Goal: Information Seeking & Learning: Find specific fact

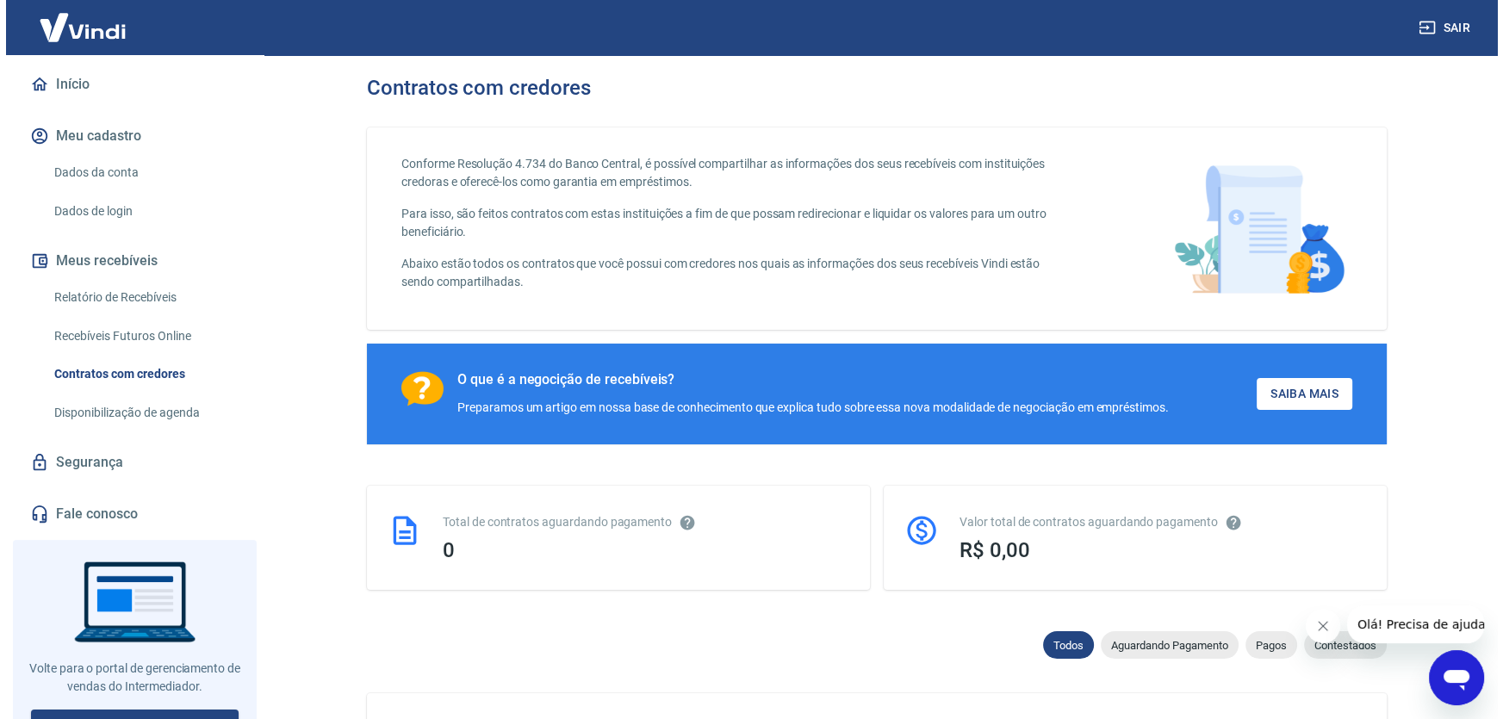
scroll to position [172, 0]
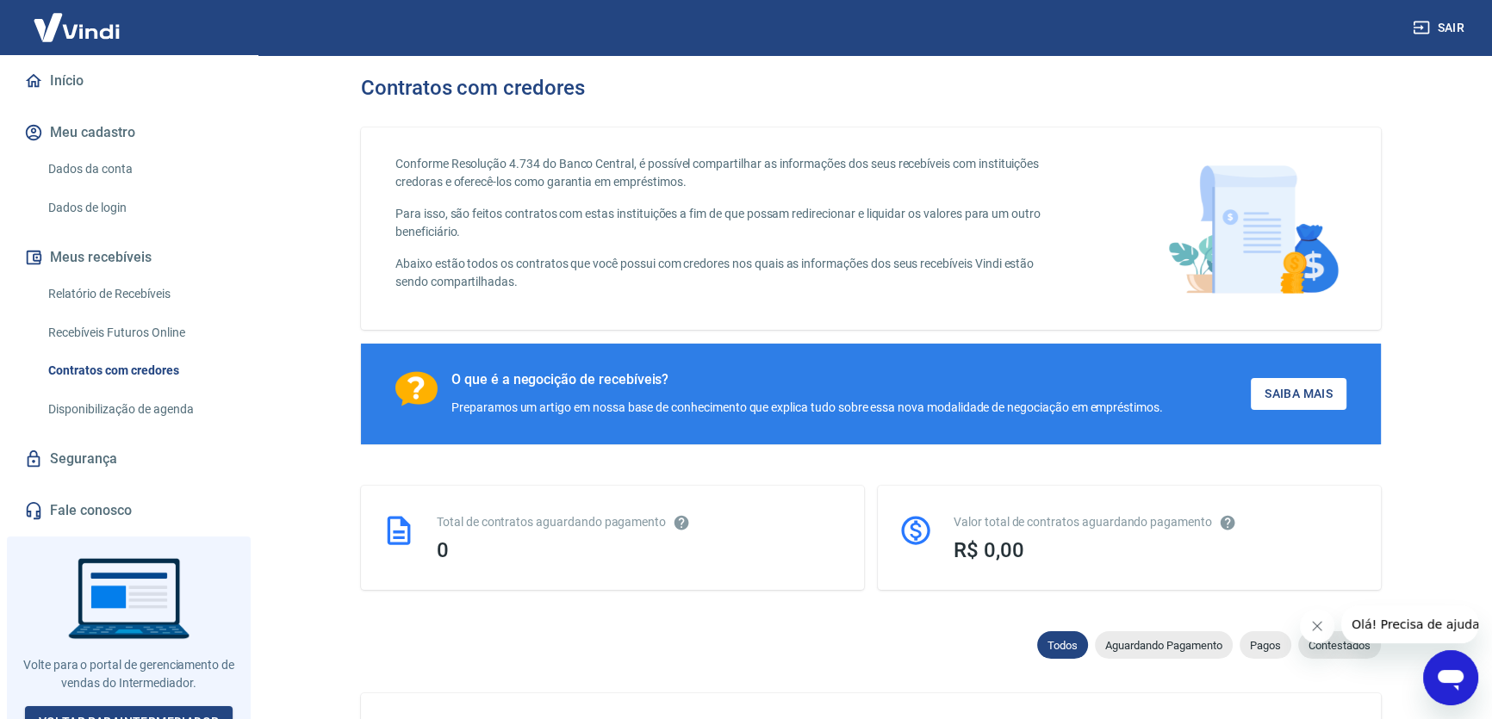
click at [154, 277] on link "Relatório de Recebíveis" at bounding box center [139, 294] width 196 height 35
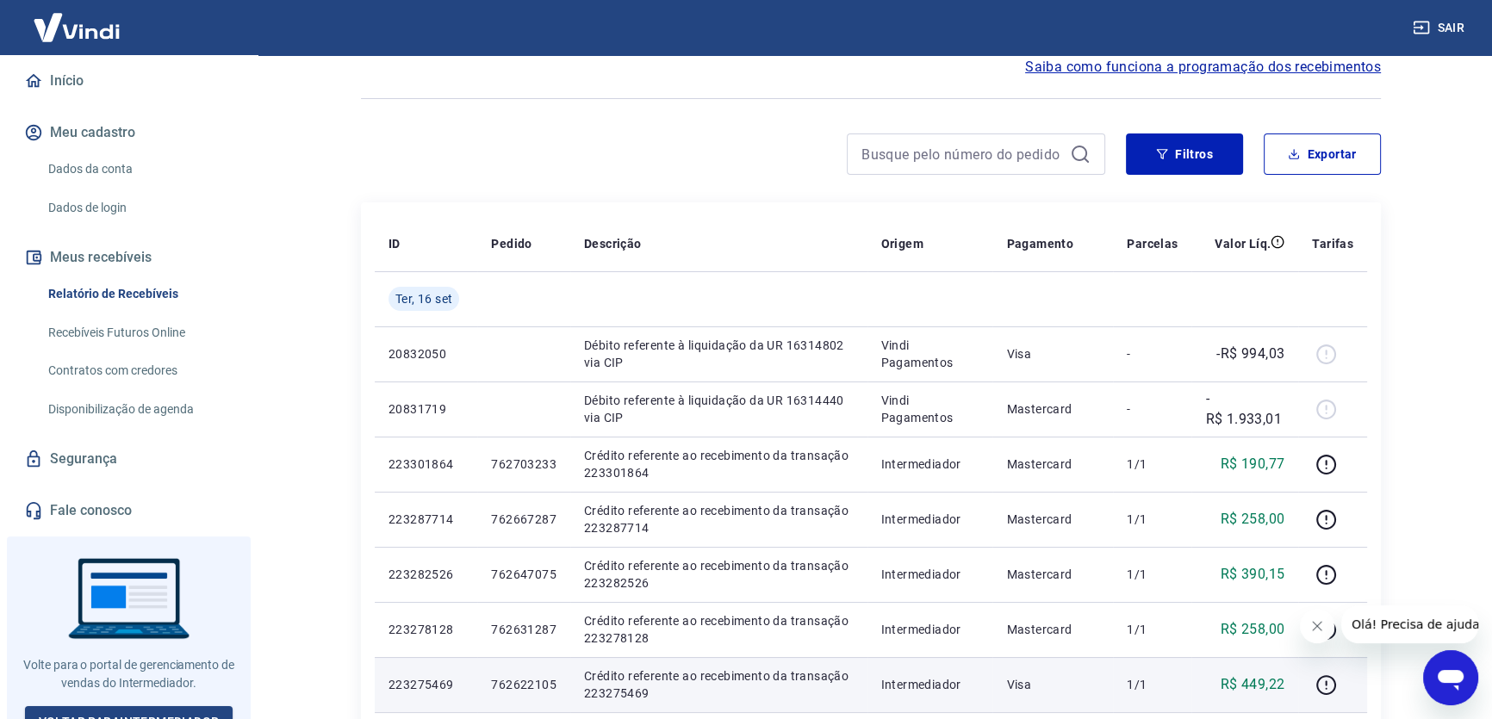
scroll to position [78, 0]
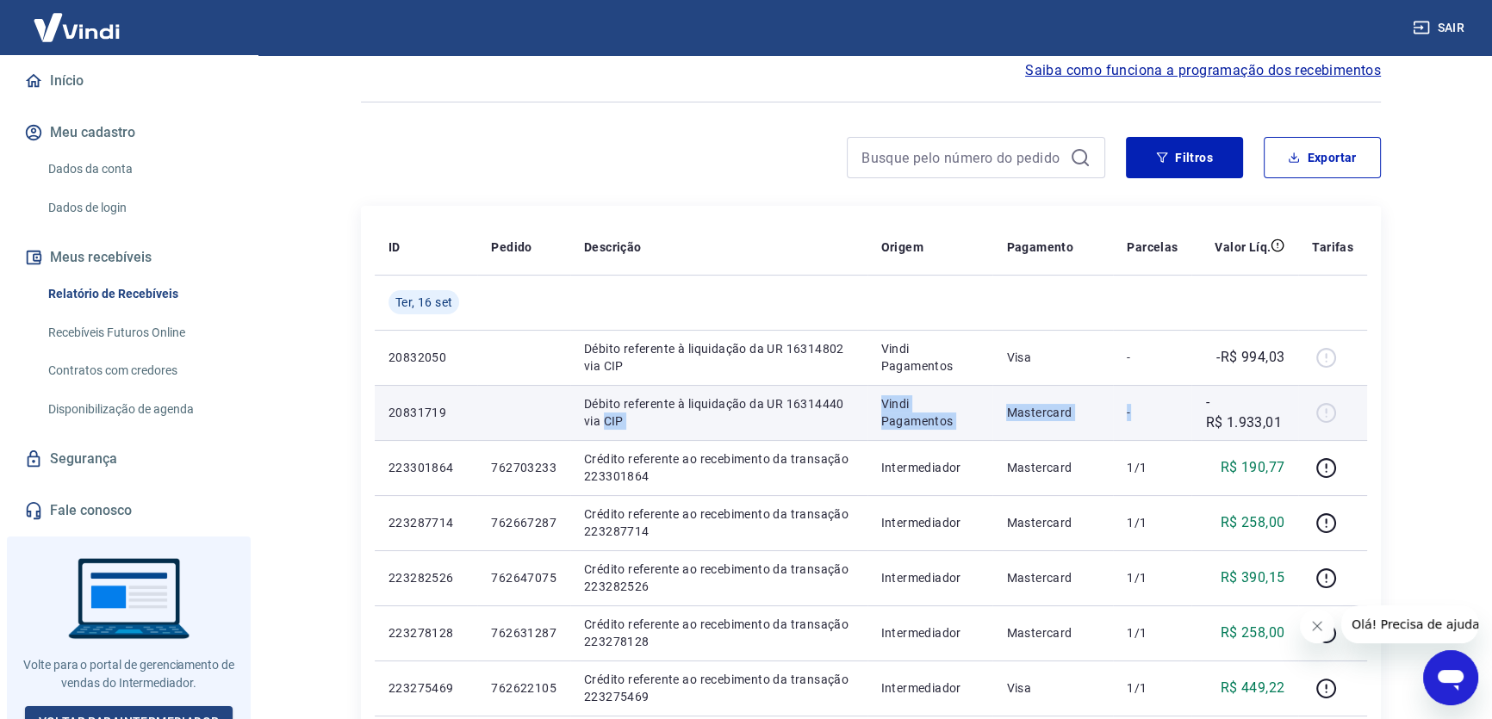
drag, startPoint x: 605, startPoint y: 413, endPoint x: 1172, endPoint y: 426, distance: 567.8
click at [1172, 426] on tr "20831719 Débito referente à liquidação da UR 16314440 via CIP Vindi Pagamentos …" at bounding box center [871, 412] width 992 height 55
click at [1172, 426] on td "-" at bounding box center [1152, 412] width 78 height 55
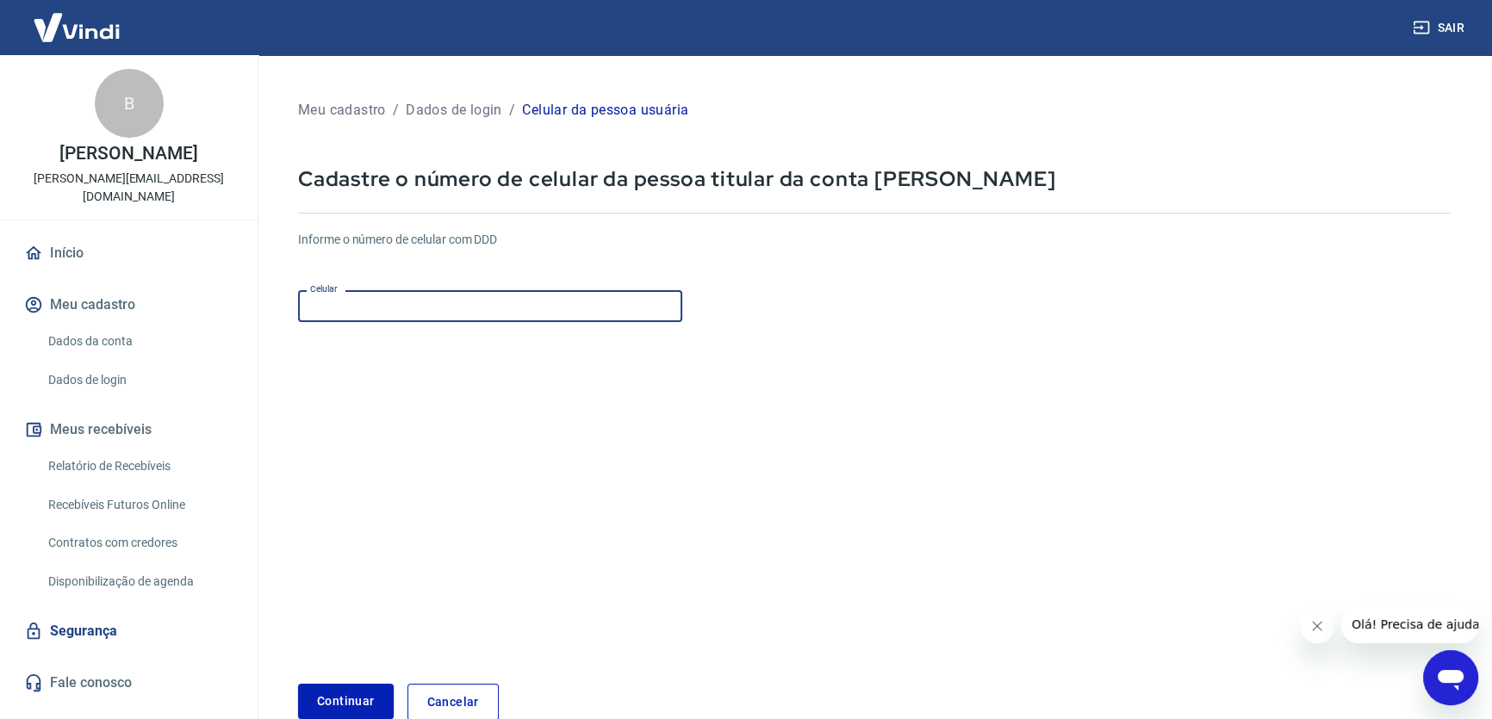
click at [384, 308] on input "Celular" at bounding box center [490, 306] width 384 height 32
type input "[PHONE_NUMBER]"
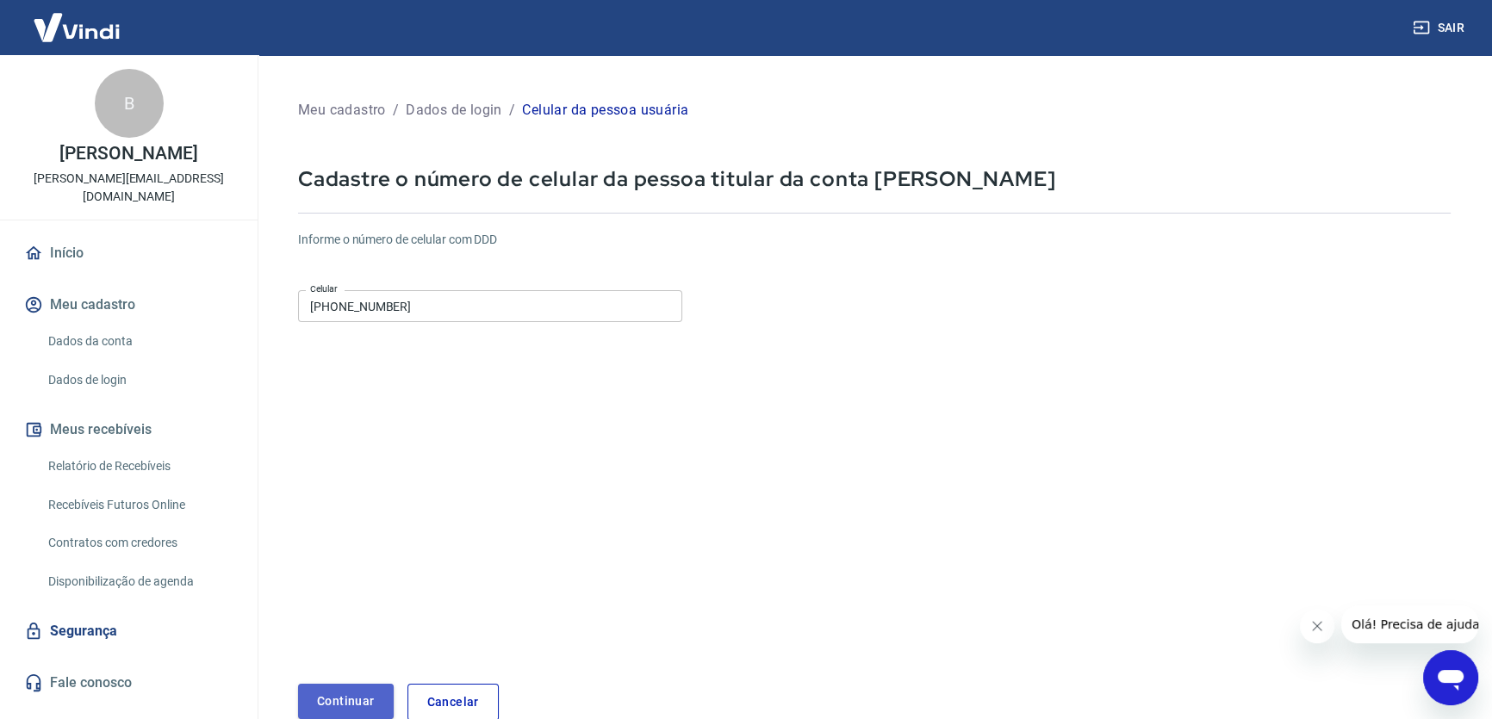
click at [336, 696] on button "Continuar" at bounding box center [346, 701] width 96 height 35
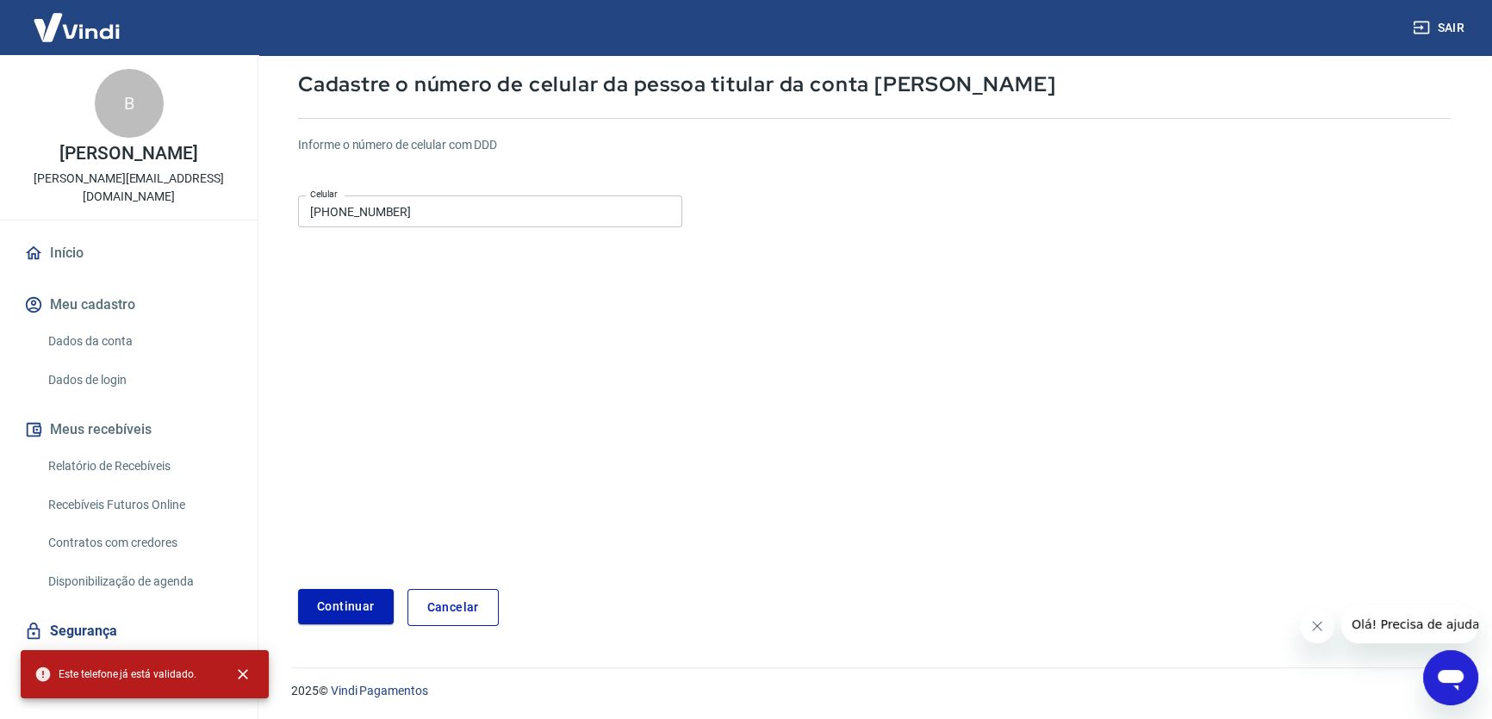
scroll to position [95, 0]
click at [471, 597] on link "Cancelar" at bounding box center [452, 607] width 91 height 37
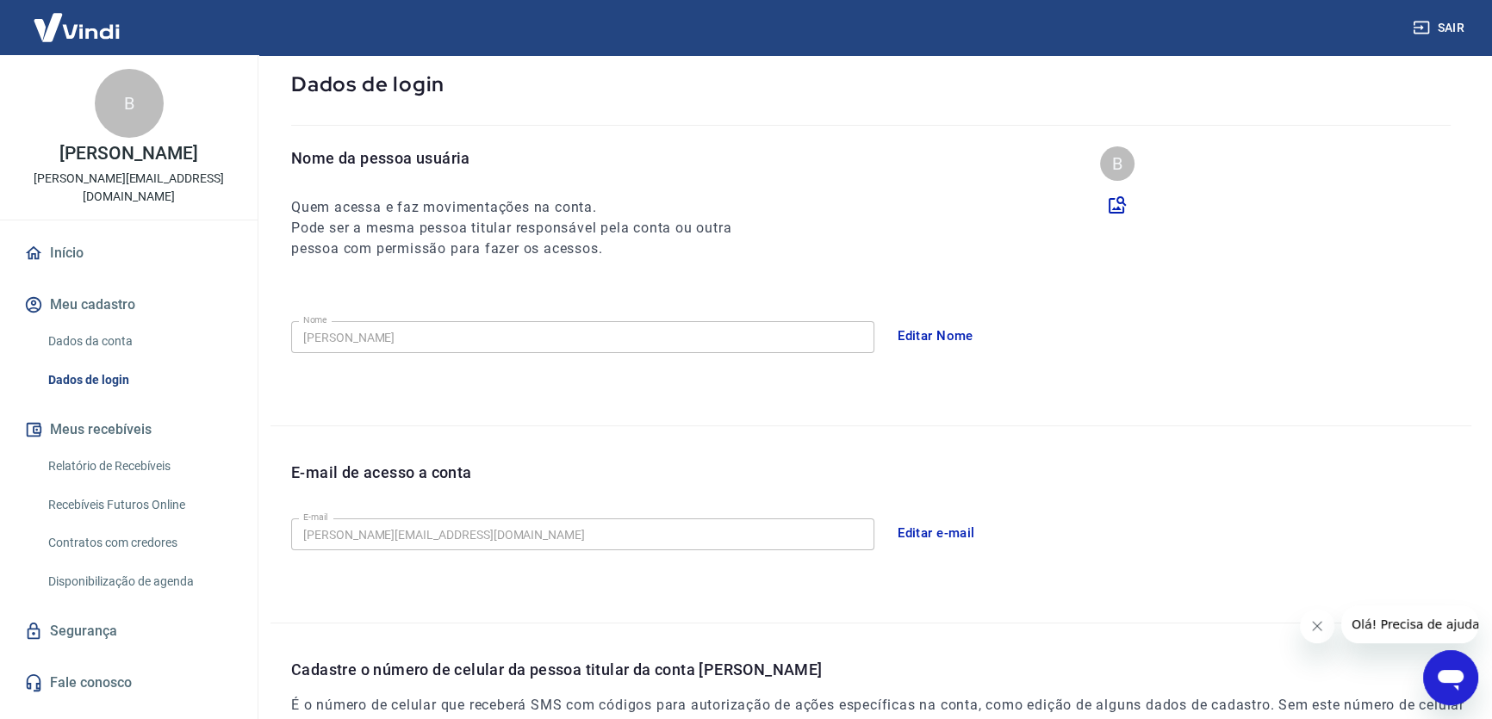
scroll to position [382, 0]
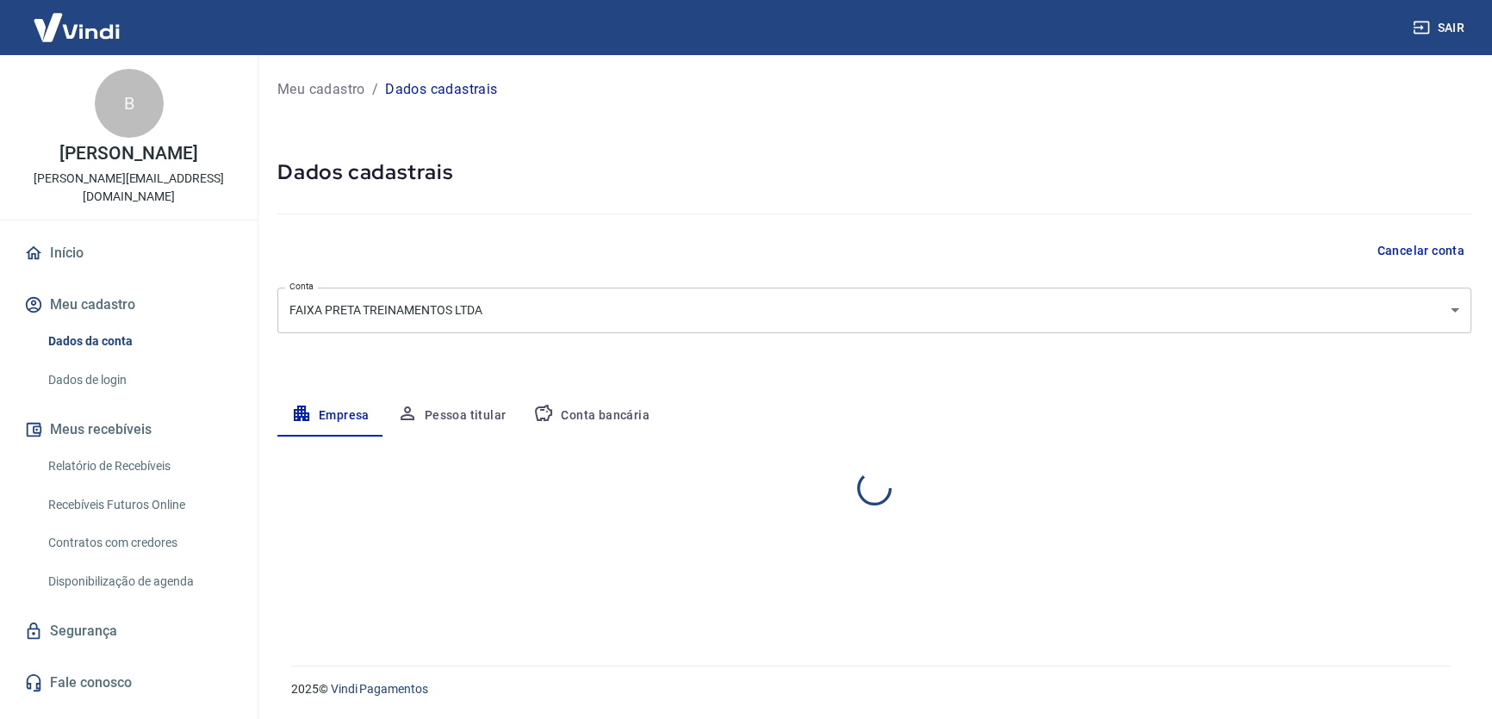
select select "SP"
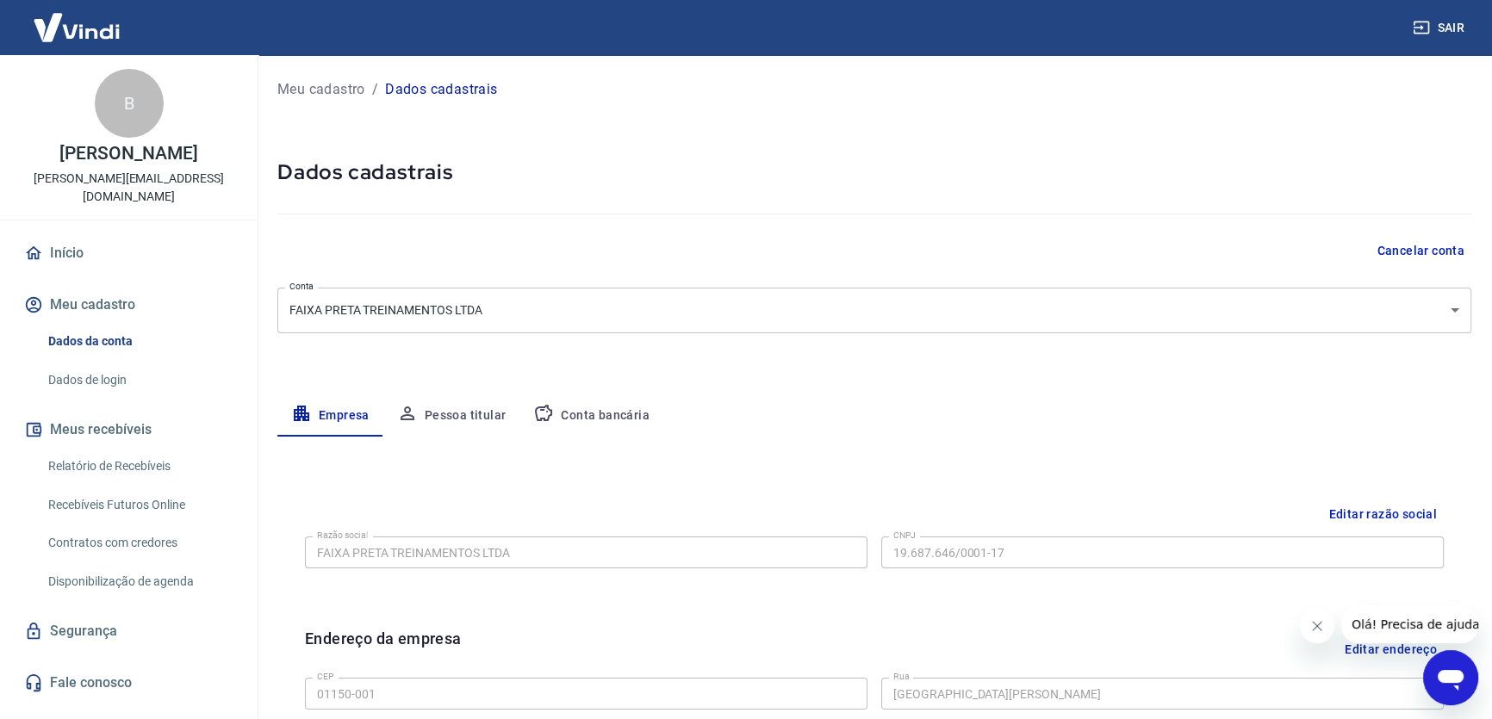
click at [620, 408] on button "Conta bancária" at bounding box center [591, 415] width 144 height 41
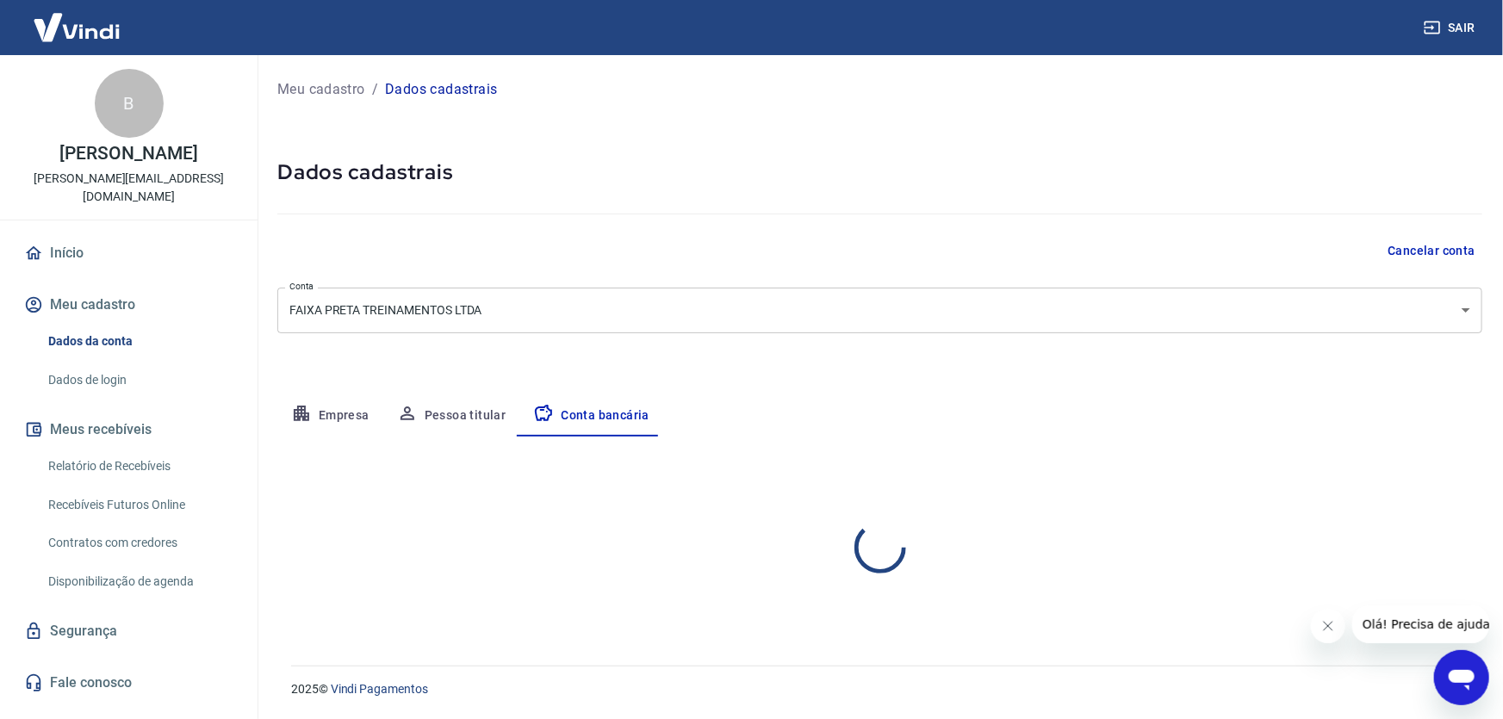
select select "1"
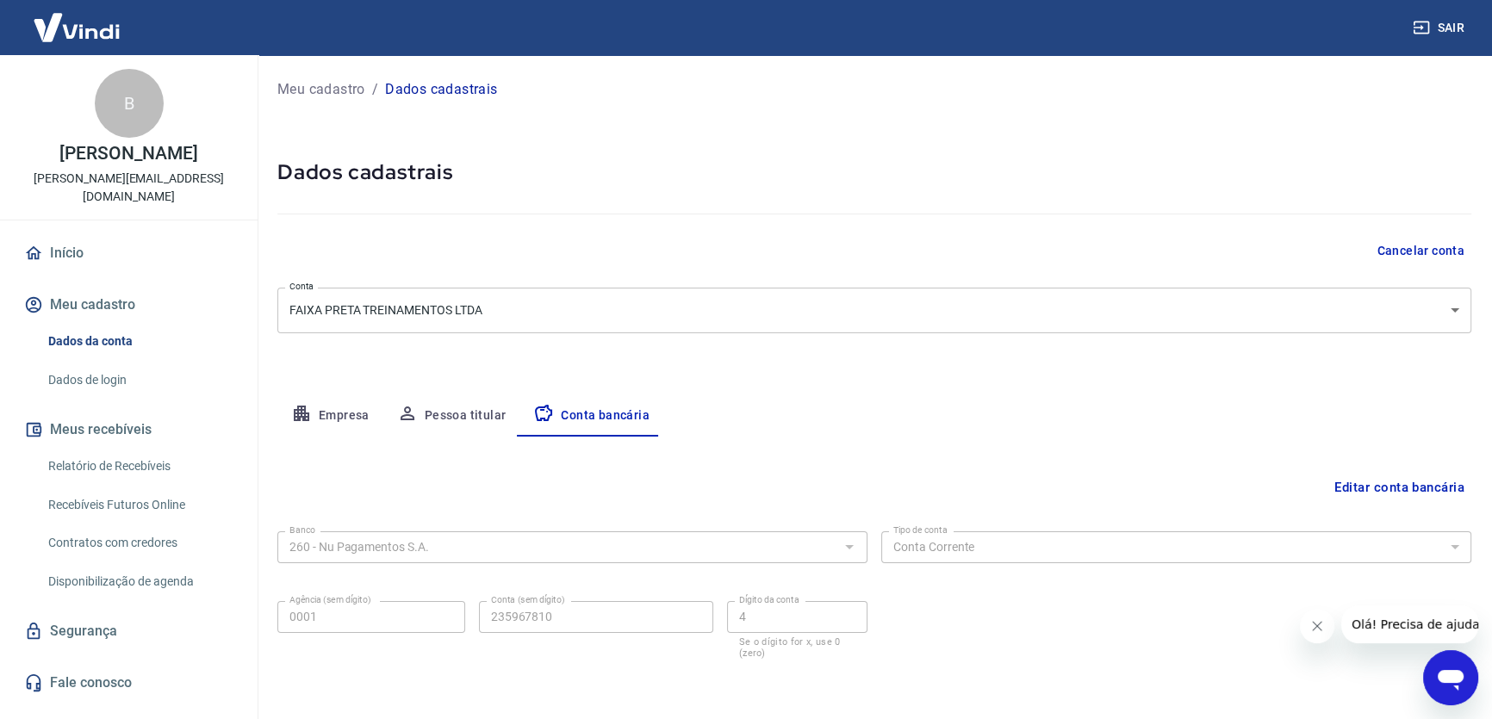
scroll to position [64, 0]
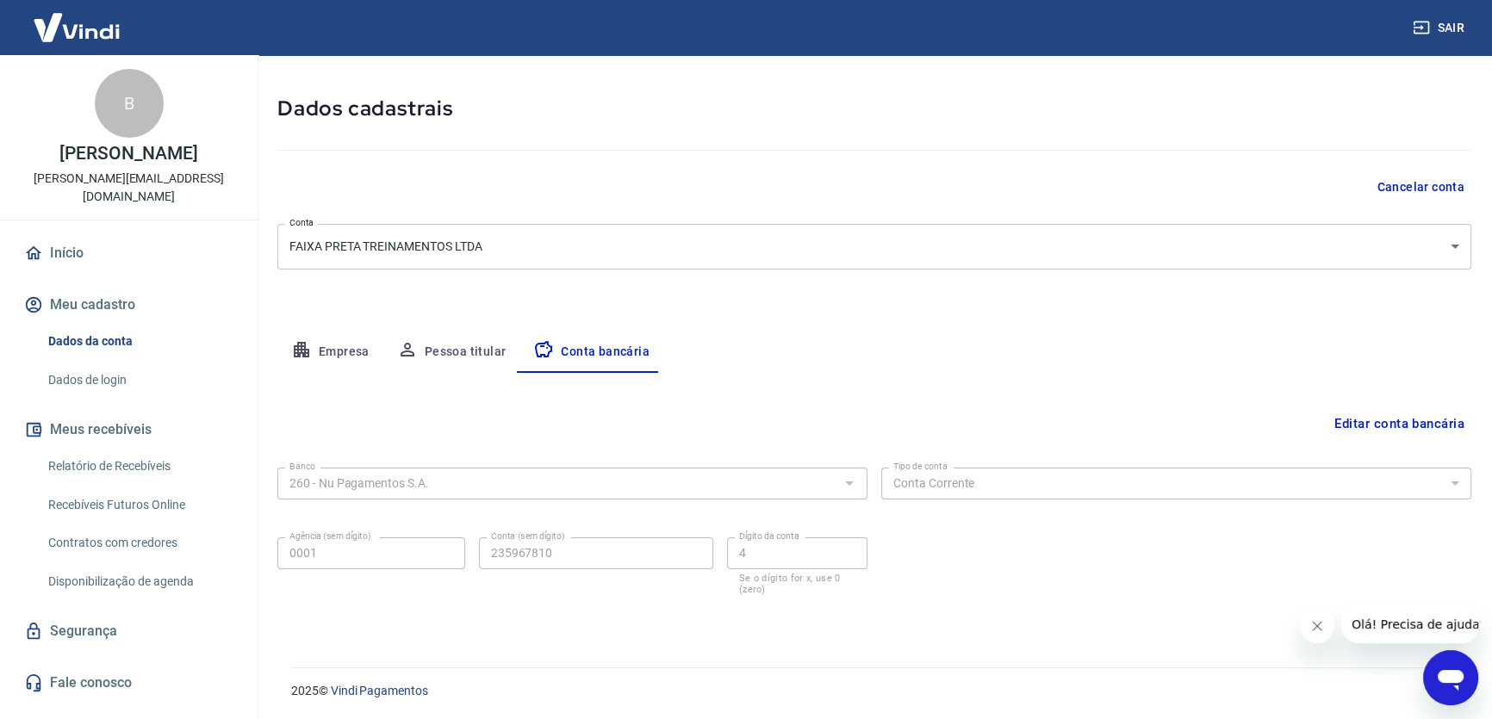
click at [359, 345] on button "Empresa" at bounding box center [330, 352] width 106 height 41
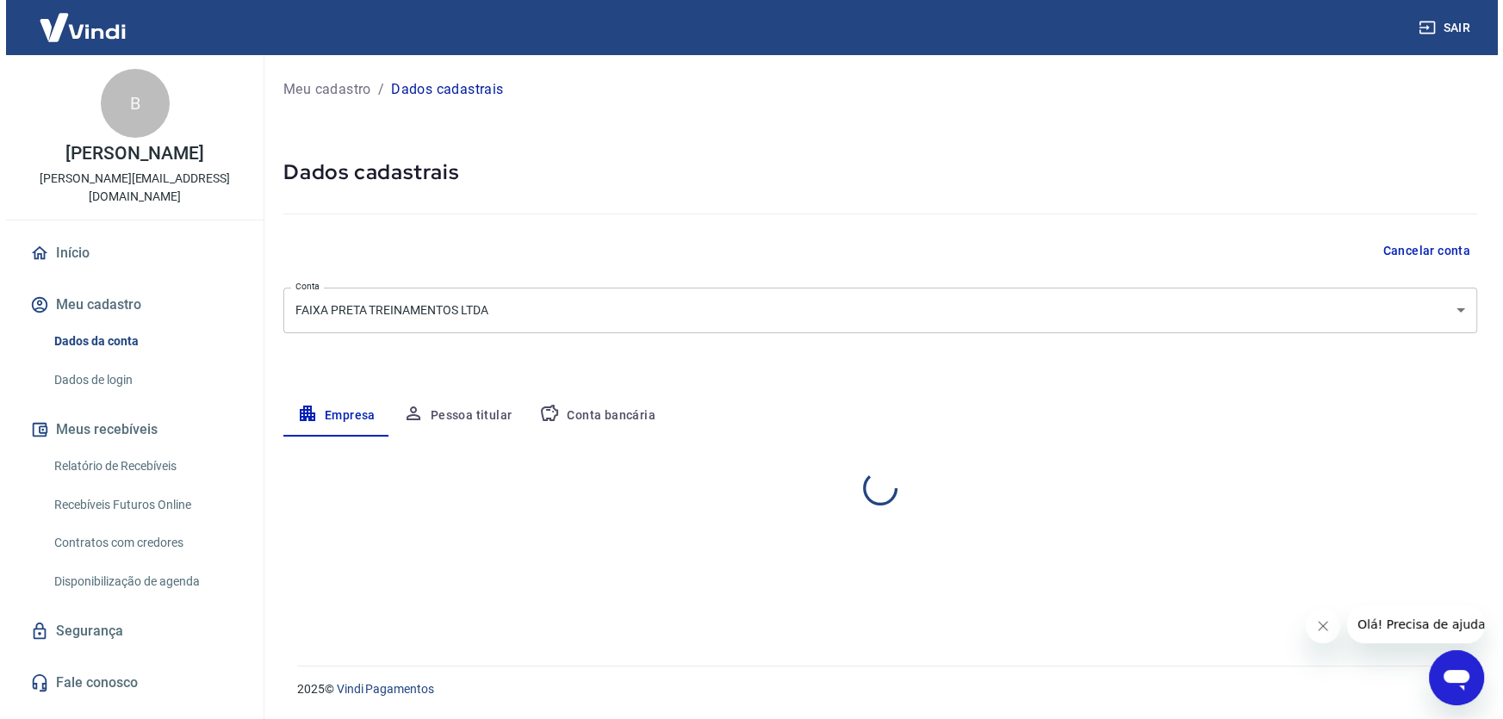
scroll to position [0, 0]
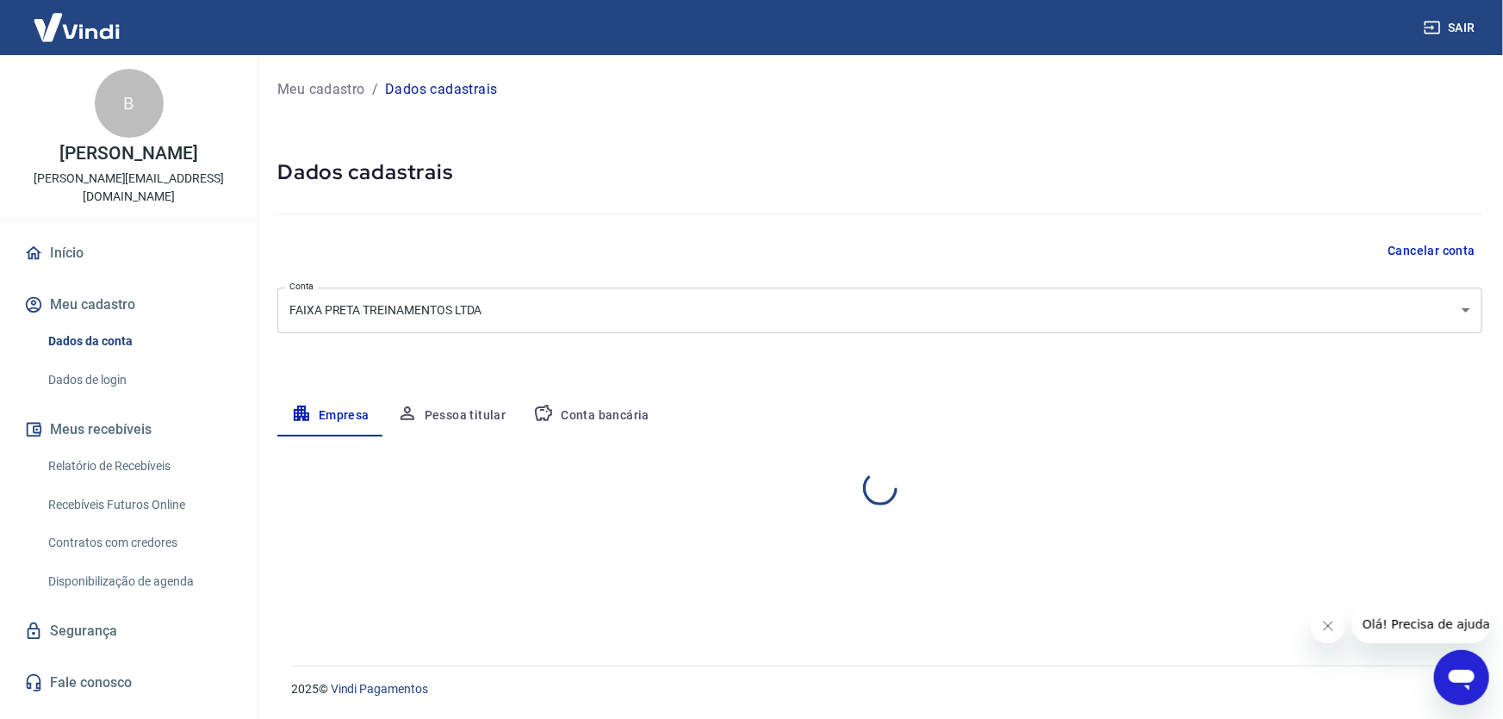
select select "SP"
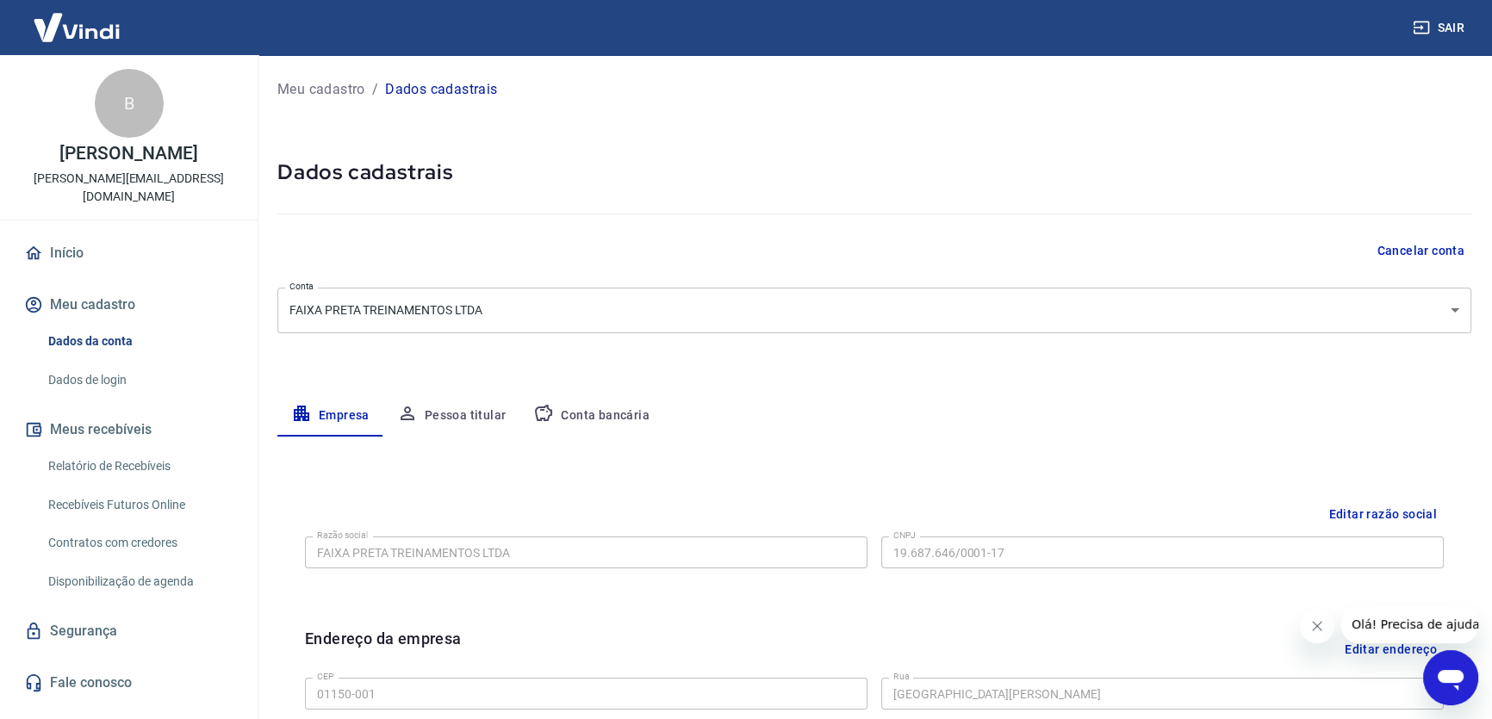
click at [438, 416] on button "Pessoa titular" at bounding box center [451, 415] width 137 height 41
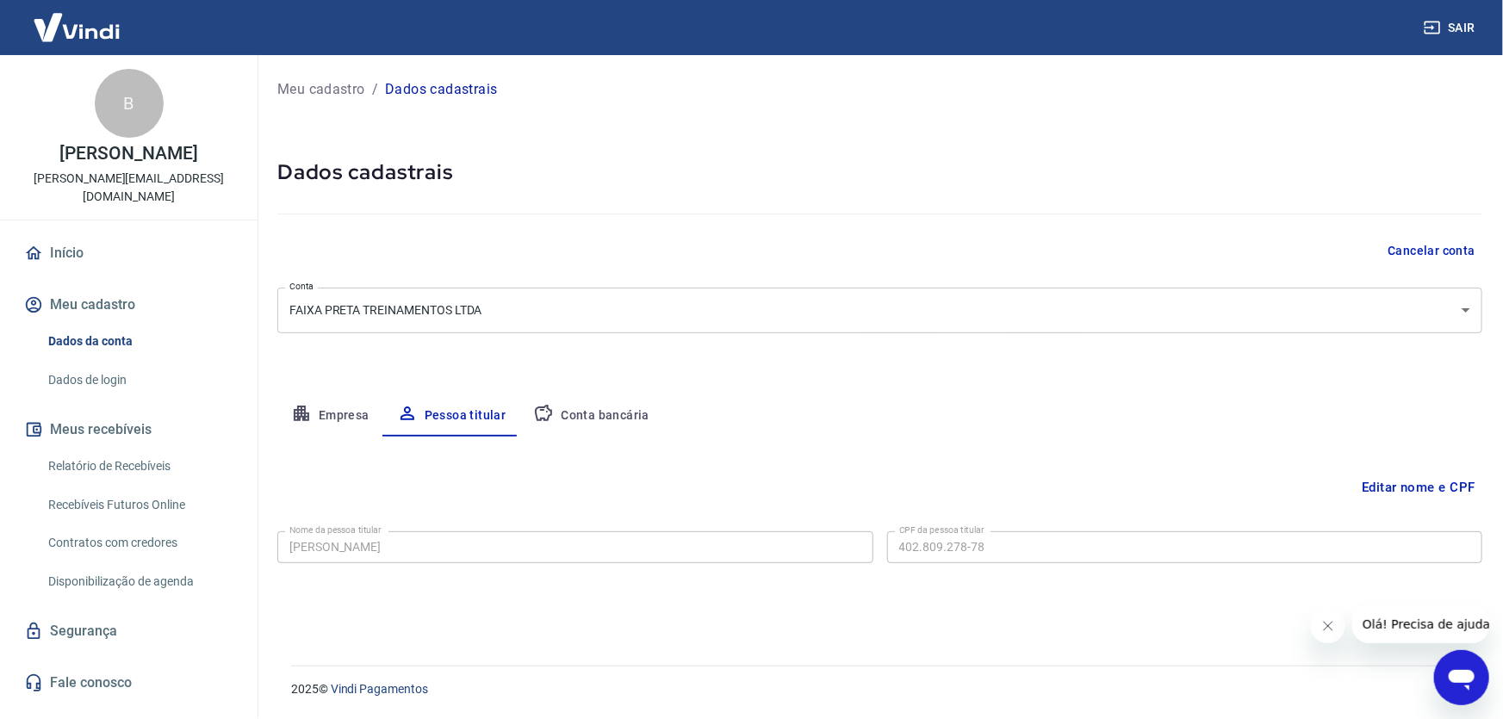
click at [104, 371] on link "Dados de login" at bounding box center [139, 380] width 196 height 35
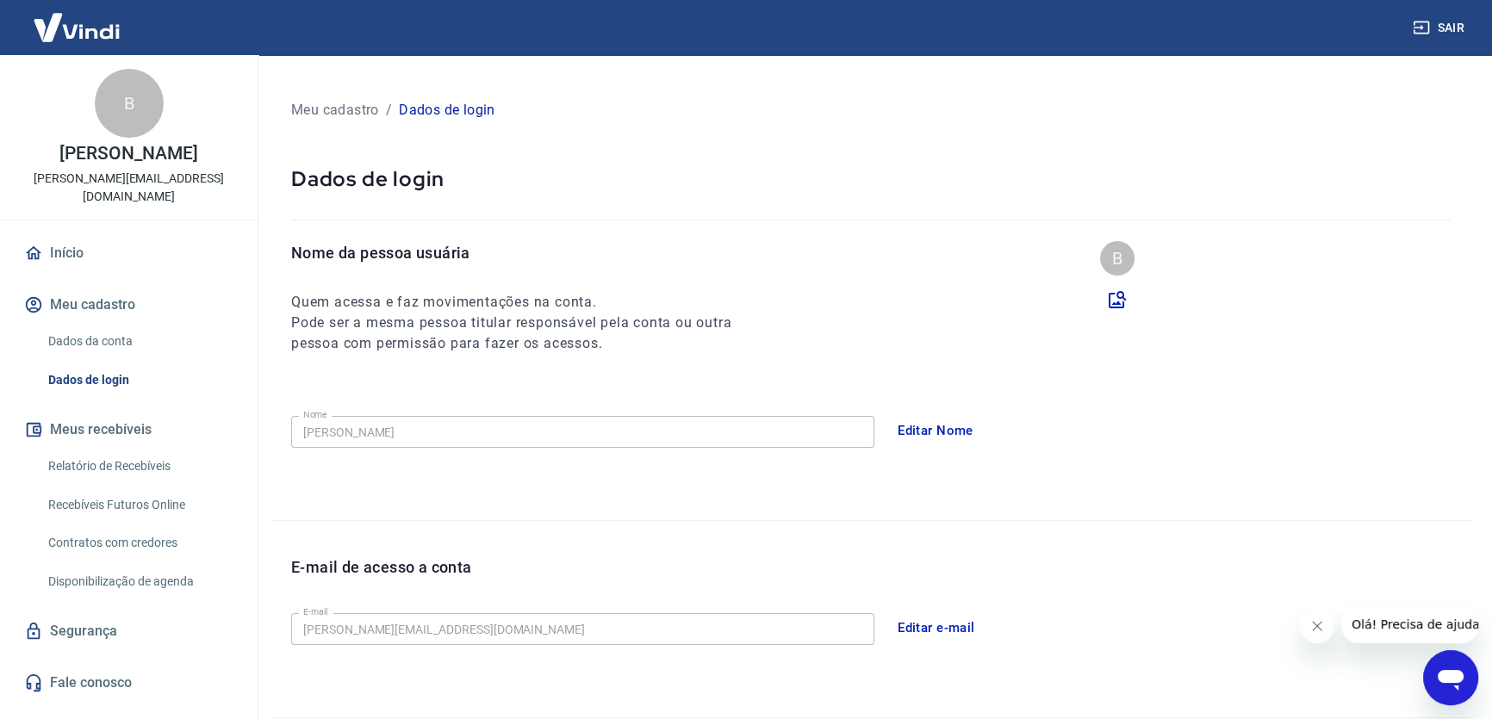
click at [70, 238] on link "Início" at bounding box center [129, 253] width 216 height 38
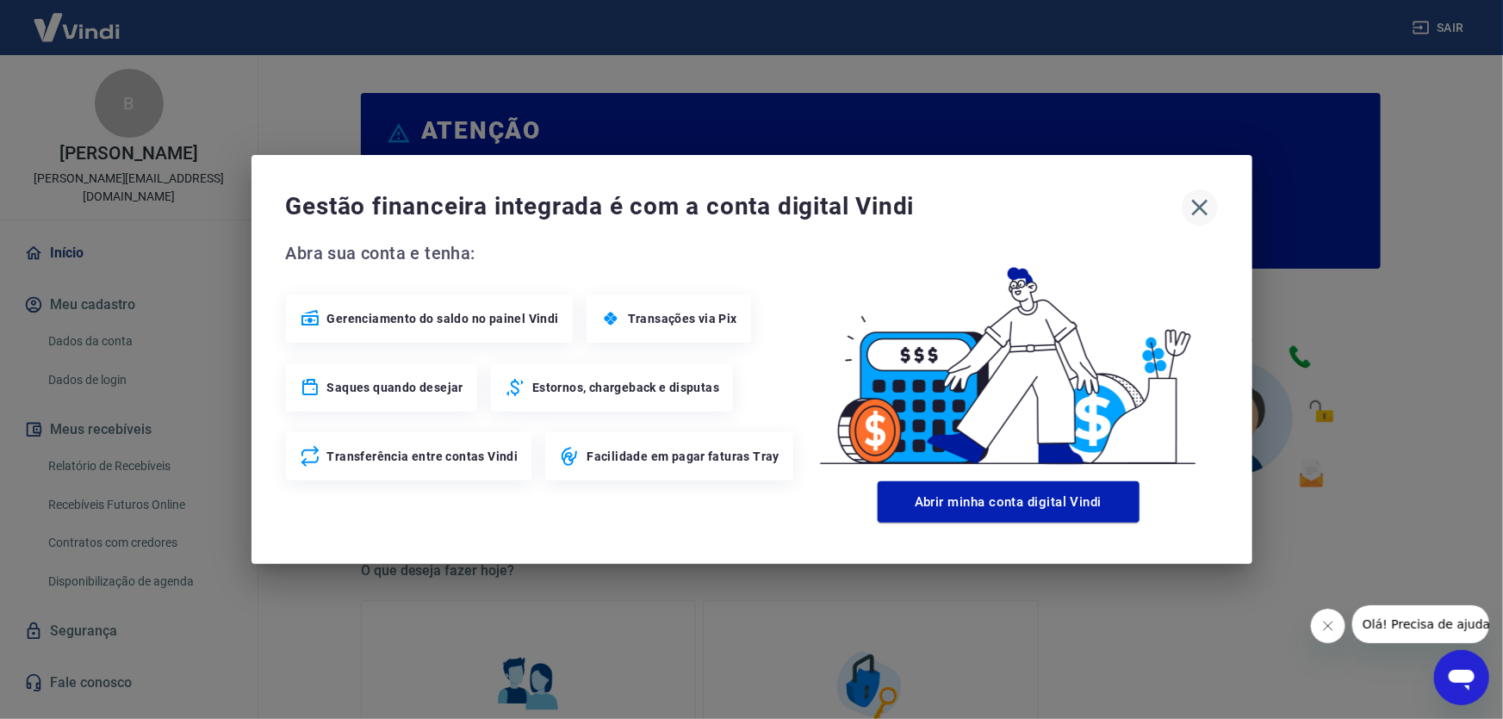
click at [1194, 198] on icon "button" at bounding box center [1200, 208] width 28 height 28
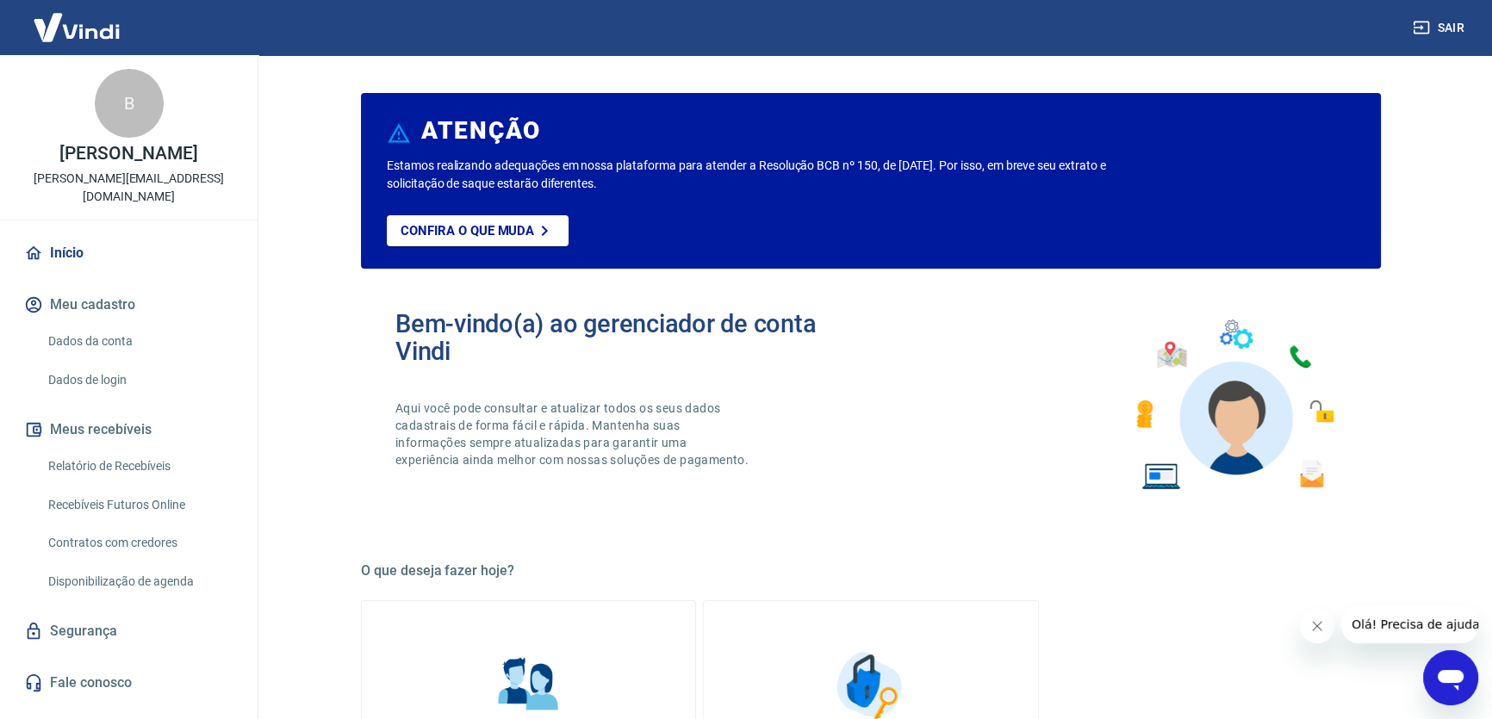
click at [100, 612] on link "Segurança" at bounding box center [129, 631] width 216 height 38
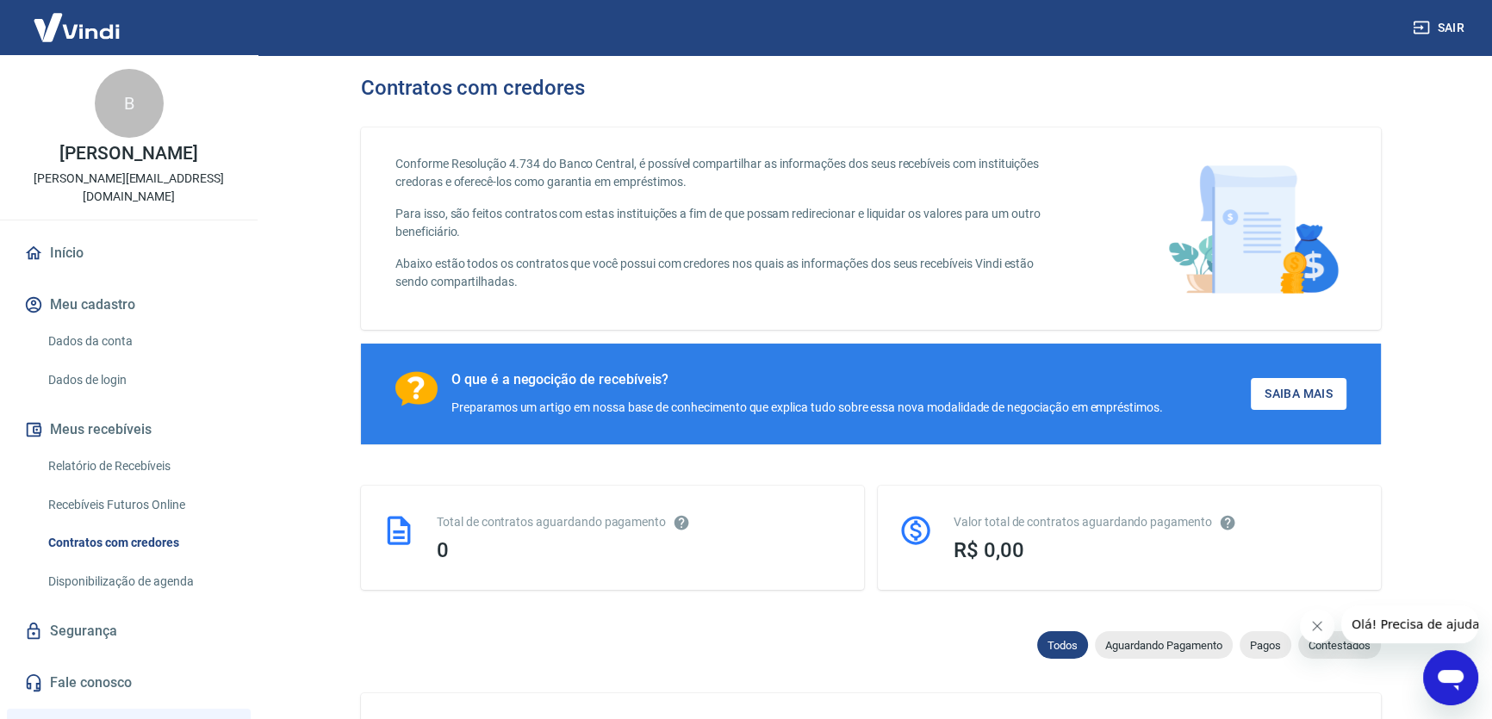
click at [518, 147] on div "Conforme Resolução 4.734 do Banco Central, é possível compartilhar as informaçõ…" at bounding box center [871, 228] width 1020 height 202
click at [492, 179] on p "Conforme Resolução 4.734 do Banco Central, é possível compartilhar as informaçõ…" at bounding box center [728, 173] width 666 height 36
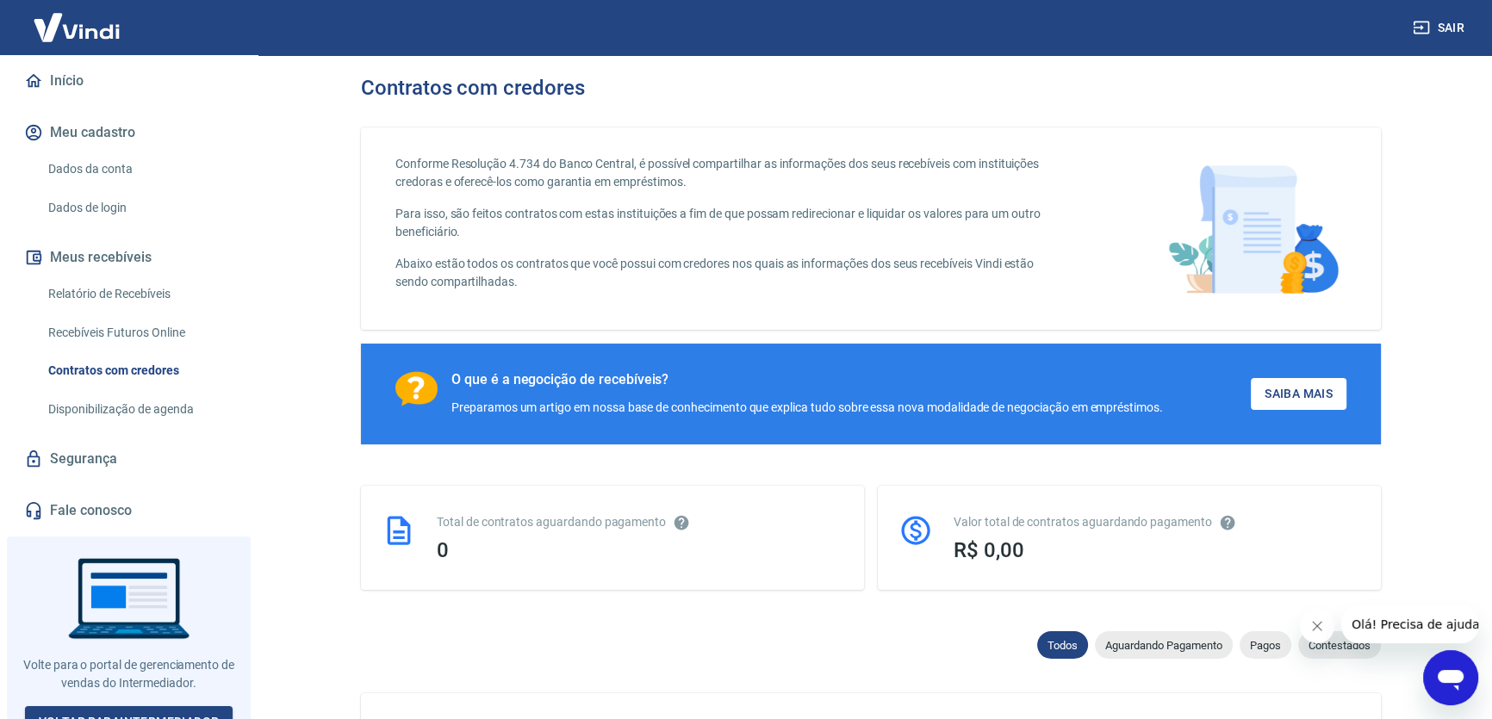
drag, startPoint x: 1448, startPoint y: 672, endPoint x: 1447, endPoint y: 699, distance: 26.7
click at [1448, 673] on icon "Abrir janela de mensagens" at bounding box center [1451, 680] width 26 height 21
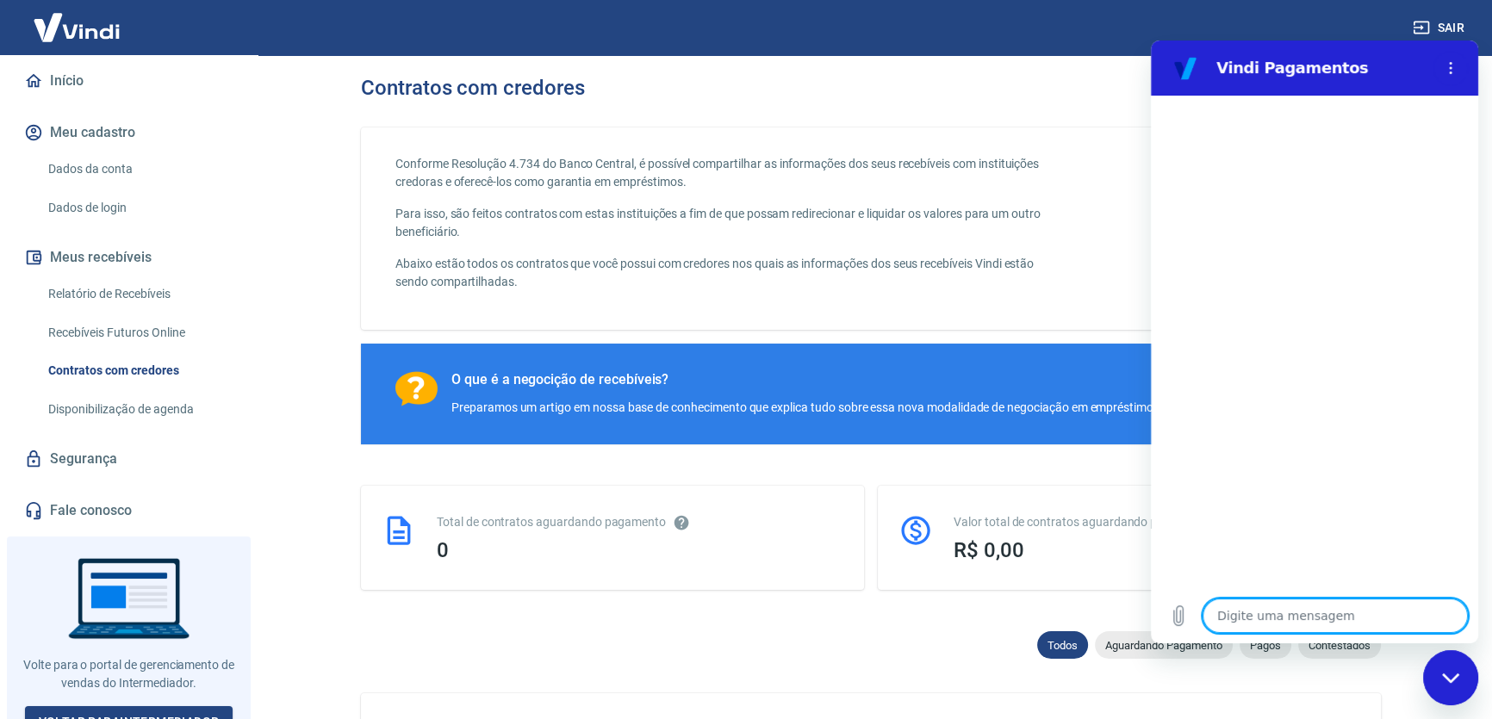
click at [1301, 618] on textarea at bounding box center [1335, 616] width 265 height 34
click at [1301, 617] on textarea at bounding box center [1335, 616] width 265 height 34
type textarea "o"
type textarea "x"
type textarea "on"
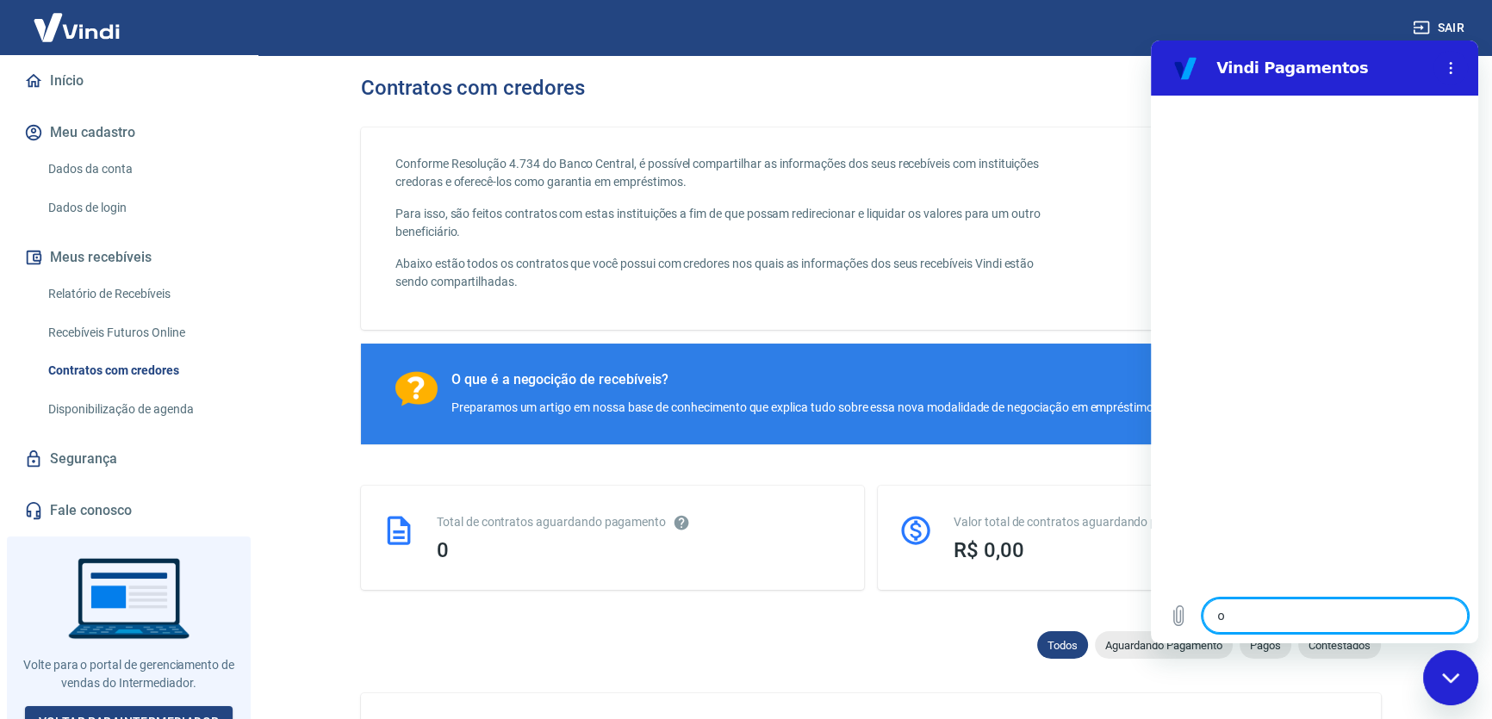
type textarea "x"
type textarea "ond"
type textarea "x"
type textarea "onde"
type textarea "x"
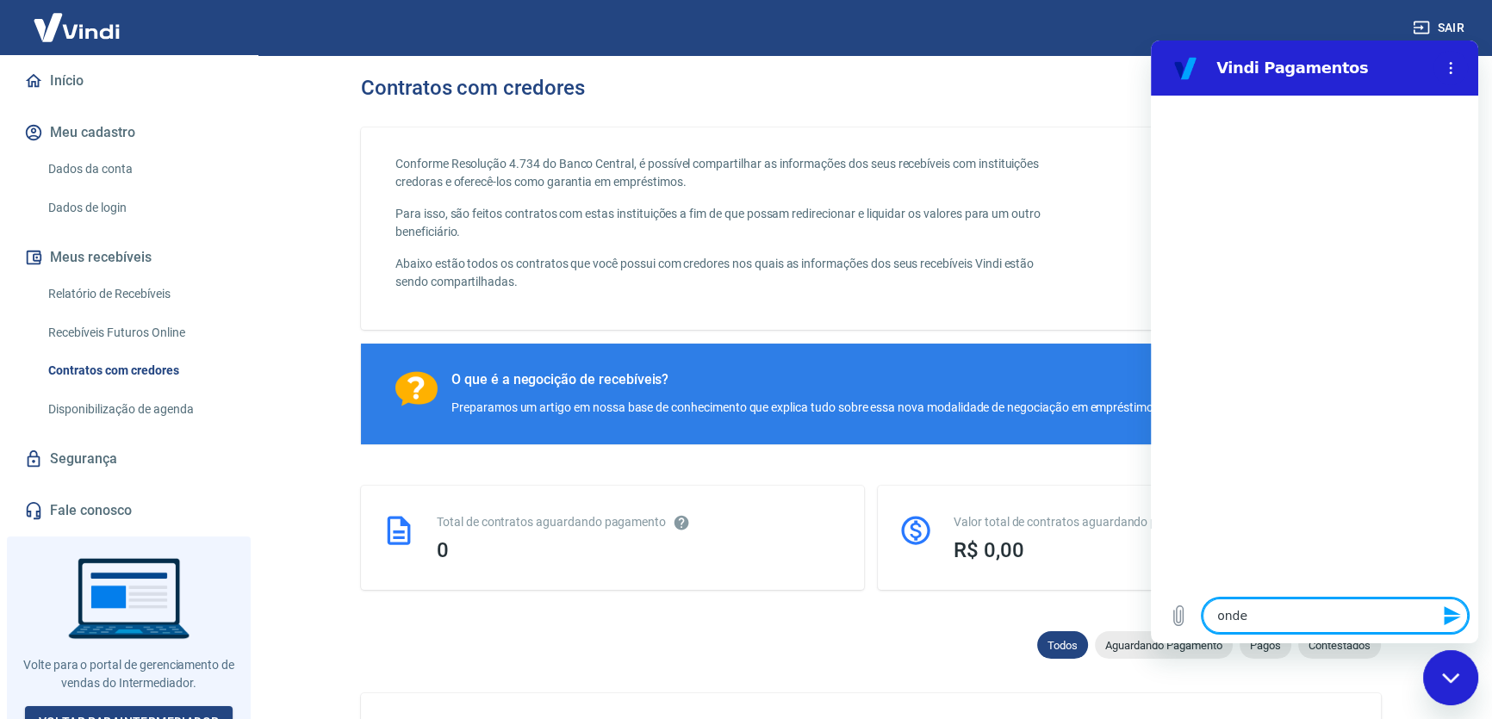
type textarea "onde"
type textarea "x"
type textarea "onde c"
type textarea "x"
type textarea "onde co"
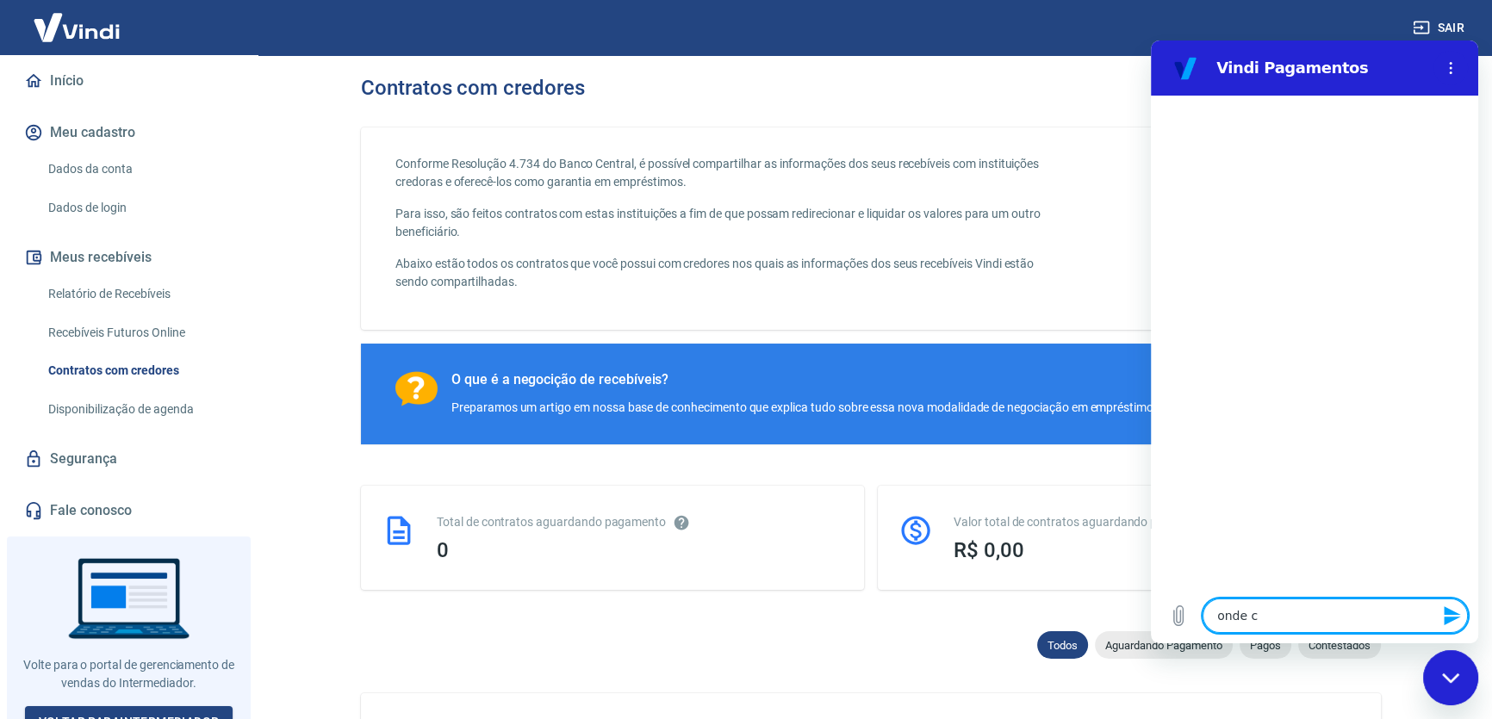
type textarea "x"
type textarea "onde con"
type textarea "x"
type textarea "onde cons"
type textarea "x"
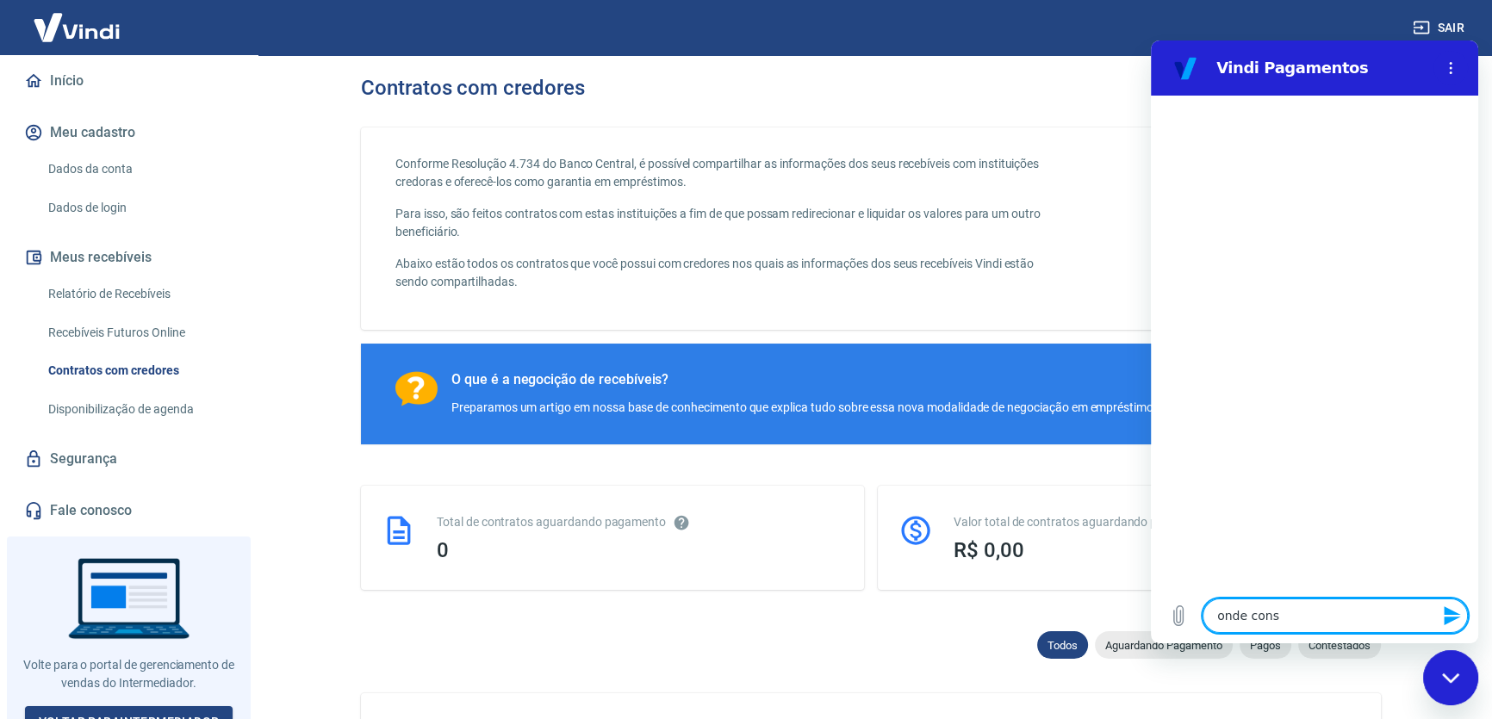
type textarea "onde consu"
type textarea "x"
type textarea "onde consul"
type textarea "x"
type textarea "onde consult"
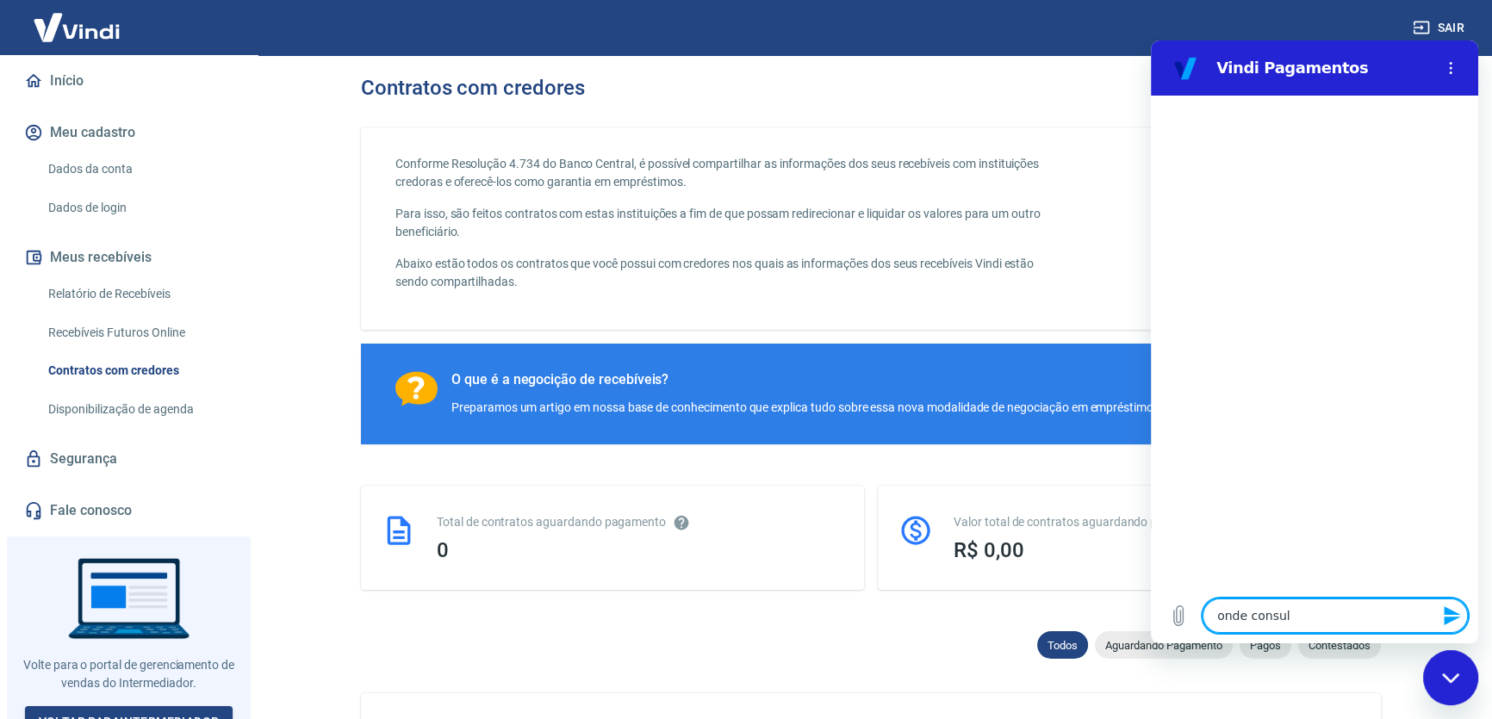
type textarea "x"
type textarea "onde consulto"
type textarea "x"
type textarea "onde consulto"
type textarea "x"
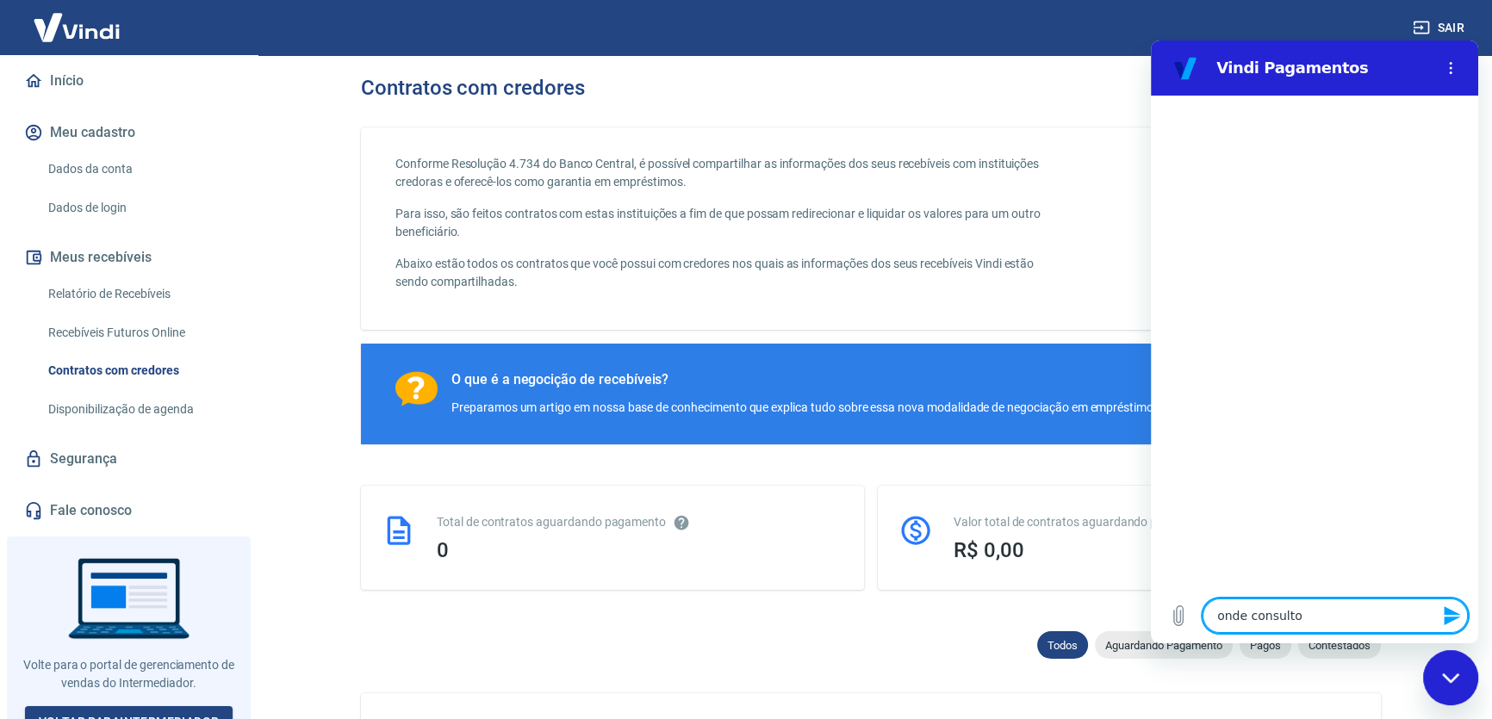
type textarea "onde consulto m"
type textarea "x"
type textarea "onde consulto mi"
type textarea "x"
type textarea "onde consulto min"
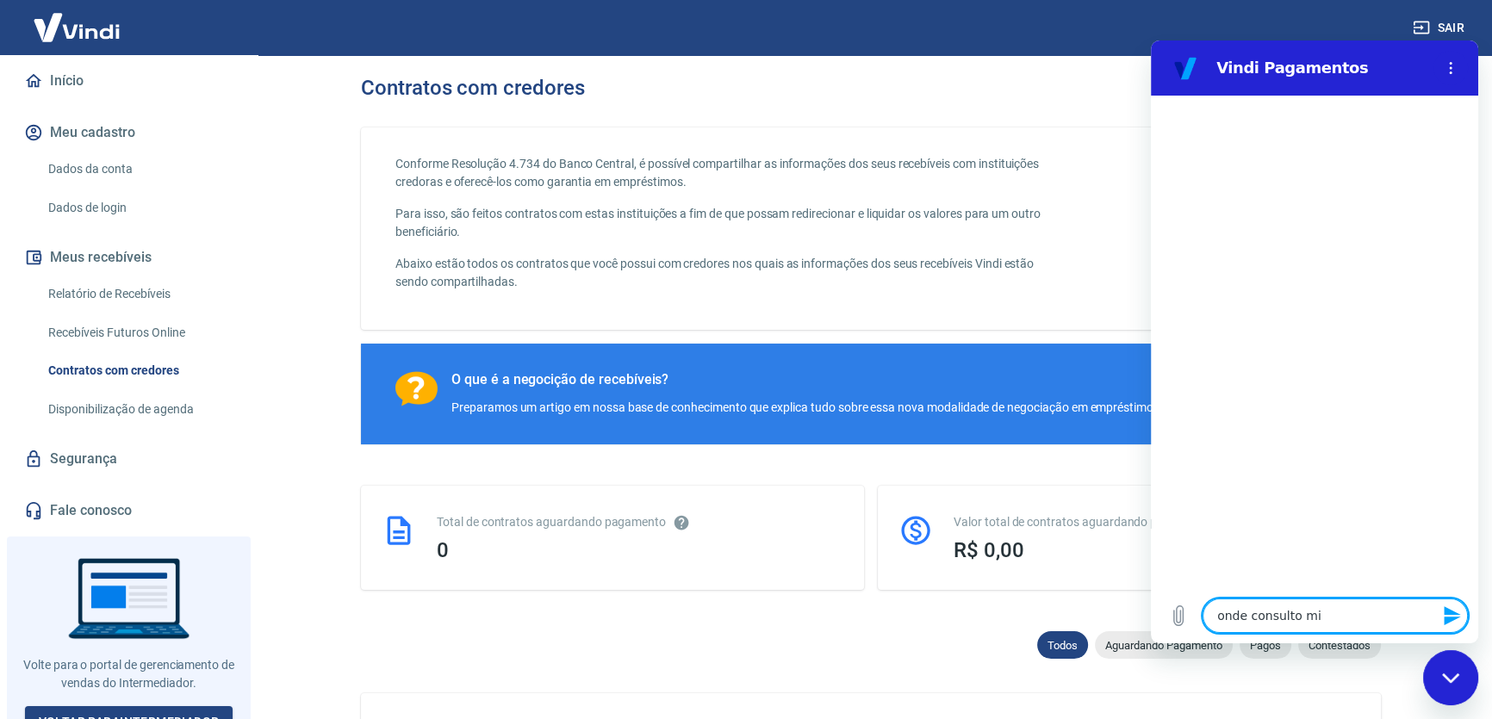
type textarea "x"
type textarea "onde consulto minh"
type textarea "x"
type textarea "onde consulto minha"
type textarea "x"
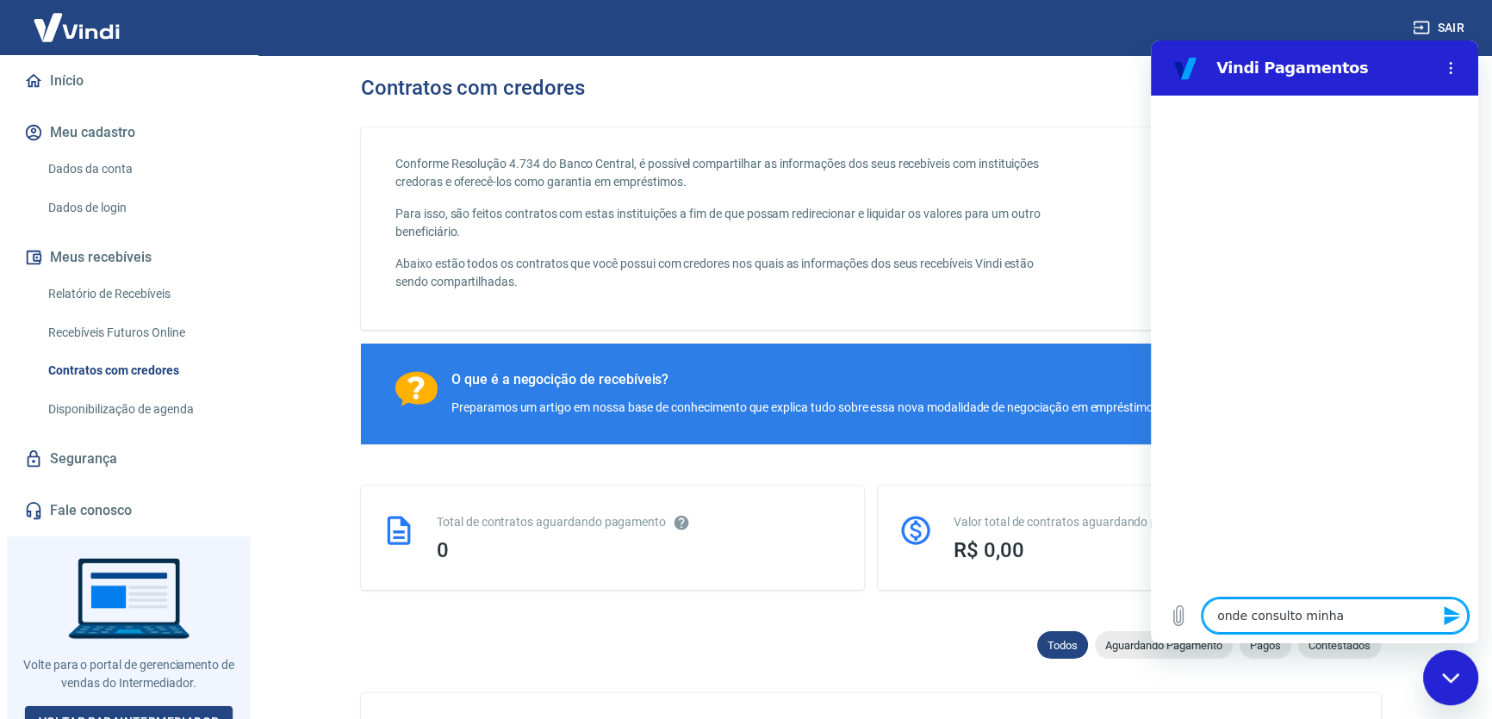
type textarea "onde consulto minhas"
type textarea "x"
type textarea "onde consulto minhas"
type textarea "x"
type textarea "onde consulto minhas t"
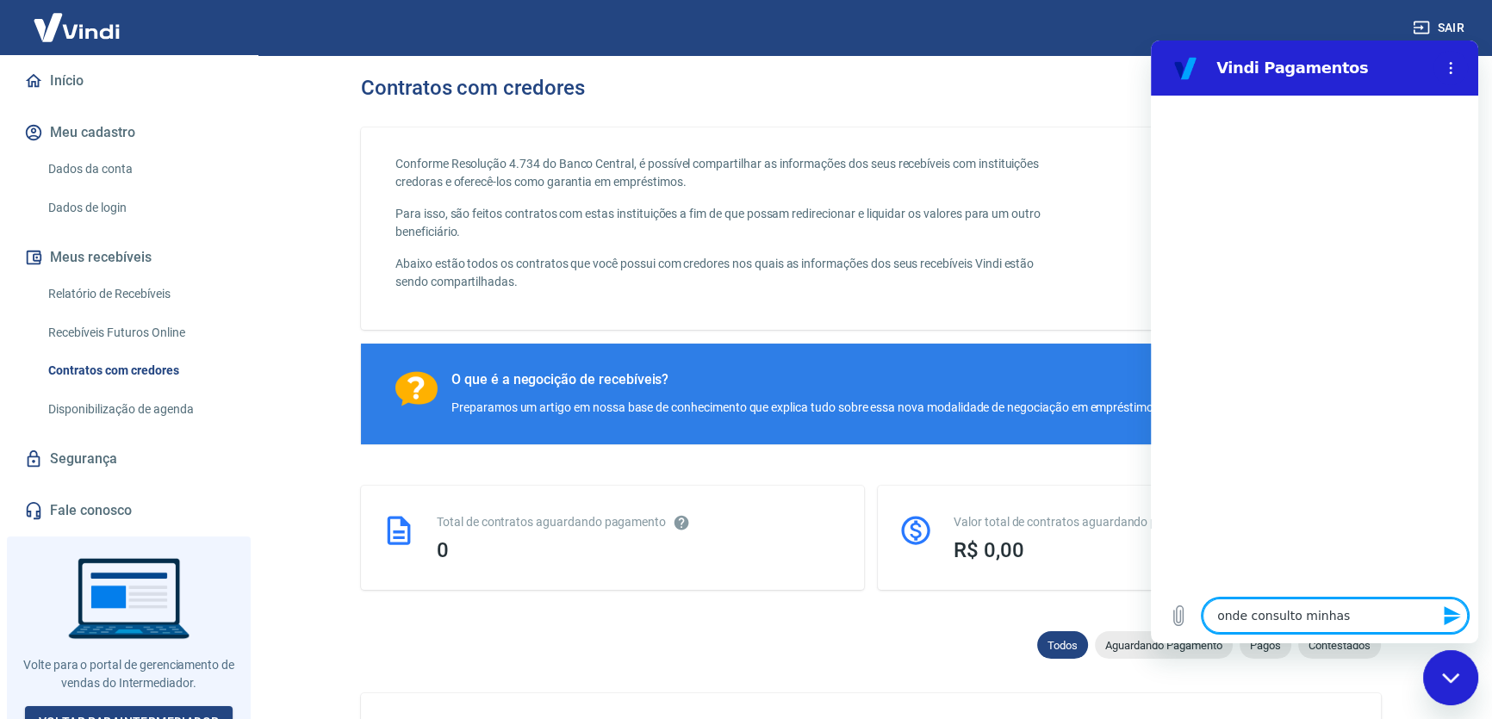
type textarea "x"
type textarea "onde consulto minhas ta"
type textarea "x"
type textarea "onde consulto minhas tax"
type textarea "x"
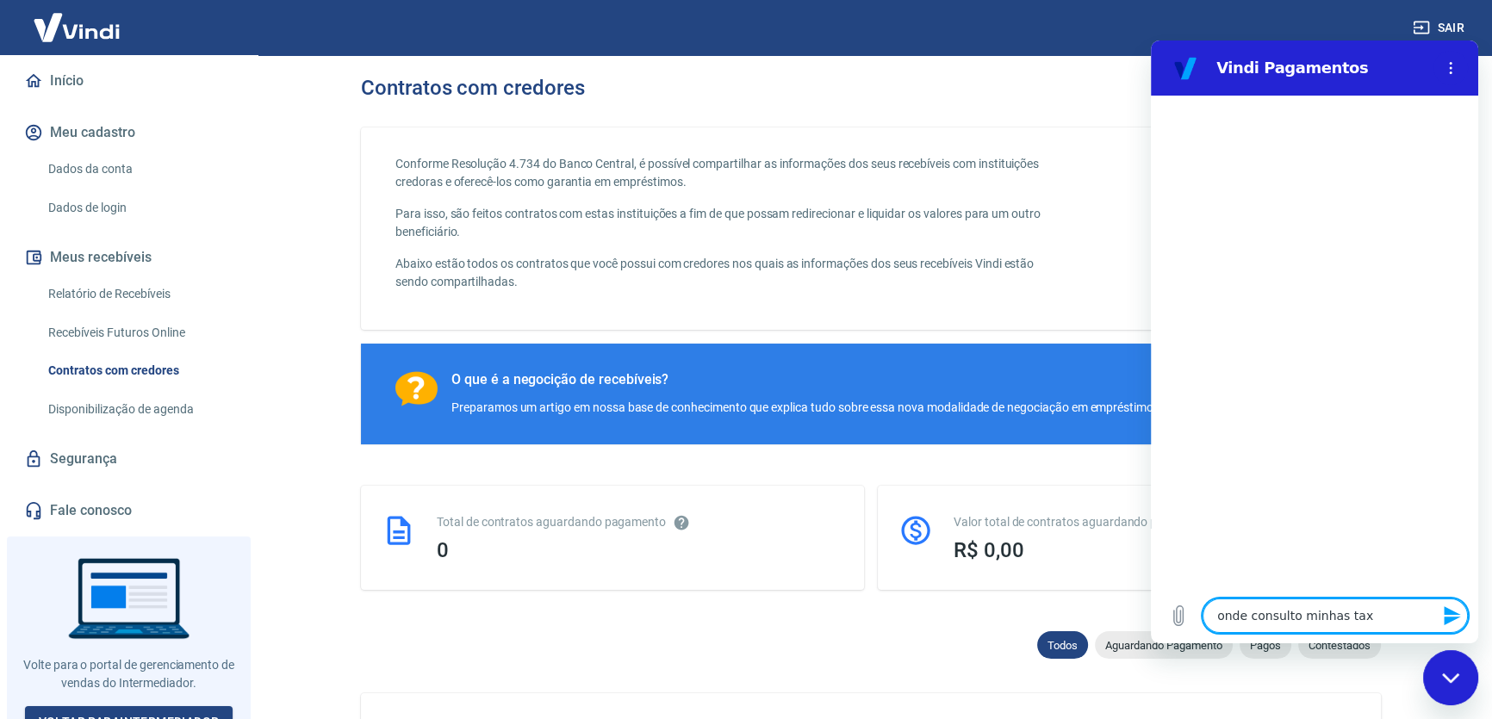
type textarea "onde consulto minhas taxa"
type textarea "x"
type textarea "onde consulto minhas taxas"
type textarea "x"
type textarea "onde consulto minhas taxas?"
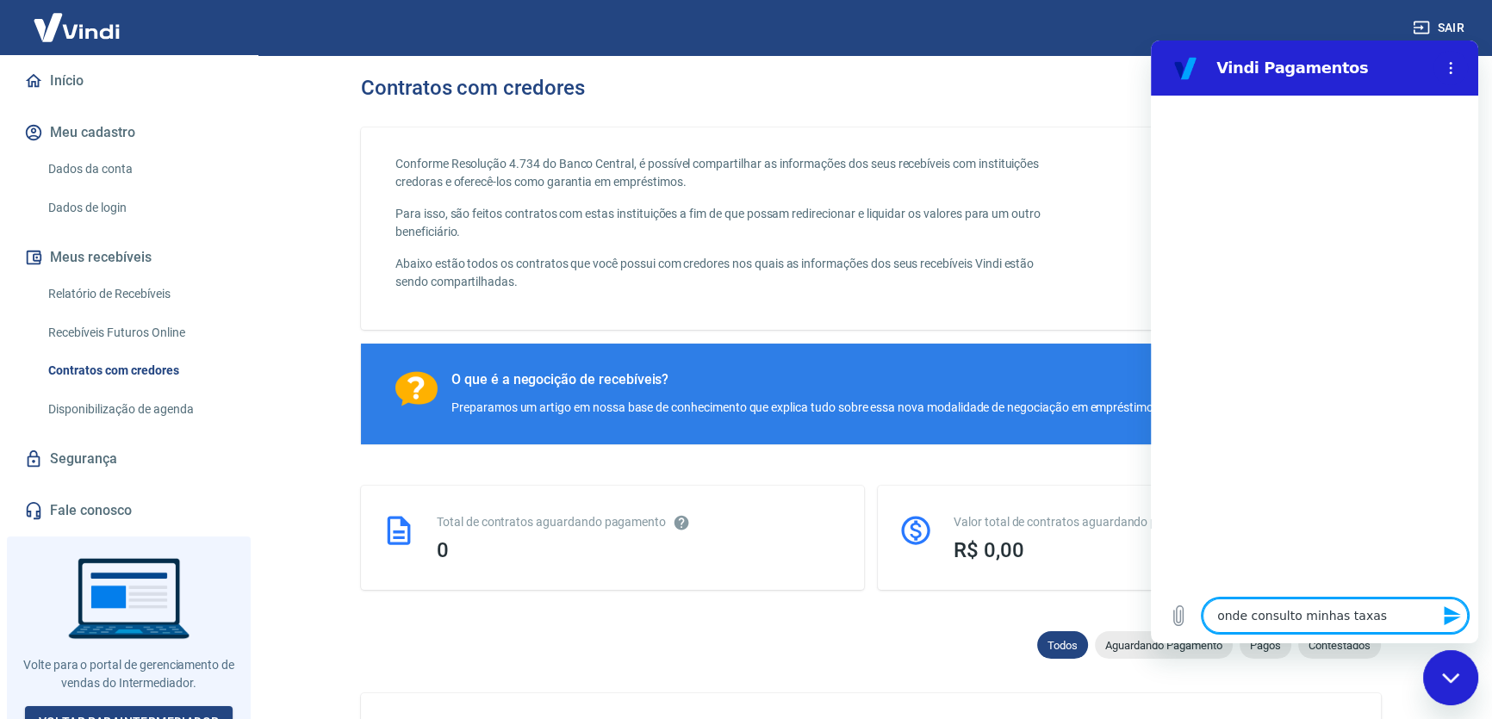
type textarea "x"
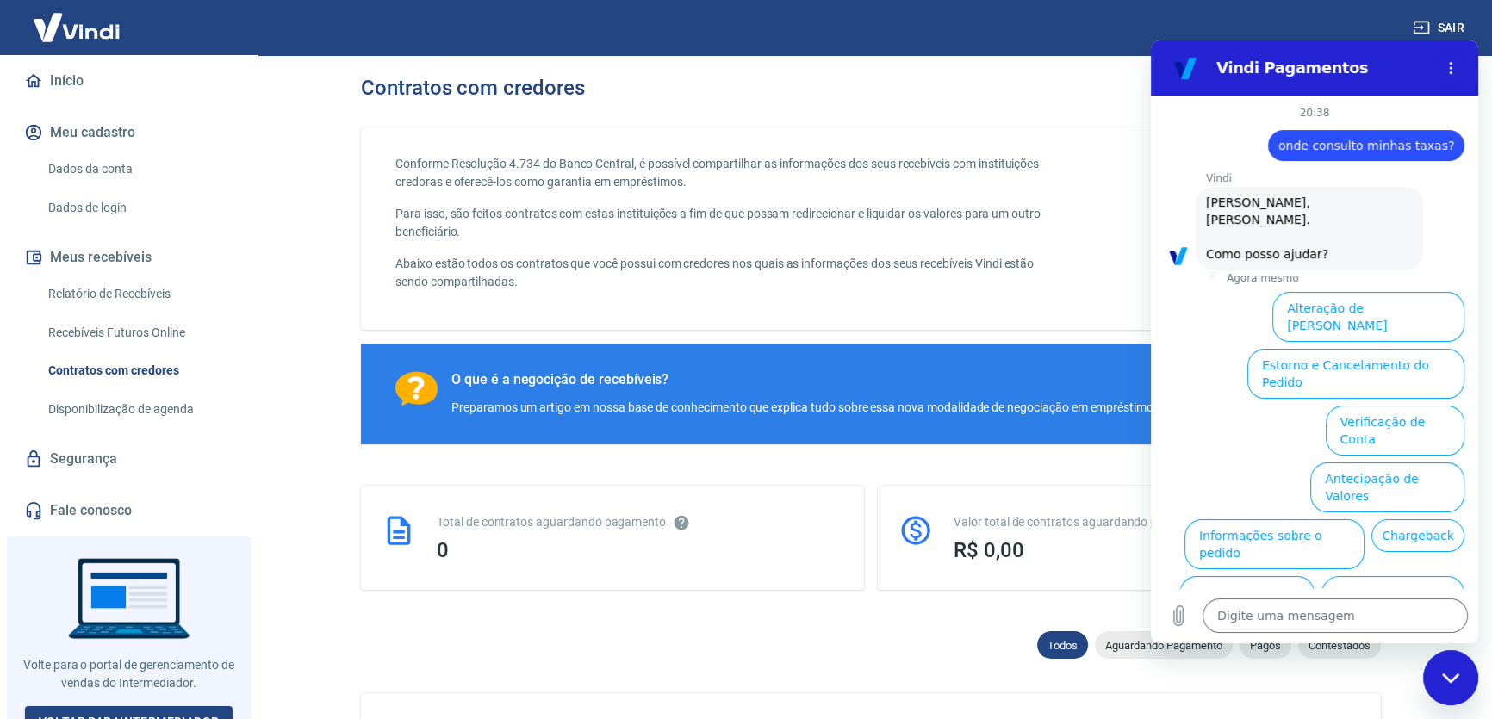
click at [1416, 576] on button "Taxas e Parcelamento" at bounding box center [1392, 601] width 143 height 50
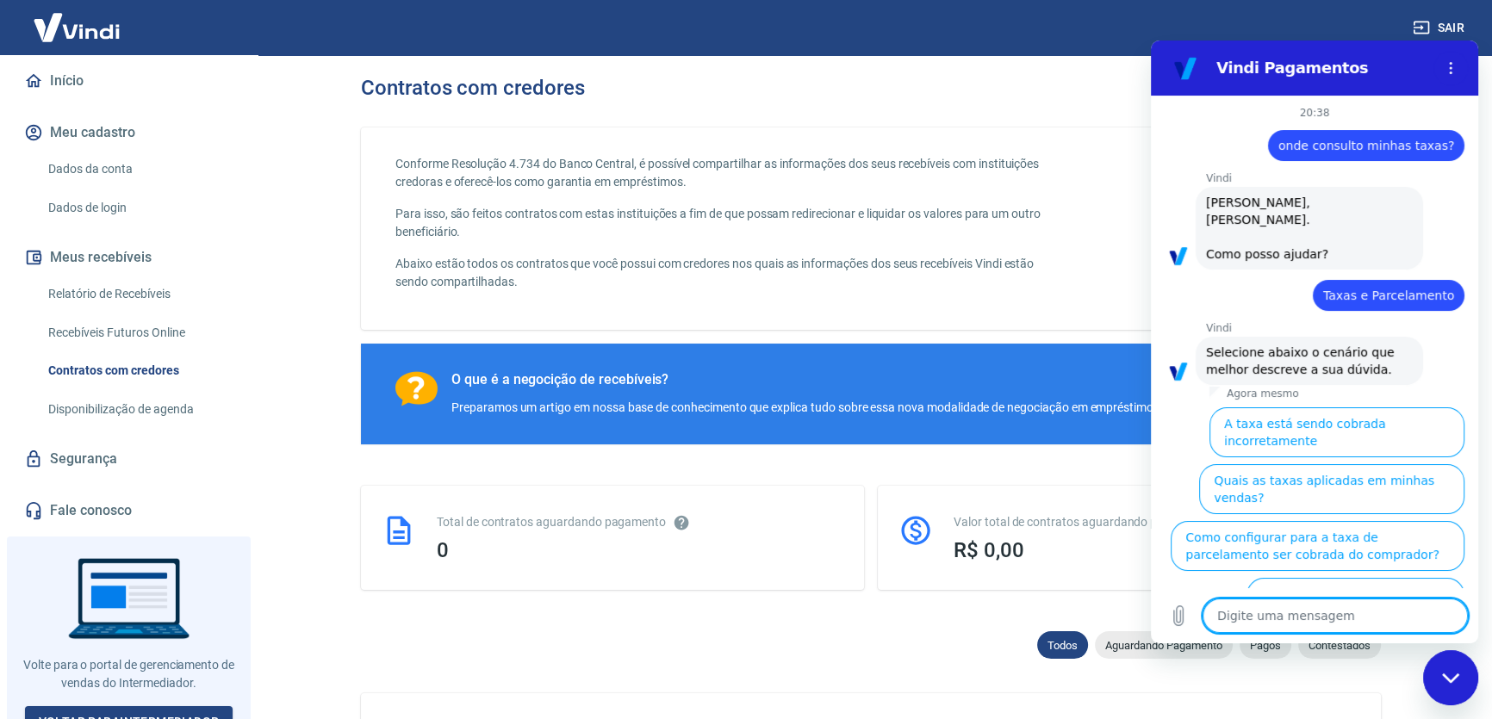
scroll to position [30, 0]
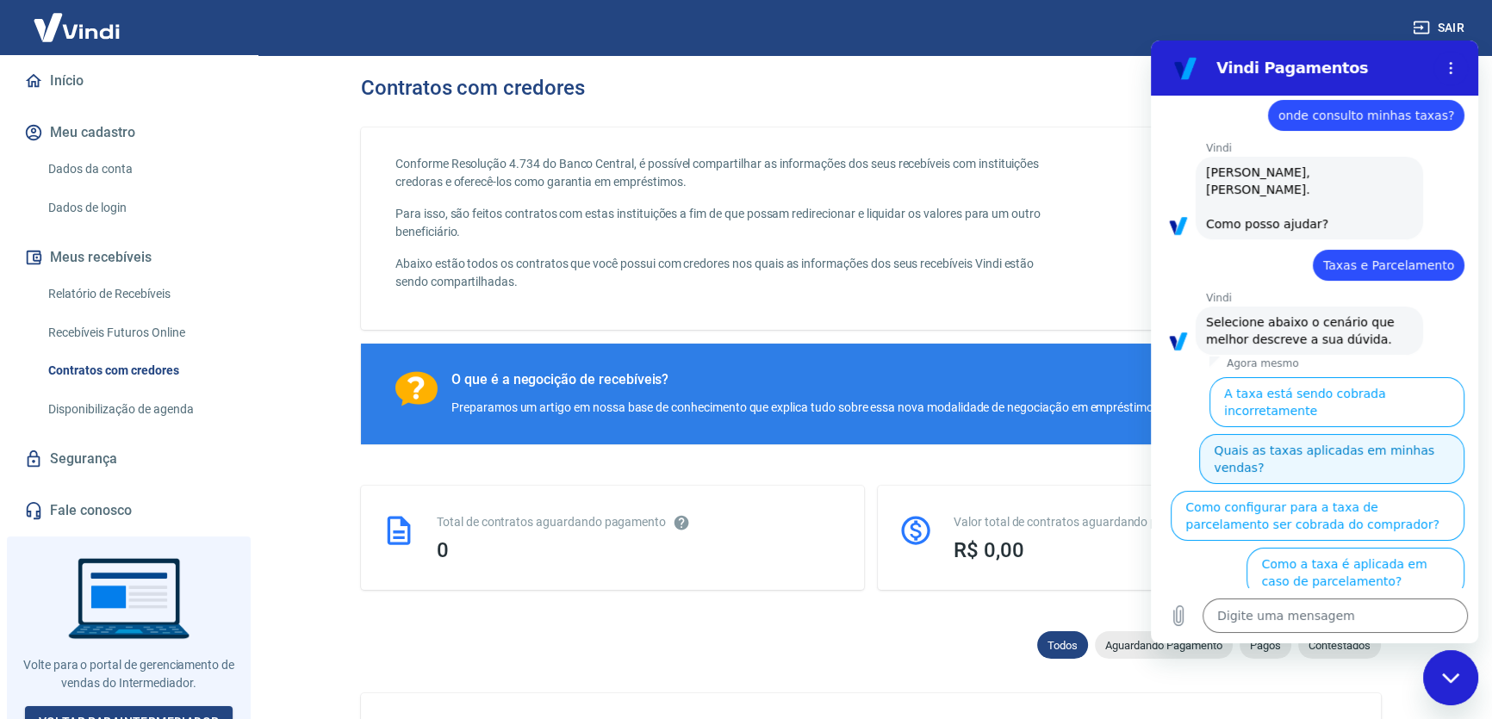
click at [1425, 434] on button "Quais as taxas aplicadas em minhas vendas?" at bounding box center [1331, 459] width 265 height 50
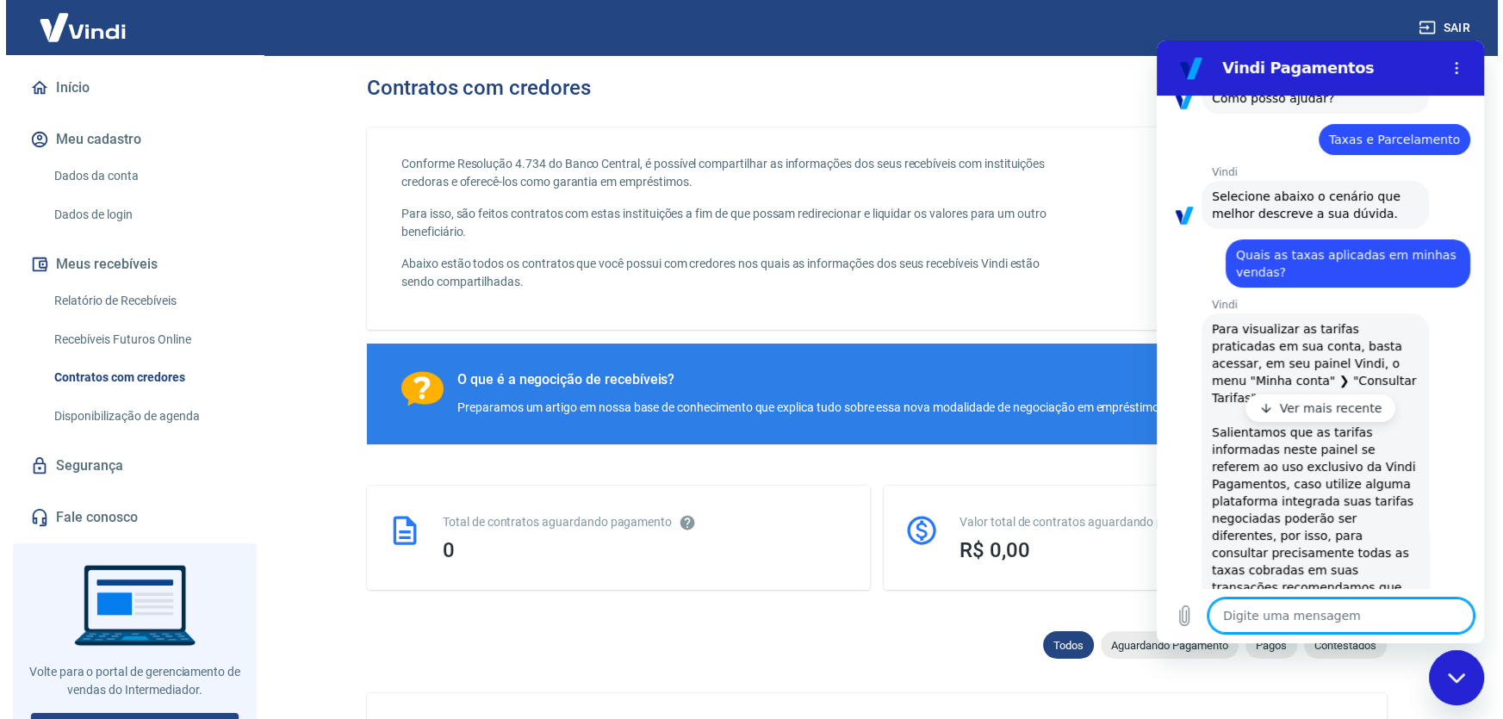
scroll to position [172, 0]
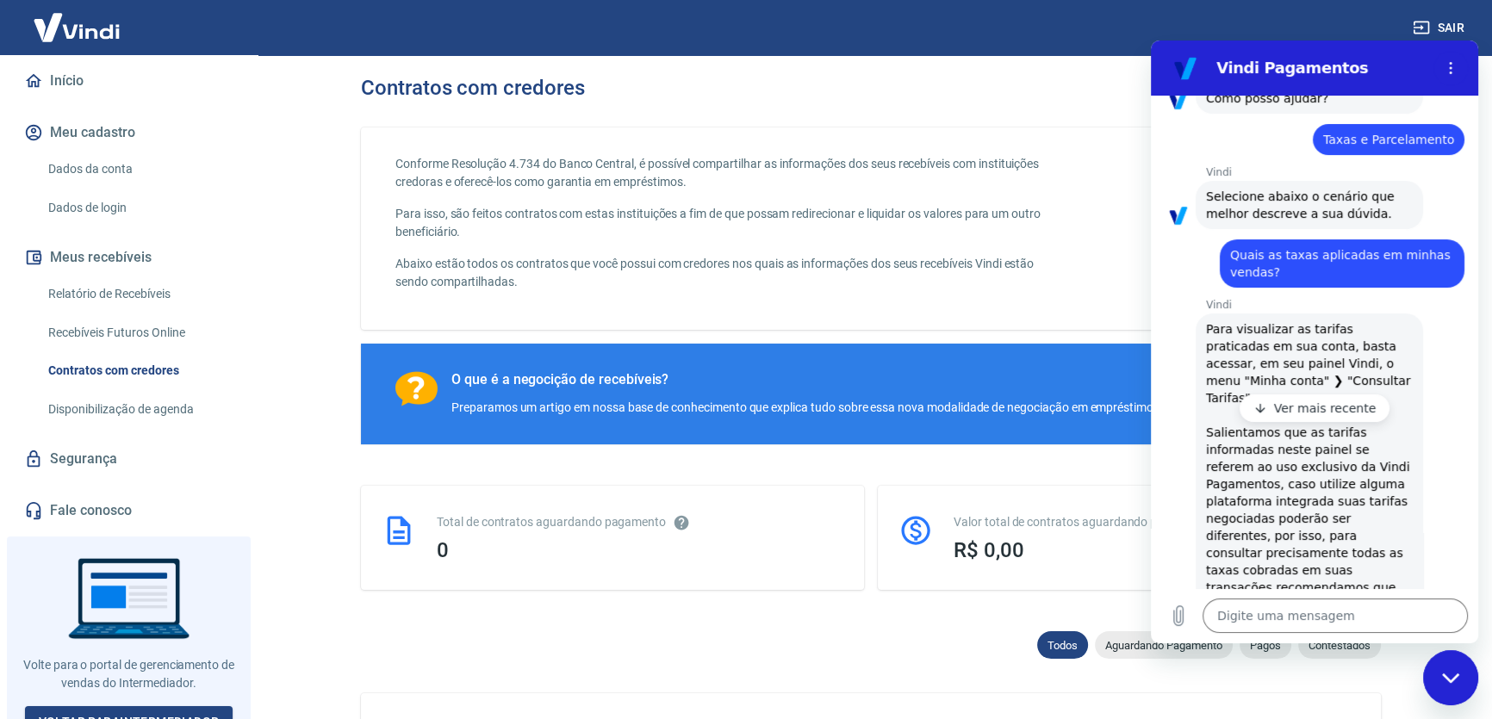
click at [40, 72] on icon at bounding box center [33, 81] width 19 height 19
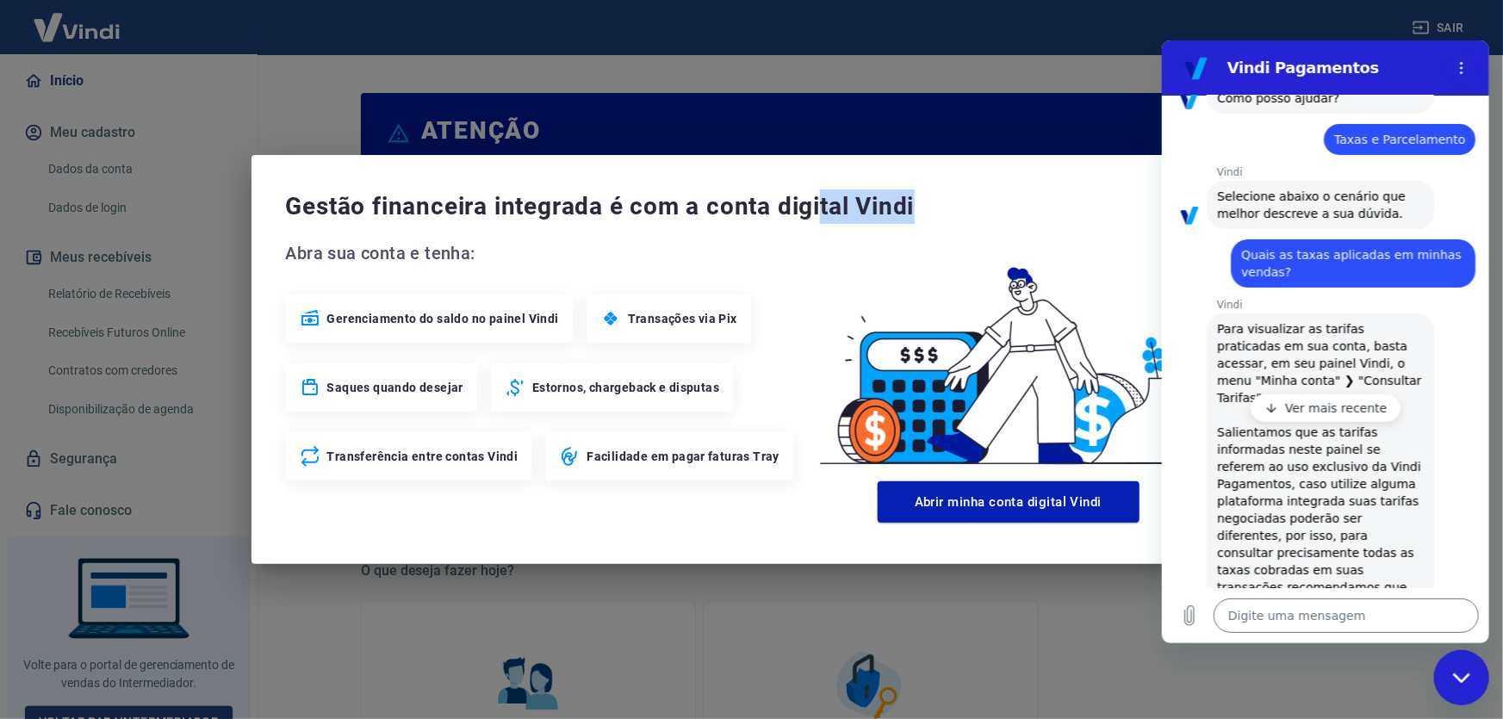
drag, startPoint x: 1085, startPoint y: 161, endPoint x: 822, endPoint y: 191, distance: 265.3
click at [822, 191] on div "Gestão financeira integrada é com a conta digital Vindi Abra sua conta e tenha:…" at bounding box center [752, 359] width 1001 height 409
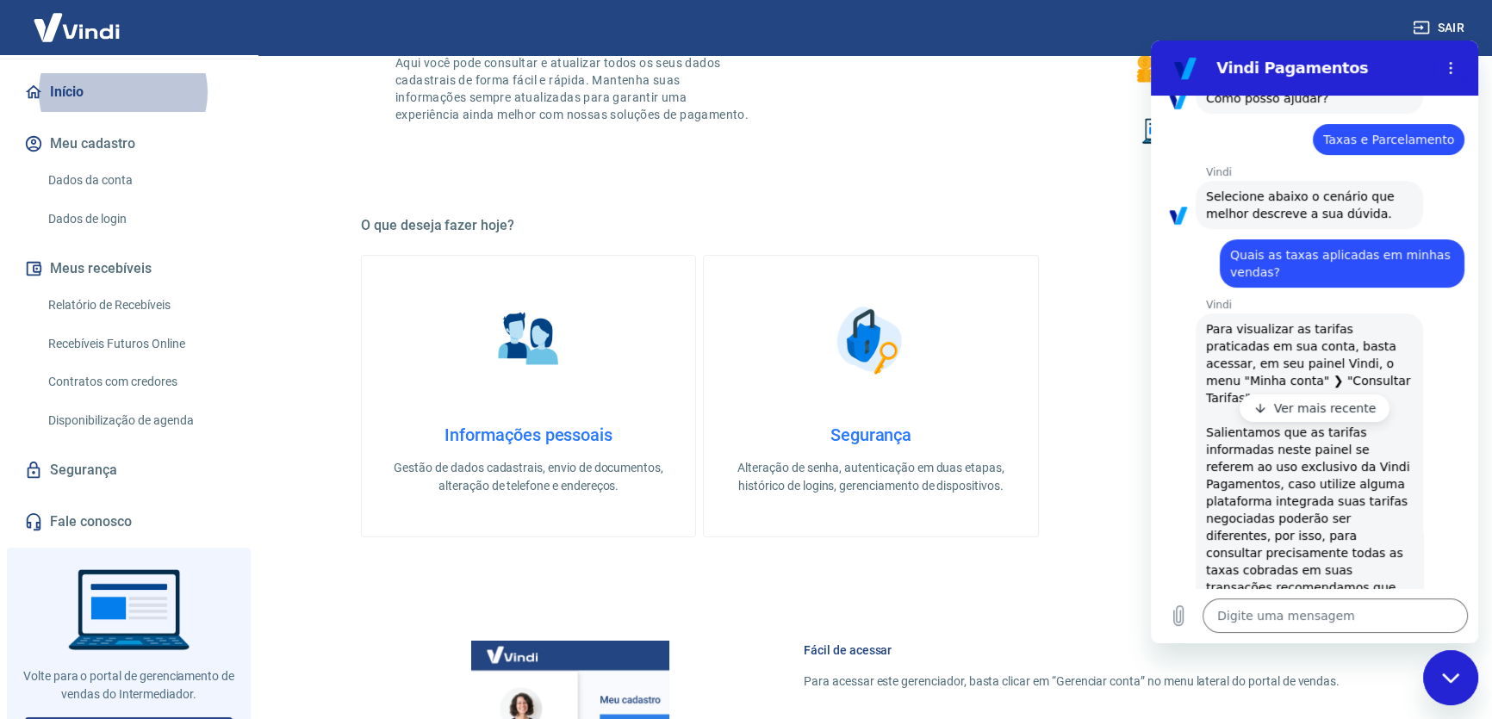
scroll to position [391, 0]
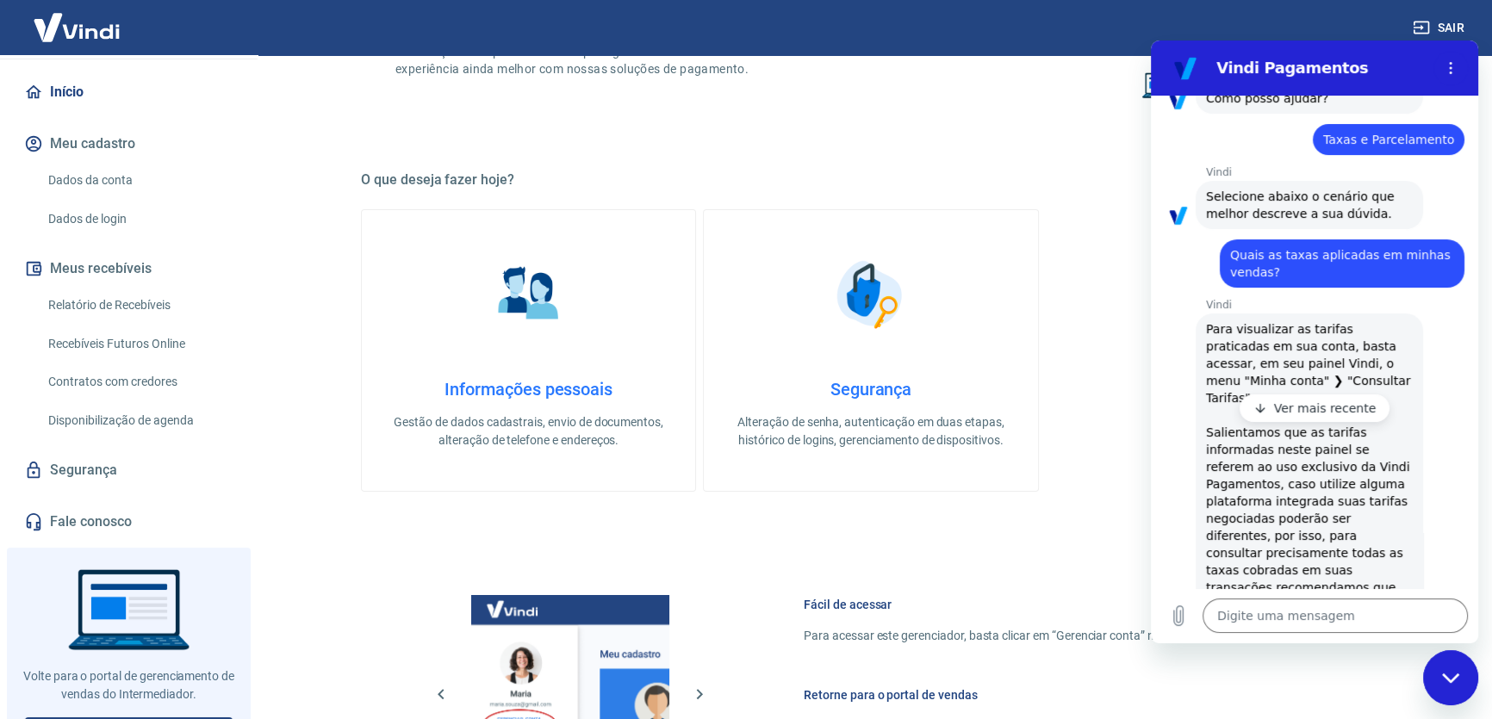
drag, startPoint x: 1217, startPoint y: 345, endPoint x: 1374, endPoint y: 354, distance: 157.0
click at [1374, 354] on span "Para visualizar as tarifas praticadas em sua conta, basta acessar, em seu paine…" at bounding box center [1309, 621] width 207 height 603
click at [1356, 364] on span "Para visualizar as tarifas praticadas em sua conta, basta acessar, em seu paine…" at bounding box center [1309, 621] width 207 height 603
click at [64, 76] on link "Início" at bounding box center [129, 92] width 216 height 38
click at [66, 38] on img at bounding box center [77, 27] width 112 height 53
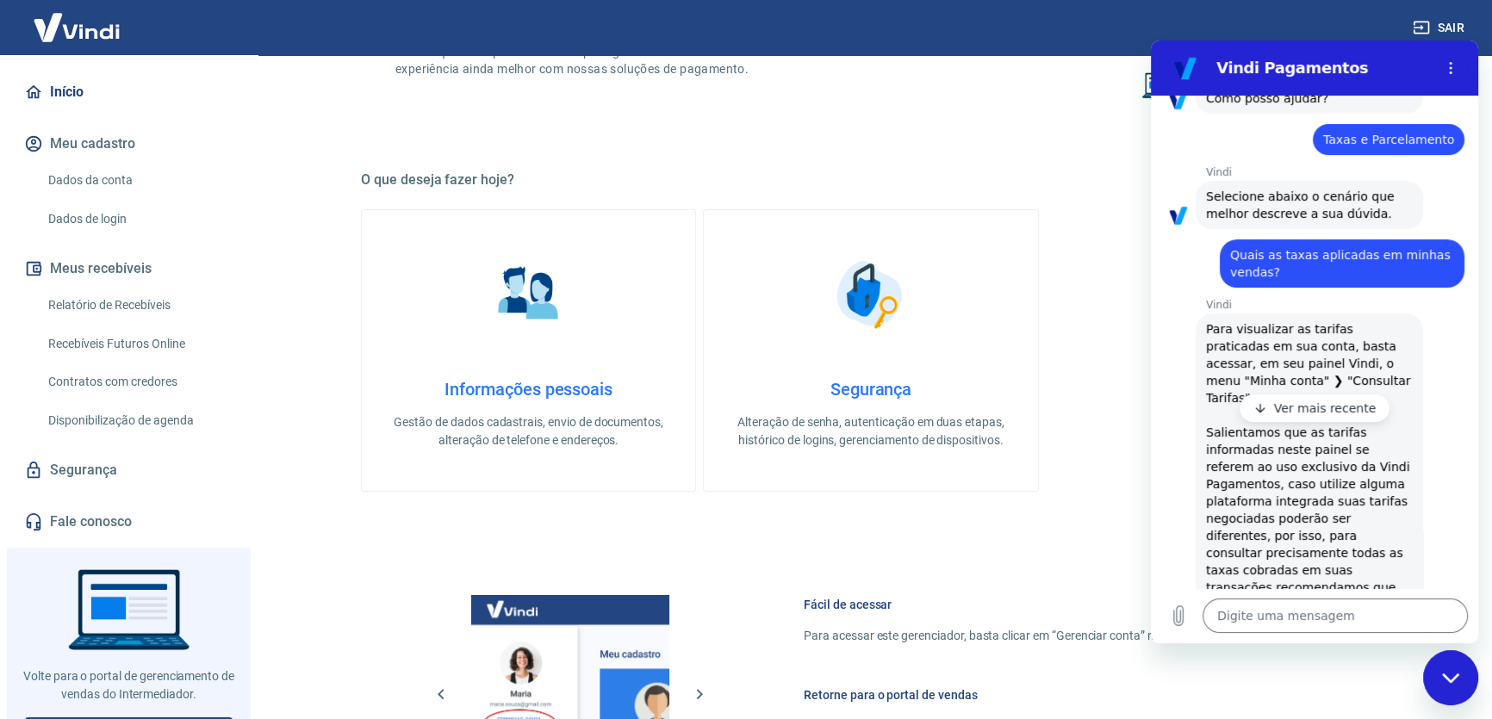
click at [100, 30] on img at bounding box center [77, 27] width 112 height 53
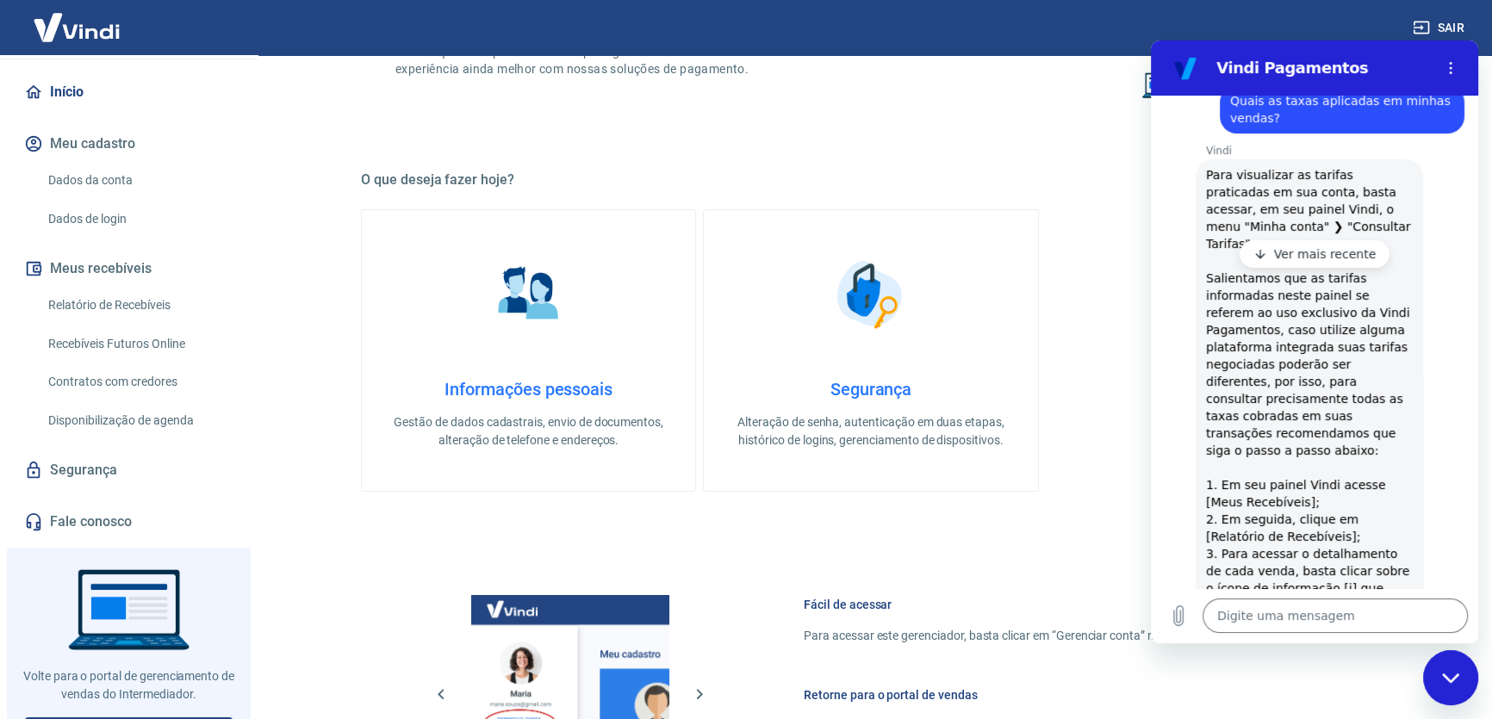
scroll to position [313, 0]
click at [1284, 255] on p "Ver mais recente" at bounding box center [1325, 251] width 103 height 17
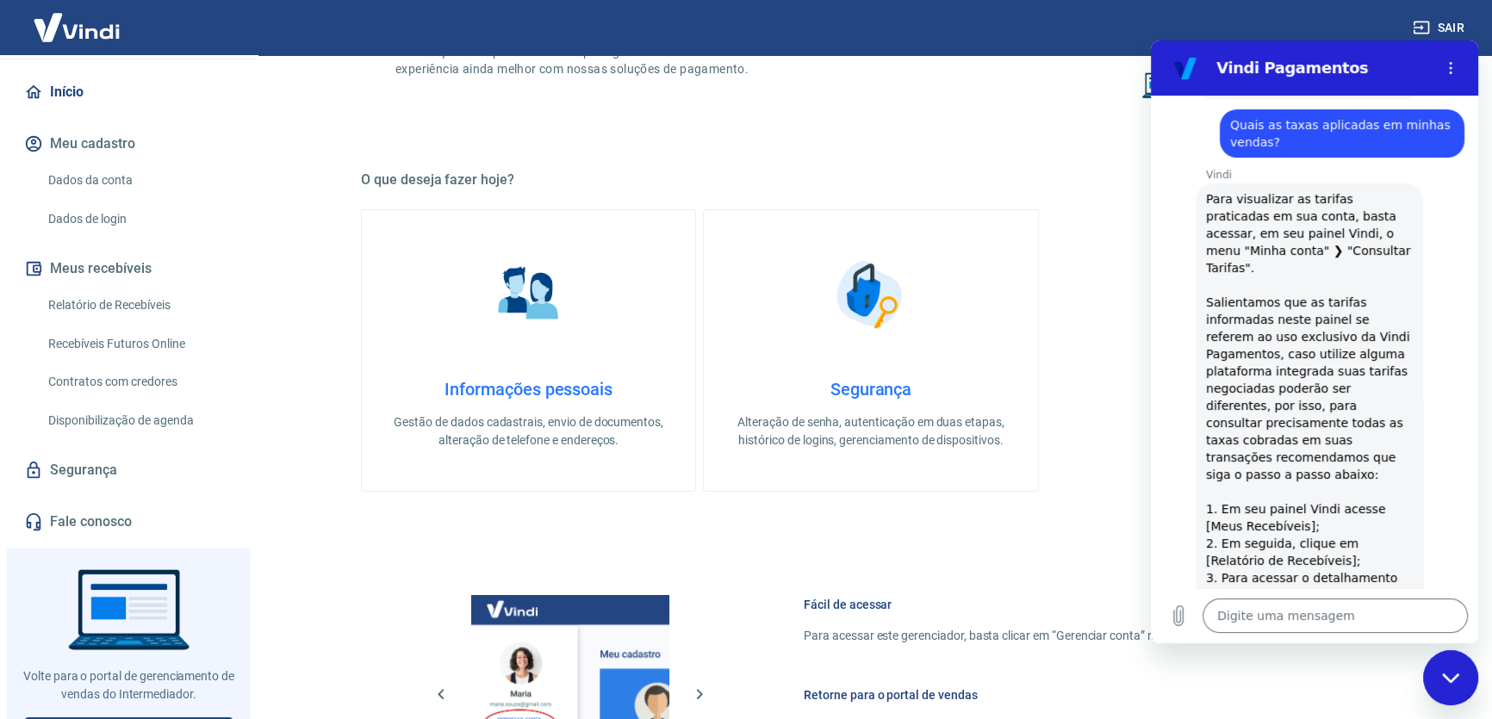
scroll to position [226, 0]
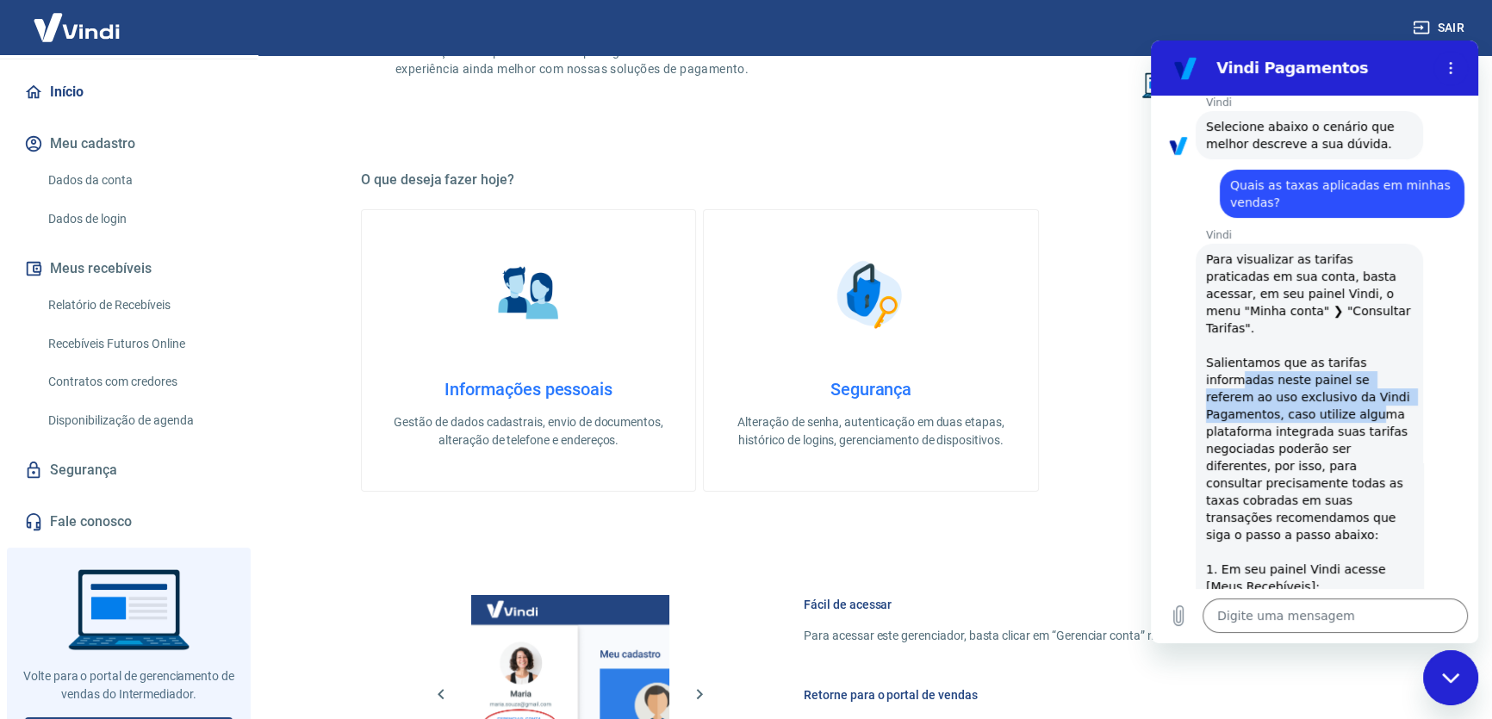
drag, startPoint x: 1238, startPoint y: 351, endPoint x: 1359, endPoint y: 385, distance: 126.0
click at [1359, 385] on span "Para visualizar as tarifas praticadas em sua conta, basta acessar, em seu paine…" at bounding box center [1309, 552] width 207 height 603
drag, startPoint x: 1360, startPoint y: 385, endPoint x: 1319, endPoint y: 400, distance: 43.9
click at [1360, 386] on span "Para visualizar as tarifas praticadas em sua conta, basta acessar, em seu paine…" at bounding box center [1309, 552] width 207 height 603
click at [1246, 373] on span "Para visualizar as tarifas praticadas em sua conta, basta acessar, em seu paine…" at bounding box center [1309, 552] width 207 height 603
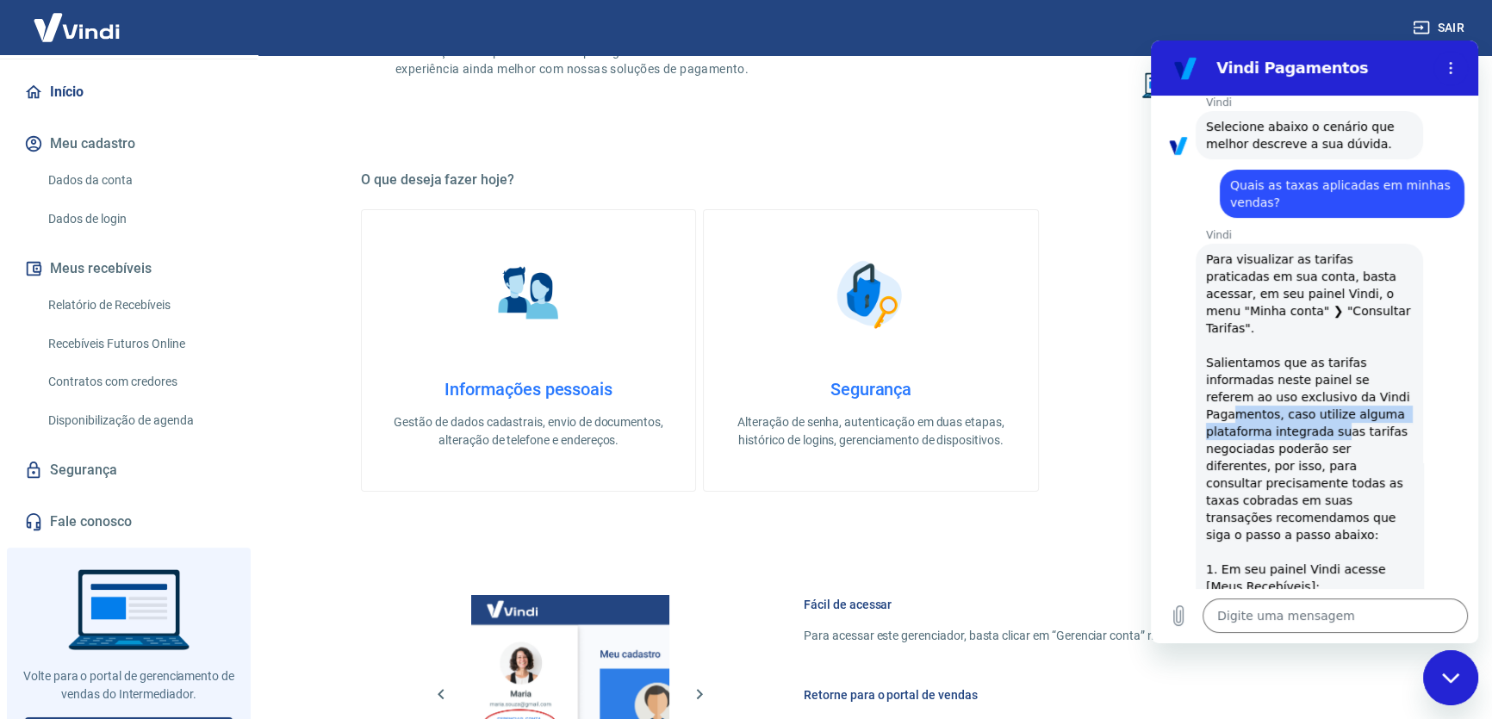
drag, startPoint x: 1231, startPoint y: 382, endPoint x: 1334, endPoint y: 402, distance: 105.4
click at [1334, 402] on span "Para visualizar as tarifas praticadas em sua conta, basta acessar, em seu paine…" at bounding box center [1309, 552] width 207 height 603
drag, startPoint x: 1336, startPoint y: 433, endPoint x: 1327, endPoint y: 428, distance: 10.8
click at [1336, 433] on span "Para visualizar as tarifas praticadas em sua conta, basta acessar, em seu paine…" at bounding box center [1309, 552] width 207 height 603
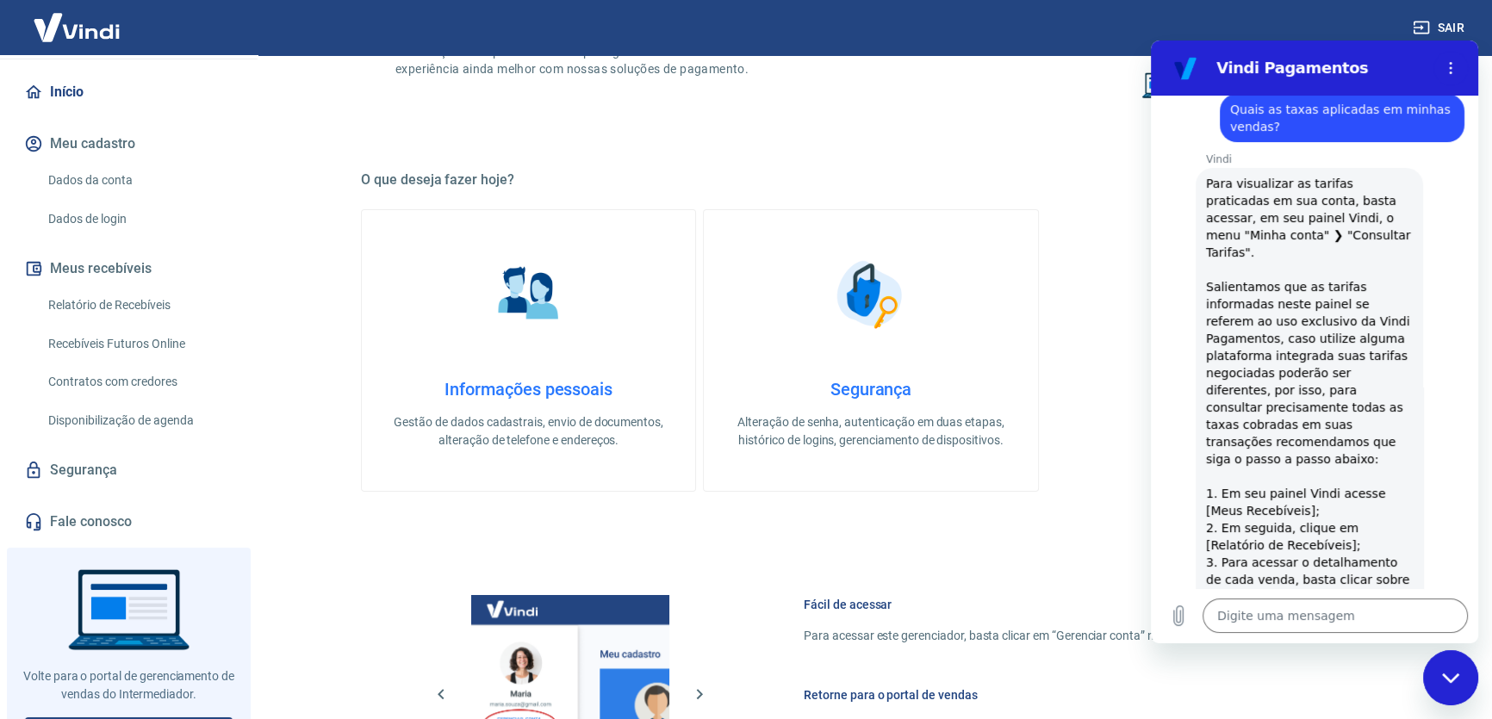
scroll to position [304, 0]
click at [146, 289] on link "Relatório de Recebíveis" at bounding box center [139, 305] width 196 height 35
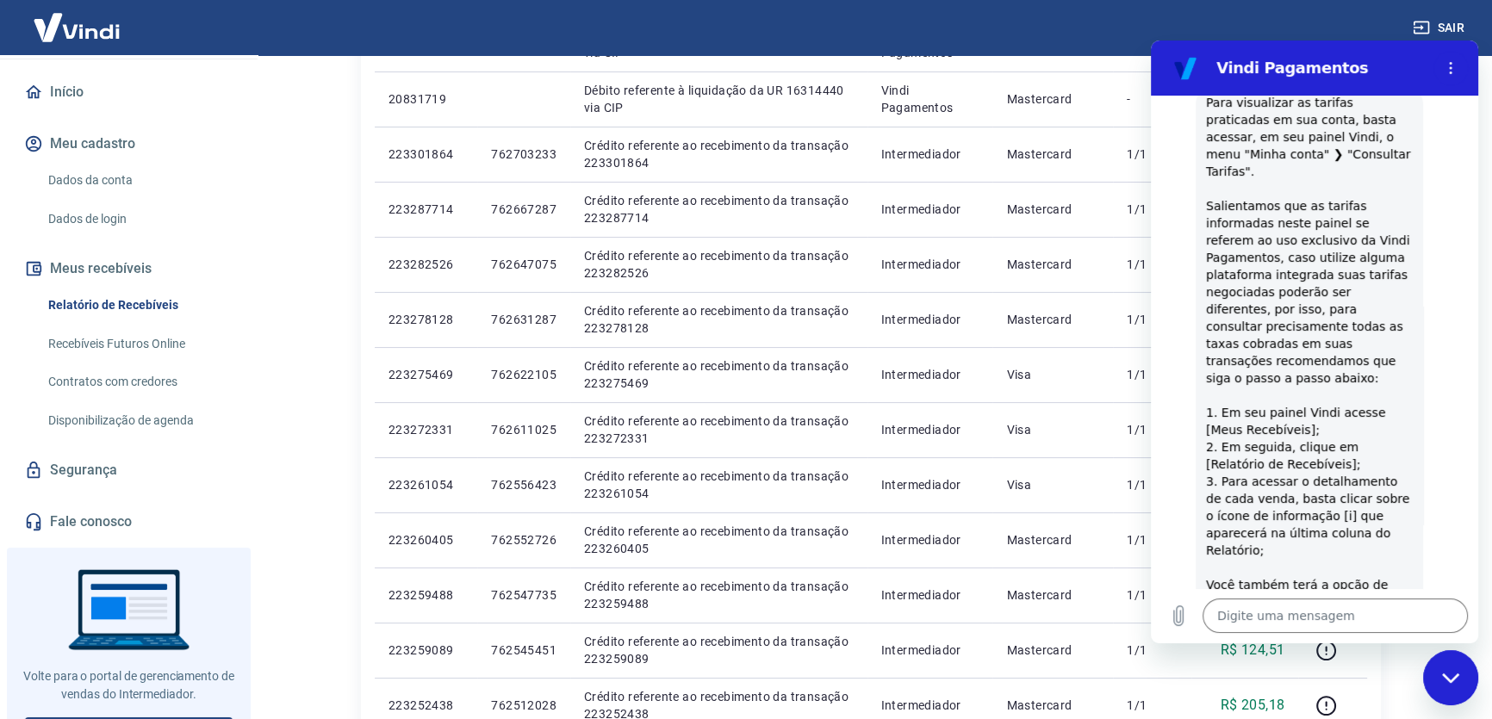
scroll to position [461, 0]
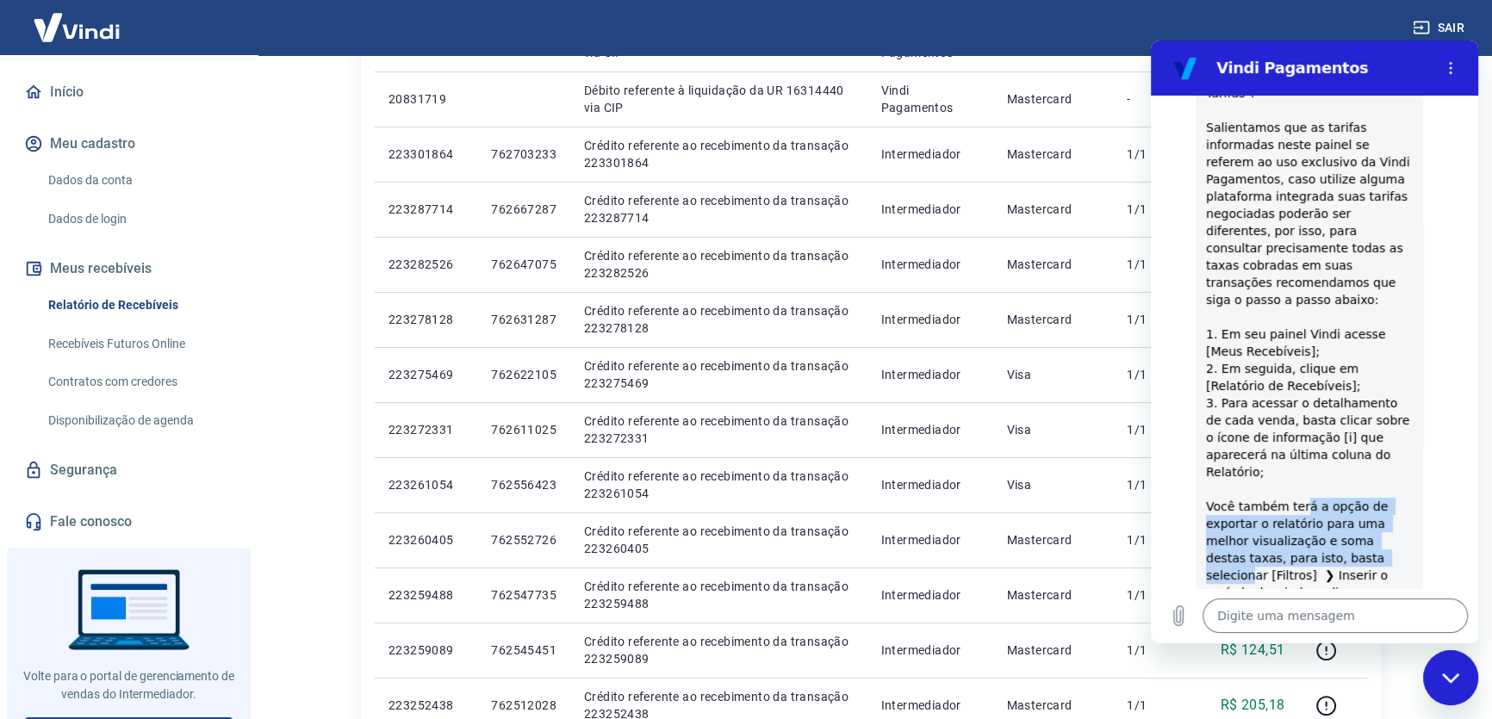
drag, startPoint x: 1303, startPoint y: 474, endPoint x: 1359, endPoint y: 518, distance: 71.2
click at [1362, 519] on span "Para visualizar as tarifas praticadas em sua conta, basta acessar, em seu paine…" at bounding box center [1309, 317] width 207 height 603
click at [1357, 518] on span "Para visualizar as tarifas praticadas em sua conta, basta acessar, em seu paine…" at bounding box center [1309, 317] width 207 height 603
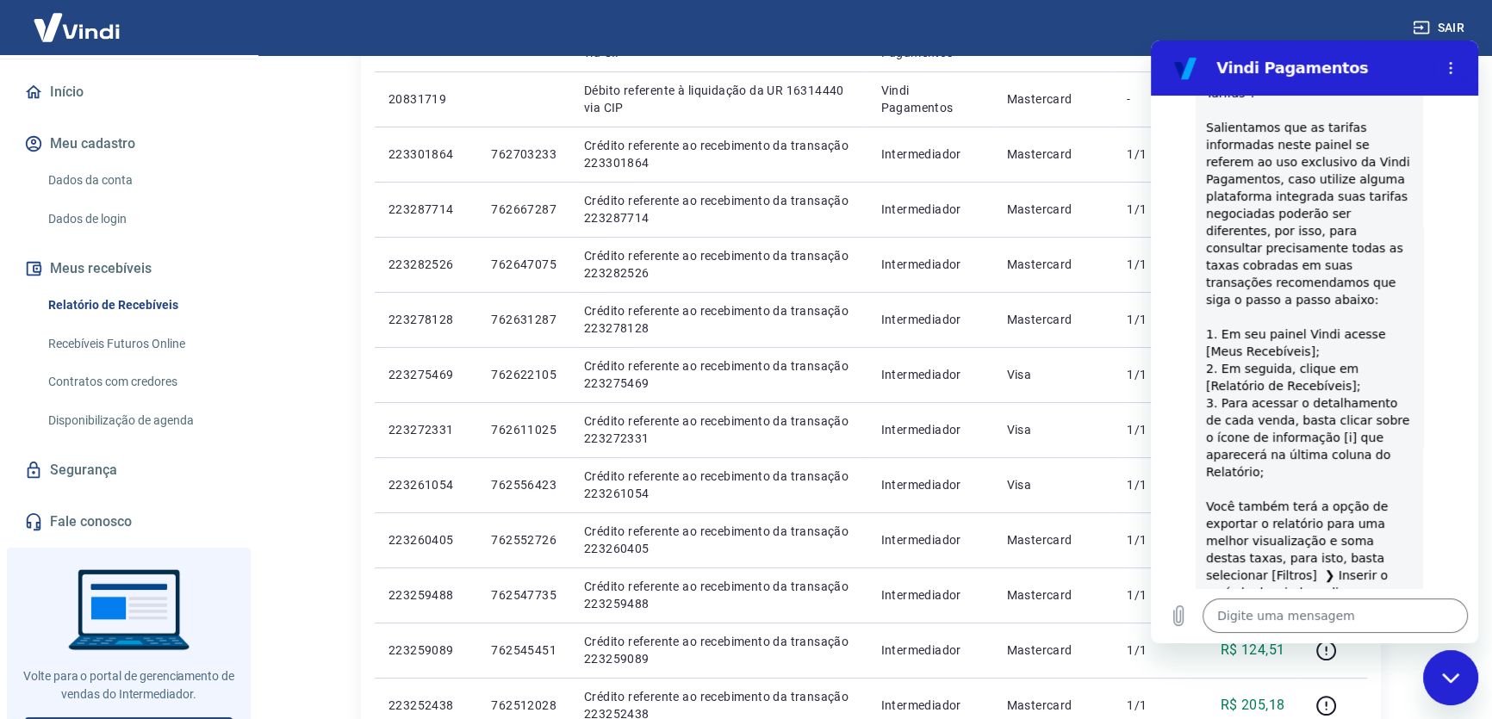
click at [1296, 501] on span "Para visualizar as tarifas praticadas em sua conta, basta acessar, em seu paine…" at bounding box center [1309, 317] width 207 height 603
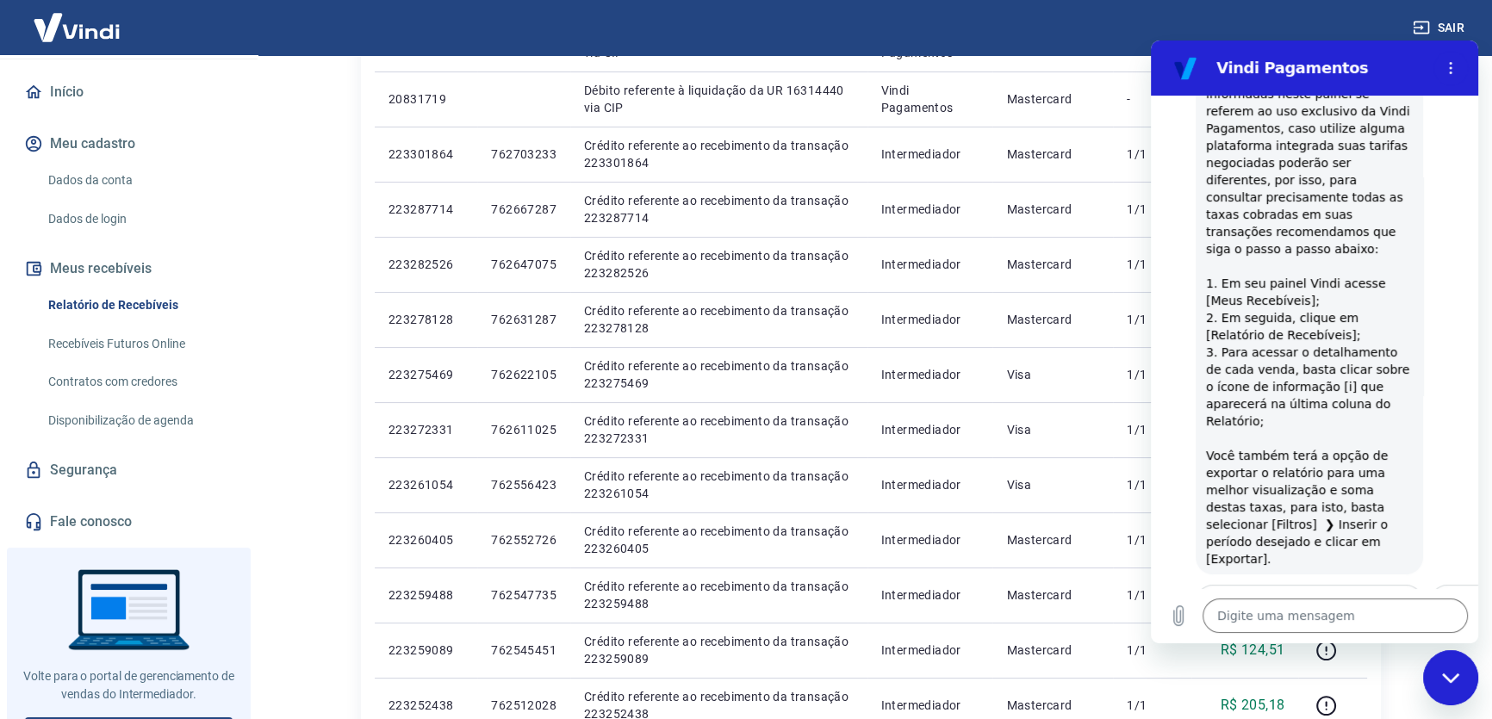
scroll to position [539, 0]
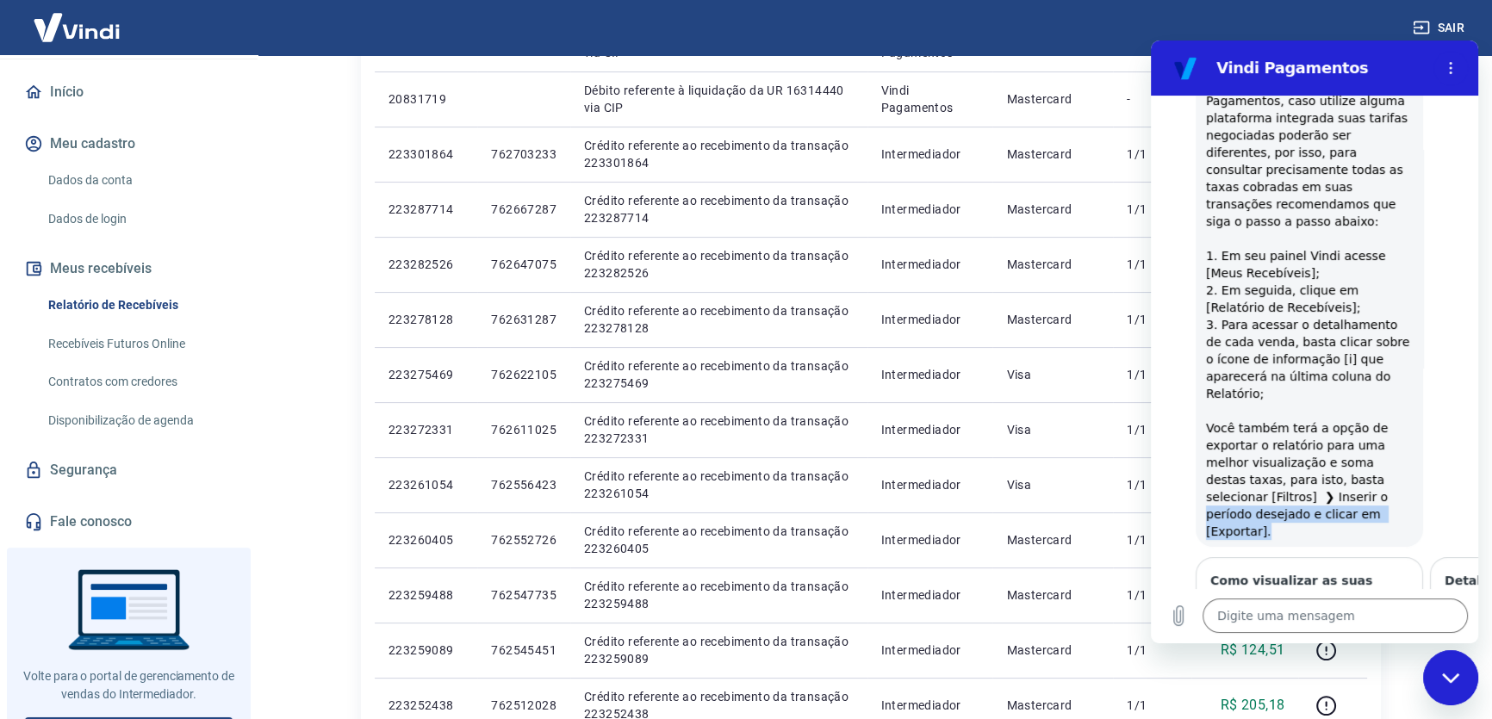
drag, startPoint x: 1309, startPoint y: 457, endPoint x: 1383, endPoint y: 479, distance: 76.6
click at [1383, 479] on span "Para visualizar as tarifas praticadas em sua conta, basta acessar, em seu paine…" at bounding box center [1309, 238] width 207 height 603
click at [1385, 479] on span "Para visualizar as tarifas praticadas em sua conta, basta acessar, em seu paine…" at bounding box center [1309, 238] width 207 height 603
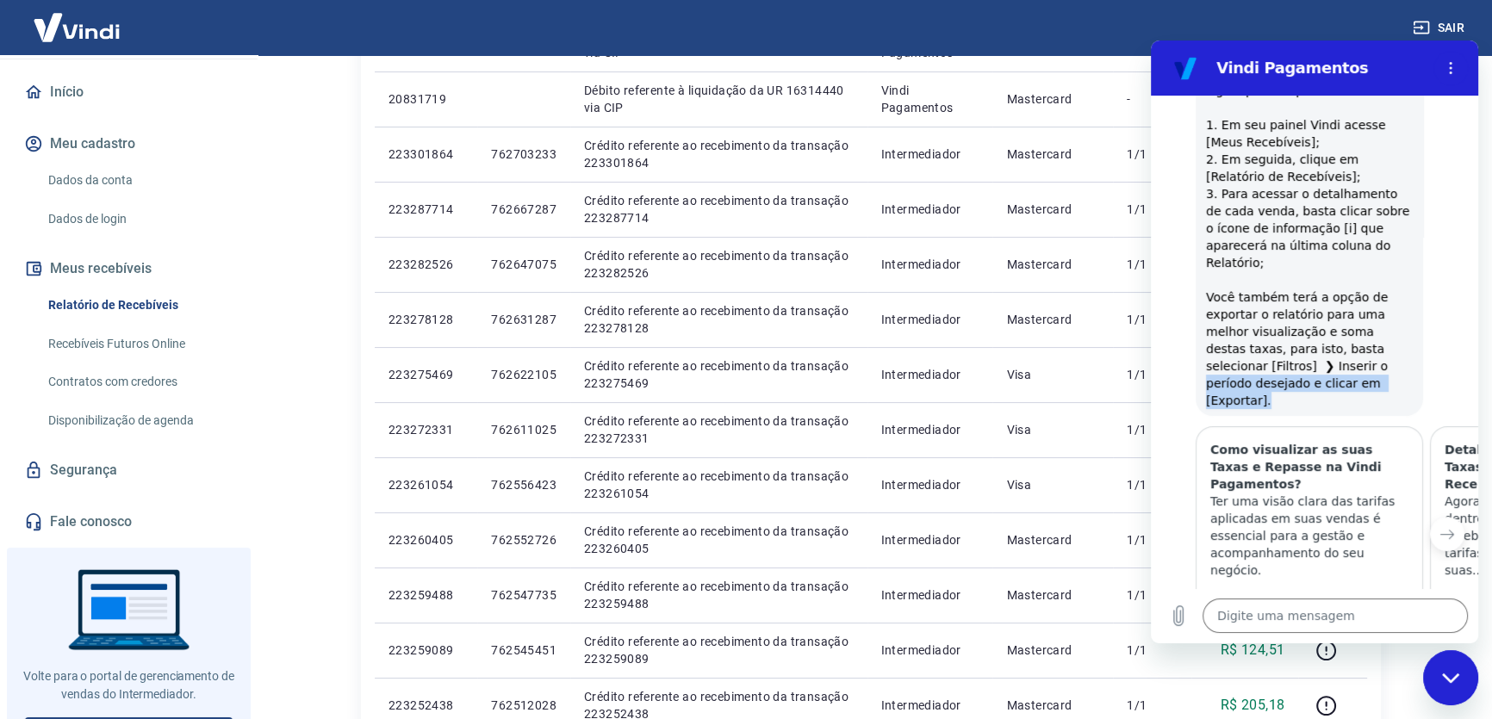
scroll to position [696, 0]
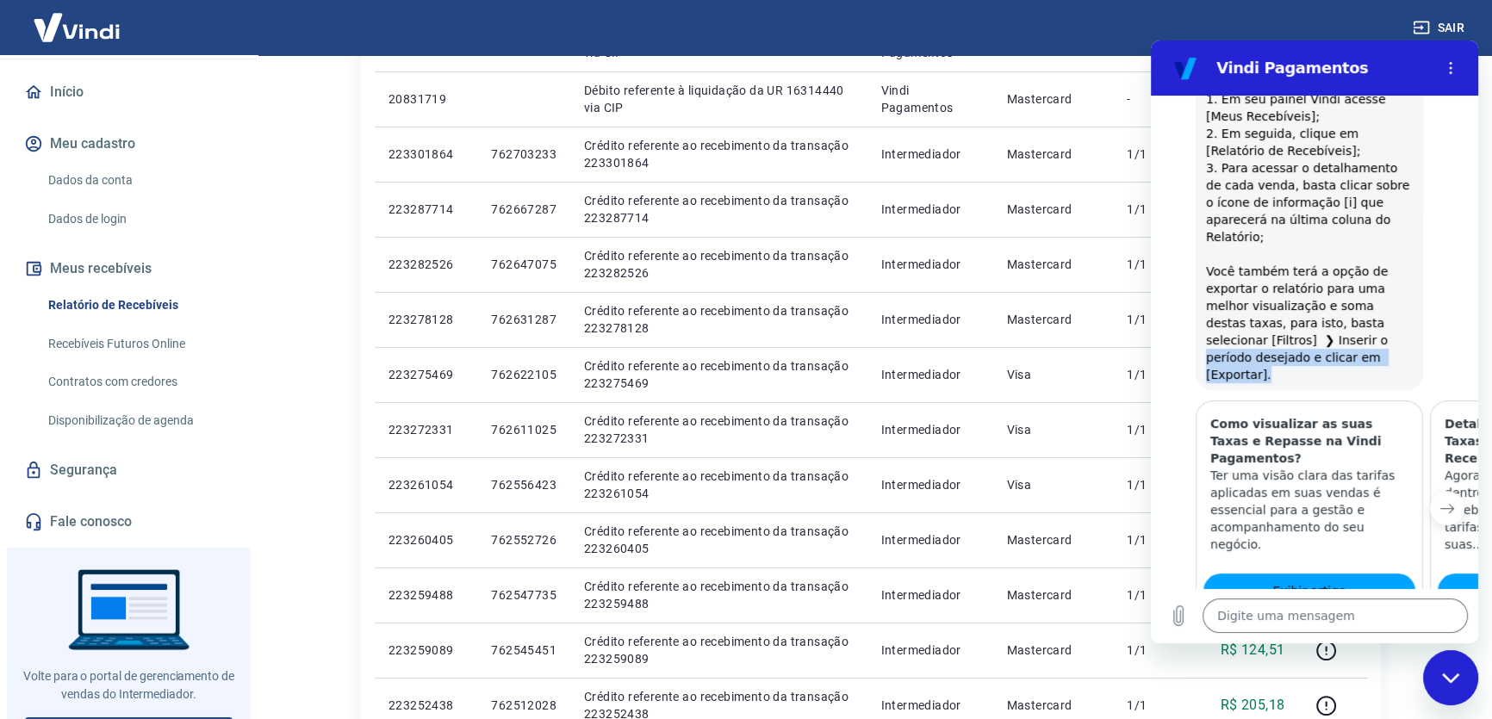
click at [1440, 501] on icon "Próximo item" at bounding box center [1447, 508] width 14 height 14
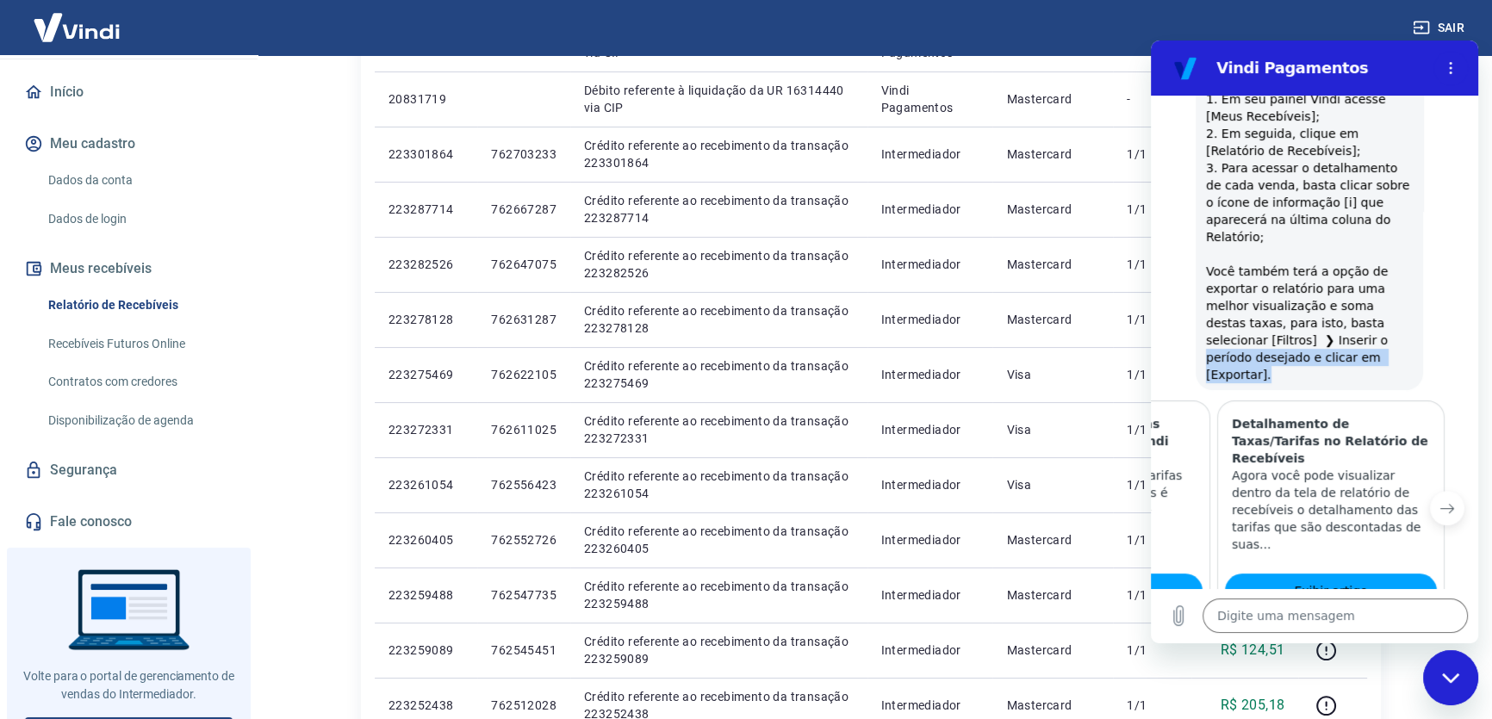
scroll to position [0, 214]
click at [1185, 491] on button "Item anterior" at bounding box center [1182, 508] width 34 height 34
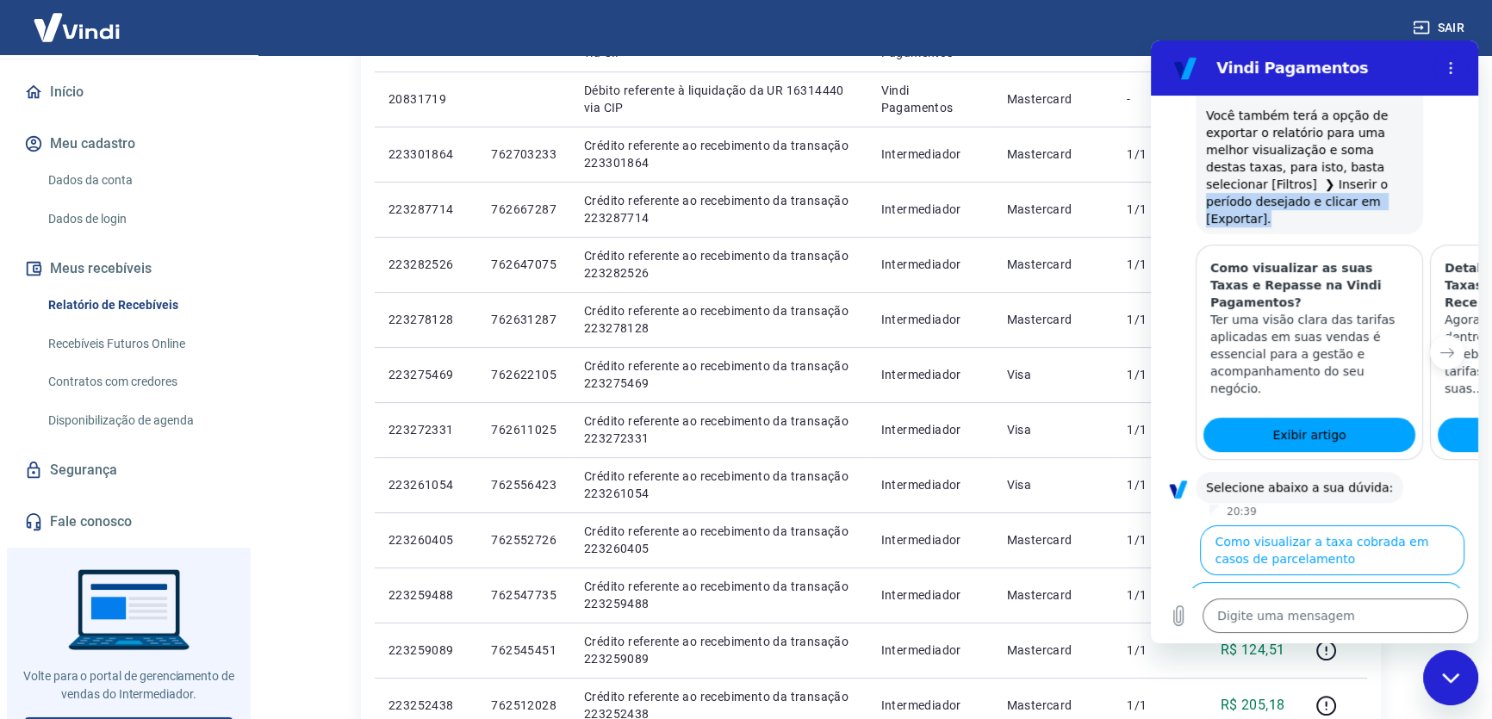
scroll to position [853, 0]
click at [1300, 424] on span "Exibir artigo" at bounding box center [1308, 434] width 73 height 21
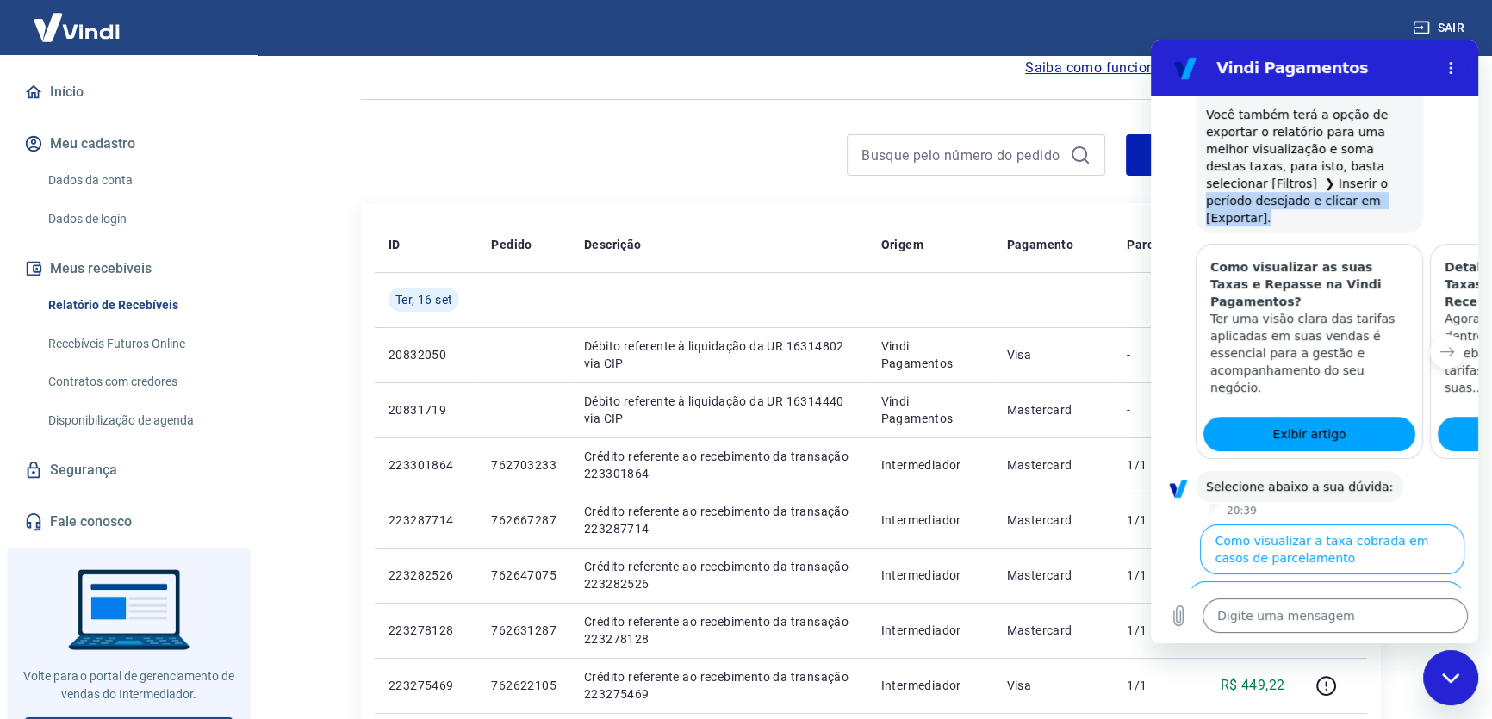
scroll to position [78, 0]
click at [78, 21] on img at bounding box center [77, 27] width 112 height 53
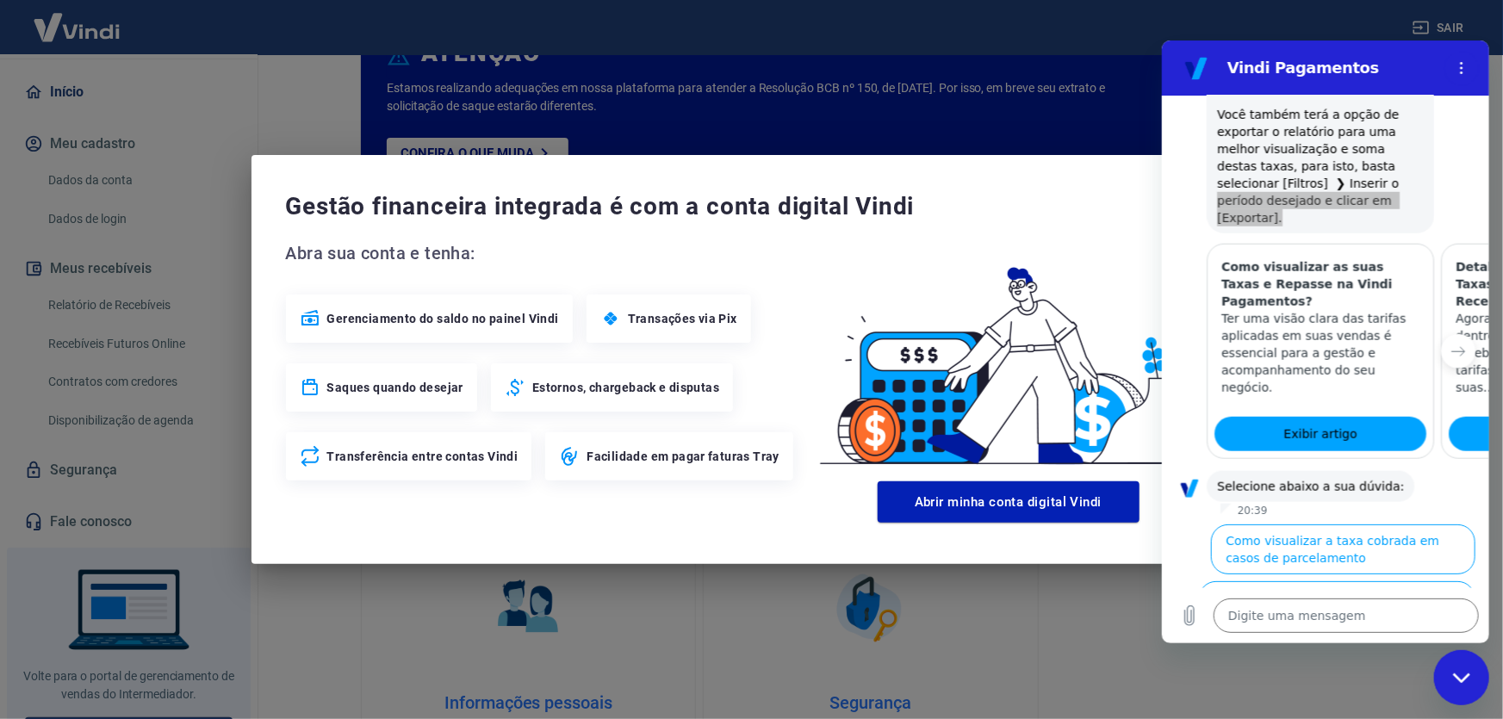
drag, startPoint x: 880, startPoint y: 172, endPoint x: 807, endPoint y: 172, distance: 72.4
click at [827, 172] on div "Gestão financeira integrada é com a conta digital Vindi Abra sua conta e tenha:…" at bounding box center [752, 359] width 1001 height 409
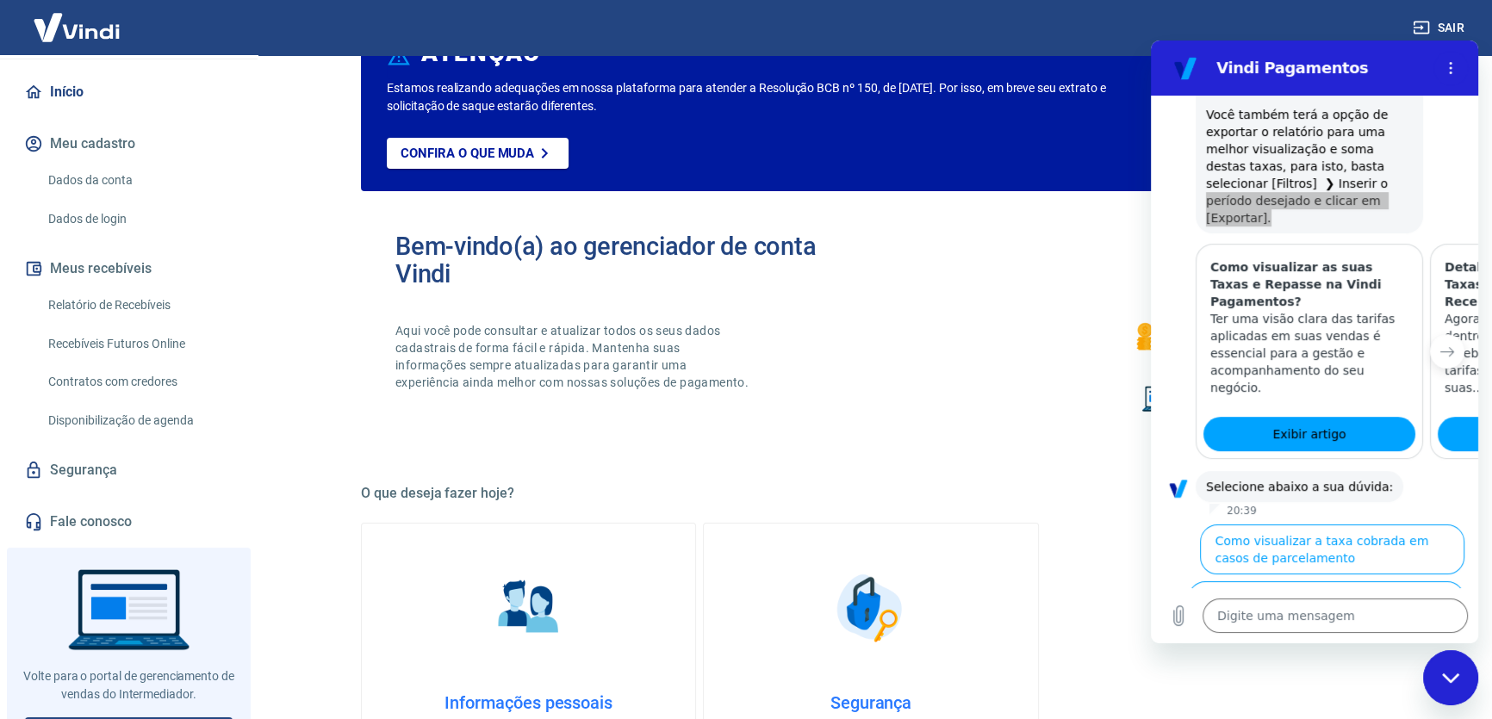
click at [70, 73] on link "Início" at bounding box center [129, 92] width 216 height 38
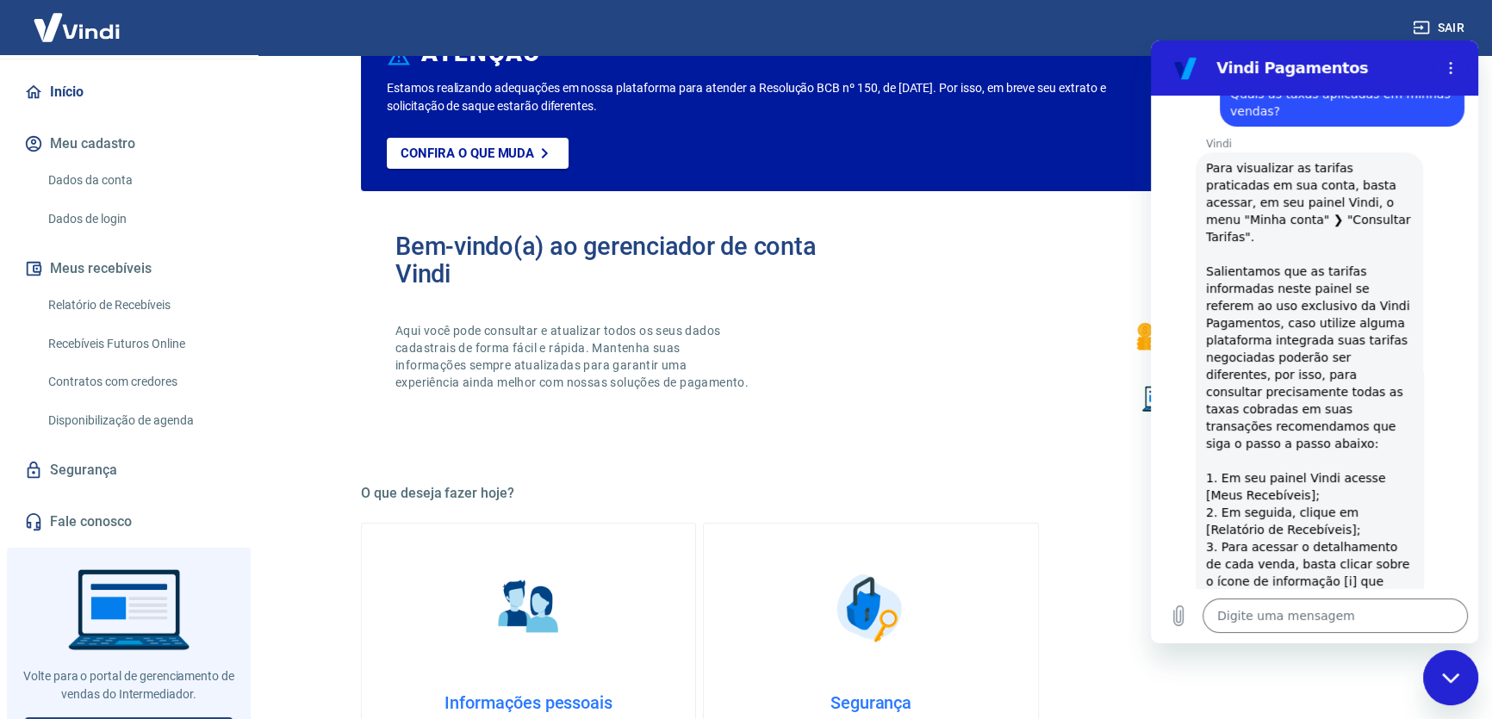
scroll to position [226, 0]
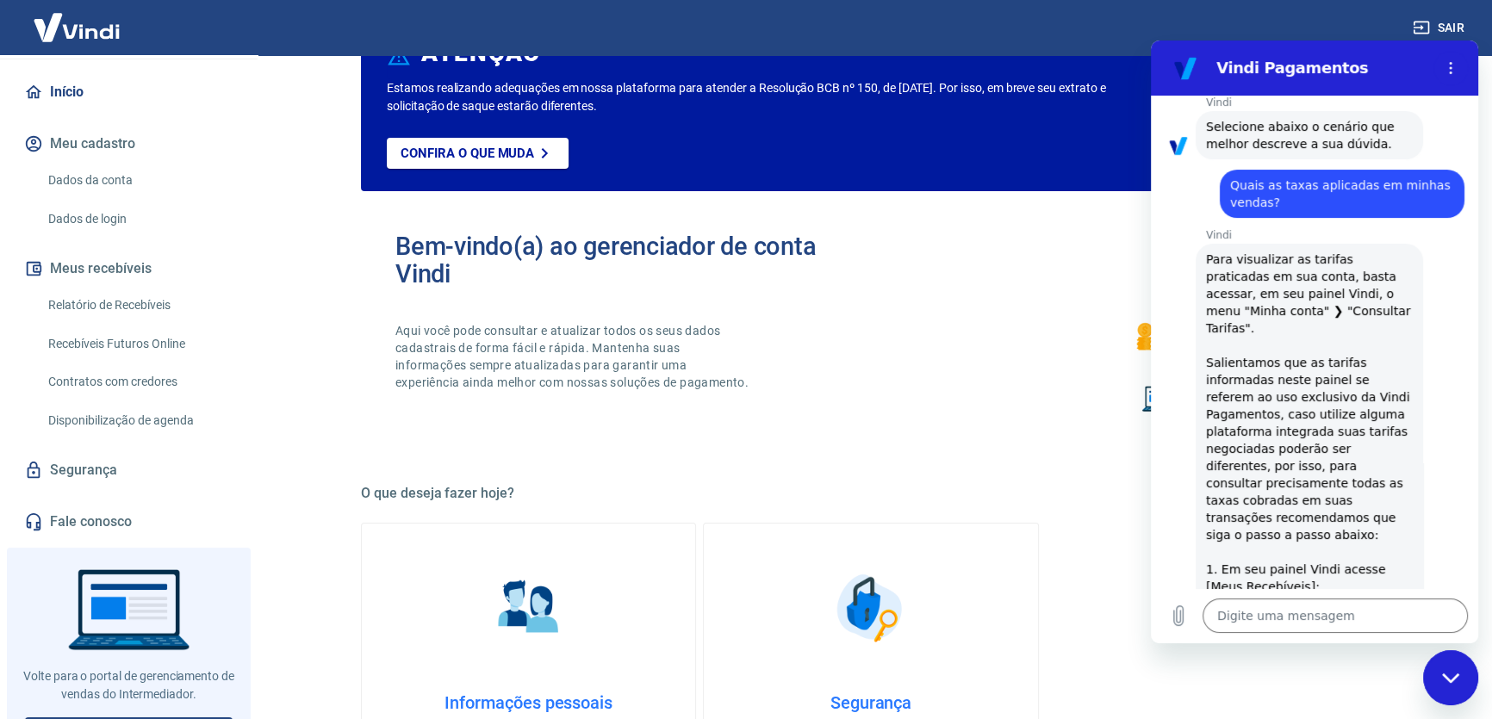
click at [1252, 292] on span "Para visualizar as tarifas praticadas em sua conta, basta acessar, em seu paine…" at bounding box center [1309, 552] width 207 height 603
click at [1254, 292] on span "Para visualizar as tarifas praticadas em sua conta, basta acessar, em seu paine…" at bounding box center [1309, 552] width 207 height 603
drag, startPoint x: 1254, startPoint y: 292, endPoint x: 1289, endPoint y: 304, distance: 36.5
click at [1254, 293] on span "Para visualizar as tarifas praticadas em sua conta, basta acessar, em seu paine…" at bounding box center [1309, 552] width 207 height 603
click at [1354, 326] on span "Para visualizar as tarifas praticadas em sua conta, basta acessar, em seu paine…" at bounding box center [1309, 552] width 207 height 603
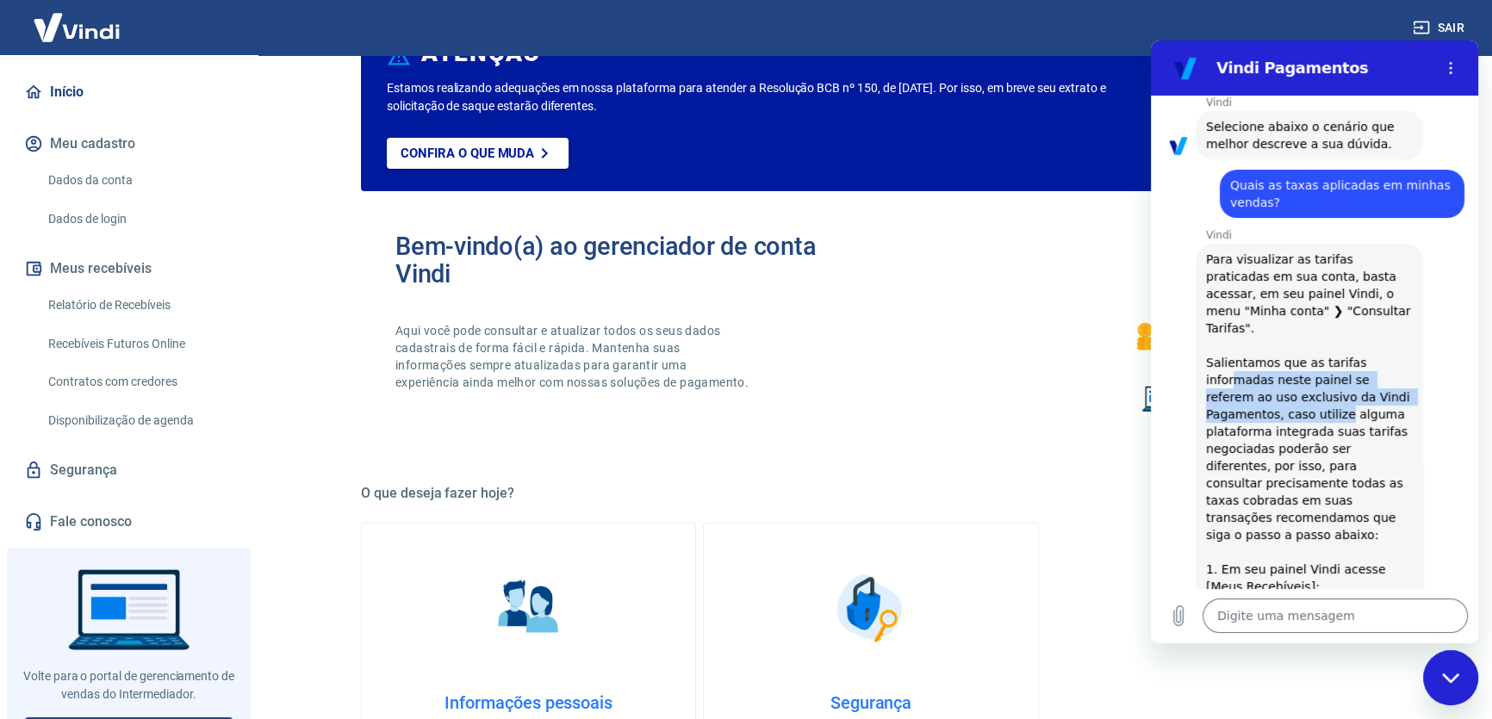
drag, startPoint x: 1230, startPoint y: 339, endPoint x: 1336, endPoint y: 385, distance: 115.4
click at [1336, 385] on span "Para visualizar as tarifas praticadas em sua conta, basta acessar, em seu paine…" at bounding box center [1309, 552] width 207 height 603
click at [1339, 389] on span "Para visualizar as tarifas praticadas em sua conta, basta acessar, em seu paine…" at bounding box center [1309, 552] width 207 height 603
click at [1307, 451] on span "Para visualizar as tarifas praticadas em sua conta, basta acessar, em seu paine…" at bounding box center [1309, 552] width 207 height 603
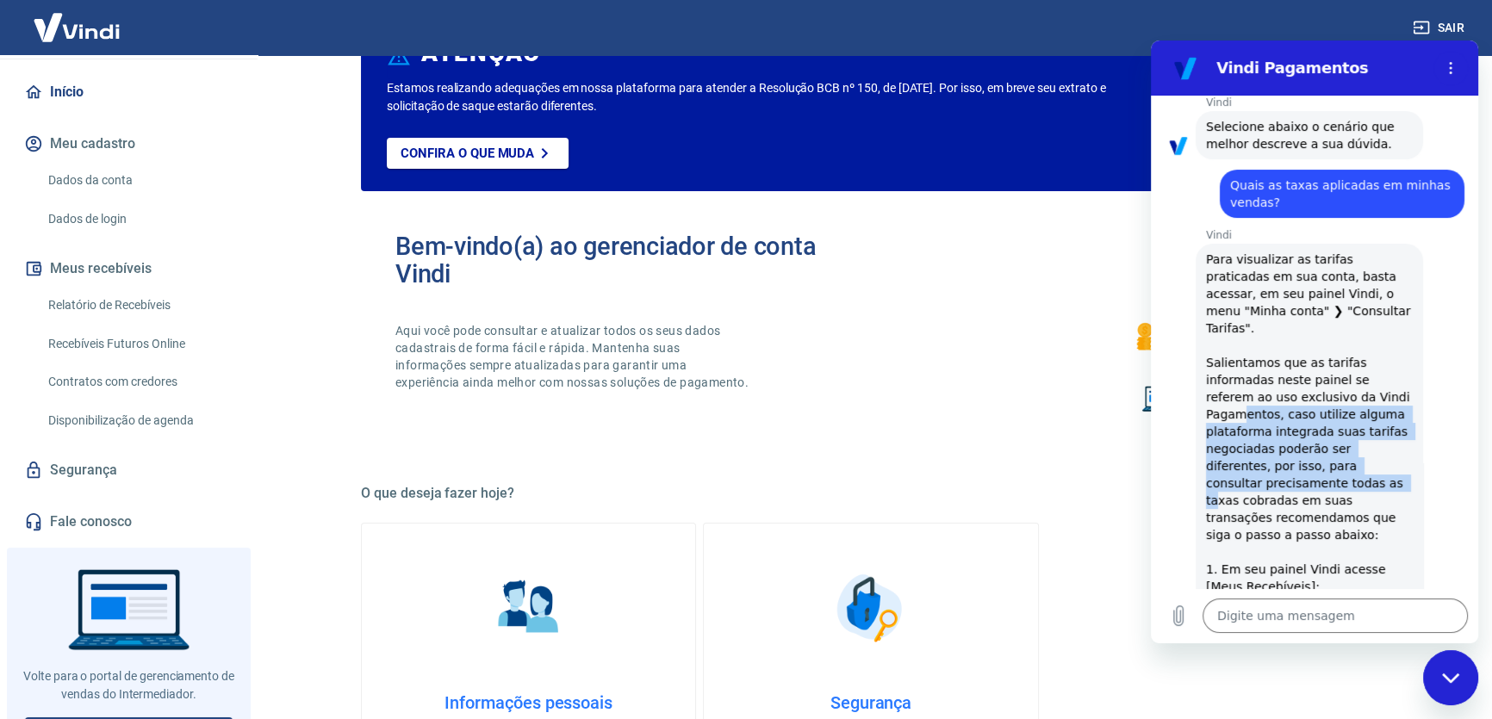
drag, startPoint x: 1280, startPoint y: 403, endPoint x: 1339, endPoint y: 464, distance: 84.7
click at [1339, 464] on span "Para visualizar as tarifas praticadas em sua conta, basta acessar, em seu paine…" at bounding box center [1309, 552] width 207 height 603
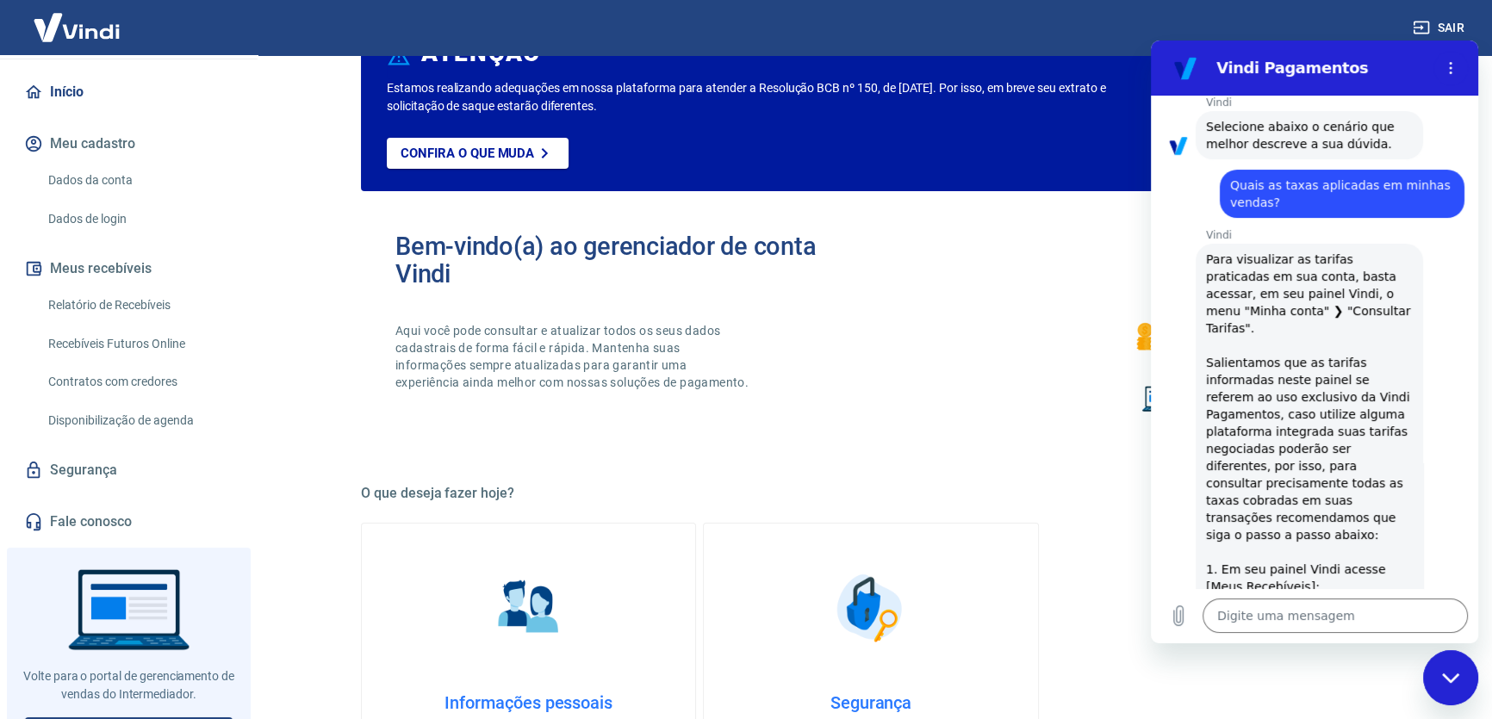
click at [1340, 464] on span "Para visualizar as tarifas praticadas em sua conta, basta acessar, em seu paine…" at bounding box center [1309, 552] width 207 height 603
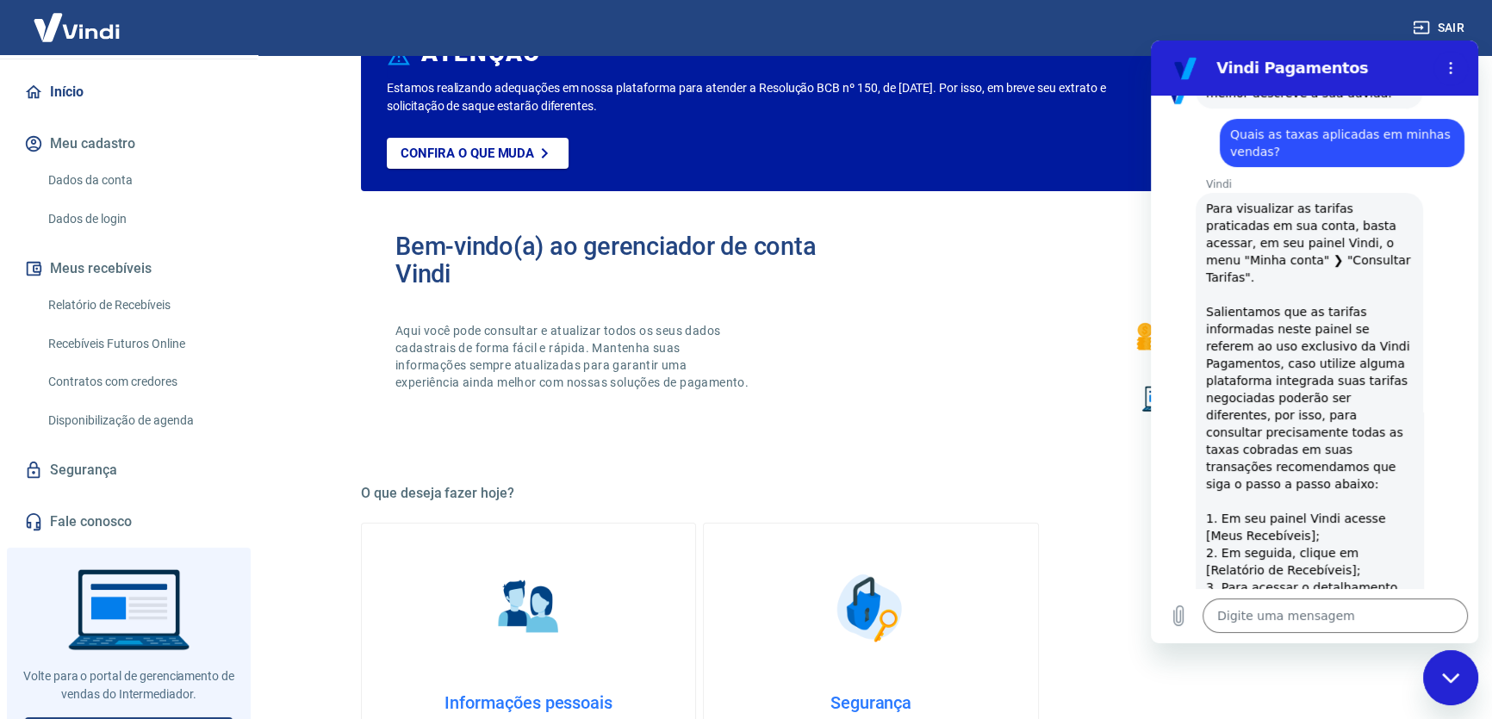
scroll to position [304, 0]
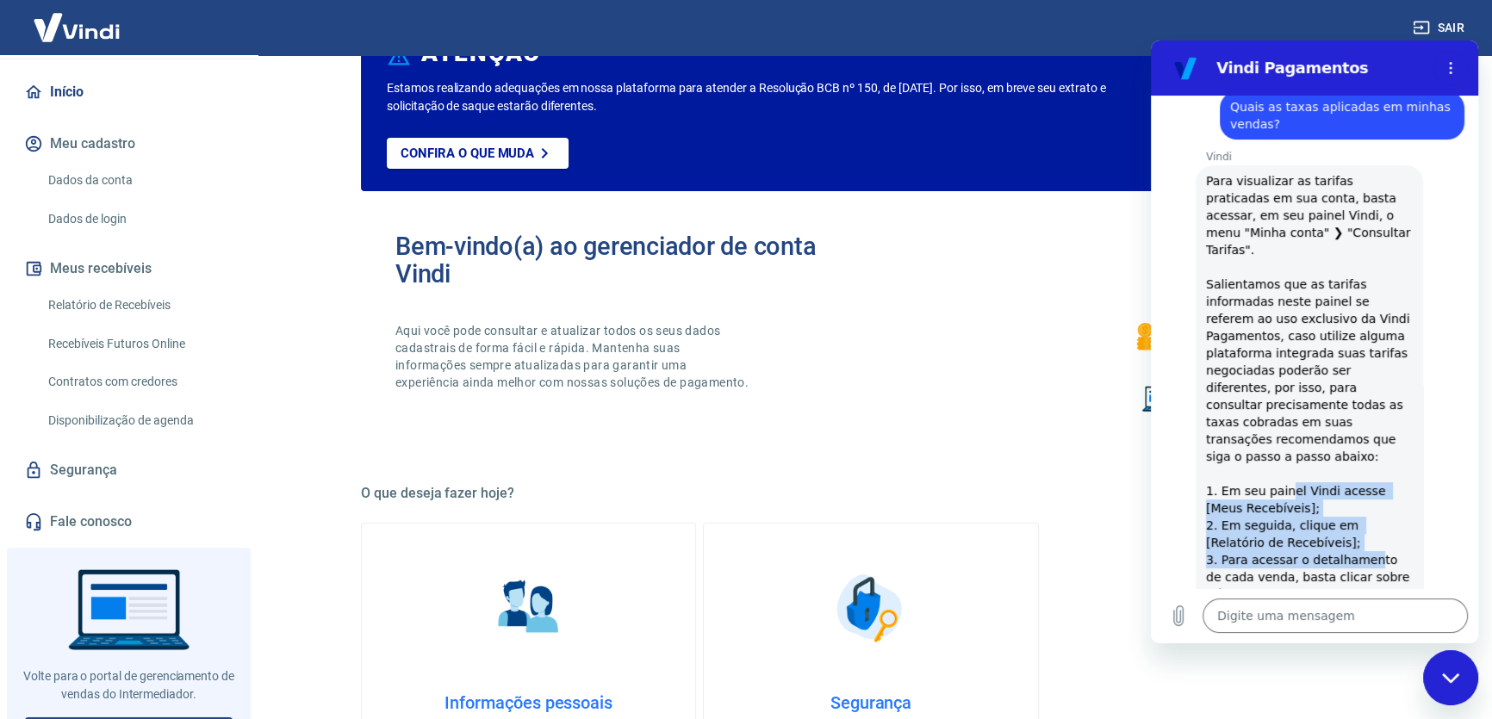
drag, startPoint x: 1284, startPoint y: 453, endPoint x: 1359, endPoint y: 532, distance: 108.5
click at [1359, 532] on span "Para visualizar as tarifas praticadas em sua conta, basta acessar, em seu paine…" at bounding box center [1309, 473] width 207 height 603
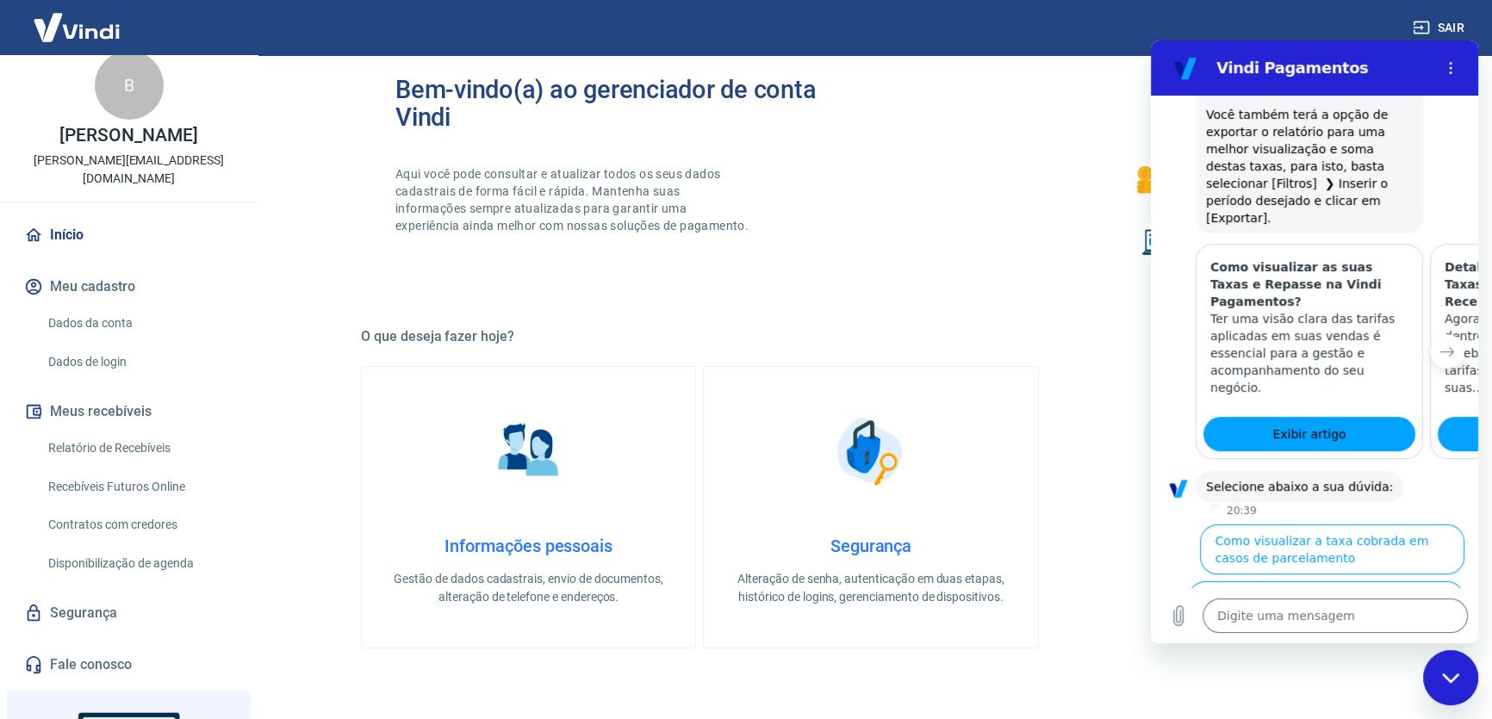
scroll to position [4, 0]
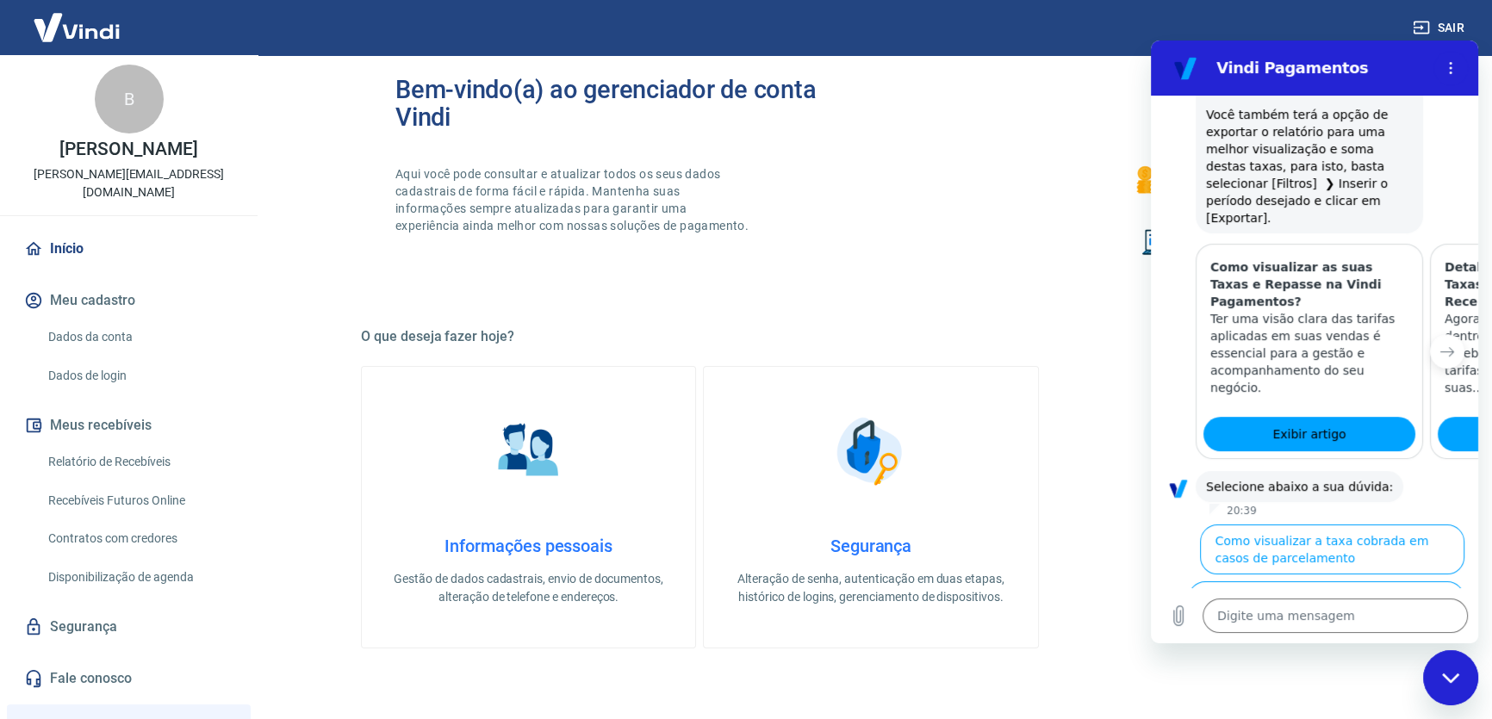
click at [110, 26] on img at bounding box center [77, 27] width 112 height 53
click at [148, 445] on link "Relatório de Recebíveis" at bounding box center [139, 462] width 196 height 35
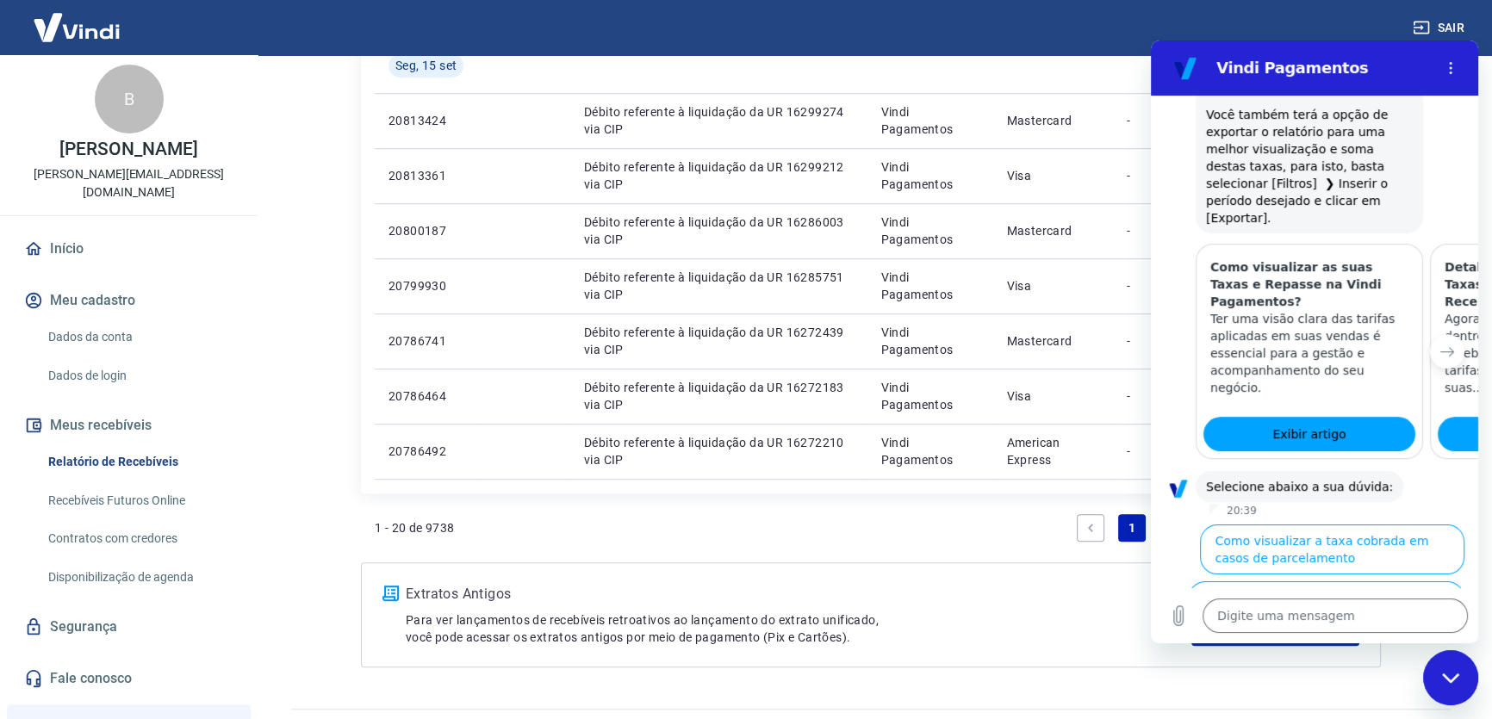
scroll to position [1128, 0]
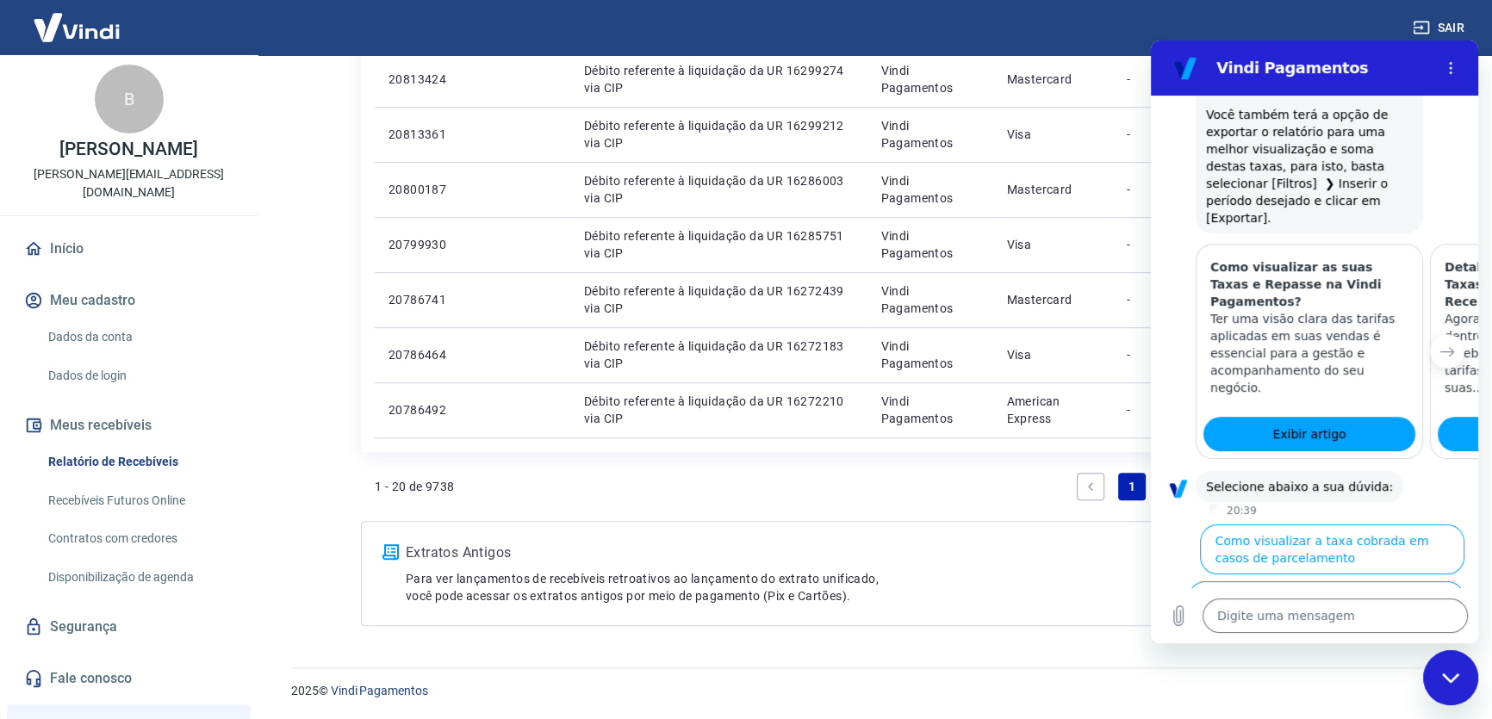
click at [1449, 669] on div "Fechar janela de mensagens" at bounding box center [1451, 678] width 52 height 52
type textarea "x"
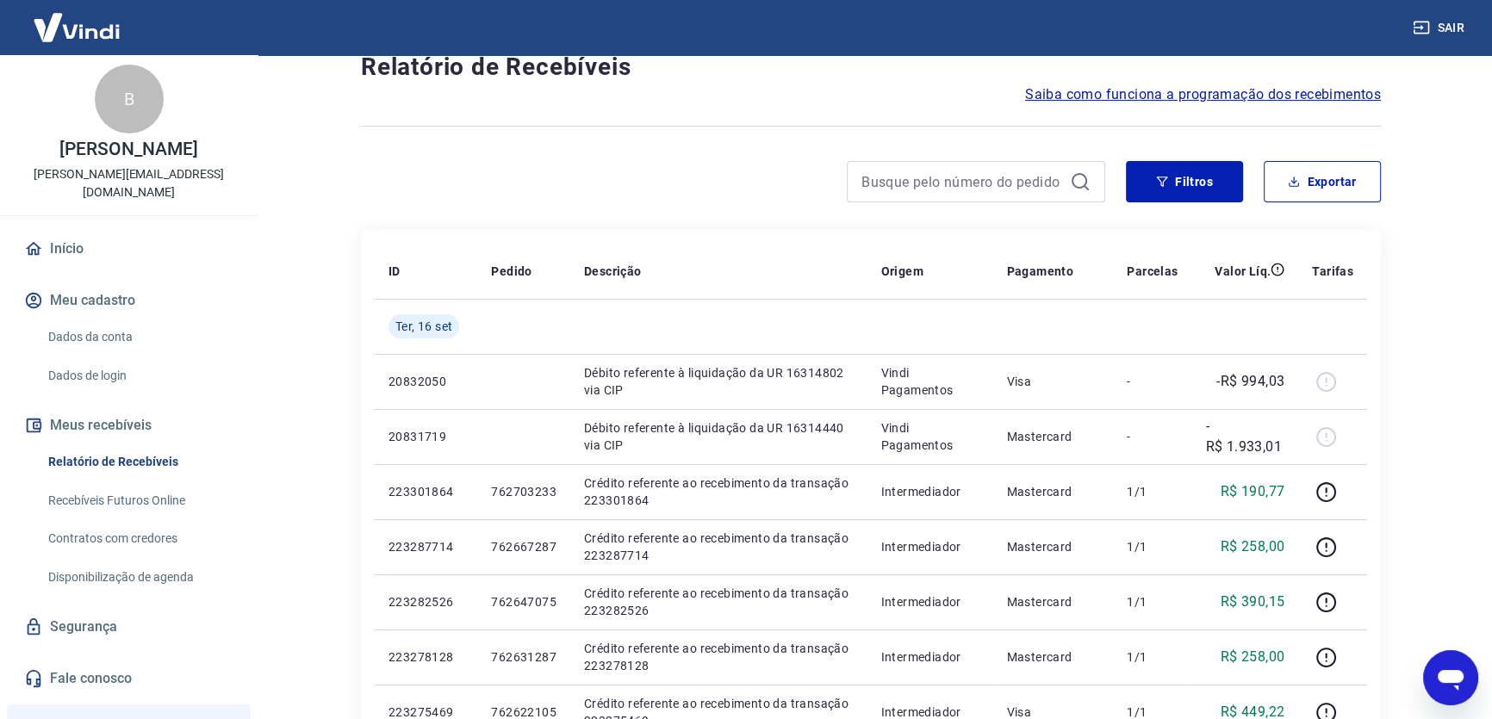
scroll to position [52, 0]
click at [1340, 196] on button "Exportar" at bounding box center [1322, 183] width 117 height 41
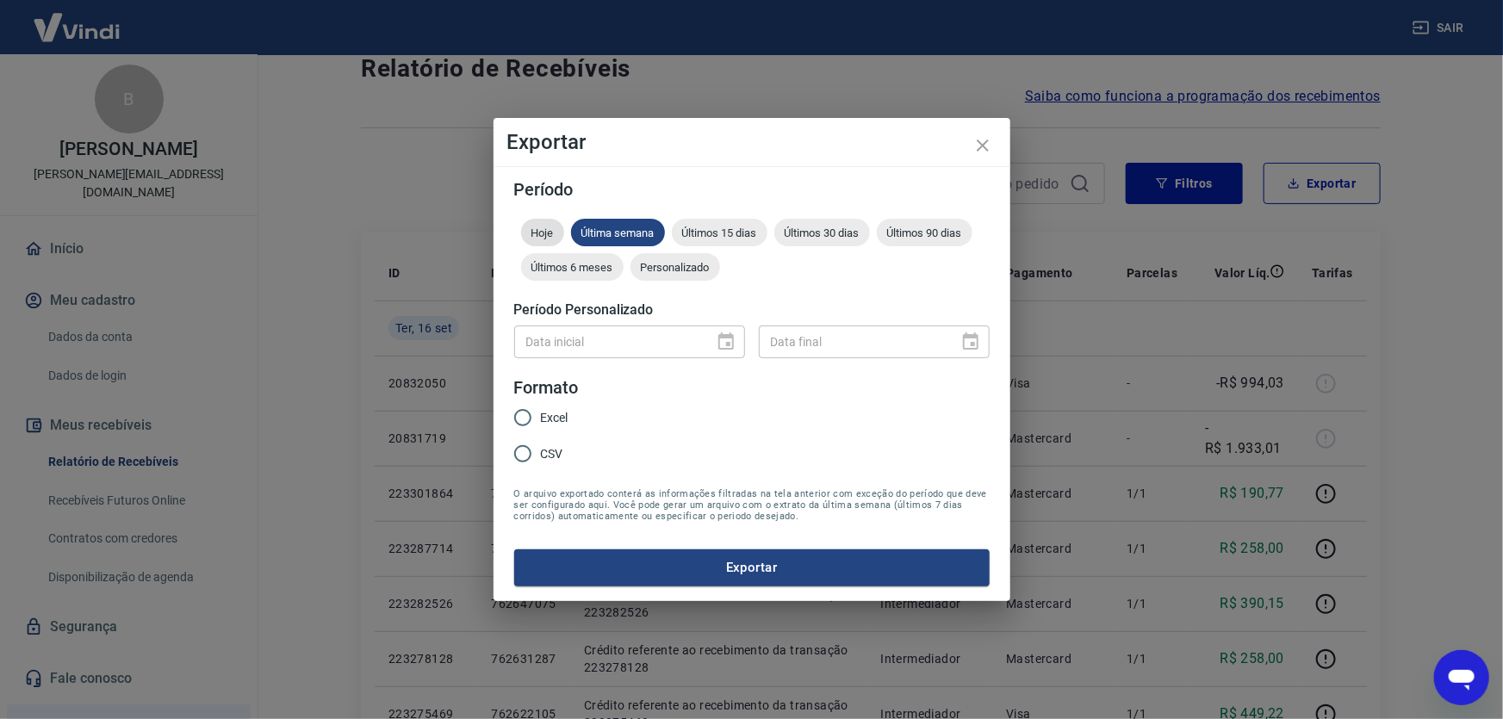
click at [540, 239] on span "Hoje" at bounding box center [542, 233] width 43 height 13
click at [523, 418] on input "Excel" at bounding box center [523, 418] width 36 height 36
radio input "true"
click at [525, 451] on input "CSV" at bounding box center [523, 454] width 36 height 36
radio input "true"
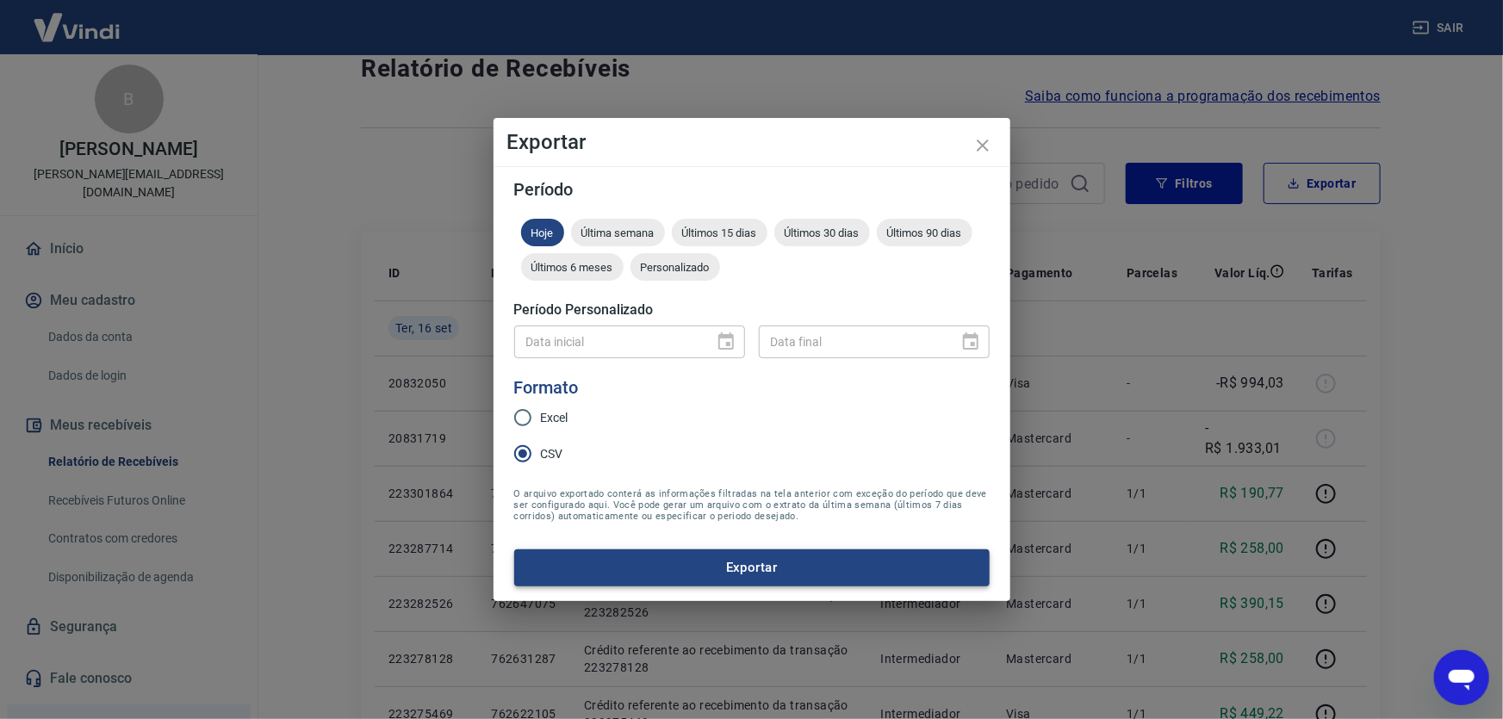
click at [689, 571] on button "Exportar" at bounding box center [752, 568] width 476 height 36
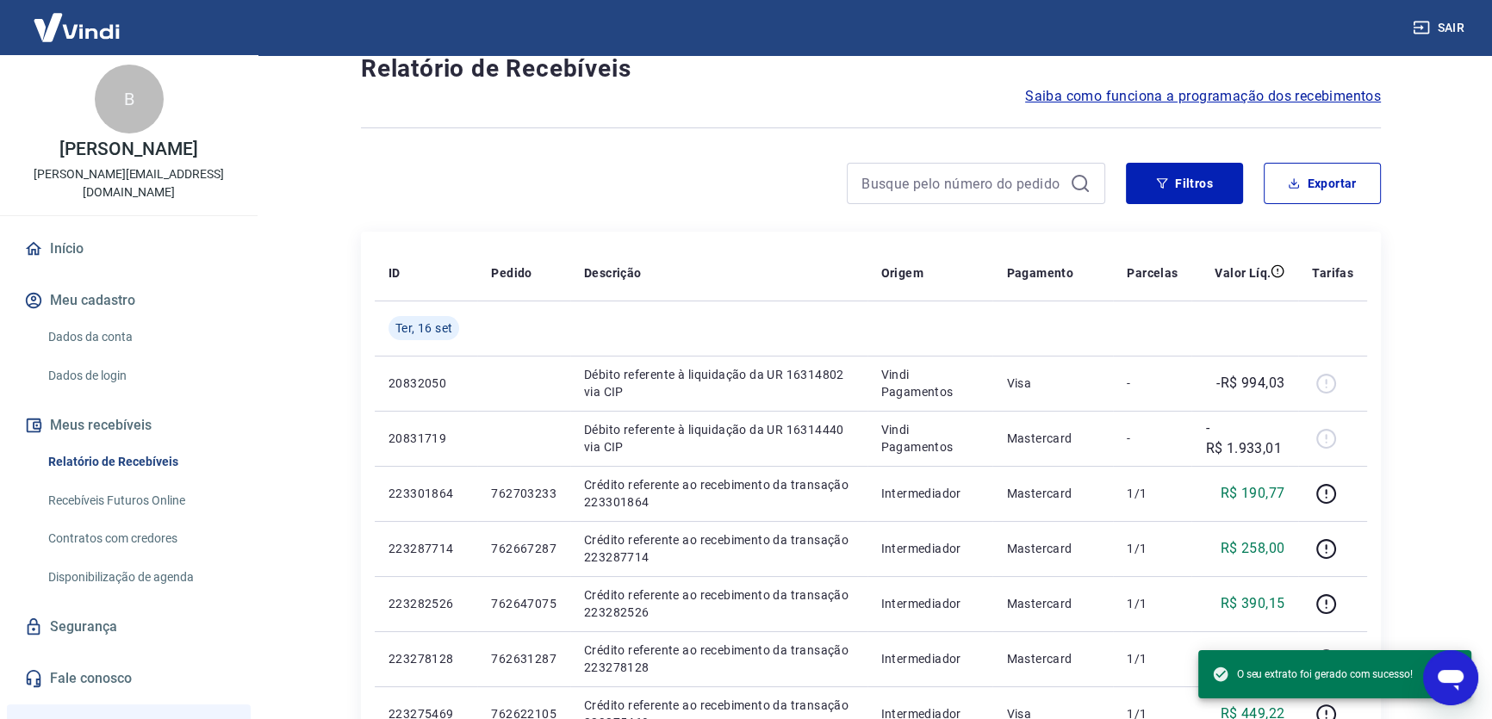
click at [1359, 675] on span "O seu extrato foi gerado com sucesso!" at bounding box center [1312, 674] width 201 height 17
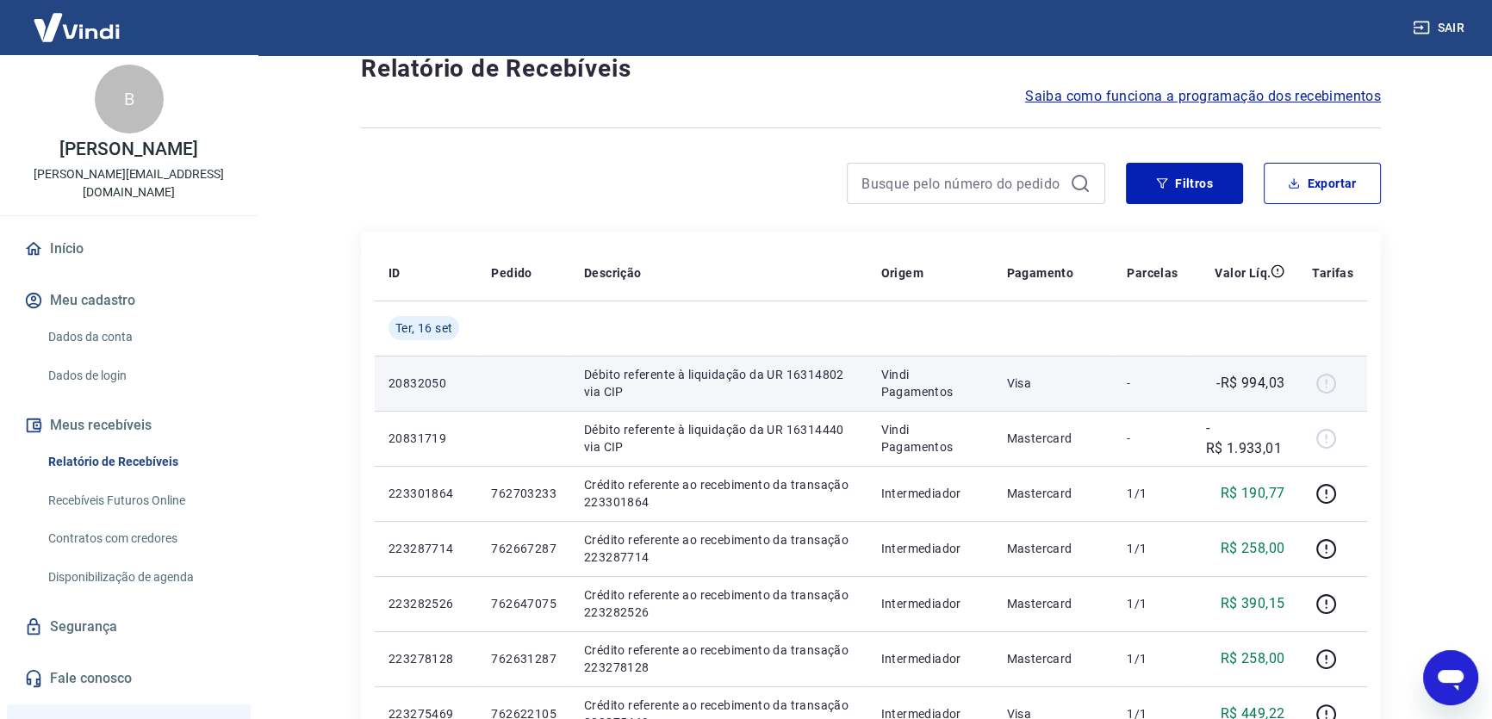
click at [686, 370] on p "Débito referente à liquidação da UR 16314802 via CIP" at bounding box center [719, 383] width 270 height 34
drag, startPoint x: 695, startPoint y: 368, endPoint x: 817, endPoint y: 383, distance: 122.5
click at [817, 383] on td "Débito referente à liquidação da UR 16314802 via CIP" at bounding box center [718, 383] width 297 height 55
click at [778, 373] on p "Débito referente à liquidação da UR 16314802 via CIP" at bounding box center [719, 383] width 270 height 34
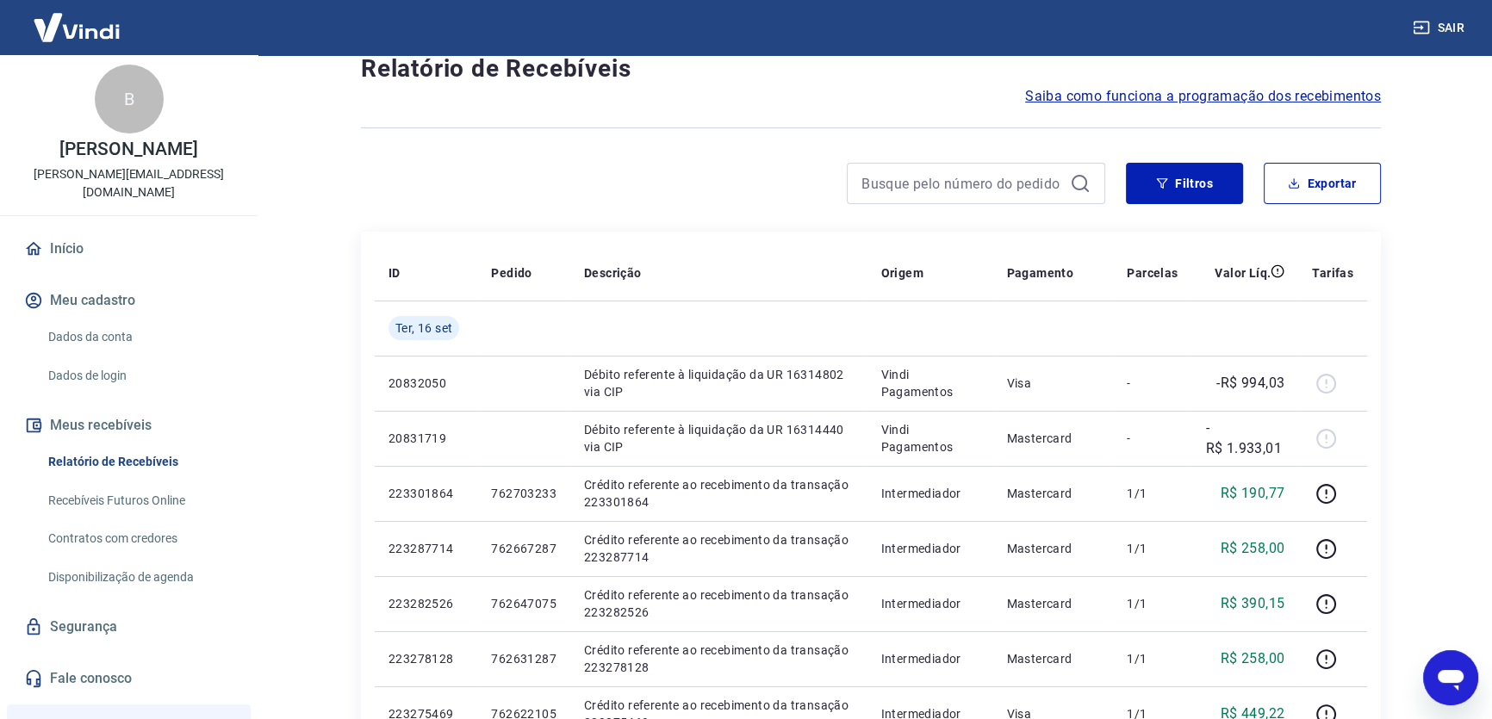
click at [1452, 675] on icon "Abrir janela de mensagens" at bounding box center [1451, 680] width 26 height 21
type textarea "x"
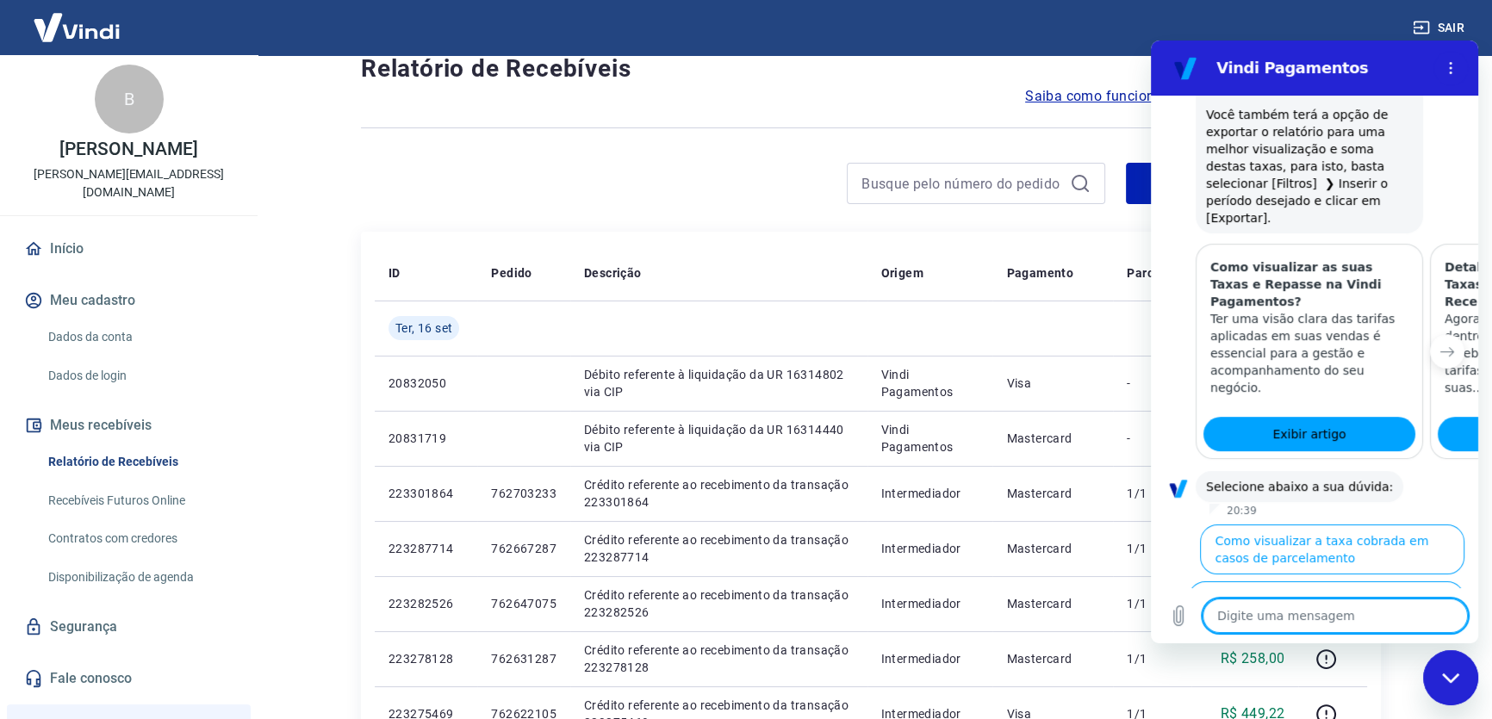
scroll to position [0, 0]
type textarea "Débito referente à liquidação da UR 16314440 via CIP"
type textarea "x"
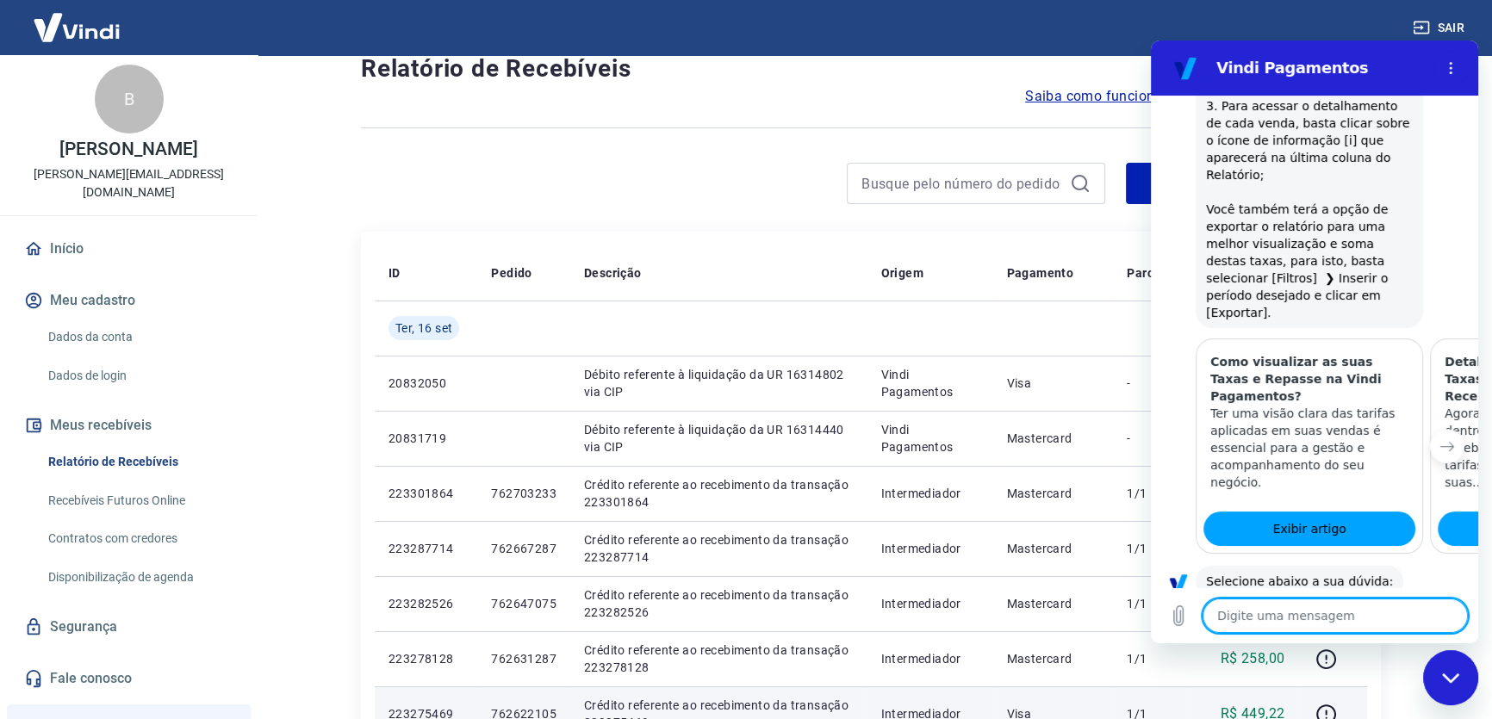
type textarea "x"
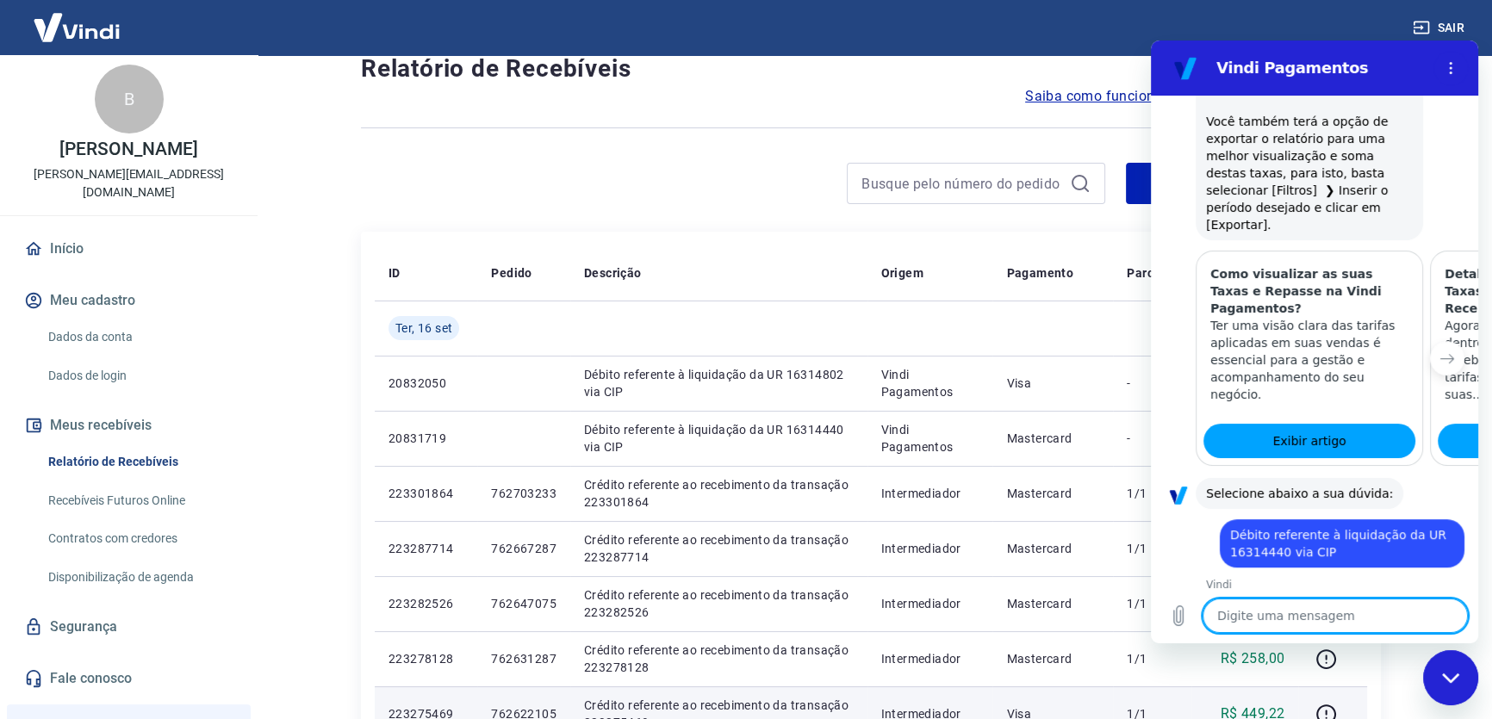
scroll to position [849, 0]
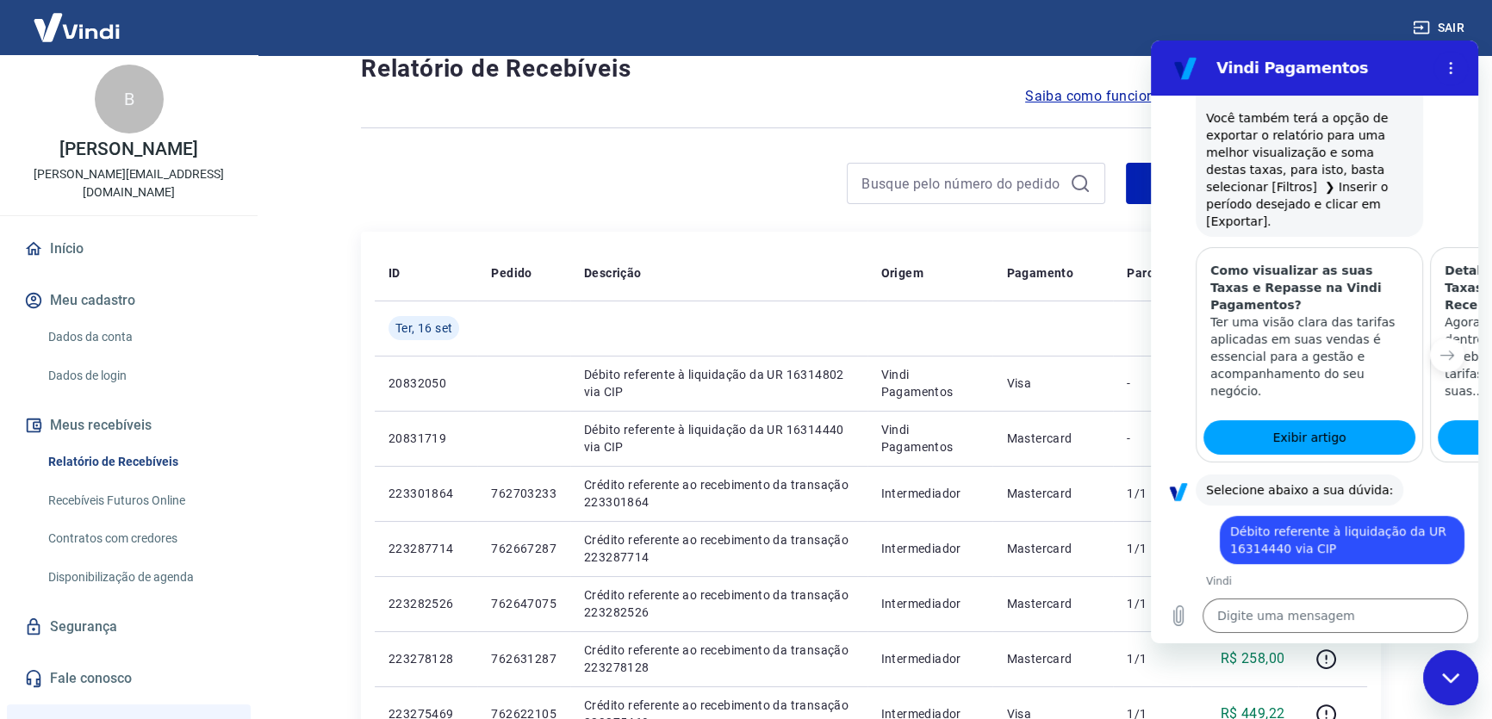
click at [1288, 597] on span "Desculpe, não reconheci o valor inserido. Por favor, selecione um valor da list…" at bounding box center [1309, 623] width 207 height 52
click at [1319, 597] on span "Desculpe, não reconheci o valor inserido. Por favor, selecione um valor da list…" at bounding box center [1309, 623] width 207 height 52
click at [1321, 612] on textarea at bounding box center [1335, 616] width 265 height 34
type textarea "o"
type textarea "x"
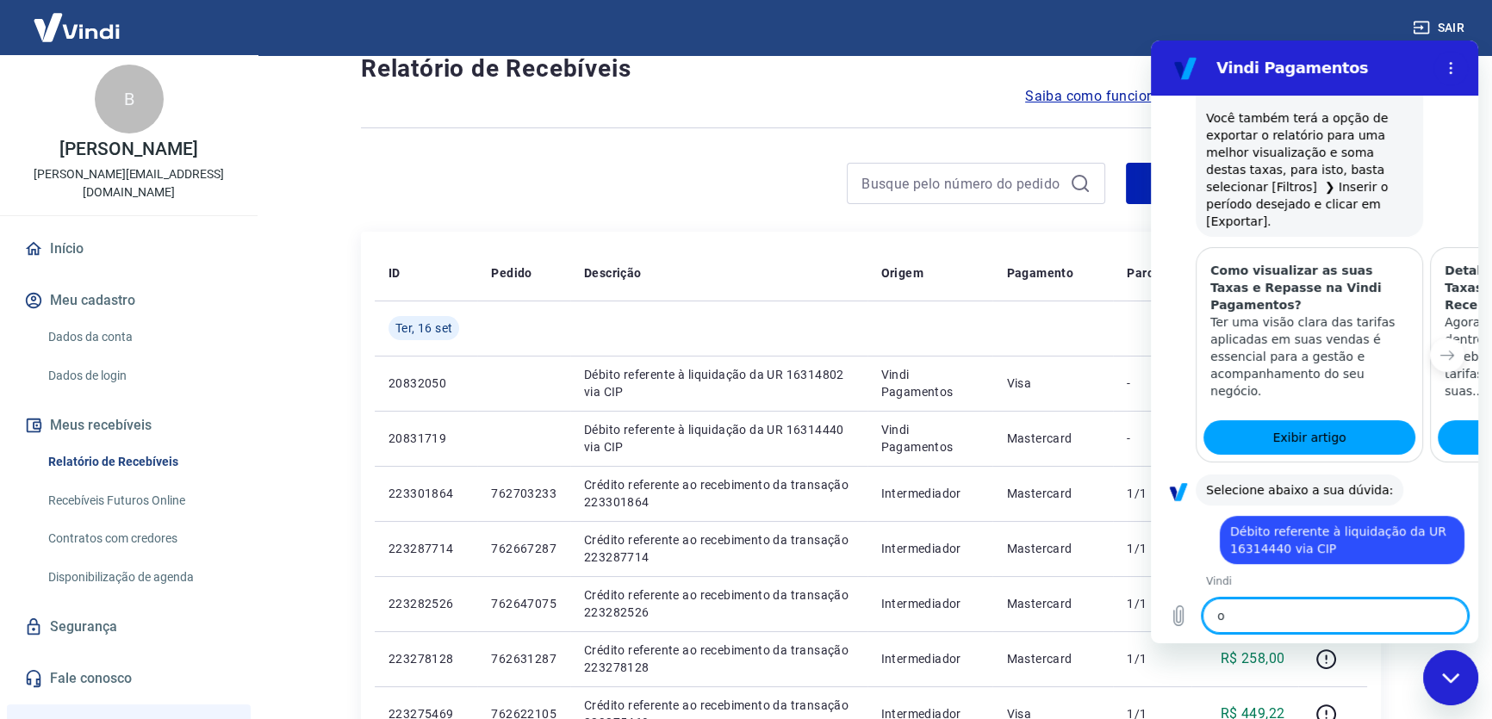
type textarea "oq"
type textarea "x"
type textarea "oq"
type textarea "x"
type textarea "oq u"
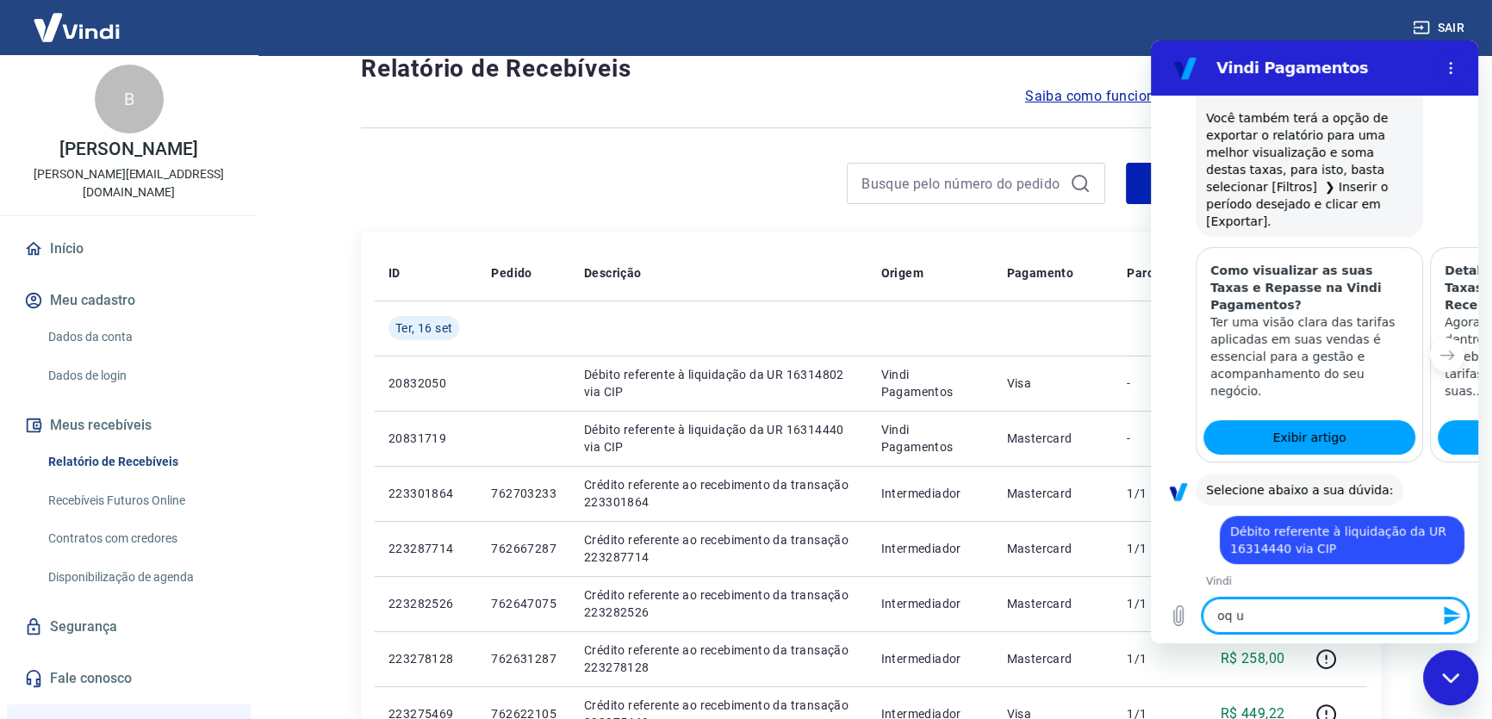
type textarea "x"
type textarea "oq ue"
type textarea "x"
type textarea "oq ue"
type textarea "x"
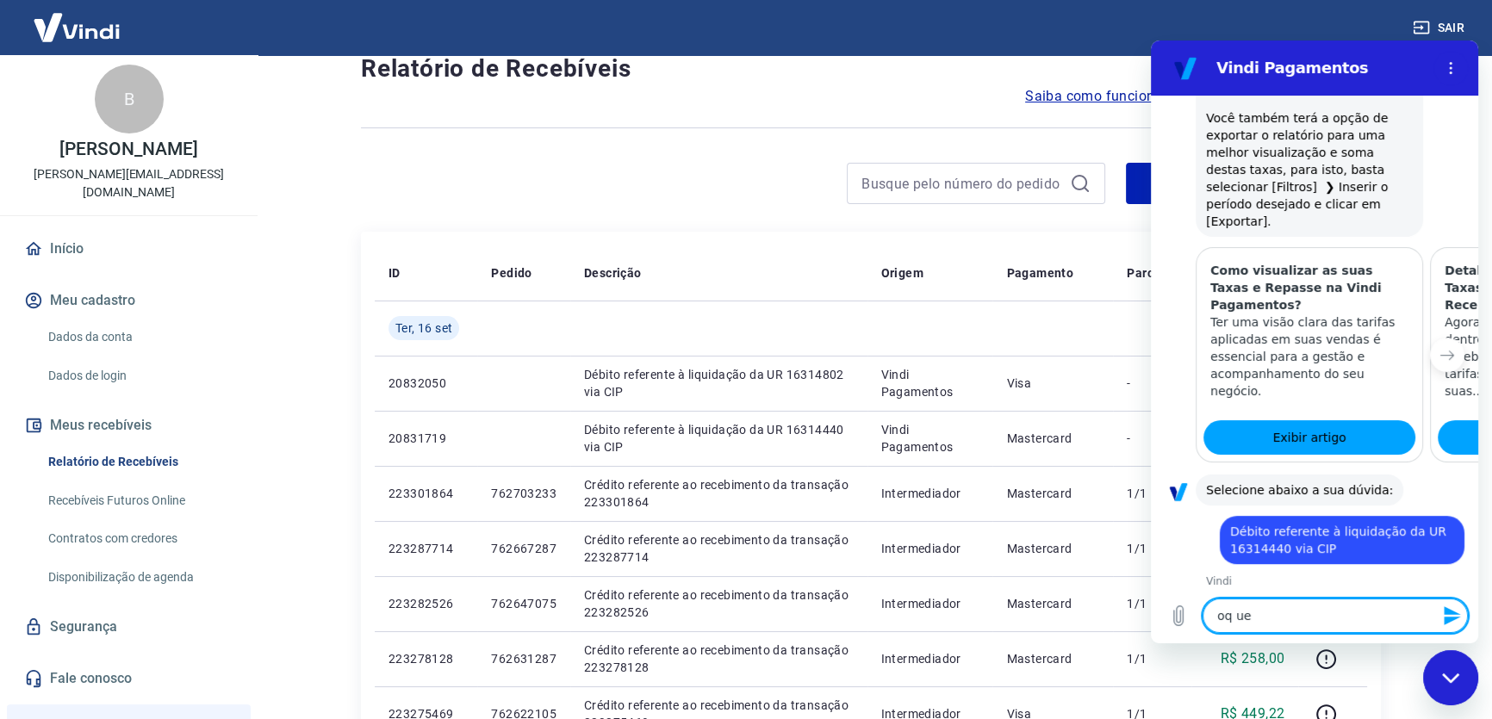
type textarea "oq ue é"
type textarea "x"
type textarea "oq ue é"
type textarea "x"
paste textarea "Débito referente à liquidação da UR 16314440 via CIP"
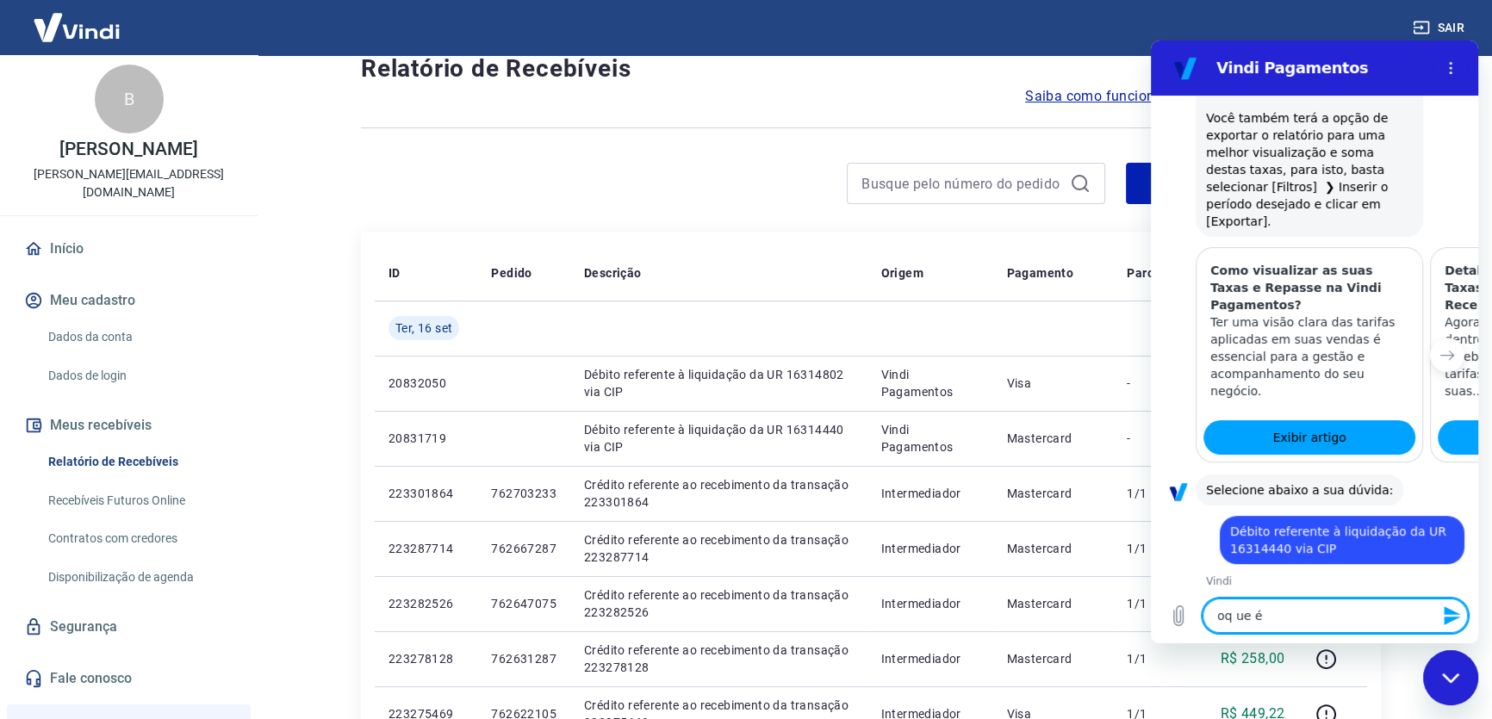
type textarea "oq ue é Débito referente à liquidação da UR 16314440 via CIP"
type textarea "x"
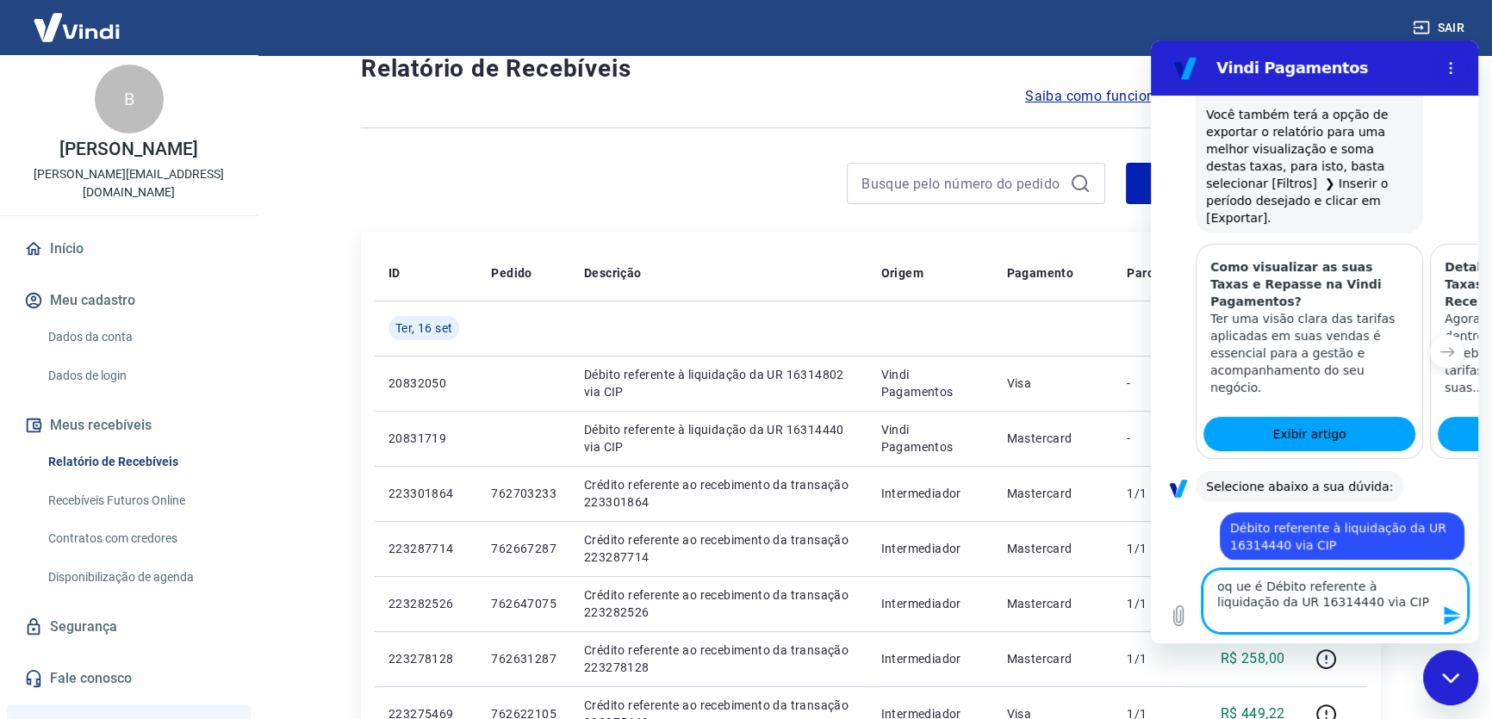
click at [1242, 578] on textarea "oq ue é Débito referente à liquidação da UR 16314440 via CIP" at bounding box center [1335, 601] width 265 height 64
click at [1234, 581] on textarea "oq ue é Débito referente à liquidação da UR 16314440 via CIP" at bounding box center [1335, 601] width 265 height 64
type textarea "oque é Débito referente à liquidação da UR 16314440 via CIP"
type textarea "x"
type textarea "o que é Débito referente à liquidação da UR 16314440 via CIP"
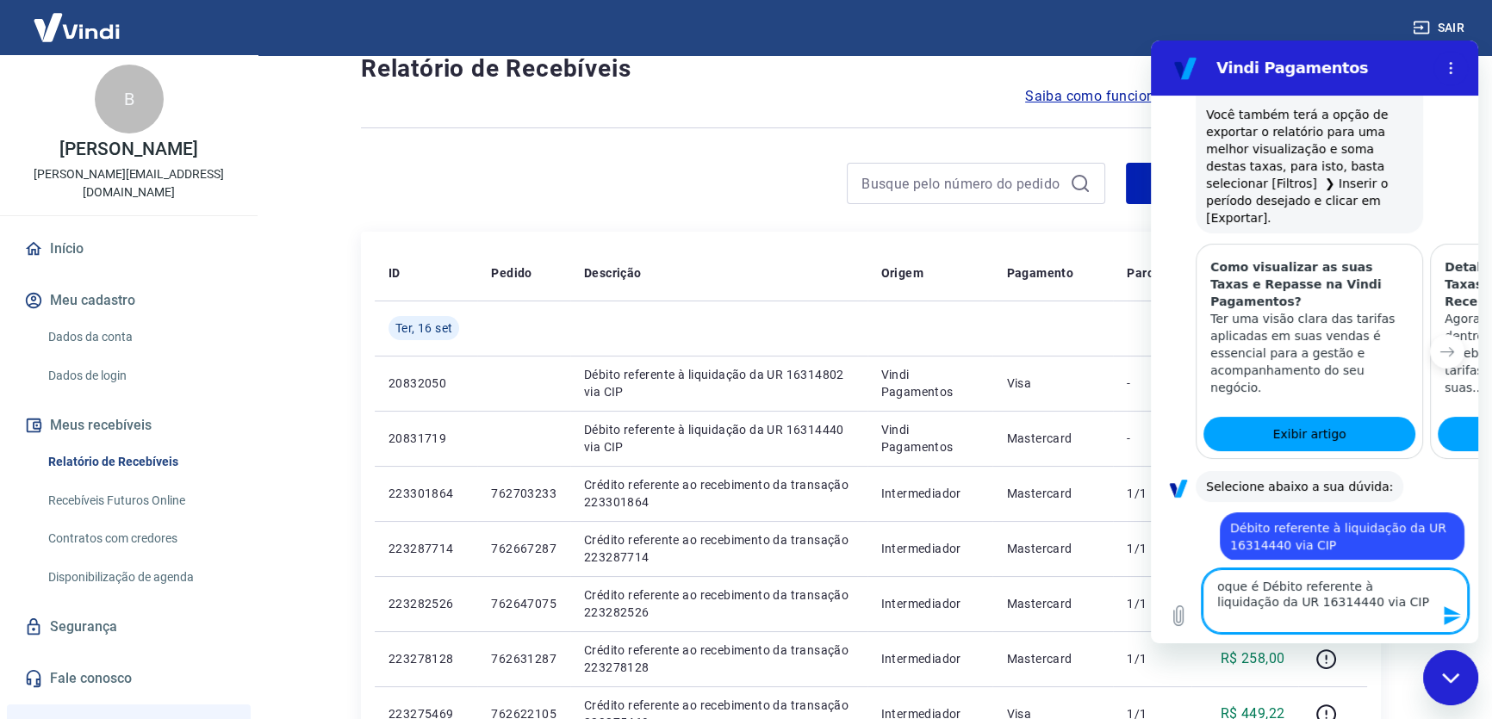
type textarea "x"
click at [1350, 594] on textarea "o que é Débito referente à liquidação da UR 16314440 via CIP" at bounding box center [1335, 601] width 265 height 64
type textarea "o que é Débito referente à liquidação da UR 16314440 via CIP?"
type textarea "x"
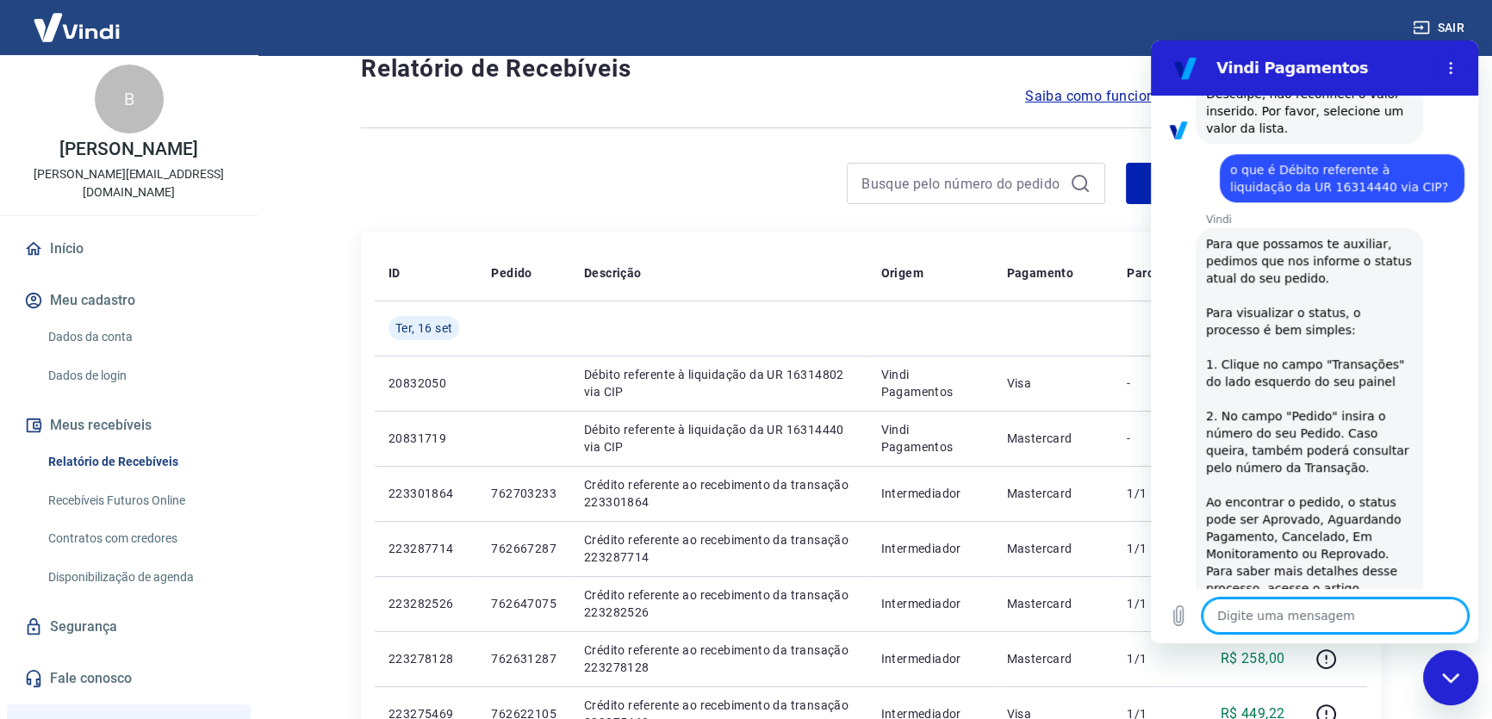
scroll to position [1359, 0]
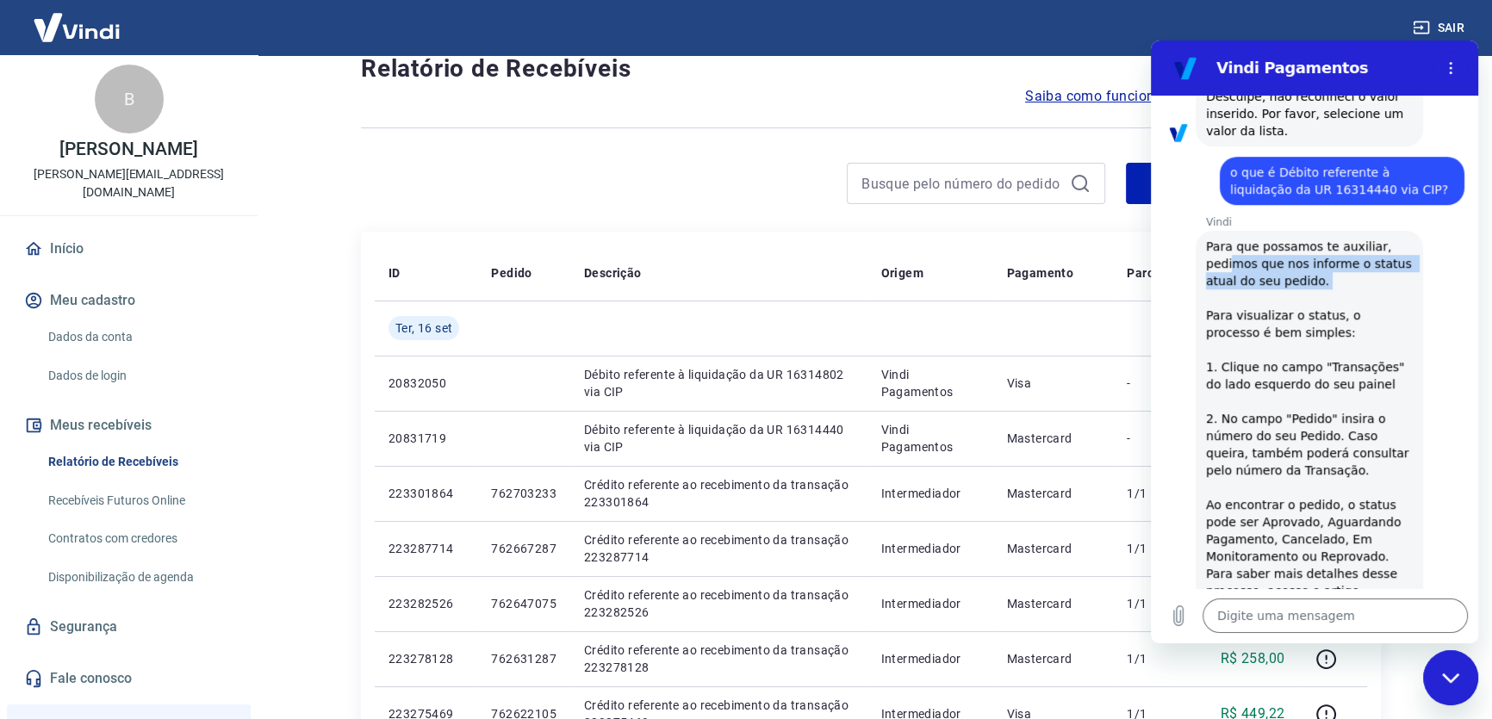
drag, startPoint x: 1232, startPoint y: 184, endPoint x: 1347, endPoint y: 206, distance: 117.4
click at [1350, 238] on span "Para que possamos te auxiliar, pedimos que nos informe o status atual do seu pe…" at bounding box center [1309, 419] width 207 height 362
drag, startPoint x: 1336, startPoint y: 209, endPoint x: 1310, endPoint y: 245, distance: 43.8
click at [1336, 238] on span "Para que possamos te auxiliar, pedimos que nos informe o status atual do seu pe…" at bounding box center [1309, 419] width 207 height 362
drag, startPoint x: 1295, startPoint y: 258, endPoint x: 1250, endPoint y: 240, distance: 48.0
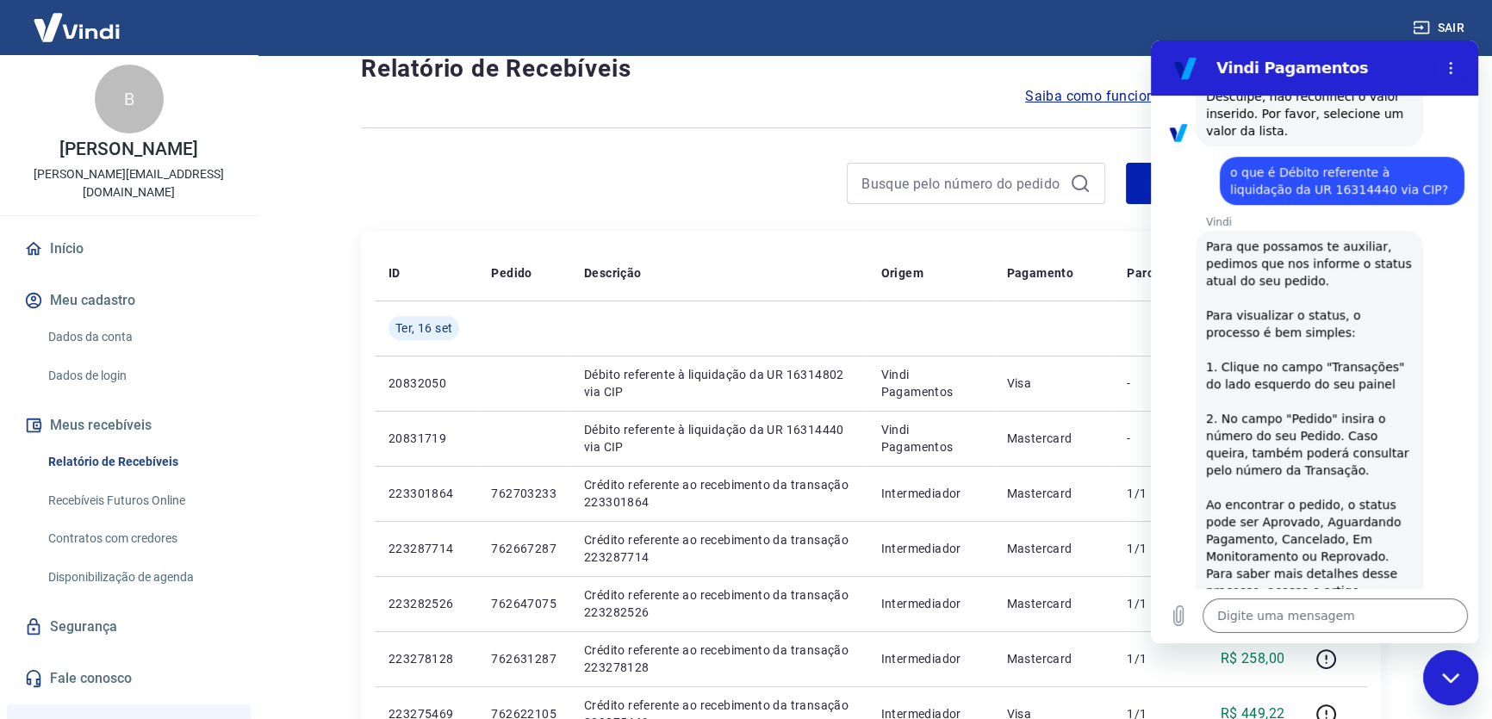
click at [1287, 255] on span "Para que possamos te auxiliar, pedimos que nos informe o status atual do seu pe…" at bounding box center [1309, 419] width 207 height 362
drag, startPoint x: 1241, startPoint y: 233, endPoint x: 1350, endPoint y: 268, distance: 114.1
click at [1350, 268] on span "Para que possamos te auxiliar, pedimos que nos informe o status atual do seu pe…" at bounding box center [1309, 419] width 207 height 362
drag, startPoint x: 1349, startPoint y: 268, endPoint x: 1336, endPoint y: 283, distance: 20.2
click at [1349, 269] on span "Para que possamos te auxiliar, pedimos que nos informe o status atual do seu pe…" at bounding box center [1309, 419] width 207 height 362
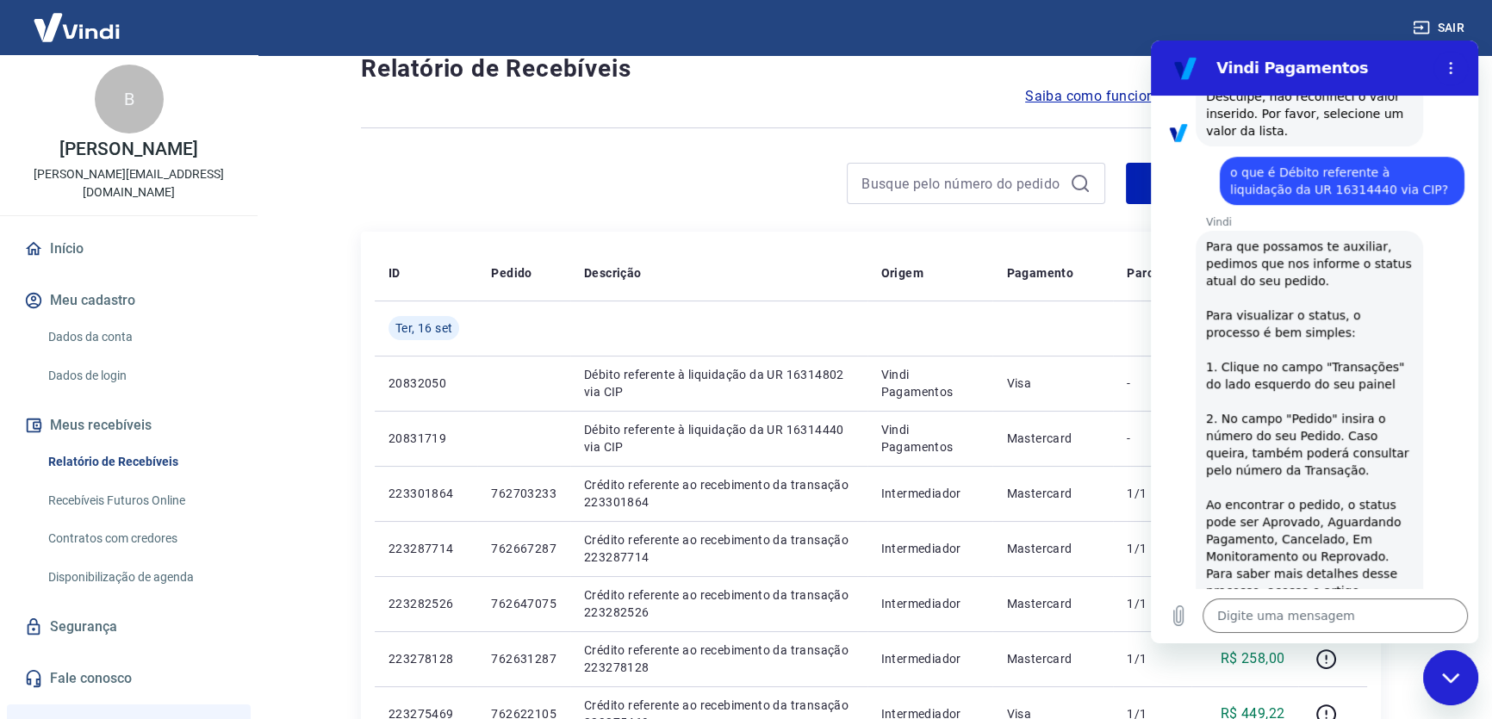
click at [1319, 289] on span "Para que possamos te auxiliar, pedimos que nos informe o status atual do seu pe…" at bounding box center [1309, 419] width 207 height 362
drag, startPoint x: 1229, startPoint y: 292, endPoint x: 1338, endPoint y: 320, distance: 112.2
click at [1338, 320] on span "Para que possamos te auxiliar, pedimos que nos informe o status atual do seu pe…" at bounding box center [1309, 419] width 207 height 362
drag, startPoint x: 1339, startPoint y: 321, endPoint x: 1336, endPoint y: 331, distance: 9.8
click at [1339, 322] on span "Para que possamos te auxiliar, pedimos que nos informe o status atual do seu pe…" at bounding box center [1309, 419] width 207 height 362
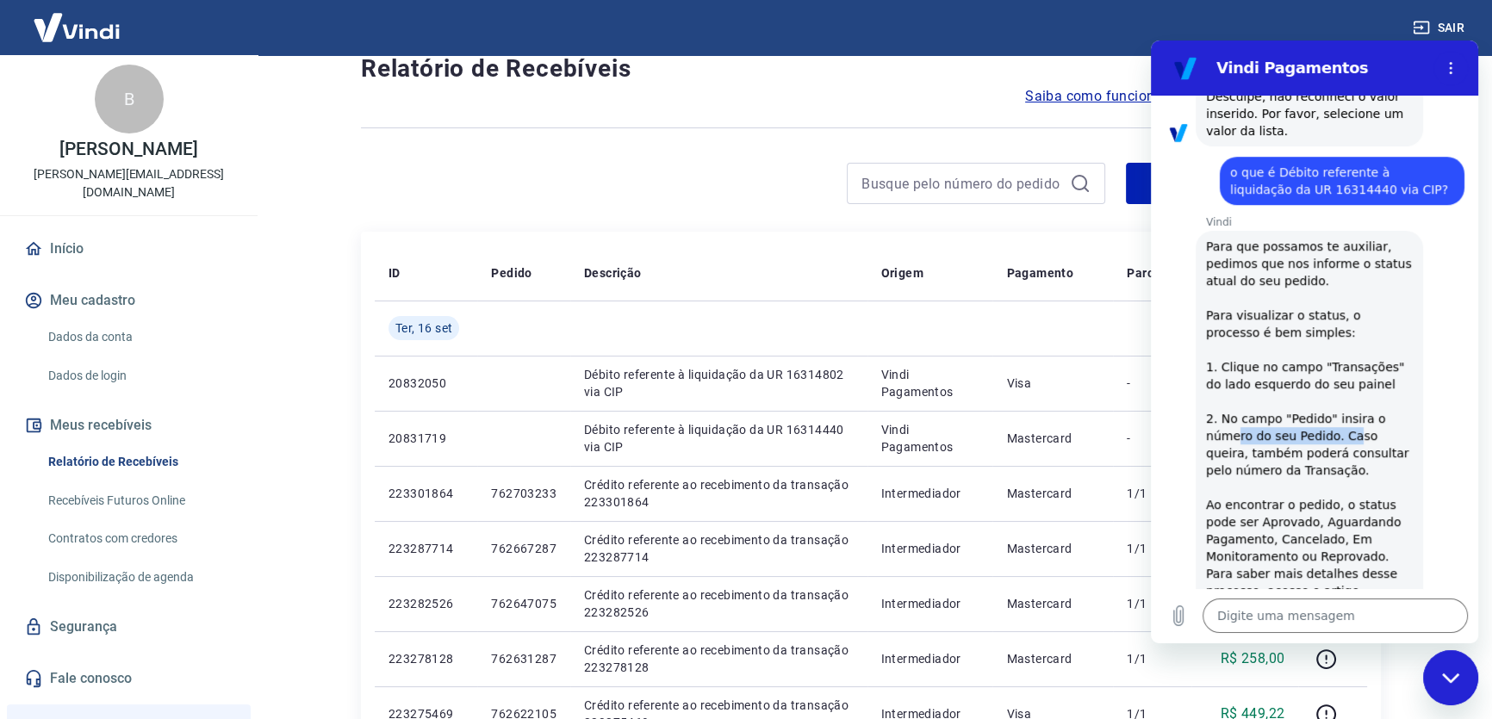
drag, startPoint x: 1278, startPoint y: 347, endPoint x: 1345, endPoint y: 353, distance: 66.6
click at [1345, 353] on span "Para que possamos te auxiliar, pedimos que nos informe o status atual do seu pe…" at bounding box center [1309, 419] width 207 height 362
click at [1259, 357] on span "Para que possamos te auxiliar, pedimos que nos informe o status atual do seu pe…" at bounding box center [1309, 419] width 207 height 362
click at [1261, 441] on span "Para que possamos te auxiliar, pedimos que nos informe o status atual do seu pe…" at bounding box center [1309, 419] width 207 height 362
drag, startPoint x: 1326, startPoint y: 421, endPoint x: 1336, endPoint y: 426, distance: 11.2
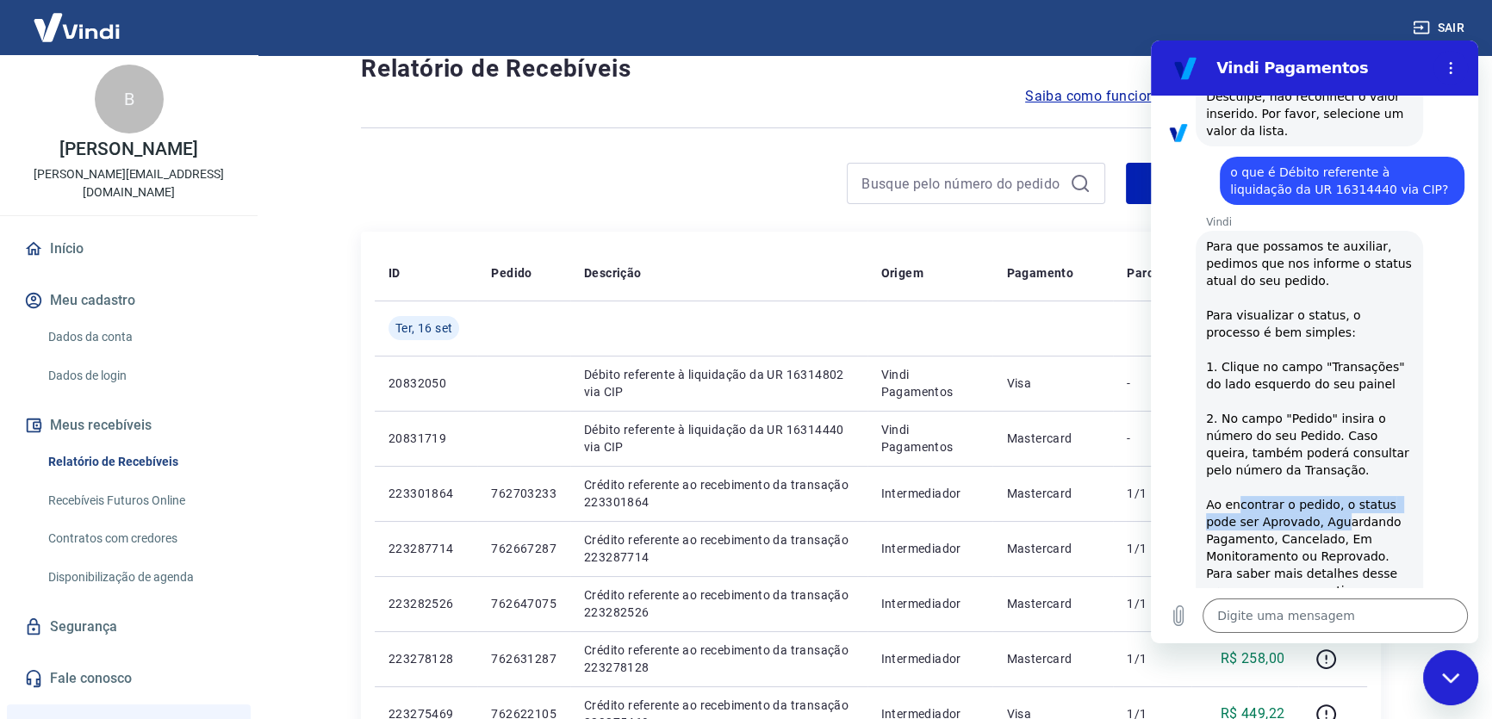
click at [1336, 426] on span "Para que possamos te auxiliar, pedimos que nos informe o status atual do seu pe…" at bounding box center [1309, 419] width 207 height 362
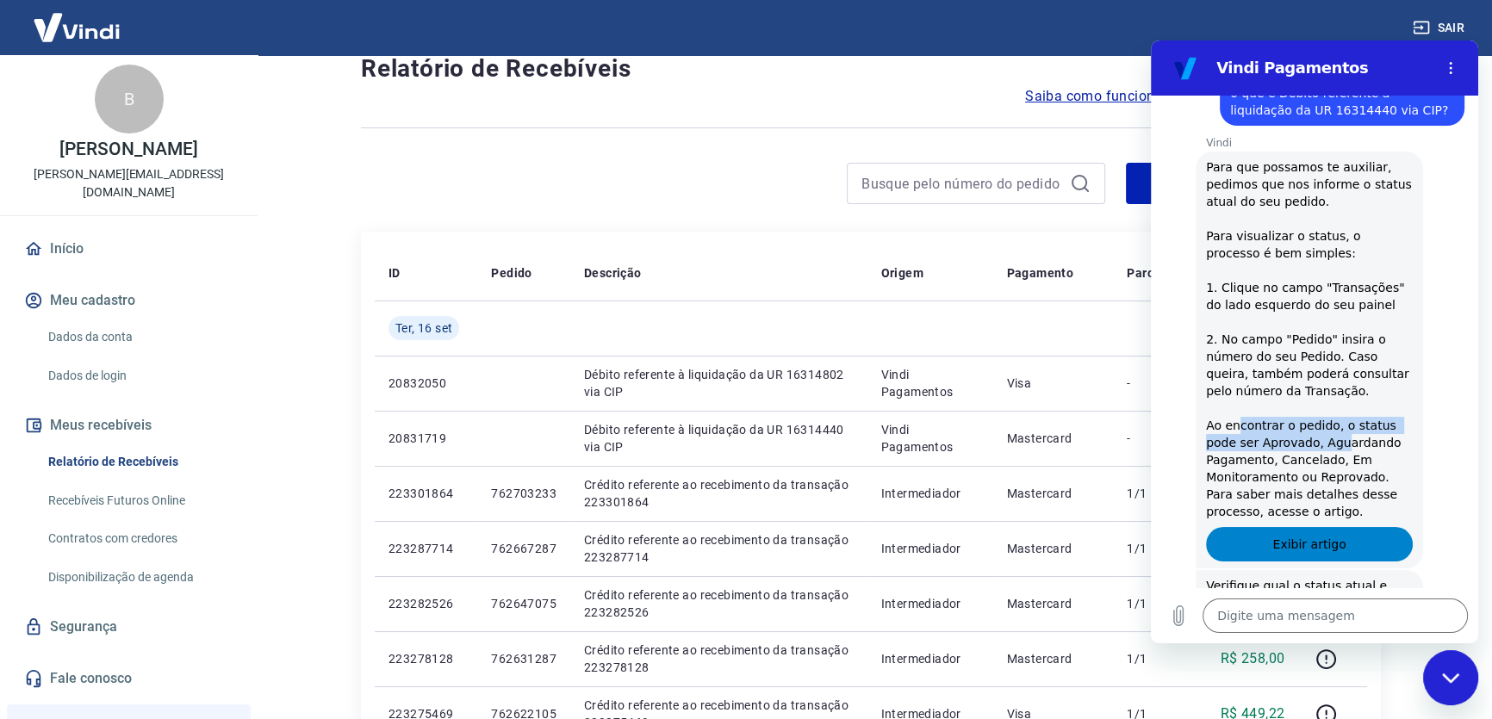
scroll to position [1515, 0]
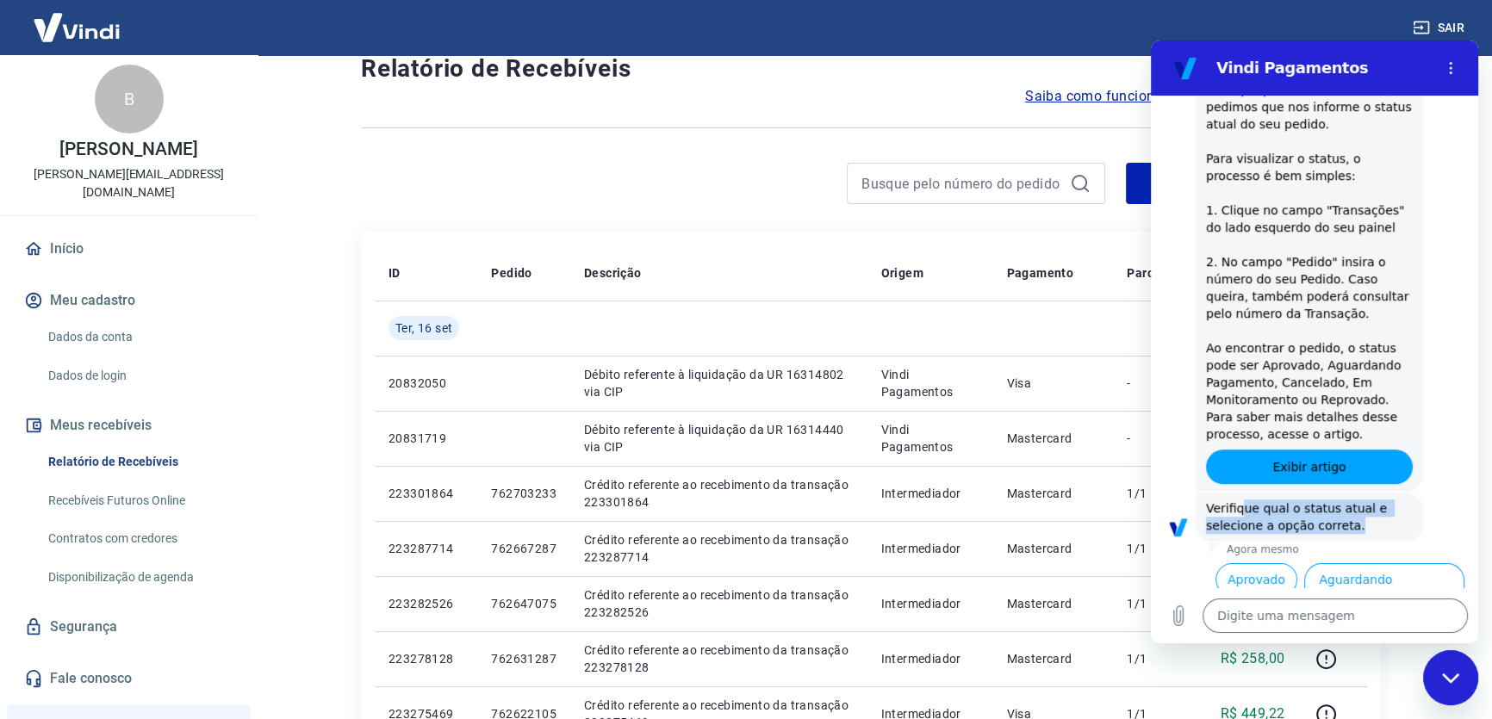
drag, startPoint x: 1236, startPoint y: 426, endPoint x: 1390, endPoint y: 445, distance: 154.6
click at [1390, 500] on span "Verifique qual o status atual e selecione a opção correta." at bounding box center [1309, 517] width 207 height 34
click at [1382, 500] on span "Verifique qual o status atual e selecione a opção correta." at bounding box center [1309, 517] width 207 height 34
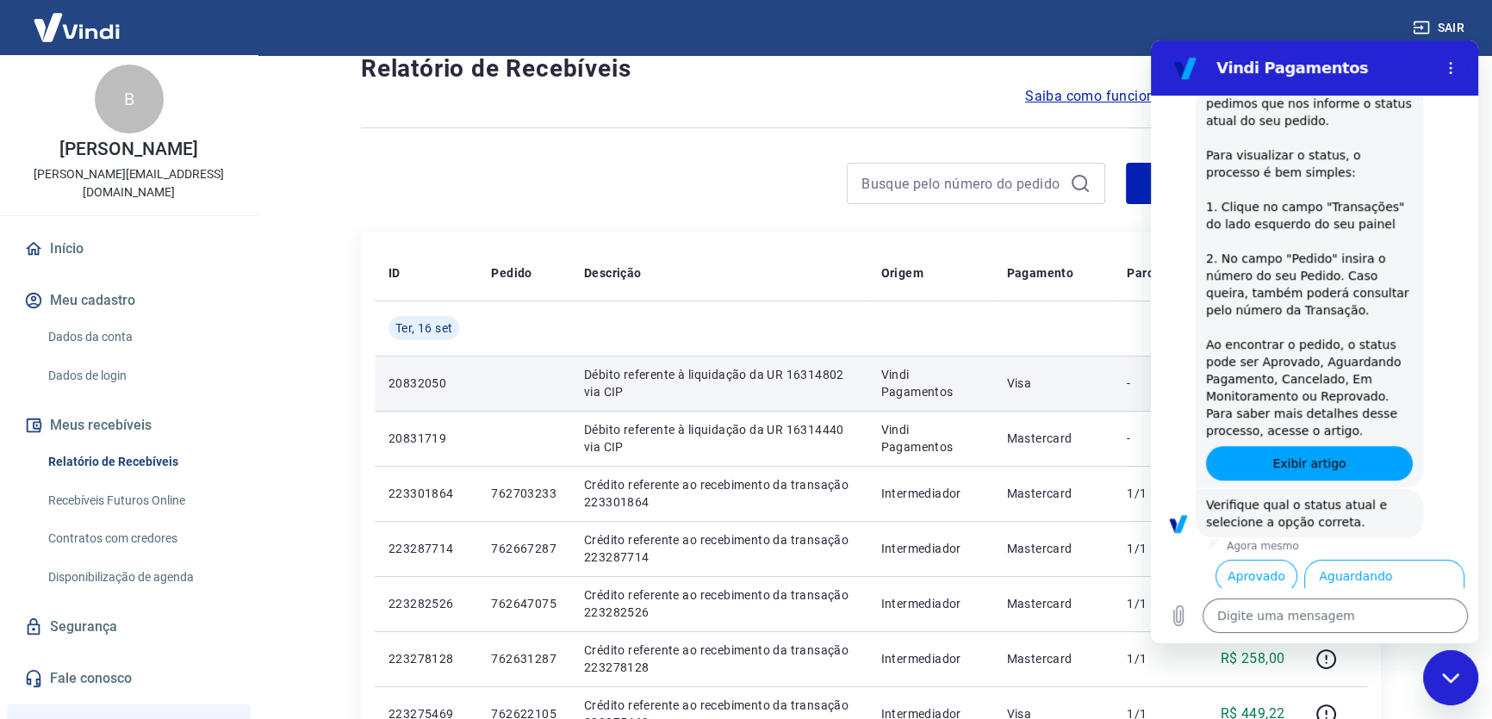
click at [629, 370] on p "Débito referente à liquidação da UR 16314802 via CIP" at bounding box center [719, 383] width 270 height 34
click at [430, 380] on p "20832050" at bounding box center [426, 383] width 75 height 17
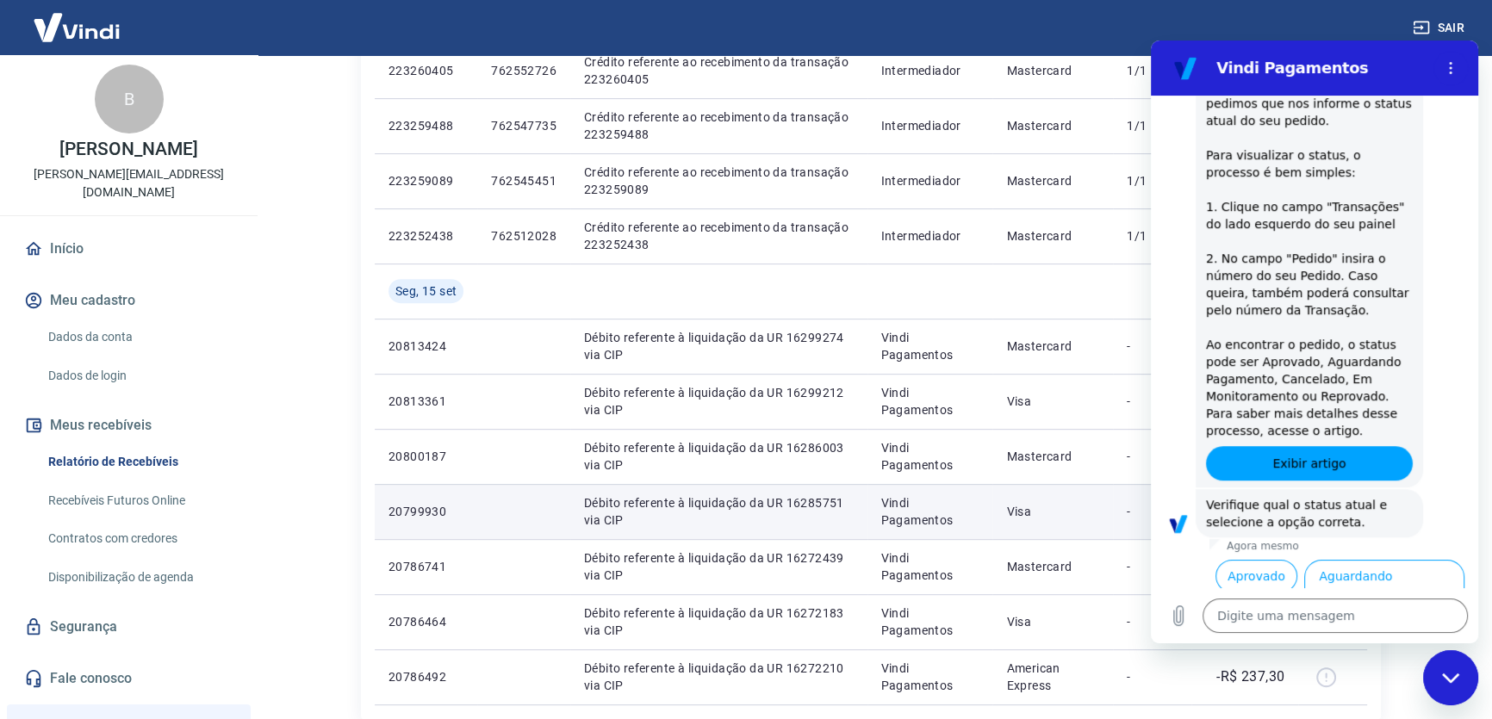
scroll to position [913, 0]
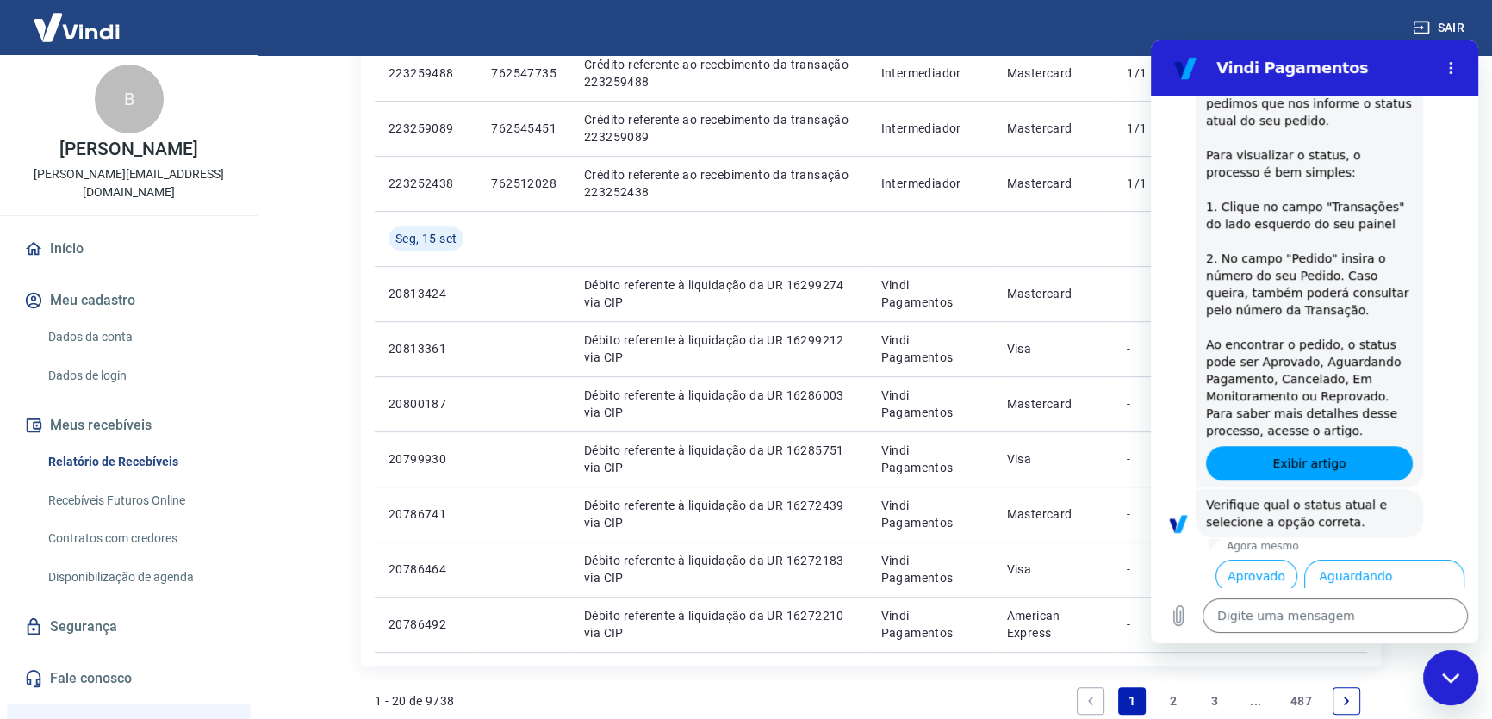
click at [1451, 673] on icon "Fechar janela de mensagens" at bounding box center [1451, 678] width 18 height 11
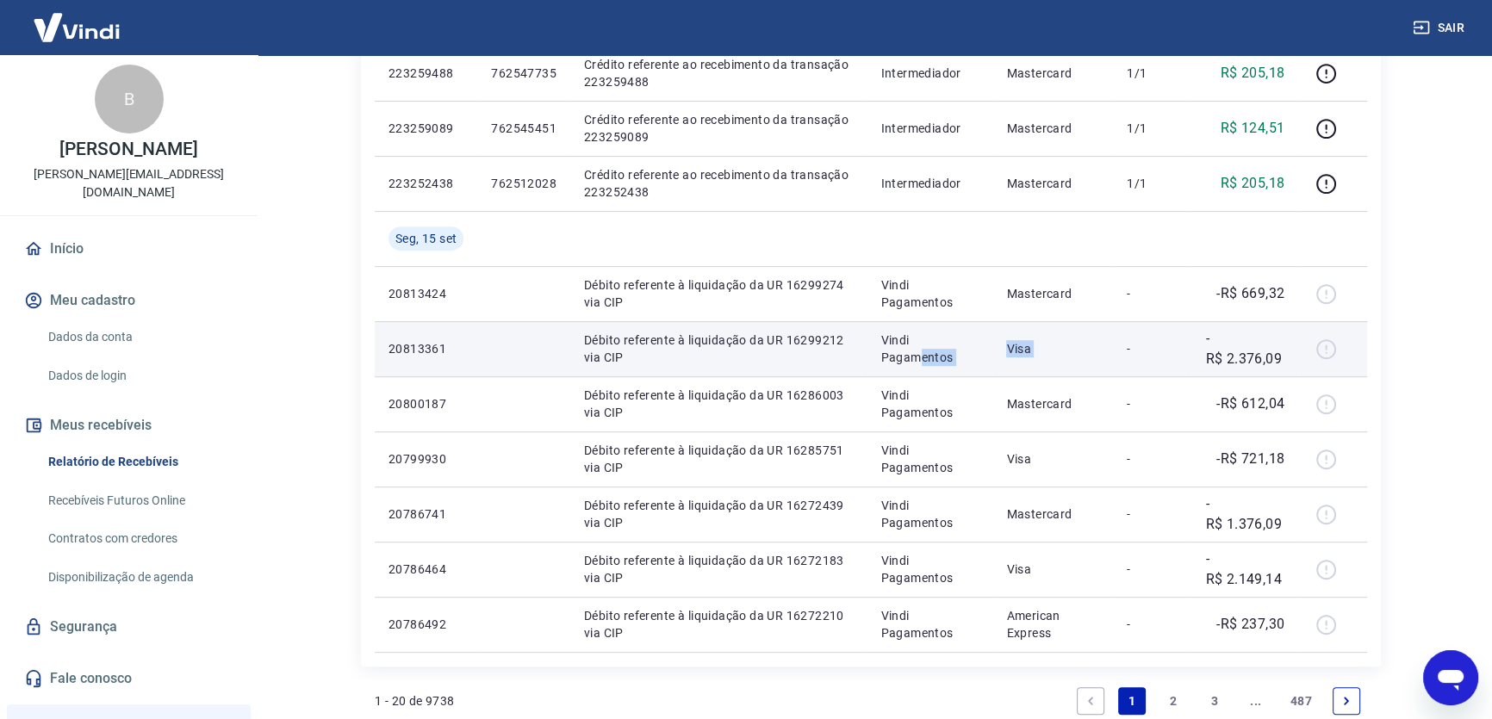
drag, startPoint x: 1060, startPoint y: 349, endPoint x: 1122, endPoint y: 349, distance: 62.9
click at [1122, 349] on tr "20813361 Débito referente à liquidação da UR 16299212 via CIP Vindi Pagamentos …" at bounding box center [871, 348] width 992 height 55
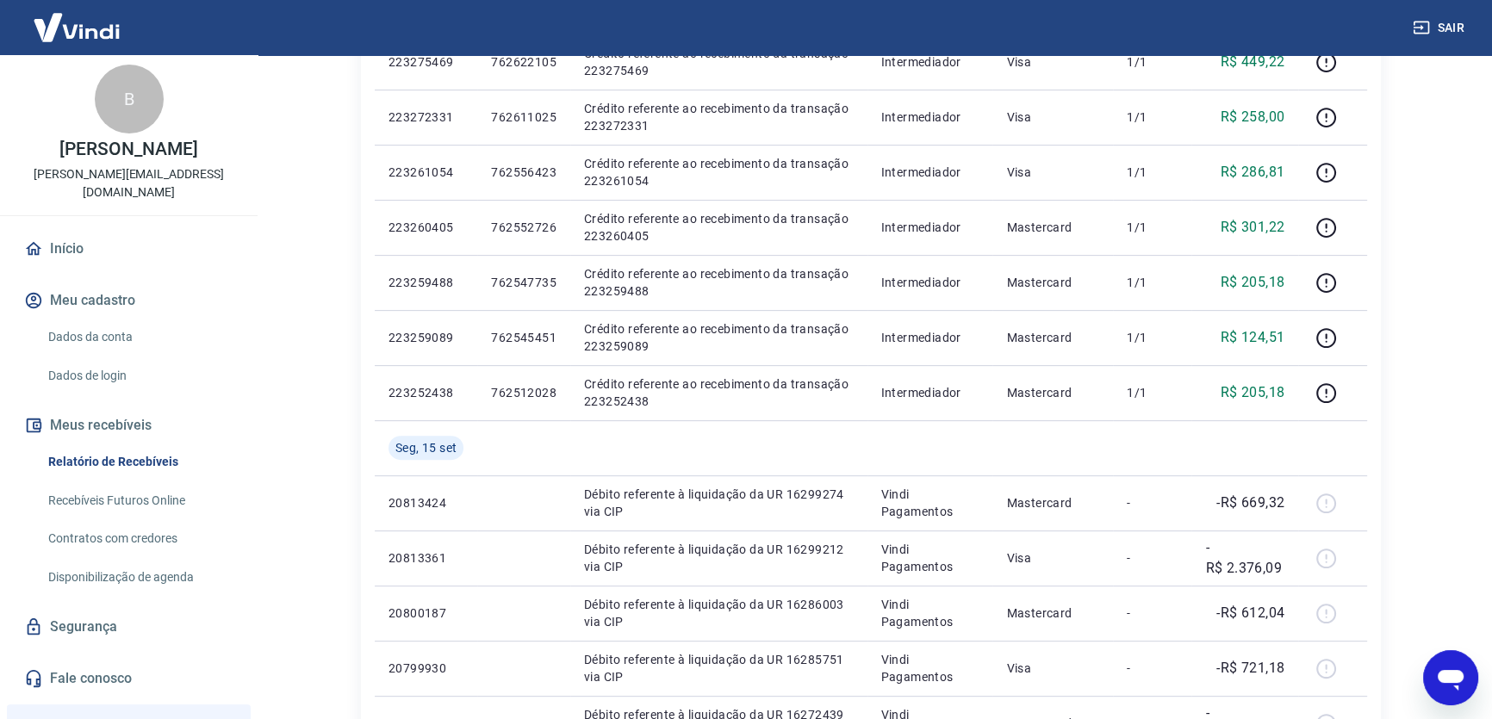
scroll to position [657, 0]
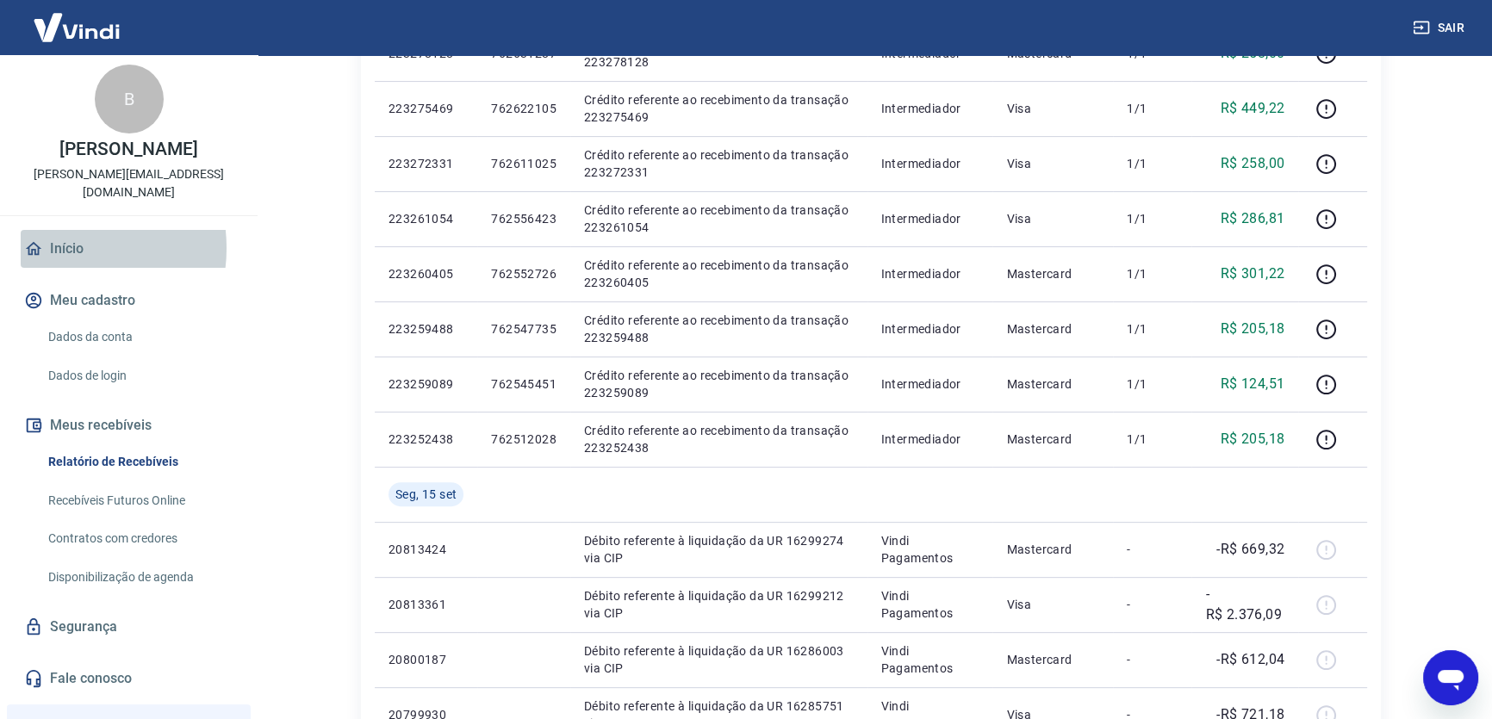
click at [55, 230] on link "Início" at bounding box center [129, 249] width 216 height 38
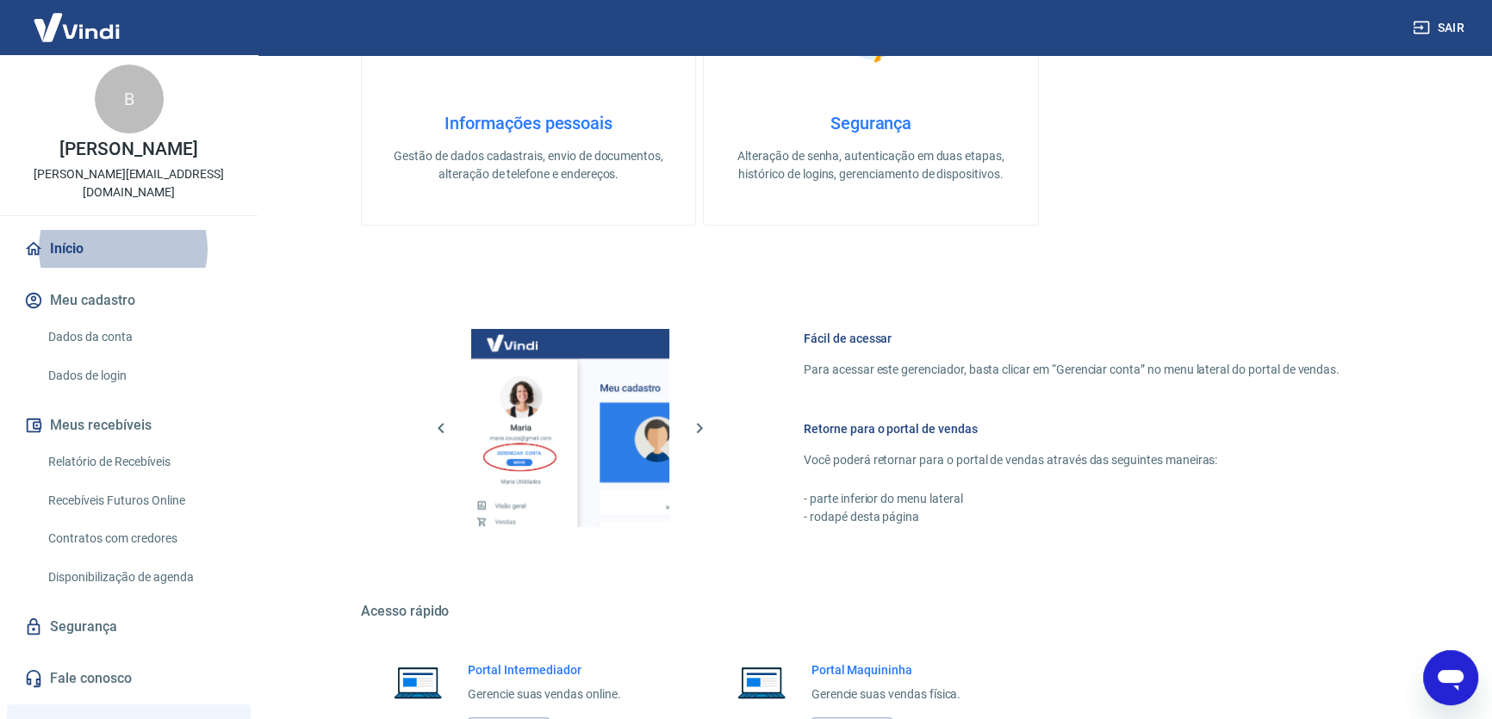
click at [1457, 674] on icon "Abrir janela de mensagens" at bounding box center [1451, 680] width 26 height 21
type textarea "x"
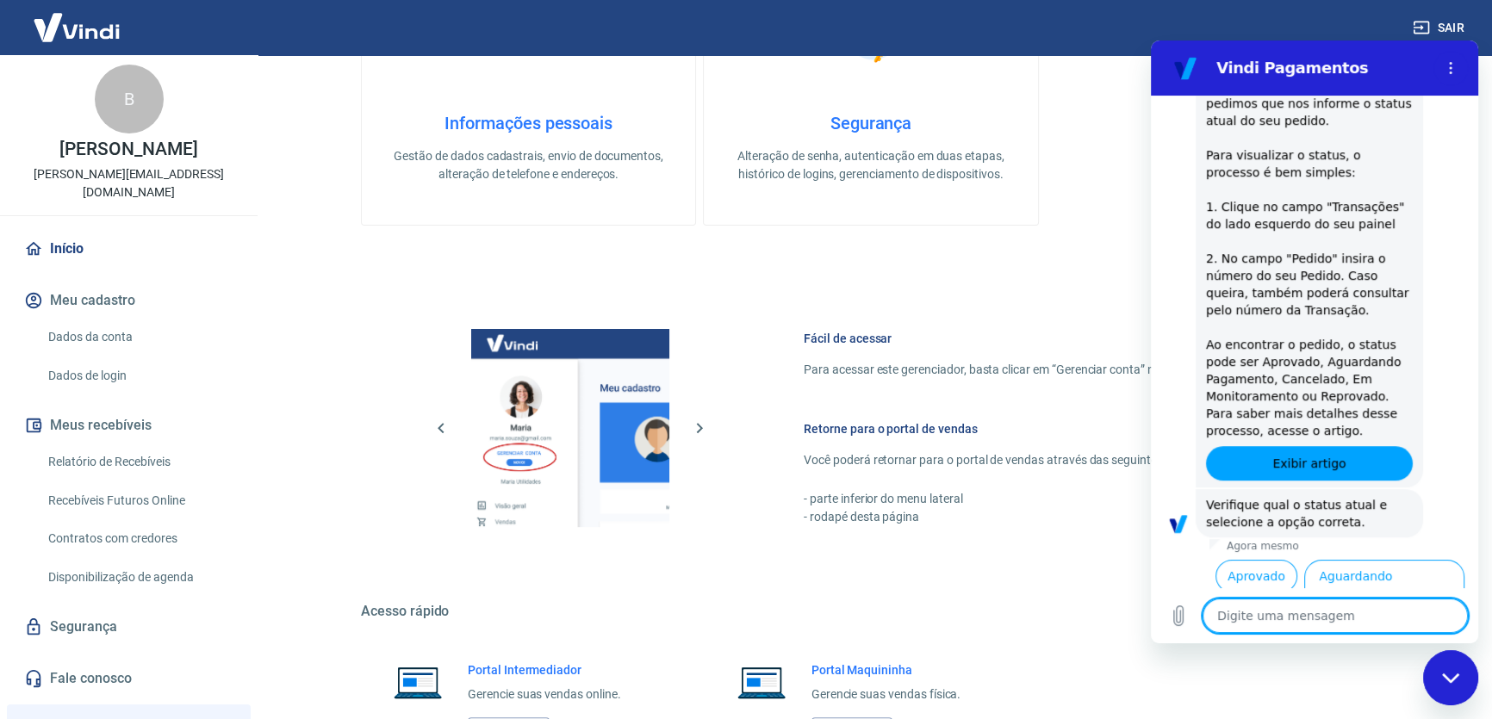
click at [1269, 620] on textarea at bounding box center [1335, 616] width 265 height 34
type textarea "t"
type textarea "x"
type textarea "ta"
type textarea "x"
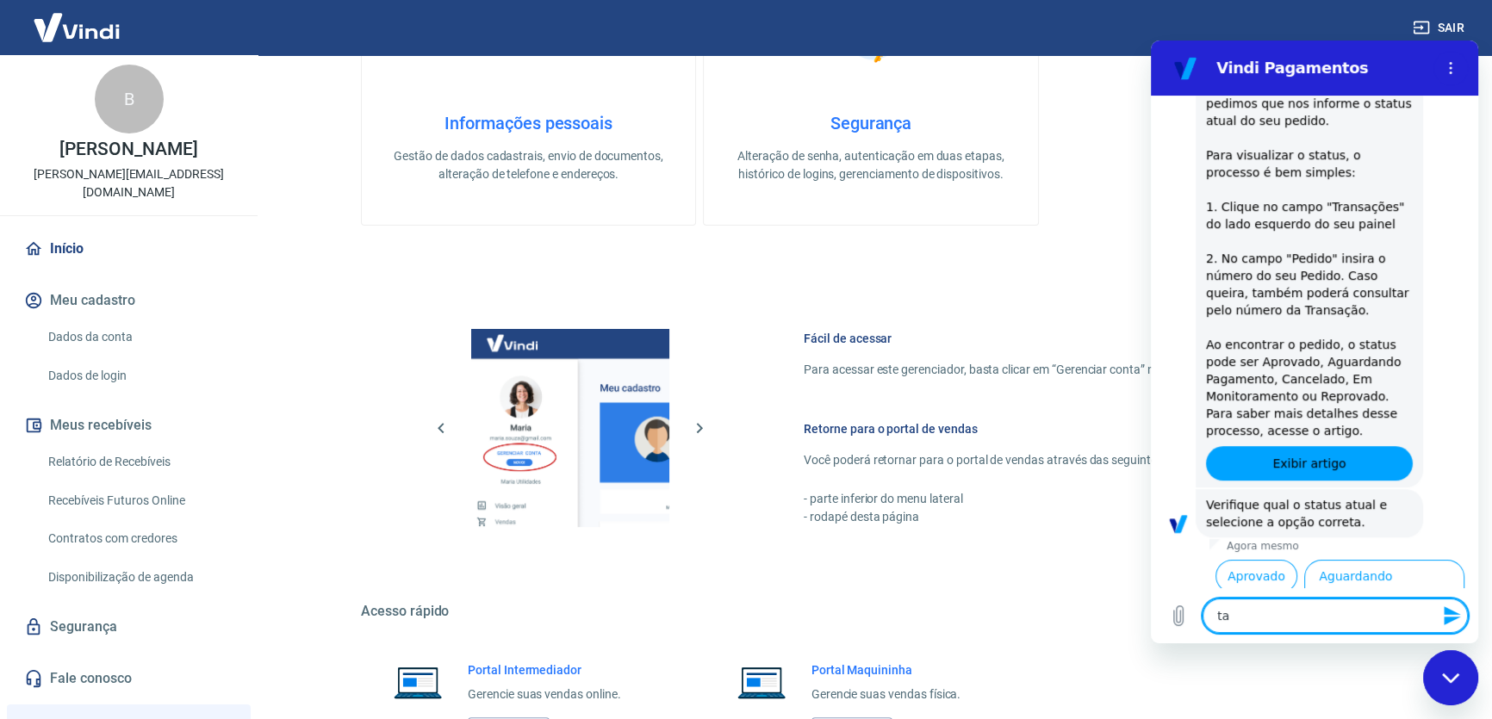
type textarea "tar"
type textarea "x"
type textarea "tari"
type textarea "x"
type textarea "tarif"
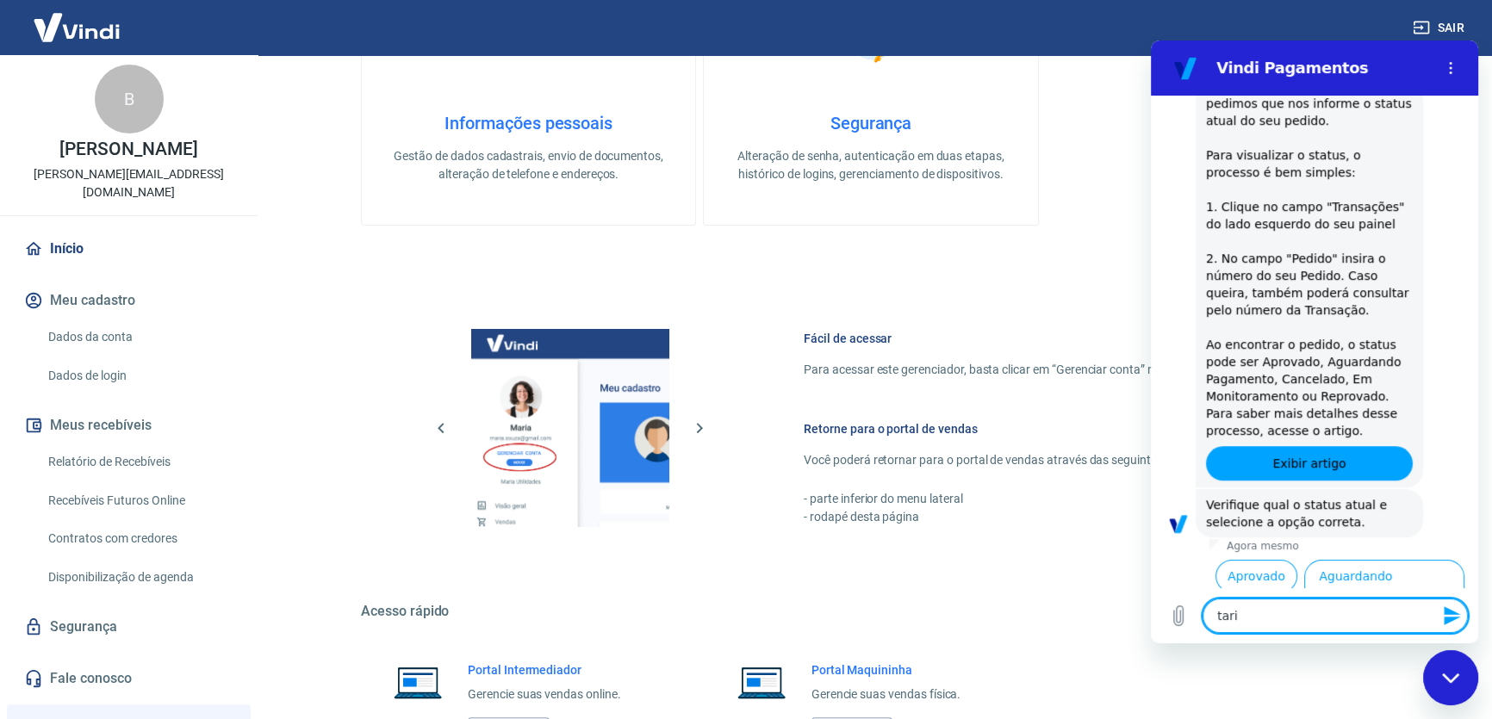
type textarea "x"
type textarea "tarifa"
type textarea "x"
type textarea "tarifas"
type textarea "x"
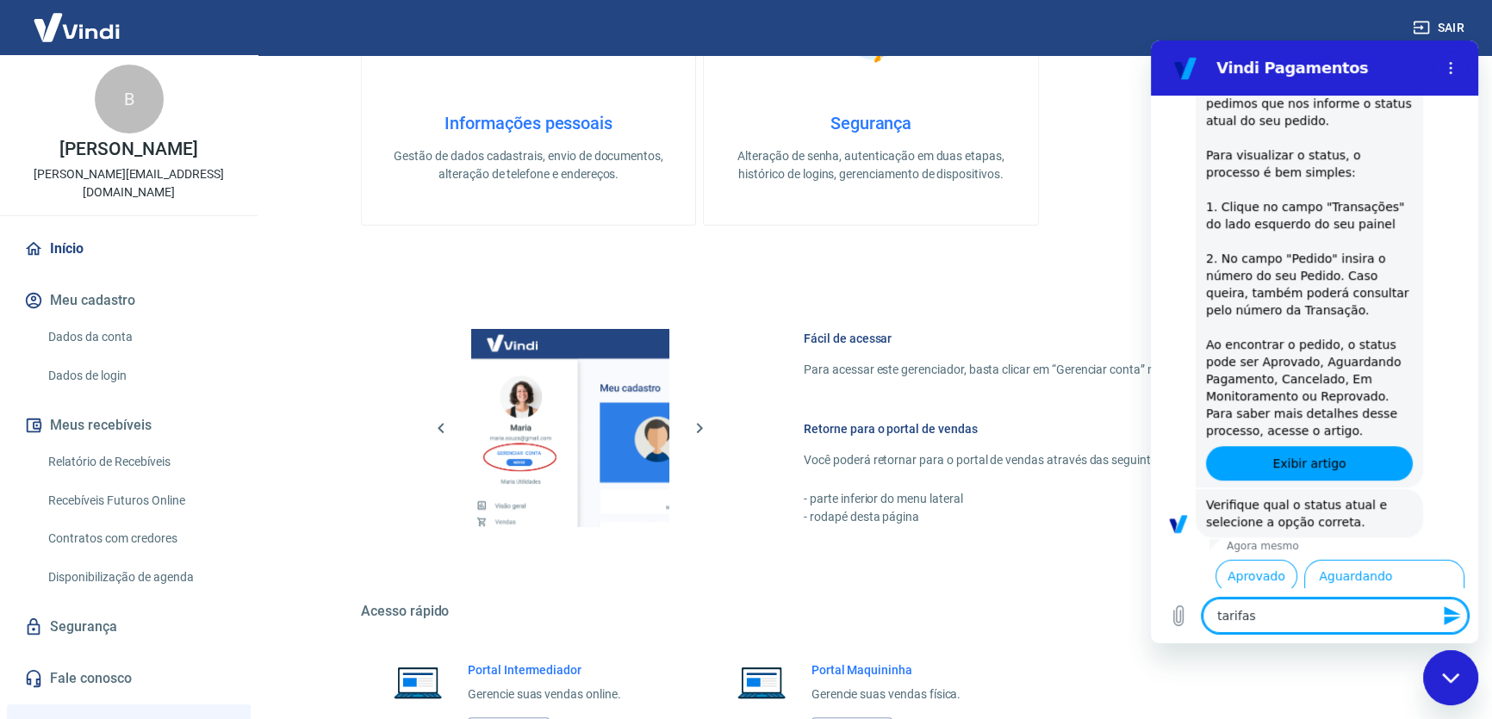
type textarea "tarifas"
type textarea "x"
type textarea "tarifas v"
type textarea "x"
type textarea "tarifas vi"
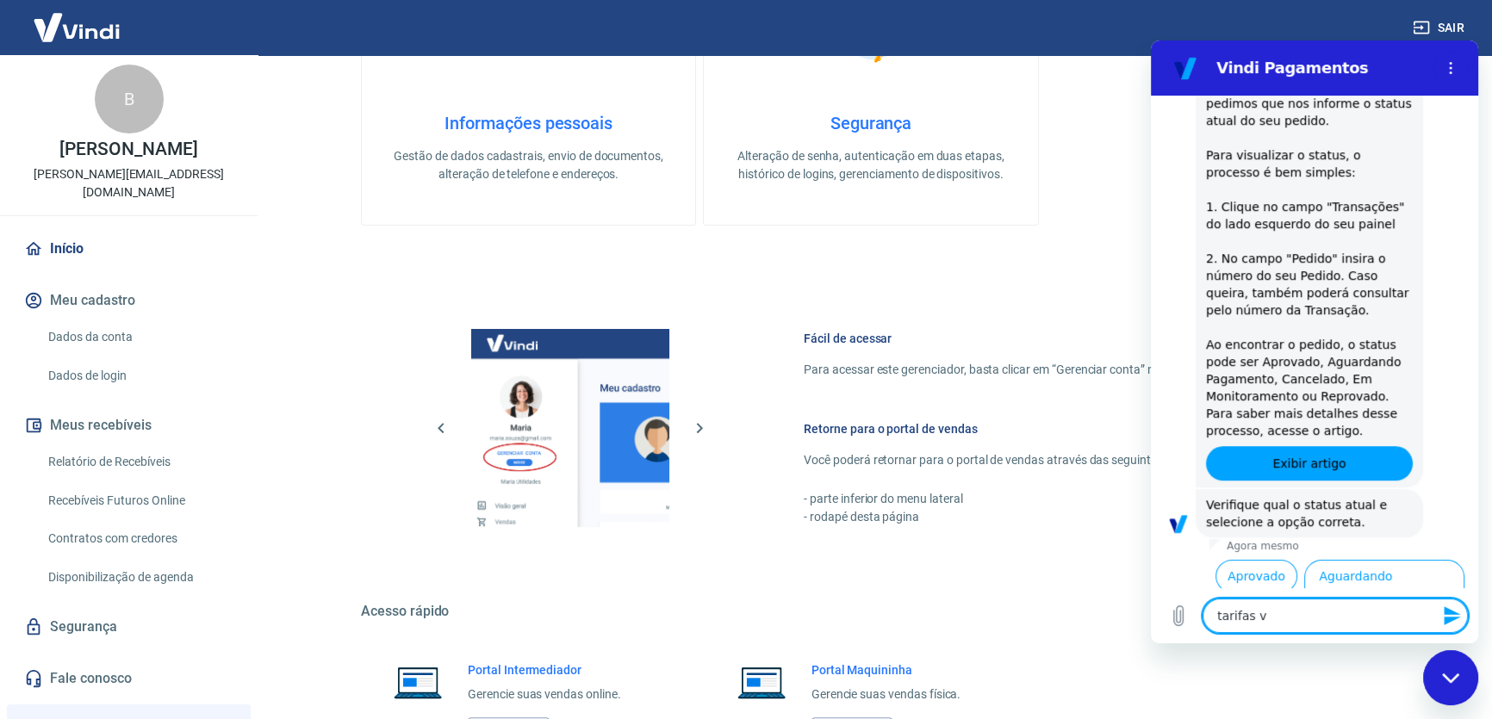
type textarea "x"
type textarea "tarifas vin"
type textarea "x"
type textarea "tarifas vind"
type textarea "x"
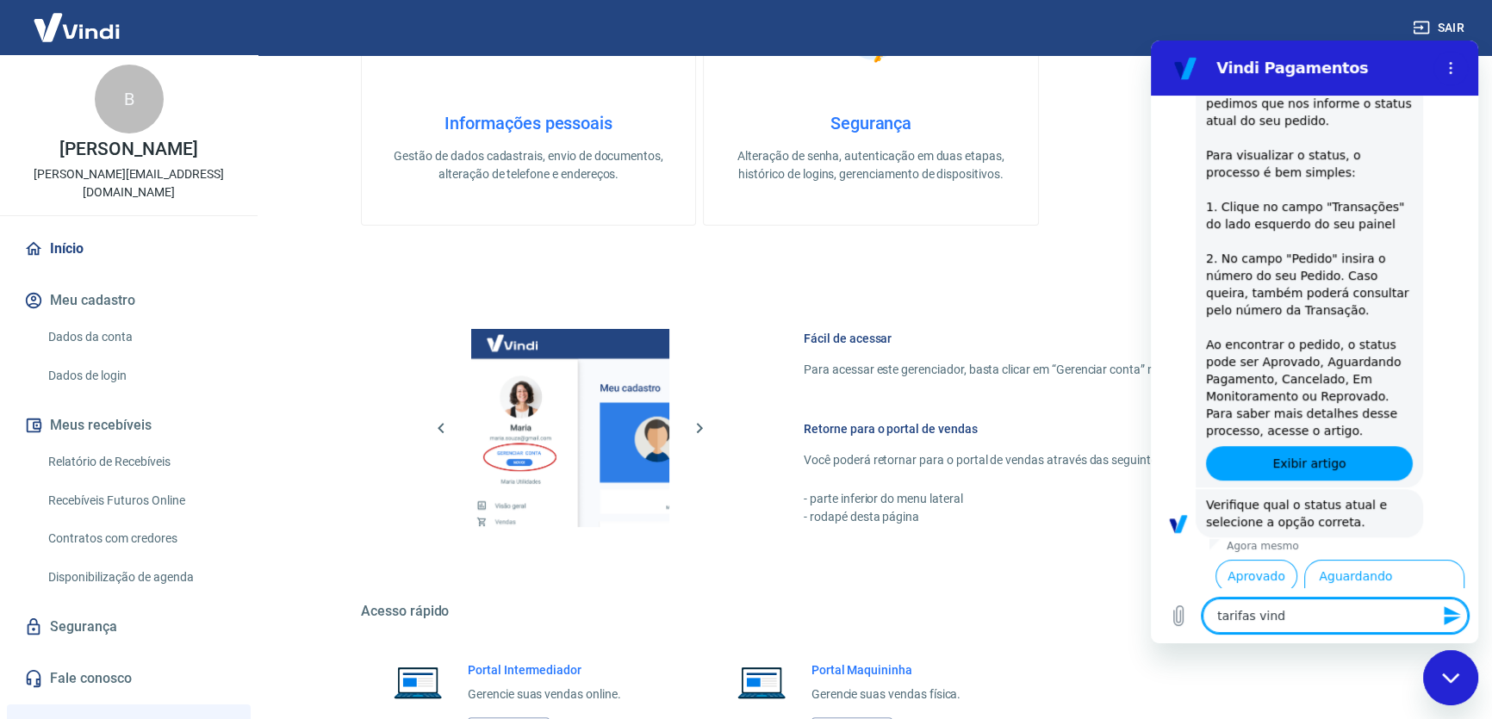
type textarea "tarifas vindi"
type textarea "x"
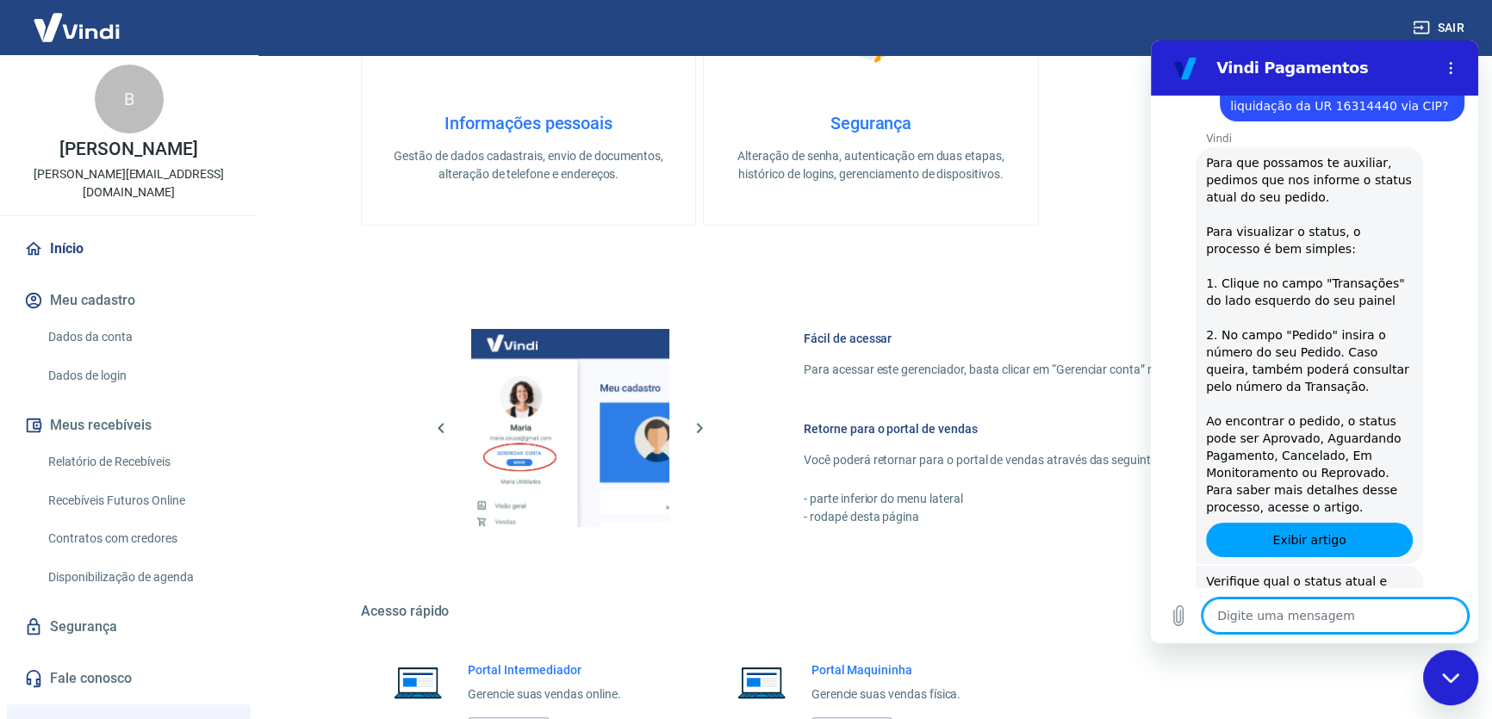
type textarea "x"
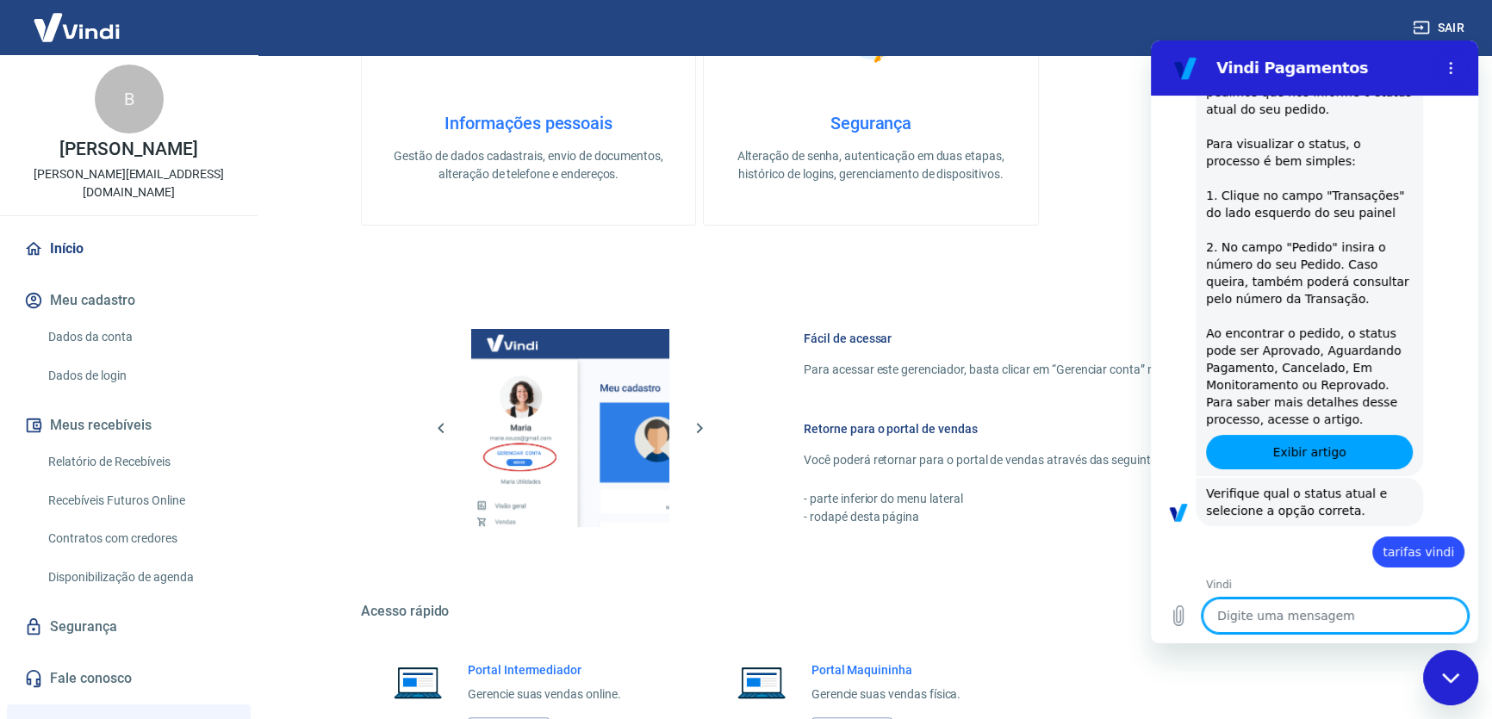
scroll to position [1533, 0]
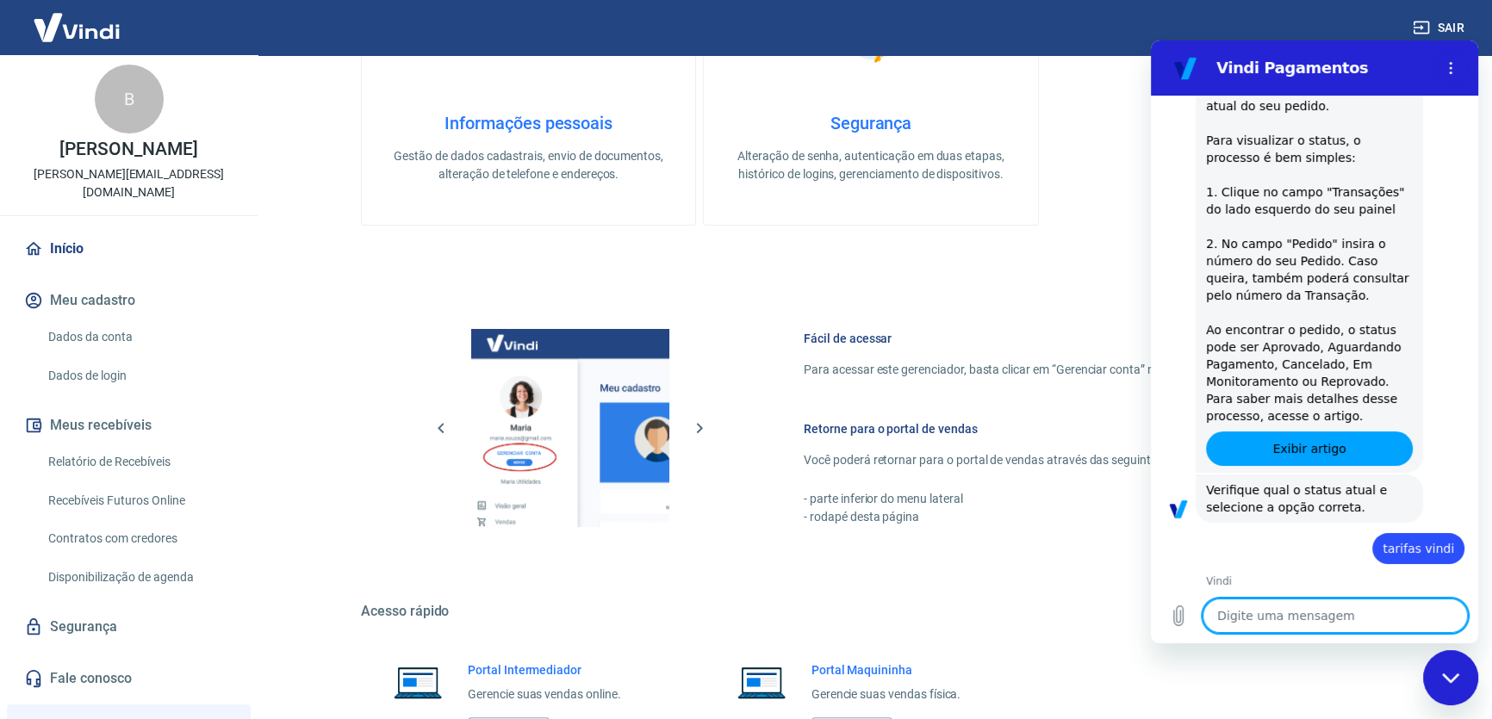
click at [1342, 616] on textarea at bounding box center [1335, 616] width 265 height 34
type textarea "t"
type textarea "x"
type textarea "ta"
type textarea "x"
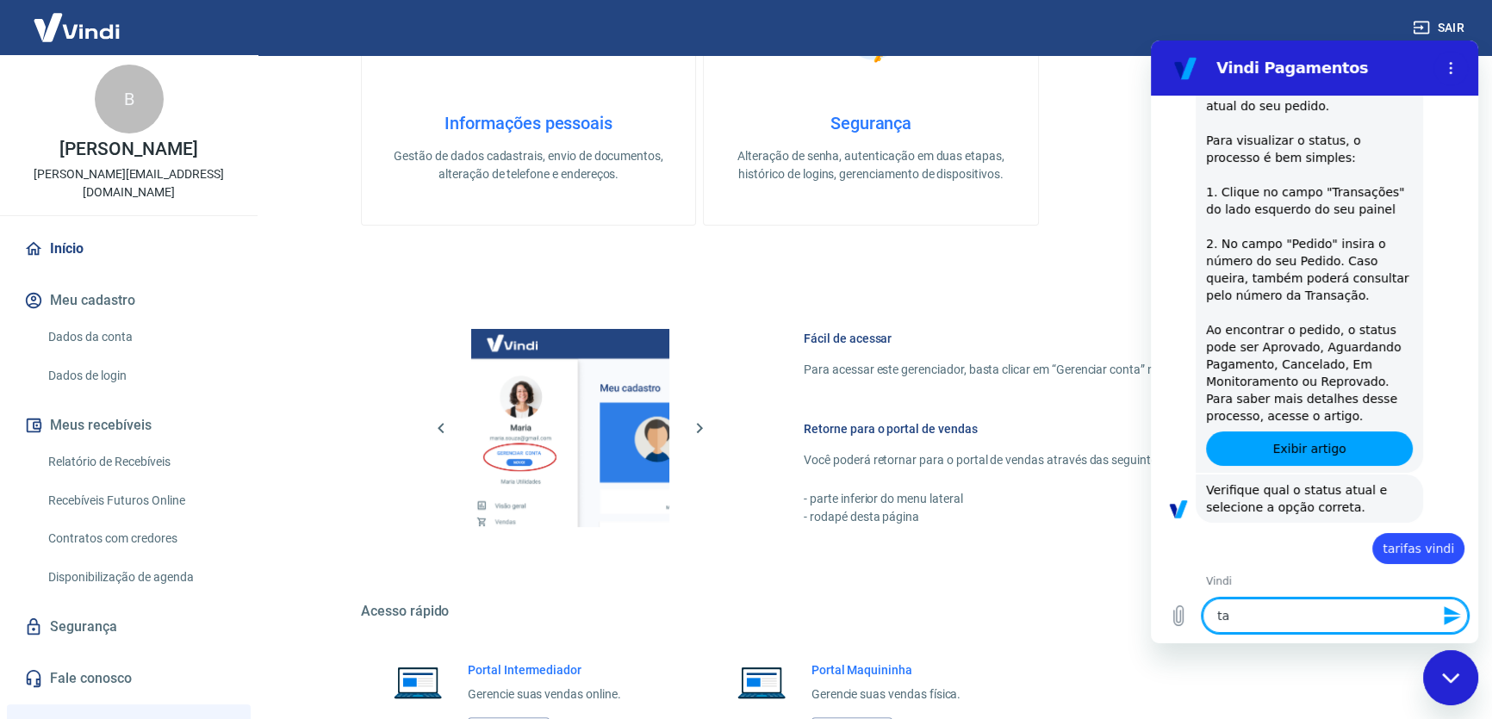
type textarea "tar"
type textarea "x"
type textarea "tari"
type textarea "x"
type textarea "tarif"
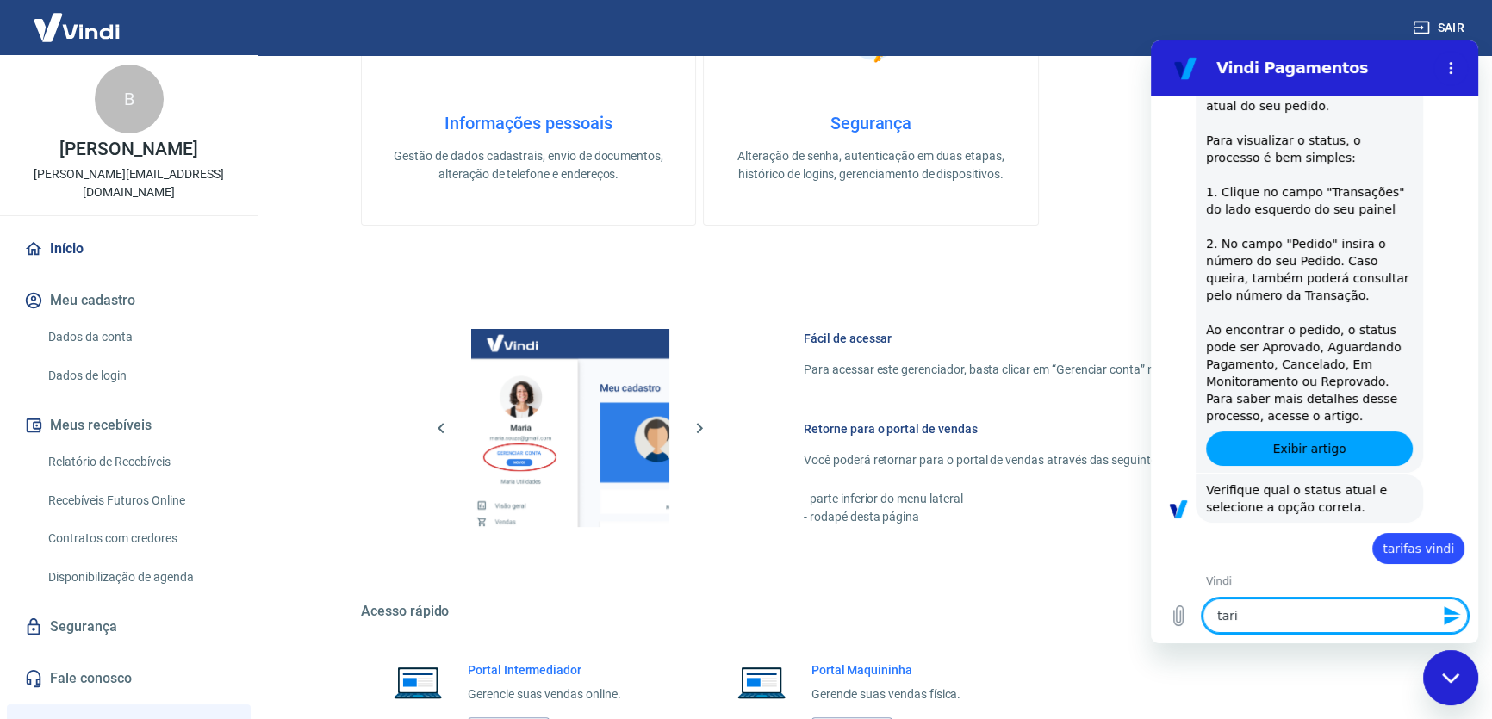
type textarea "x"
type textarea "tarifa"
type textarea "x"
type textarea "tarifas"
type textarea "x"
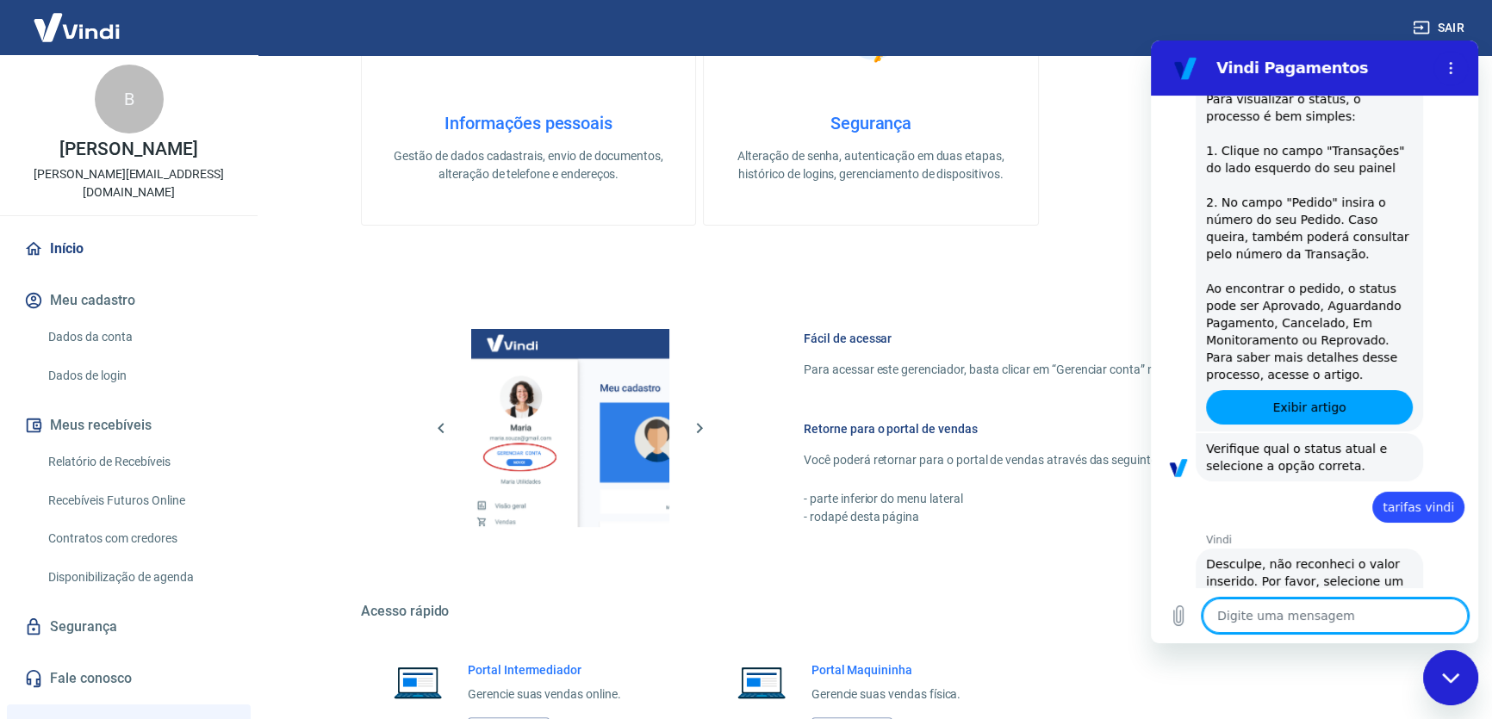
type textarea "x"
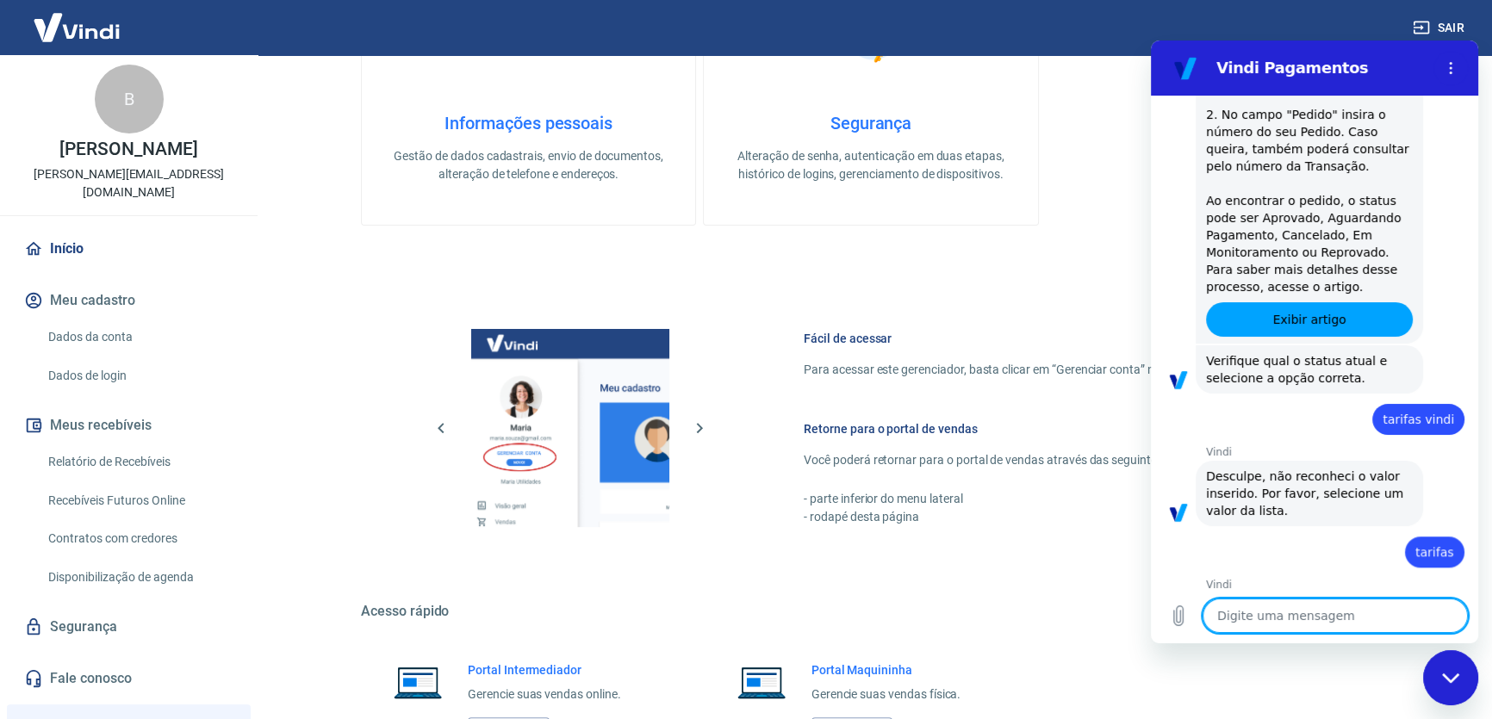
scroll to position [1665, 0]
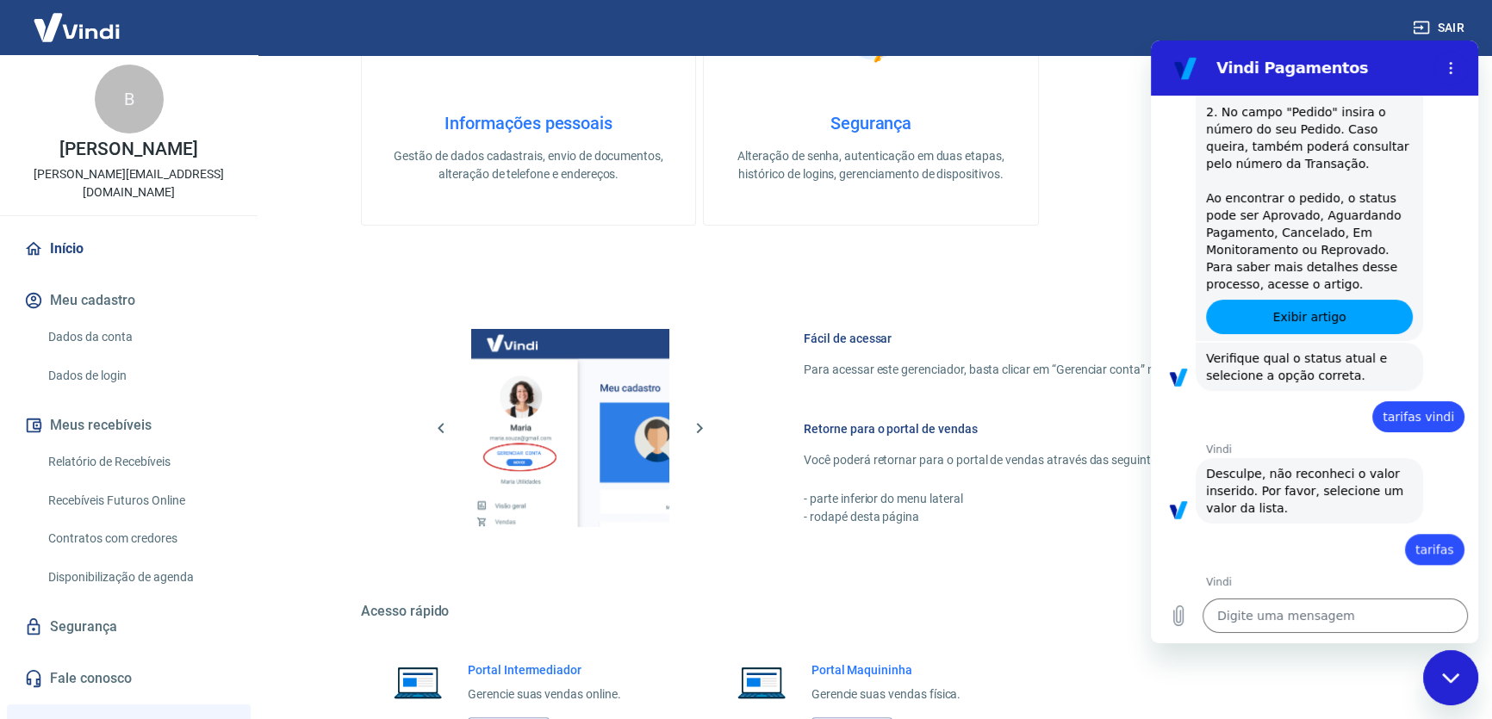
click at [1319, 598] on span "Desculpe, não reconheci o valor inserido. Por favor, selecione um valor da list…" at bounding box center [1309, 624] width 207 height 52
click at [1448, 58] on button "Menu de opções" at bounding box center [1450, 68] width 34 height 34
type textarea "x"
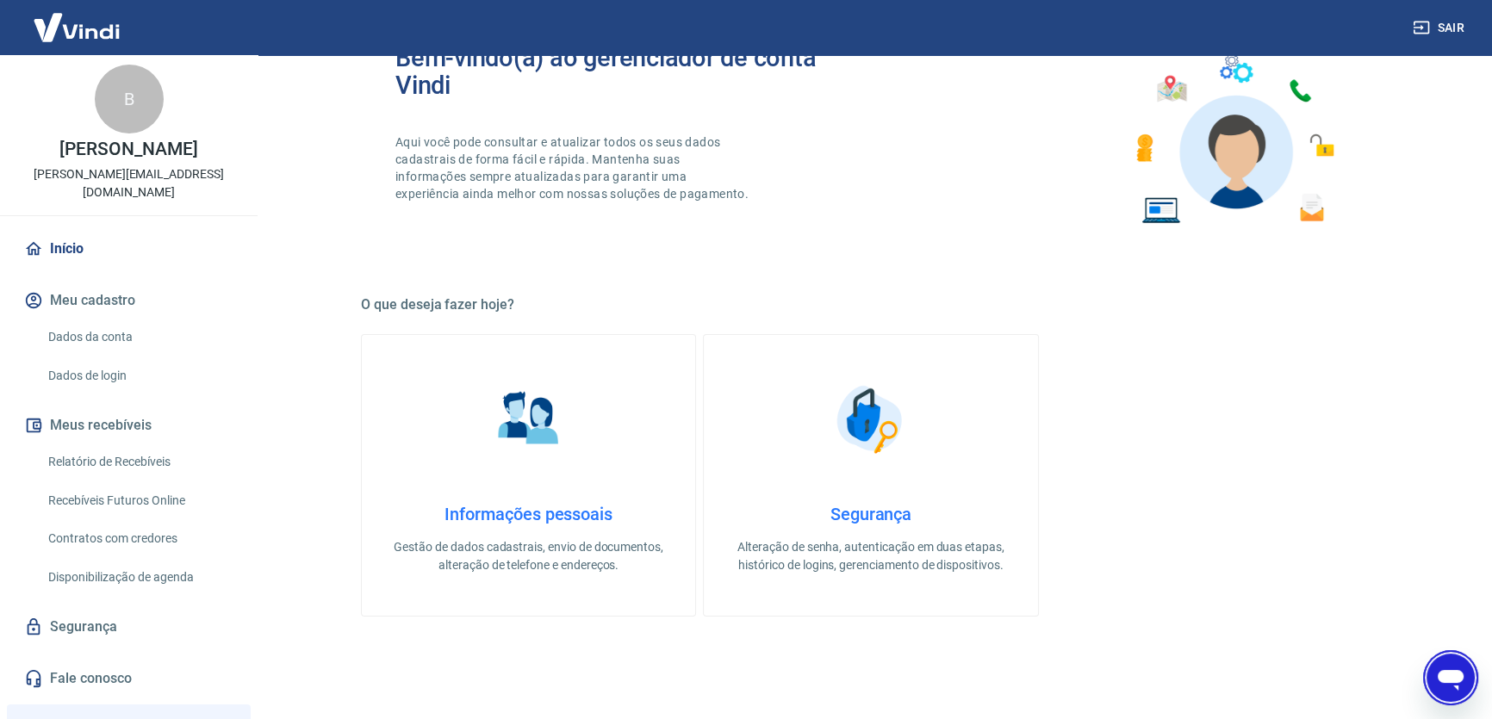
scroll to position [0, 0]
click at [109, 23] on img at bounding box center [77, 27] width 112 height 53
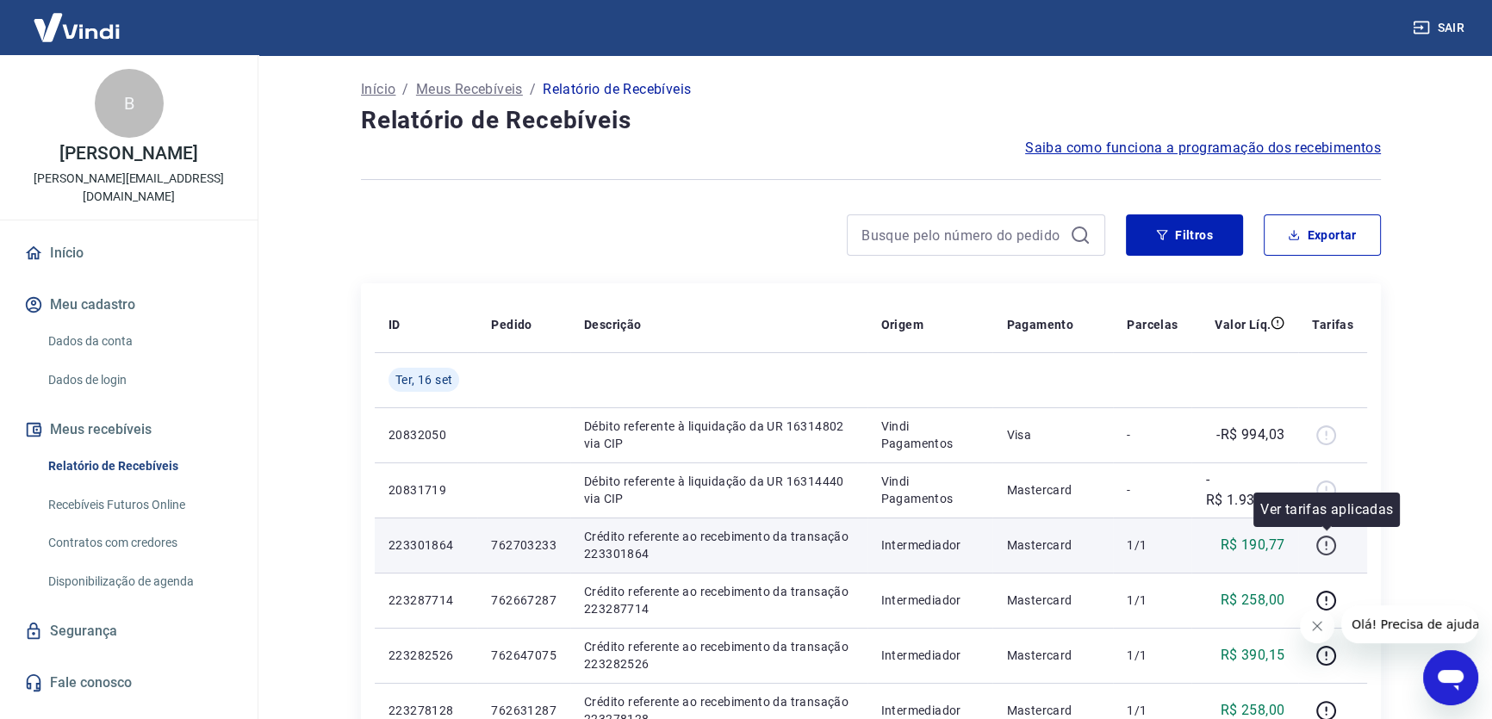
click at [1329, 546] on icon "button" at bounding box center [1326, 546] width 22 height 22
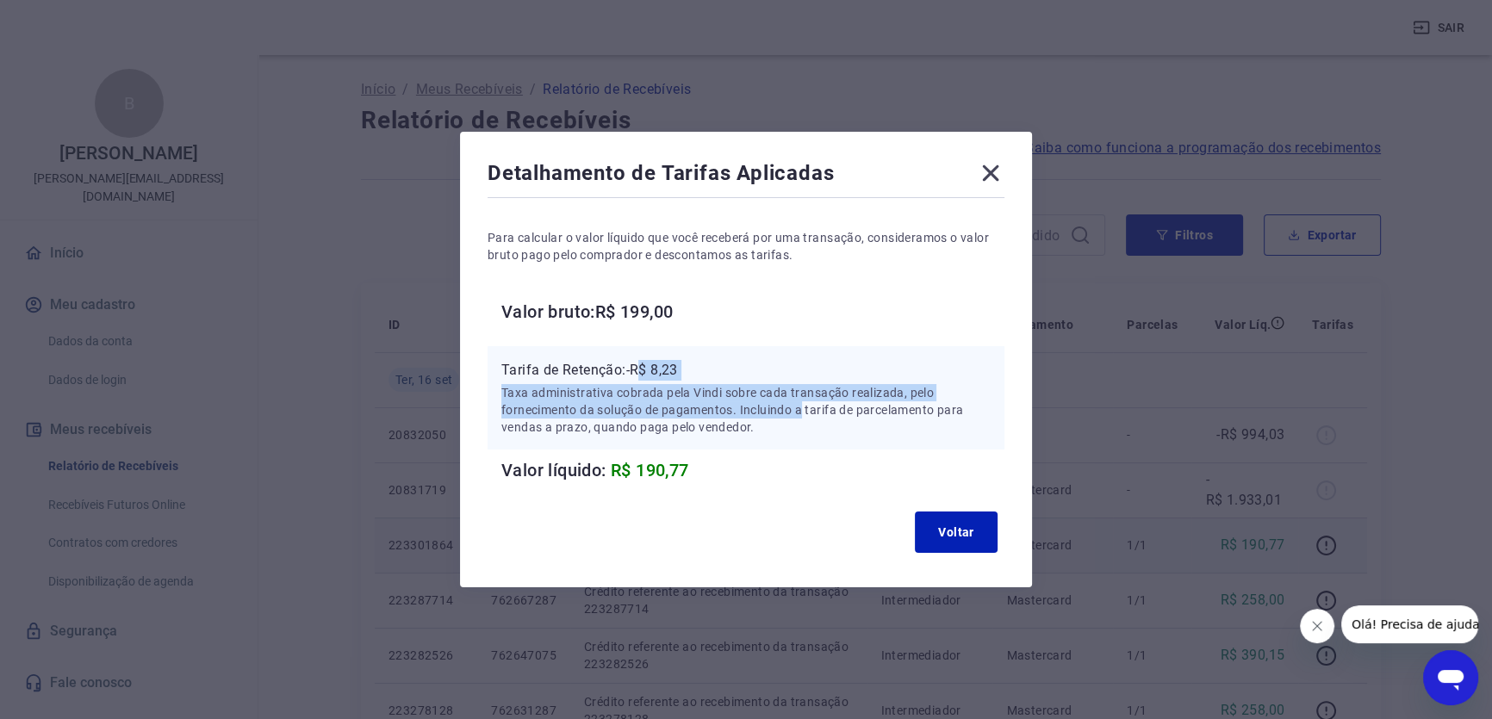
drag, startPoint x: 652, startPoint y: 359, endPoint x: 808, endPoint y: 403, distance: 162.0
click at [808, 403] on div "Tarifa de Retenção: -R$ 8,23 Taxa administrativa cobrada pela Vindi sobre cada …" at bounding box center [746, 397] width 517 height 103
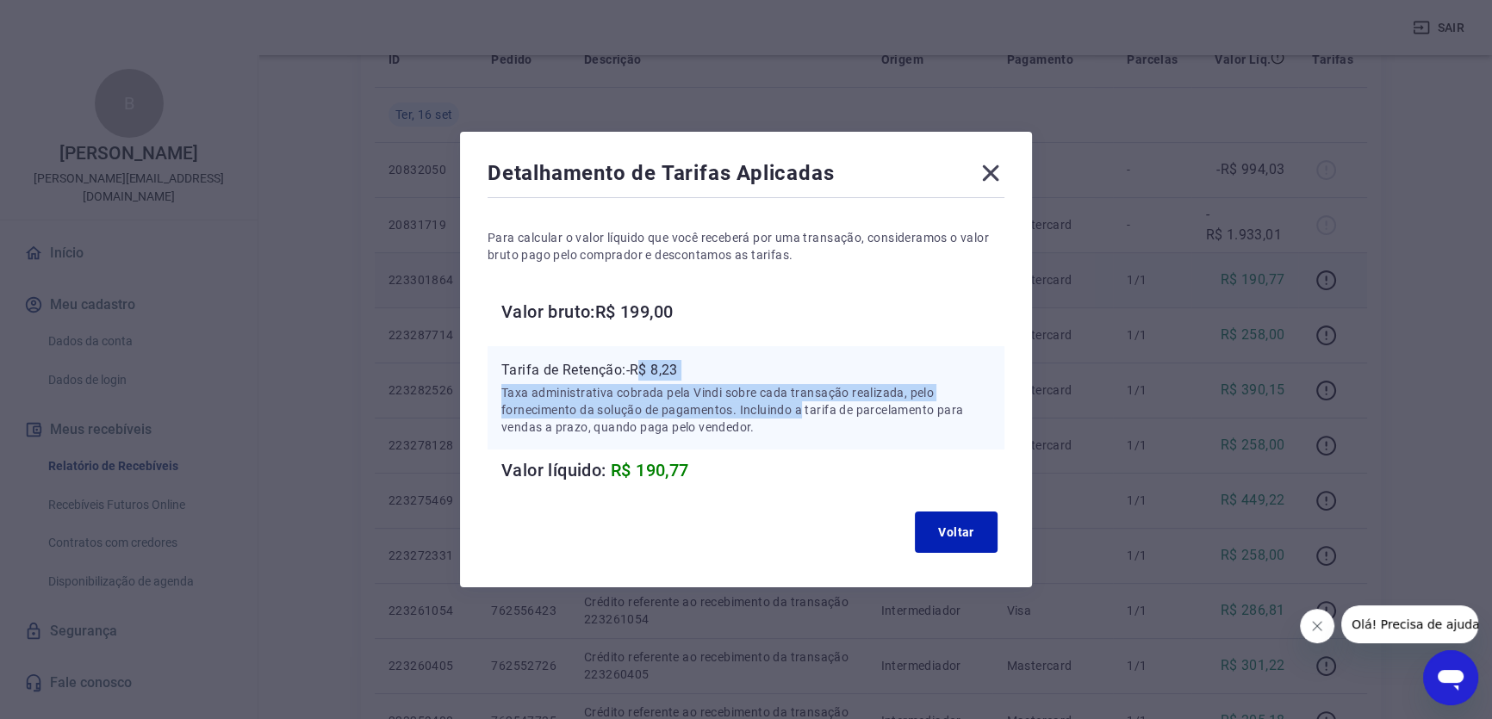
scroll to position [313, 0]
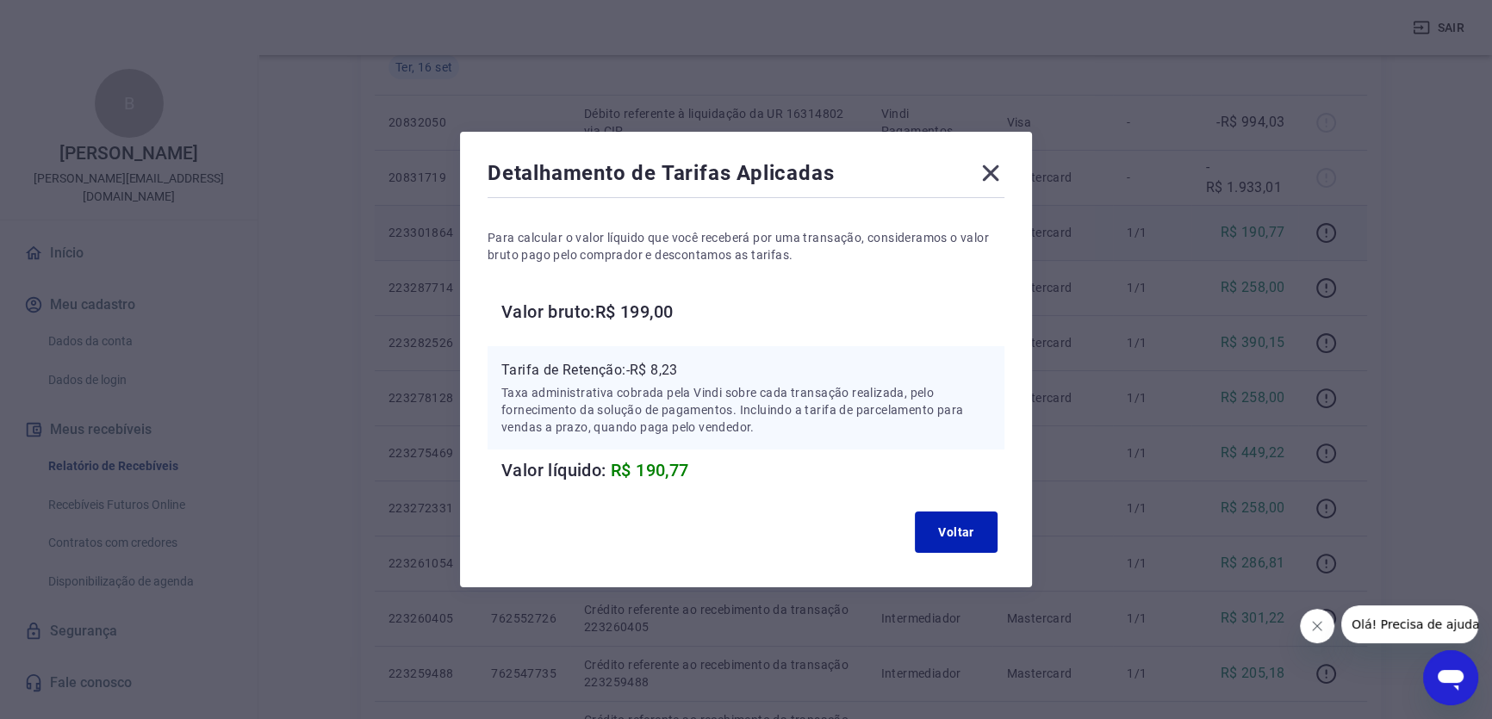
drag, startPoint x: 668, startPoint y: 425, endPoint x: 644, endPoint y: 424, distance: 24.1
click at [663, 425] on p "Taxa administrativa cobrada pela Vindi sobre cada transação realizada, pelo for…" at bounding box center [745, 410] width 489 height 52
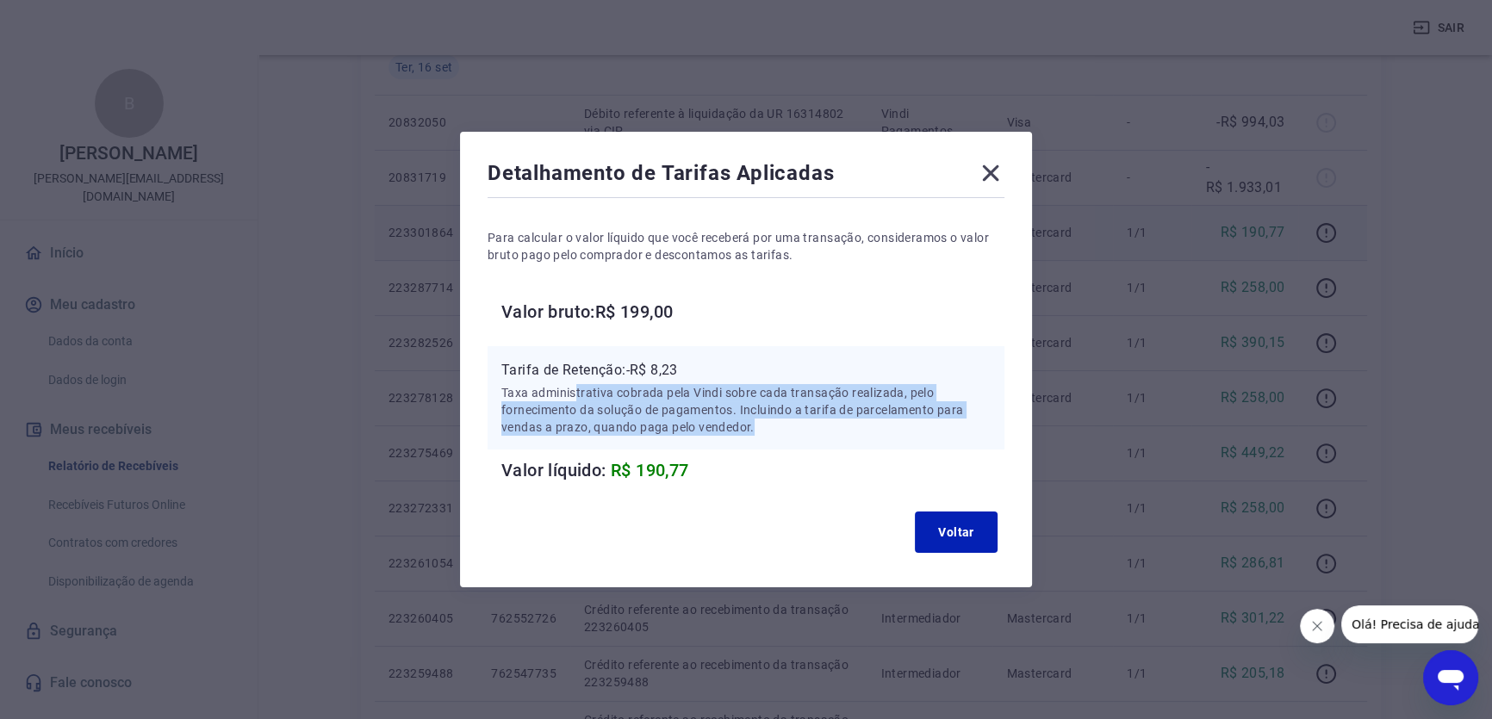
drag, startPoint x: 581, startPoint y: 393, endPoint x: 805, endPoint y: 437, distance: 228.2
click at [805, 437] on div "Tarifa de Retenção: -R$ 8,23 Taxa administrativa cobrada pela Vindi sobre cada …" at bounding box center [746, 397] width 517 height 103
click at [810, 437] on div "Tarifa de Retenção: -R$ 8,23 Taxa administrativa cobrada pela Vindi sobre cada …" at bounding box center [746, 397] width 517 height 103
click at [759, 403] on p "Taxa administrativa cobrada pela Vindi sobre cada transação realizada, pelo for…" at bounding box center [745, 410] width 489 height 52
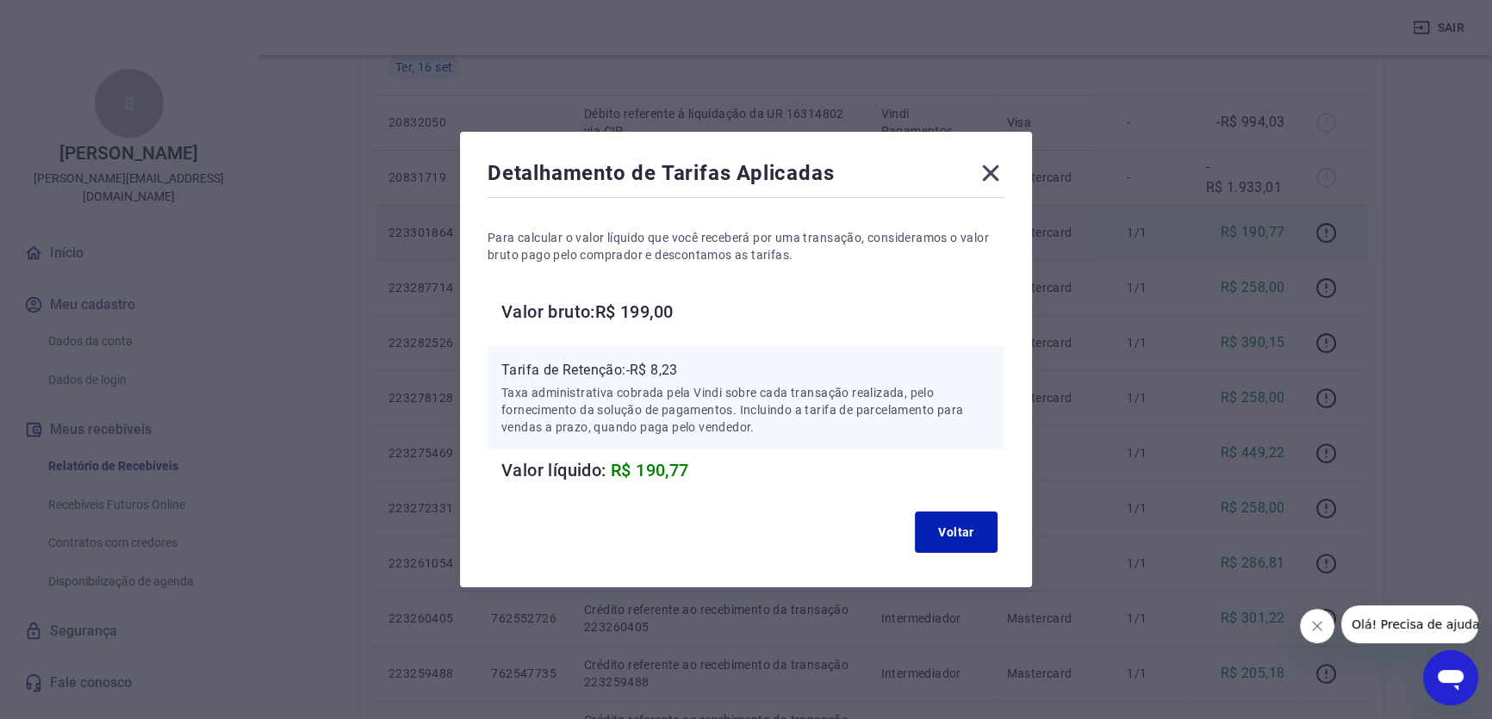
click at [625, 445] on div "Tarifa de Retenção: -R$ 8,23 Taxa administrativa cobrada pela Vindi sobre cada …" at bounding box center [746, 397] width 517 height 103
click at [996, 168] on icon at bounding box center [991, 173] width 28 height 28
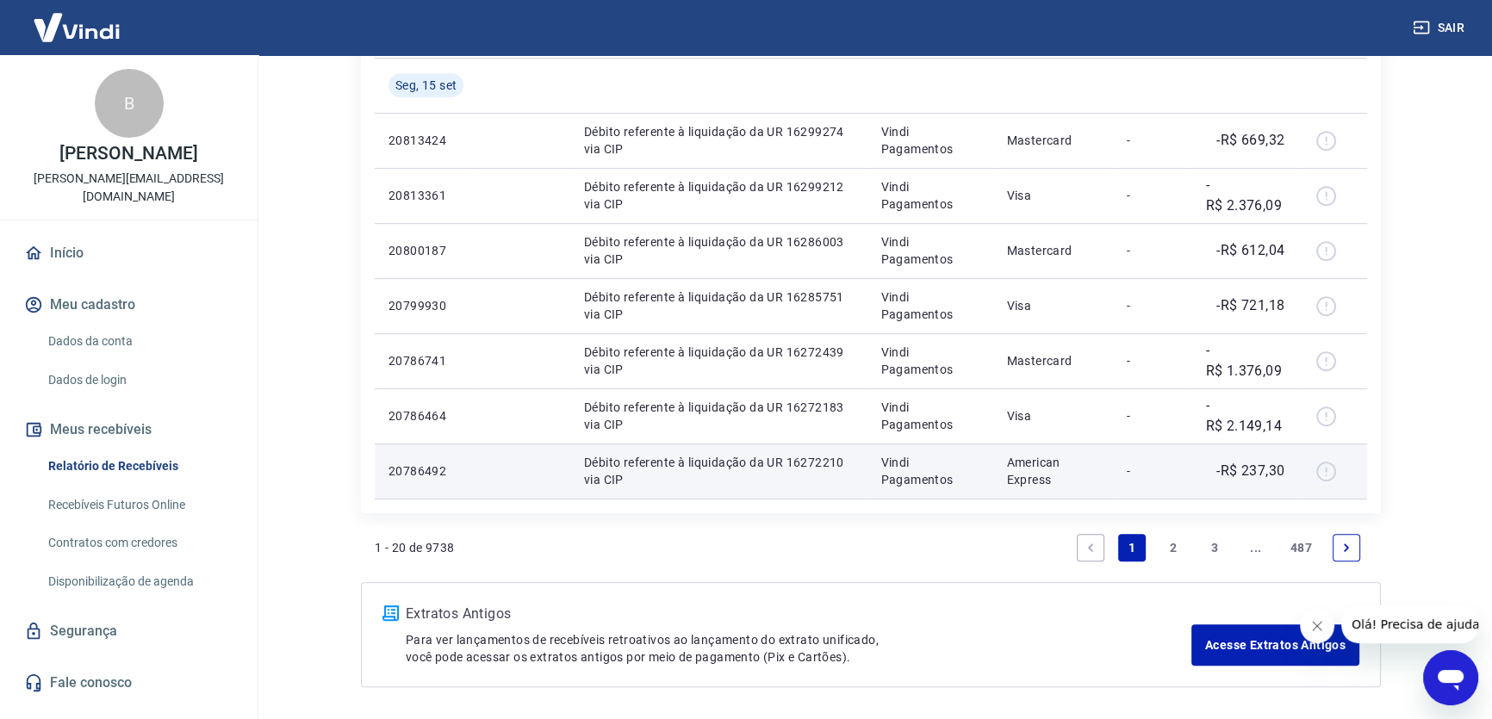
scroll to position [1128, 0]
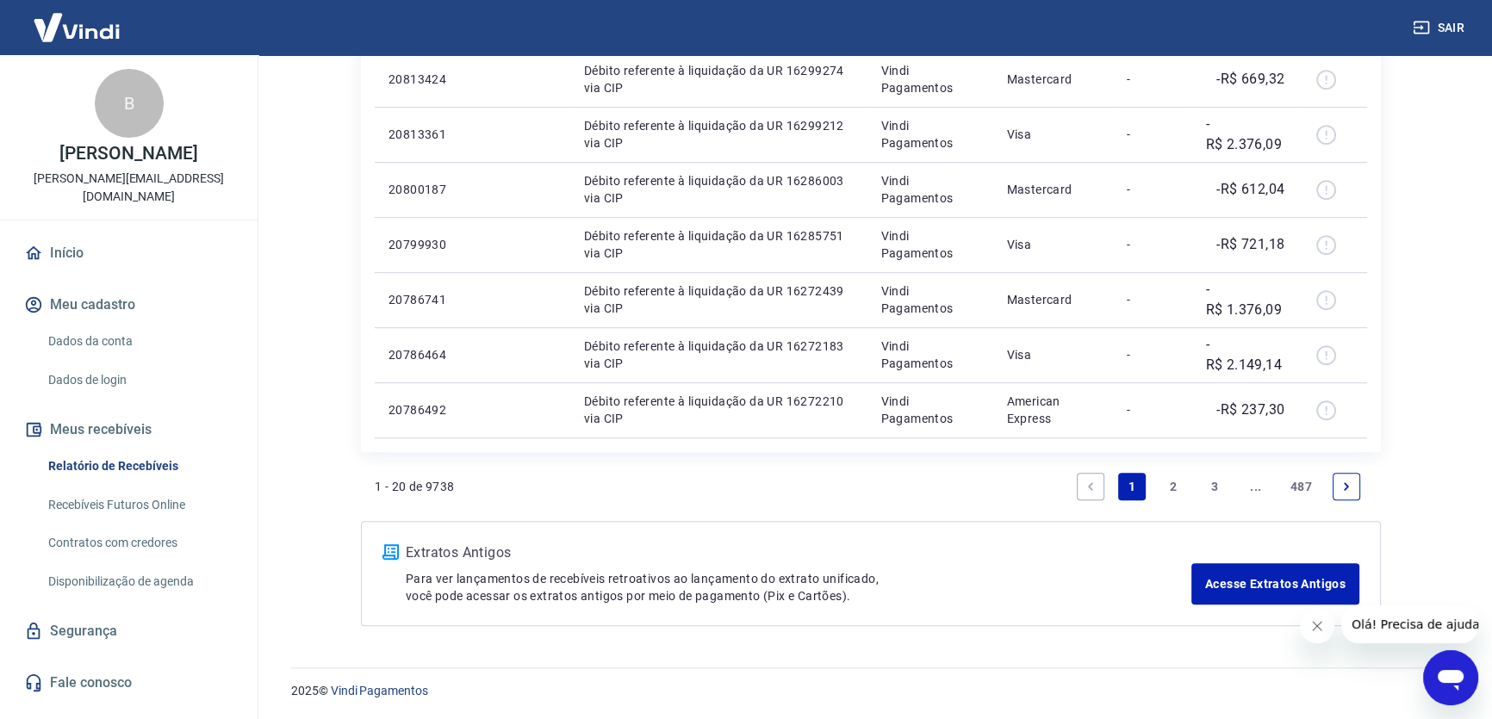
click at [115, 324] on link "Dados da conta" at bounding box center [139, 341] width 196 height 35
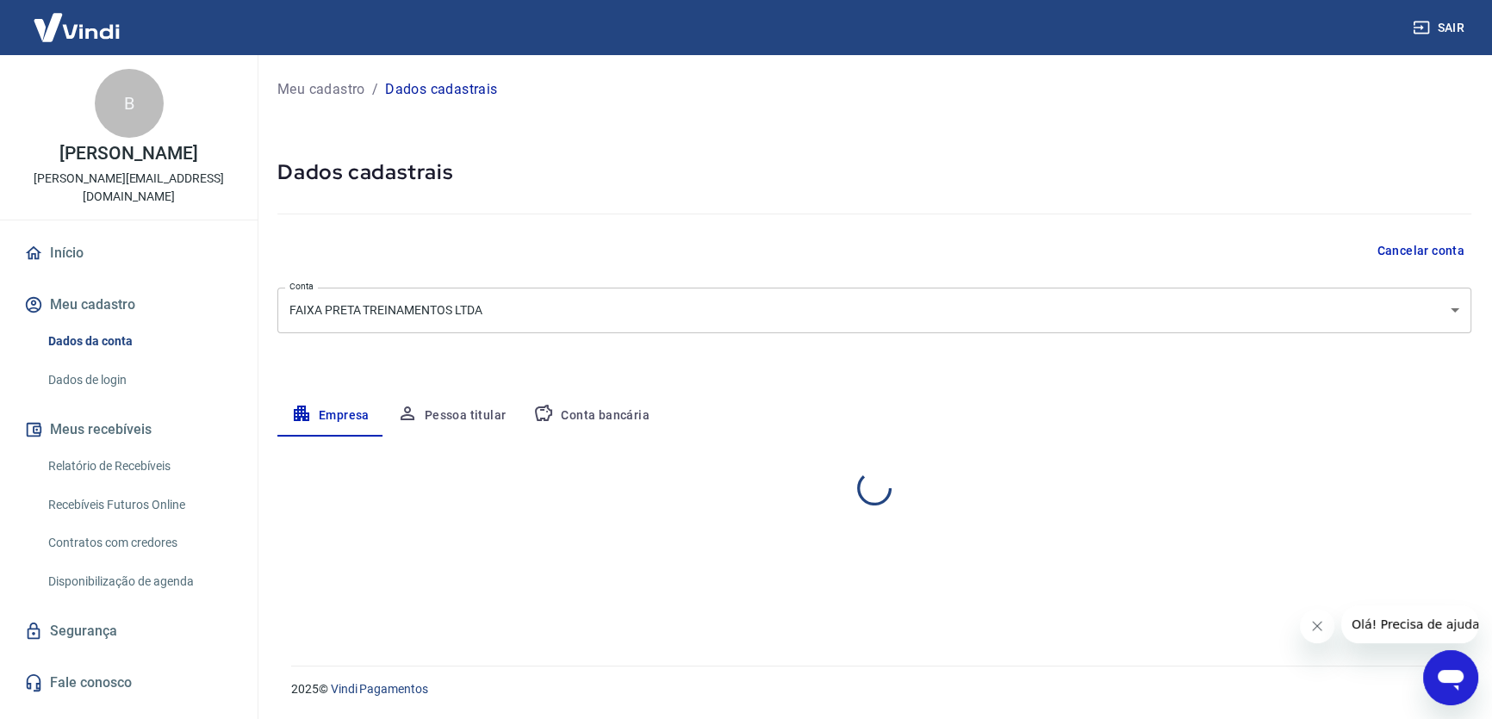
select select "SP"
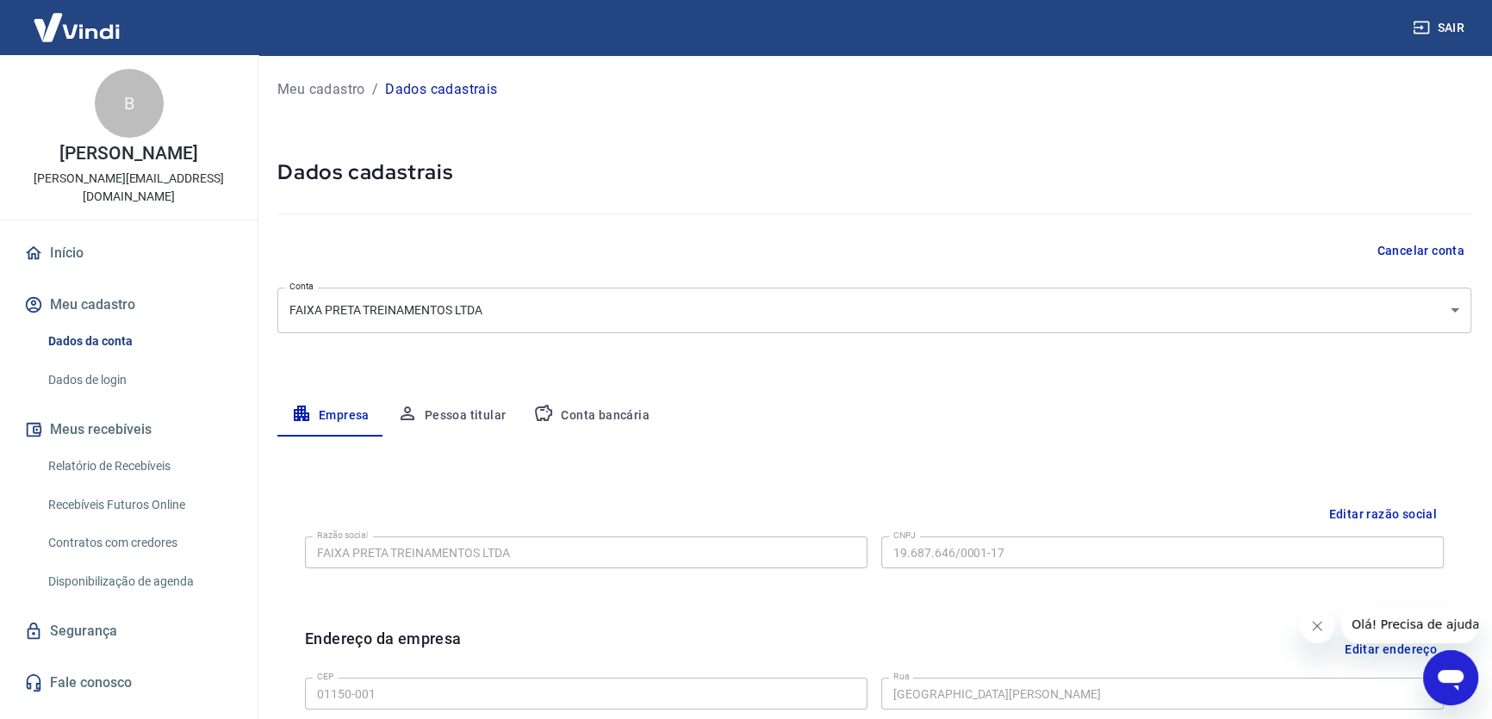
click at [70, 241] on link "Início" at bounding box center [129, 253] width 216 height 38
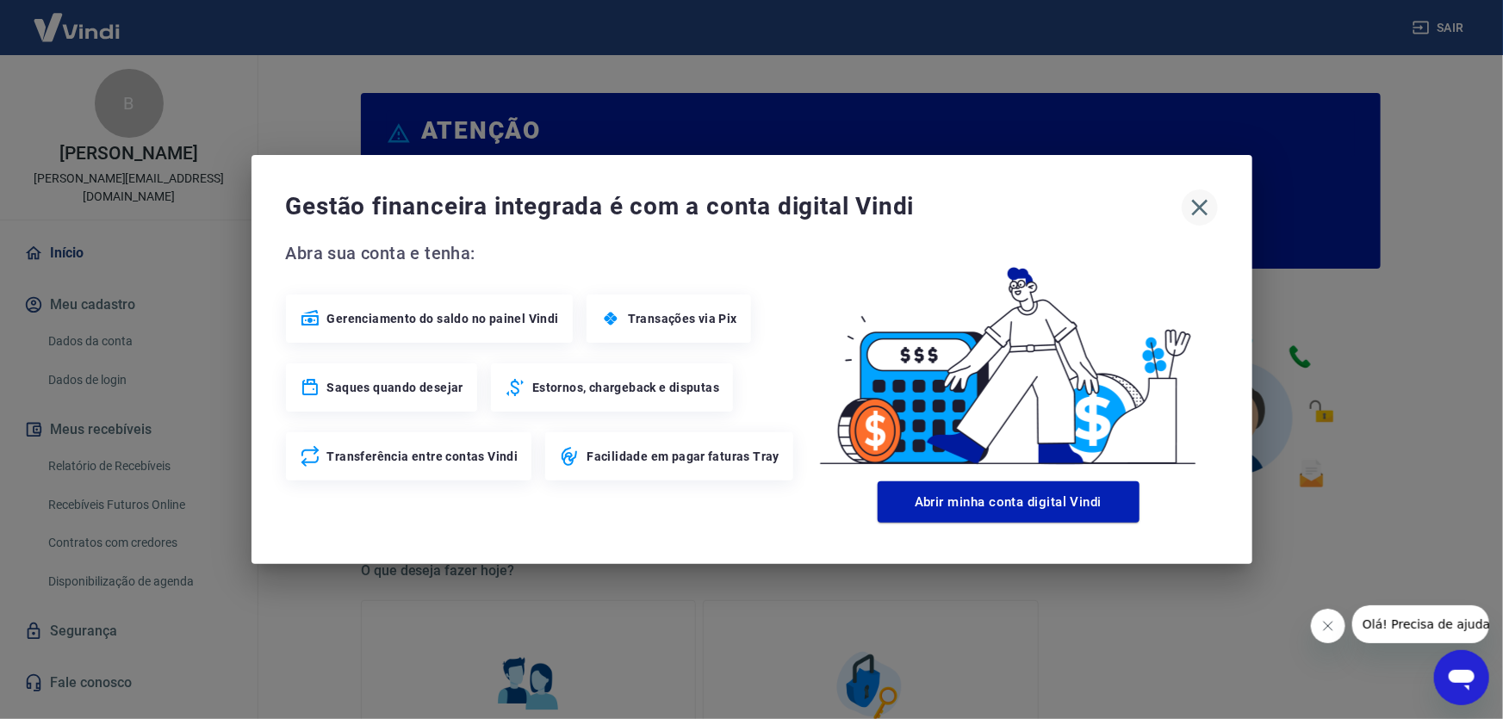
click at [1201, 202] on icon "button" at bounding box center [1200, 208] width 28 height 28
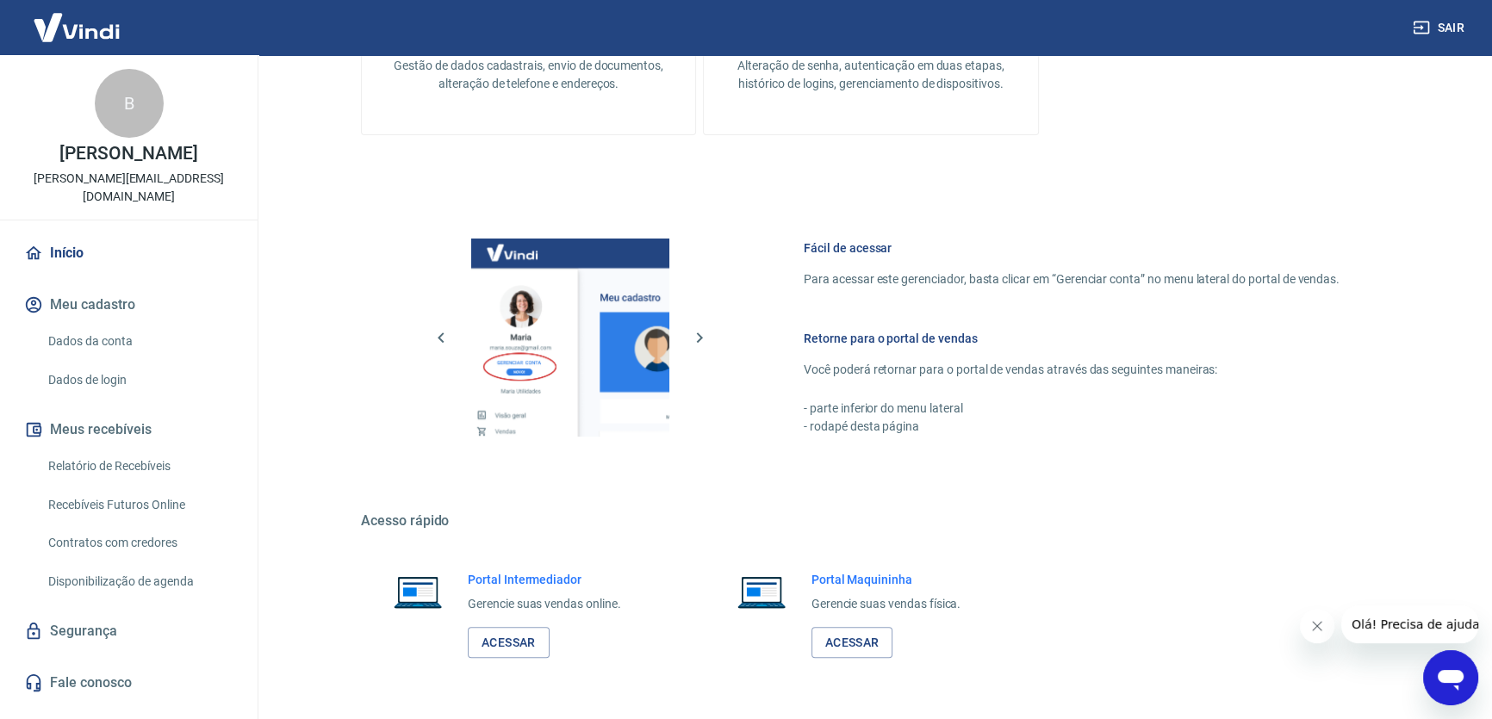
scroll to position [783, 0]
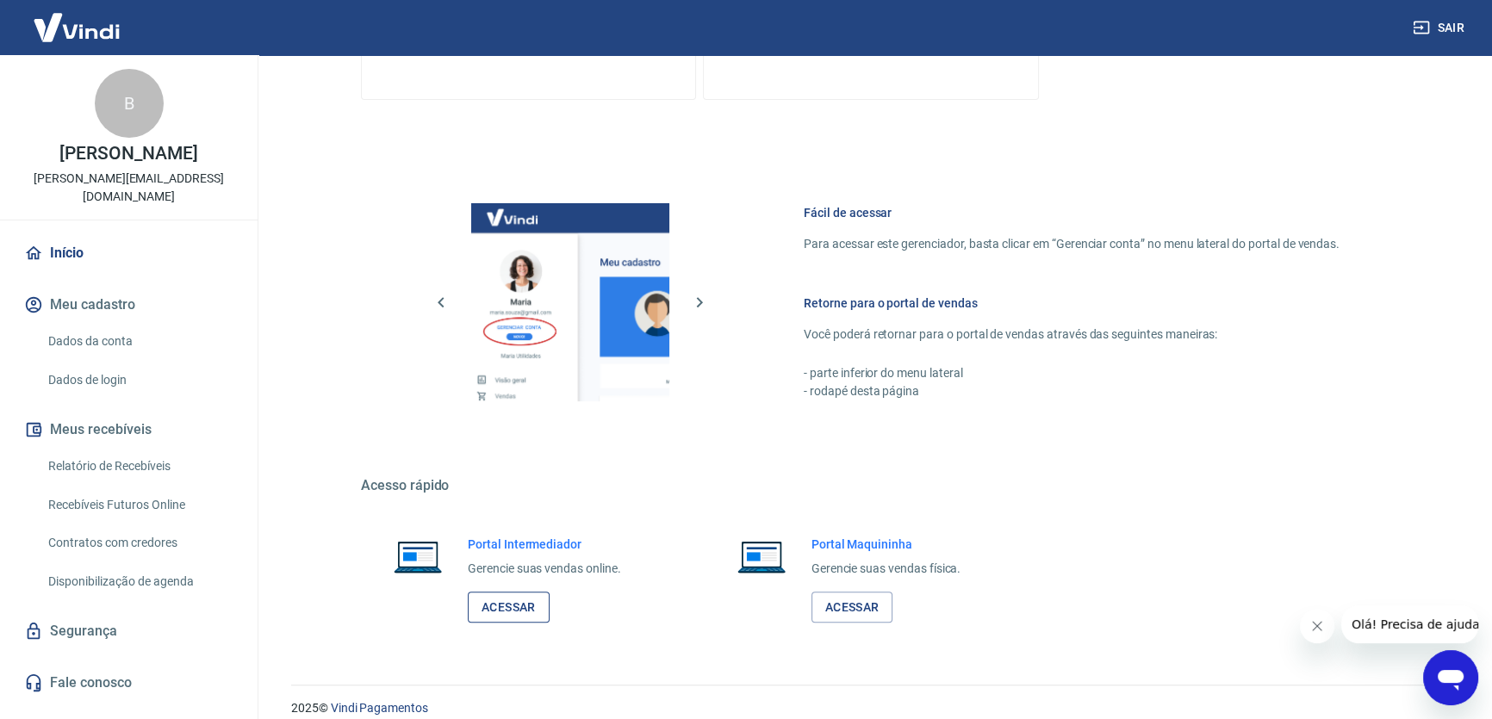
click at [519, 600] on link "Acessar" at bounding box center [509, 608] width 82 height 32
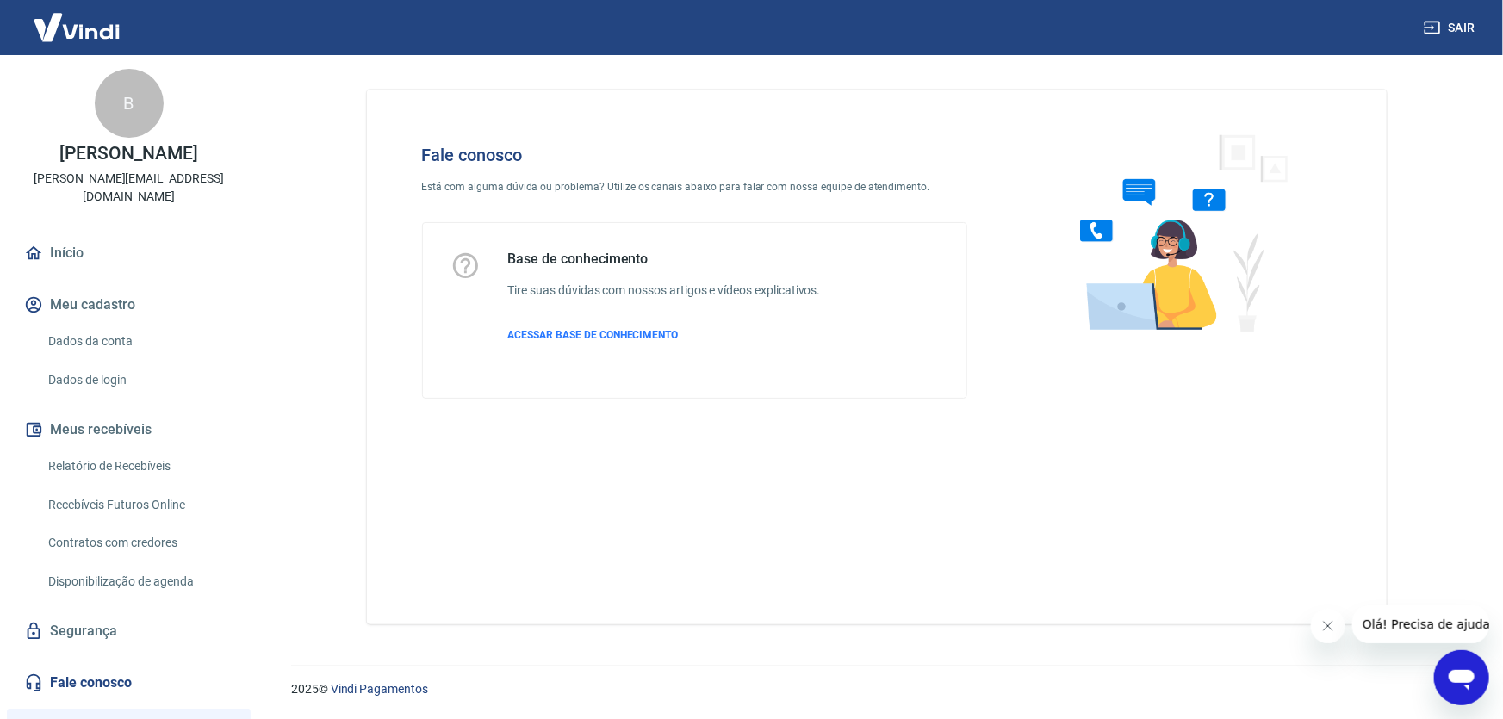
click at [553, 263] on h5 "Base de conhecimento" at bounding box center [664, 259] width 313 height 17
click at [463, 221] on div "Fale conosco Está com alguma dúvida ou problema? Utilize os canais abaixo para …" at bounding box center [695, 271] width 601 height 309
click at [466, 258] on icon at bounding box center [466, 266] width 30 height 30
click at [1186, 343] on img at bounding box center [1177, 232] width 262 height 230
click at [1460, 690] on icon "Abrir janela de mensagens" at bounding box center [1461, 677] width 31 height 31
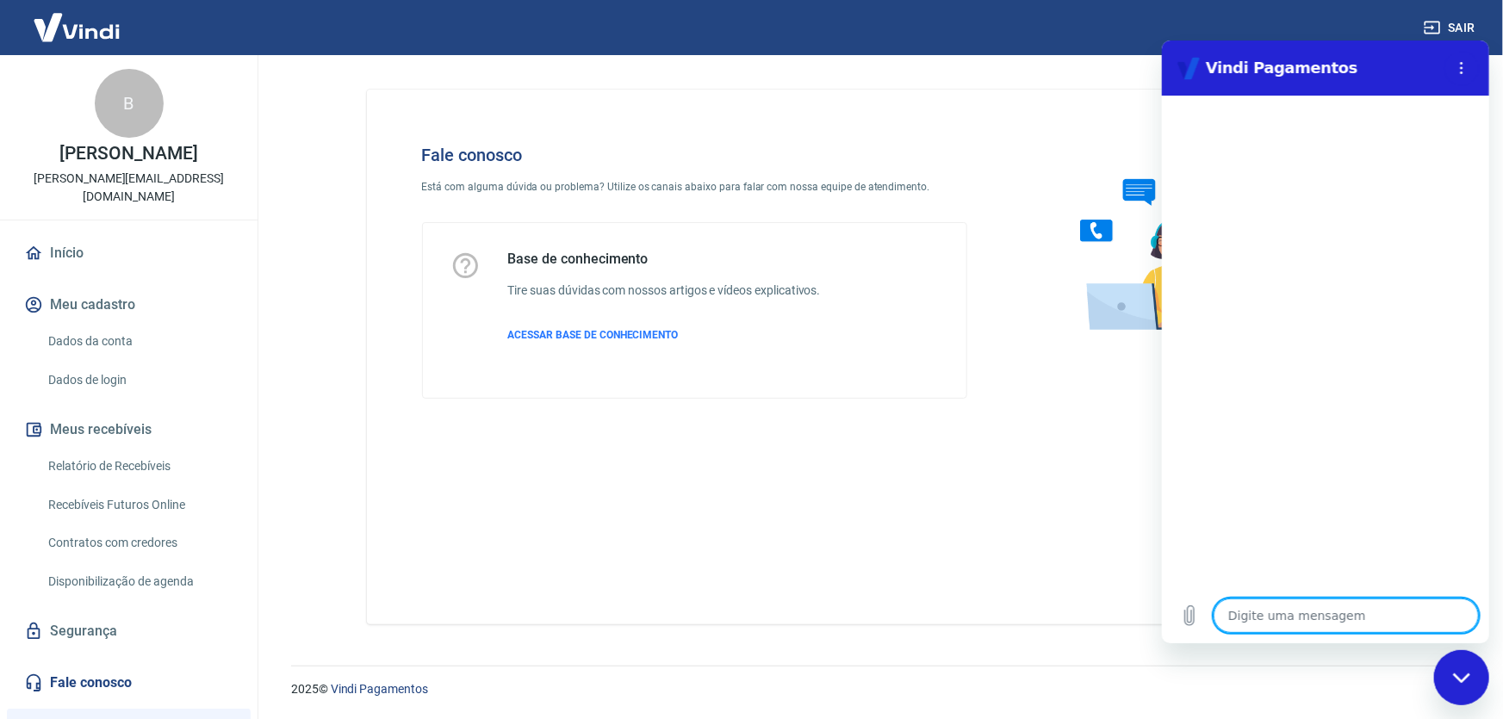
type textarea "n"
type textarea "x"
type textarea "ne"
type textarea "x"
type textarea "neg"
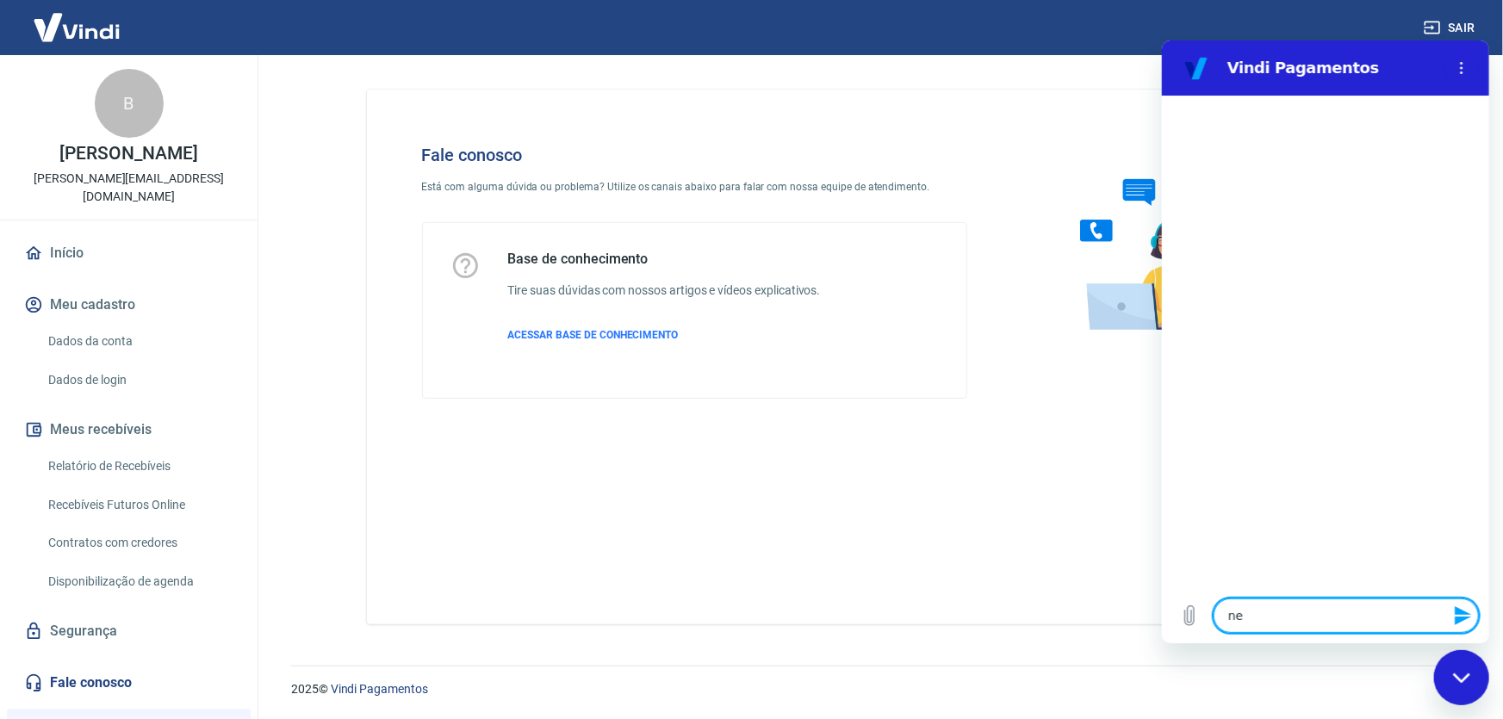
type textarea "x"
type textarea "nego"
type textarea "x"
type textarea "negoc"
type textarea "x"
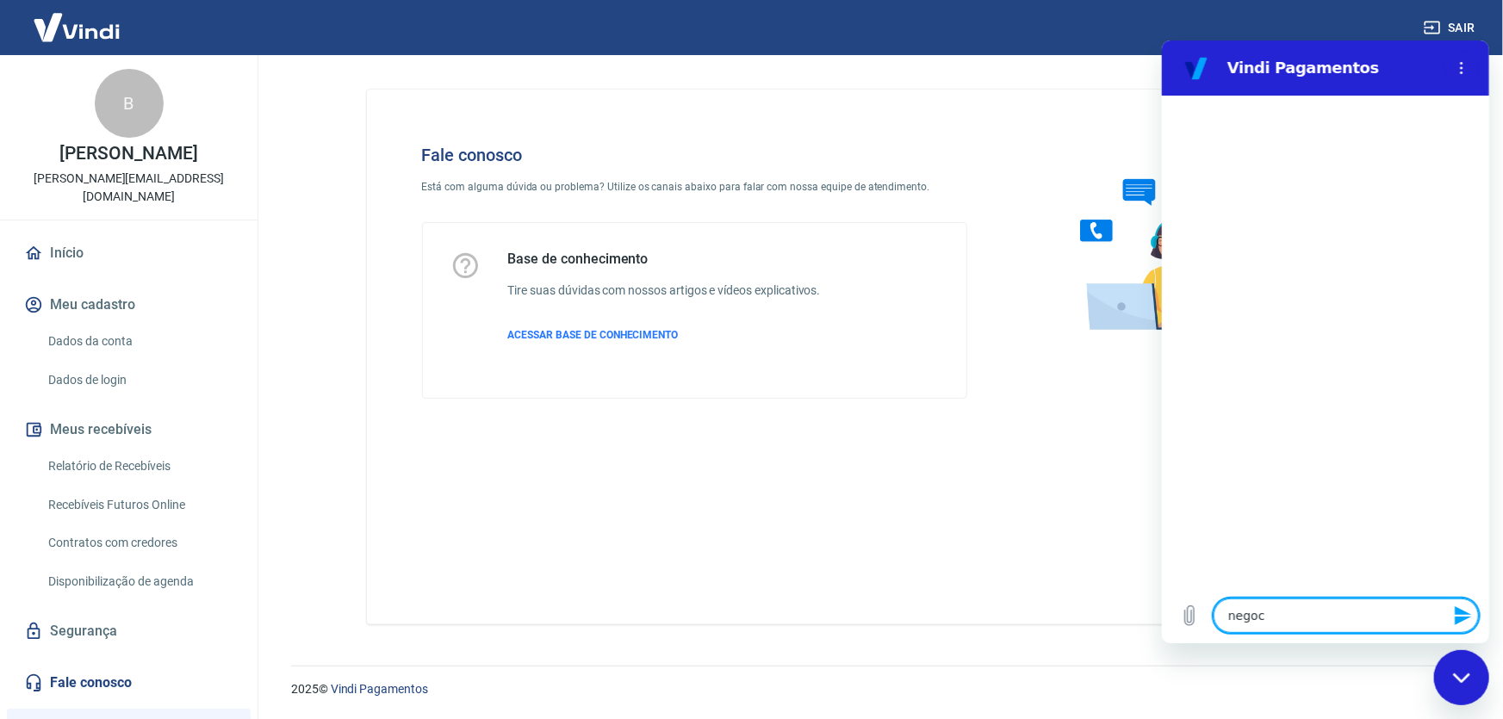
type textarea "negoci"
type textarea "x"
type textarea "negocia"
type textarea "x"
type textarea "negociar"
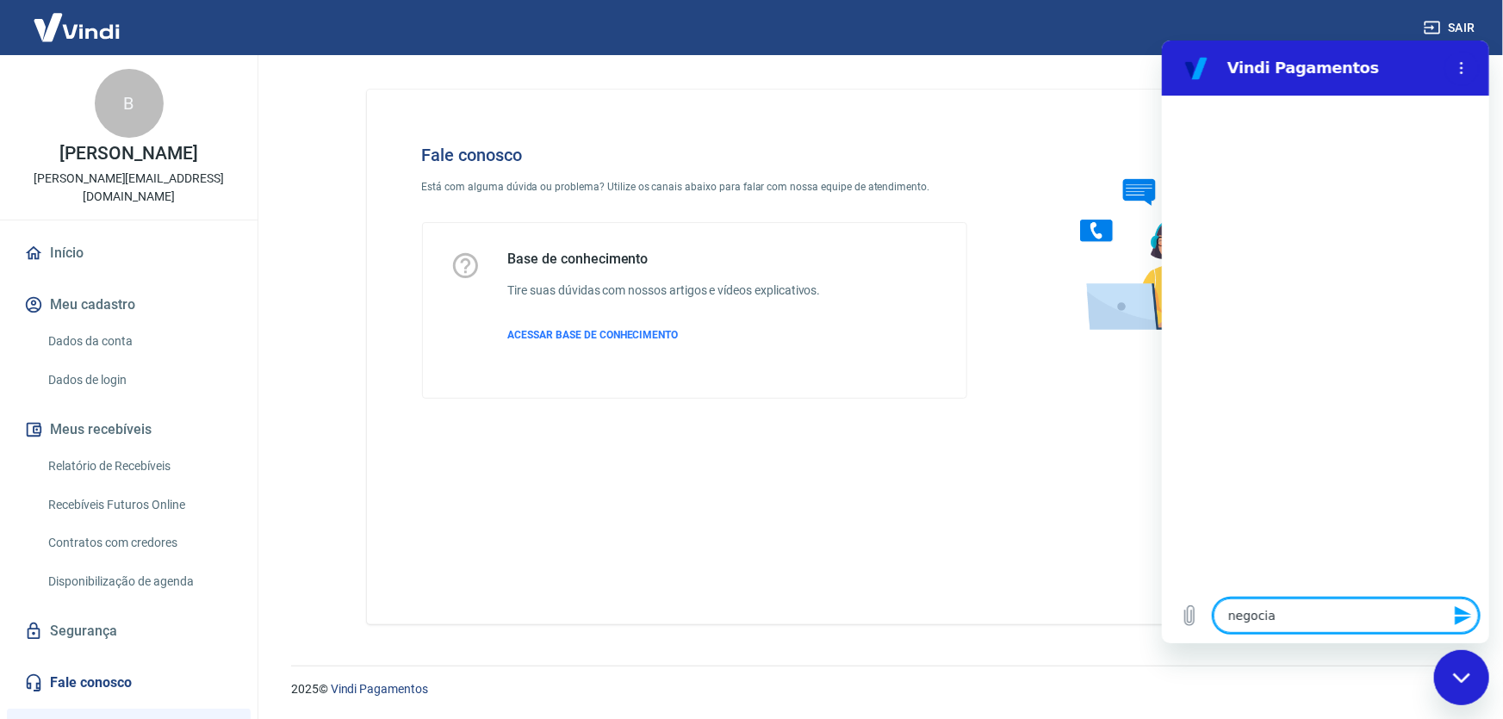
type textarea "x"
type textarea "negociar"
type textarea "x"
type textarea "negociar t"
type textarea "x"
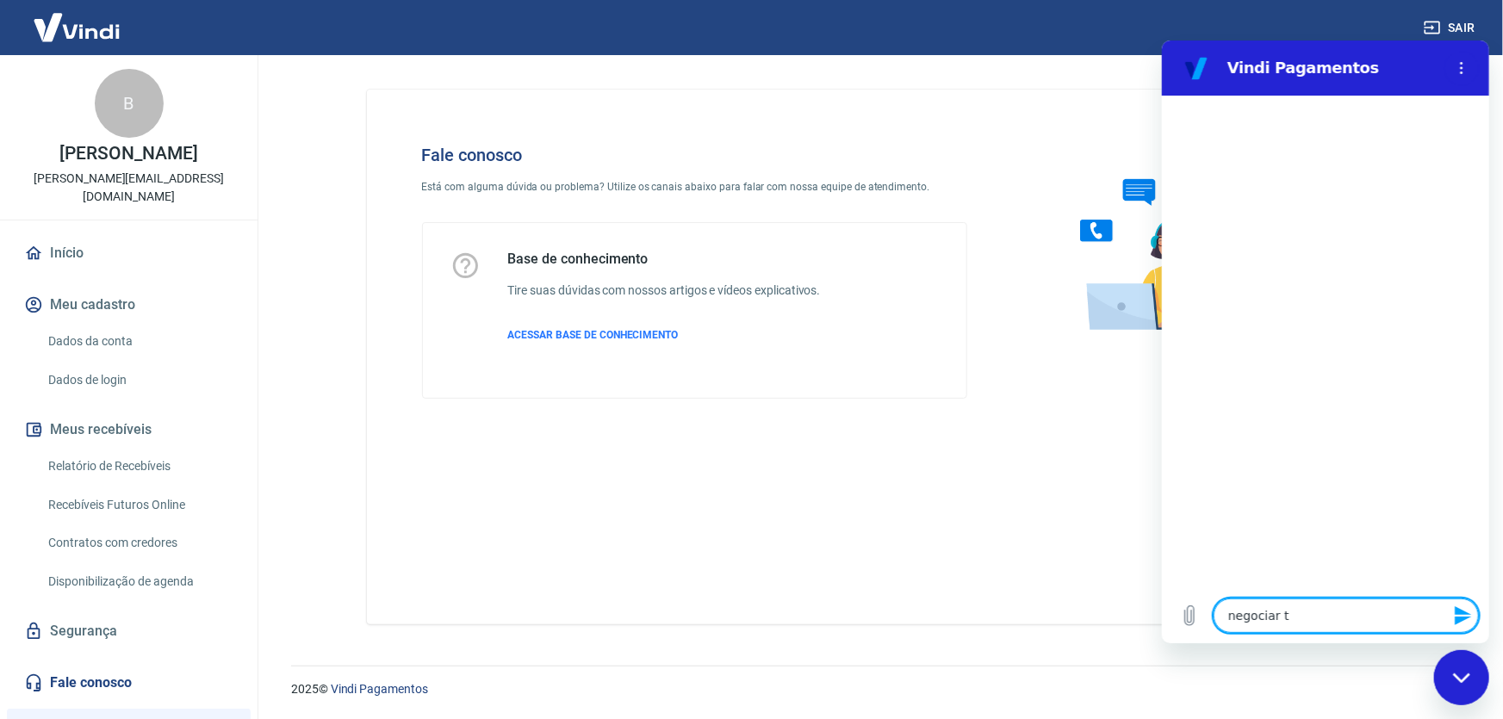
type textarea "negociar ta"
type textarea "x"
type textarea "negociar tax"
type textarea "x"
type textarea "negociar taxa"
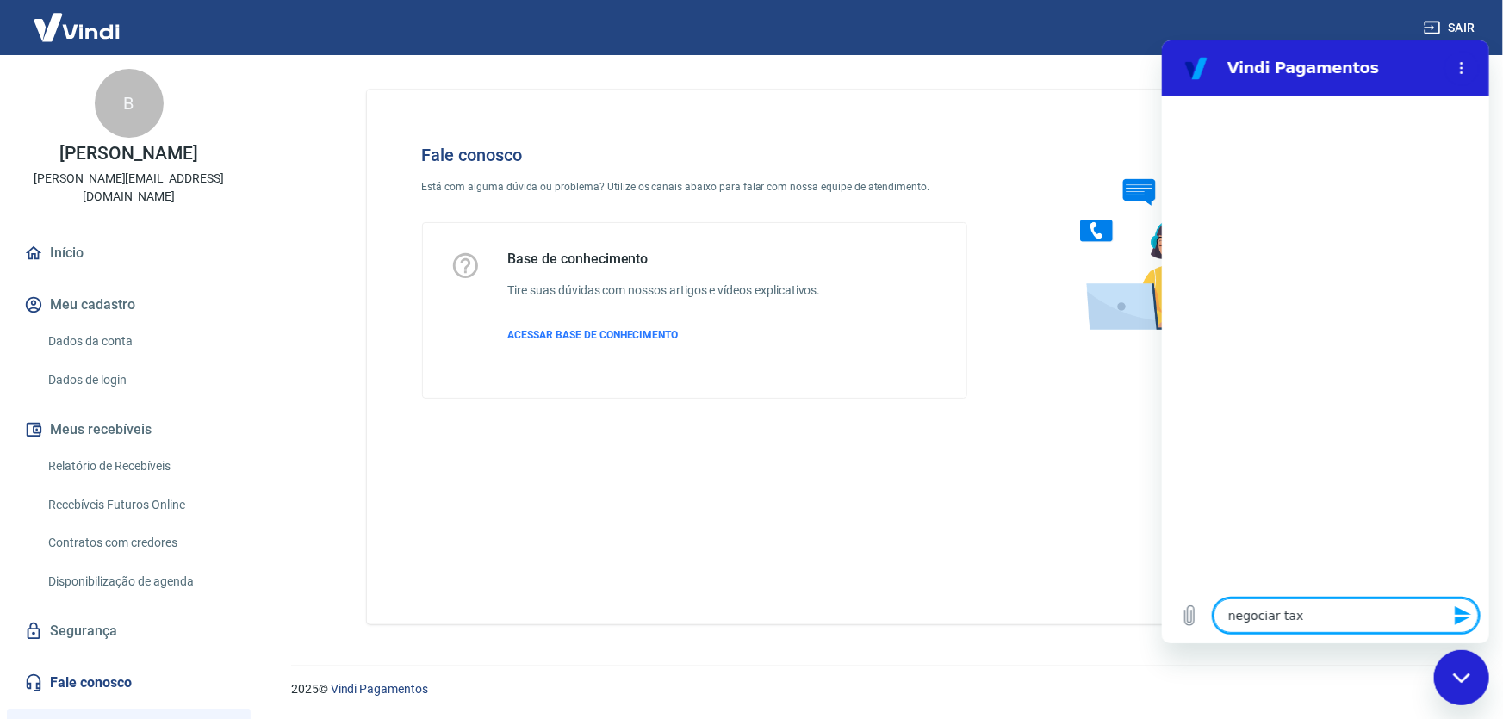
type textarea "x"
type textarea "negociar taxas"
type textarea "x"
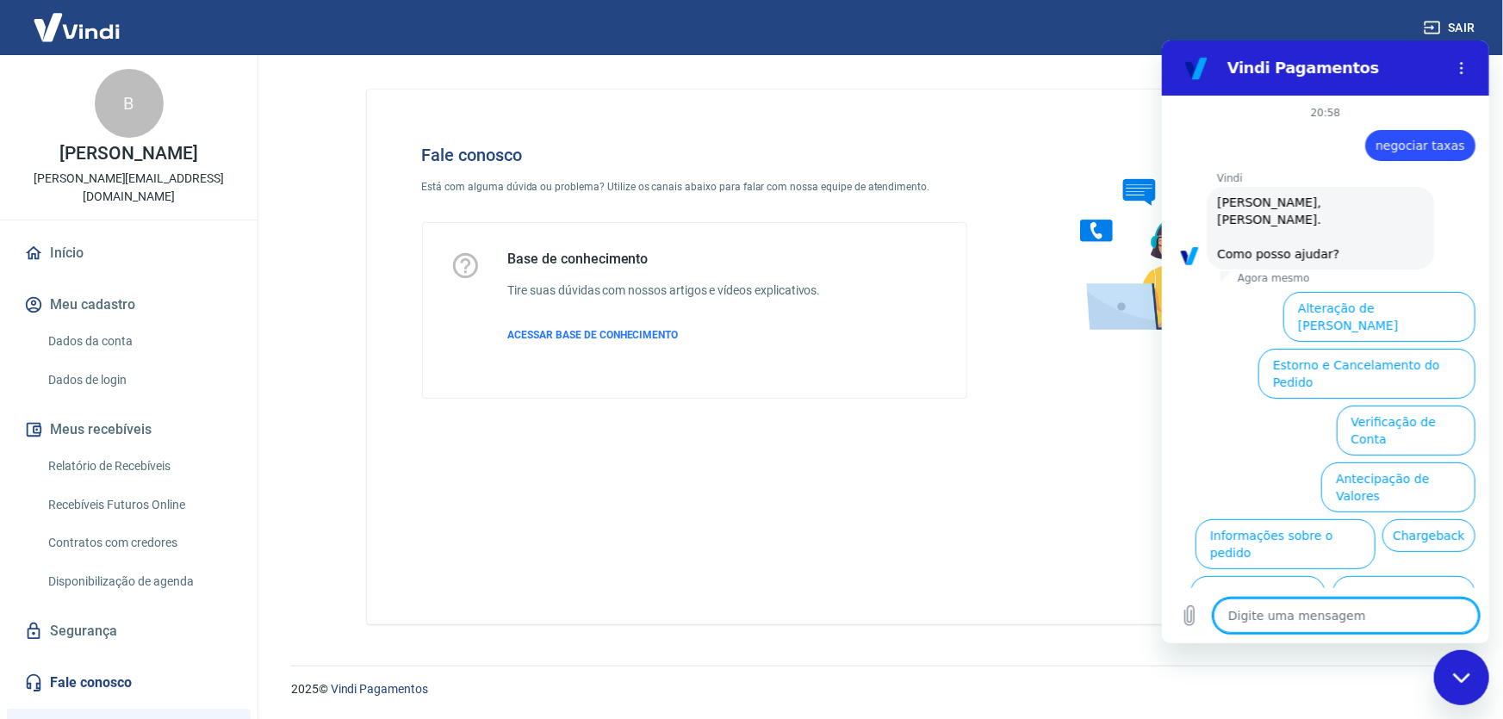
click at [1378, 613] on textarea at bounding box center [1345, 615] width 265 height 34
click at [1379, 613] on textarea at bounding box center [1345, 615] width 265 height 34
type textarea "n"
type textarea "x"
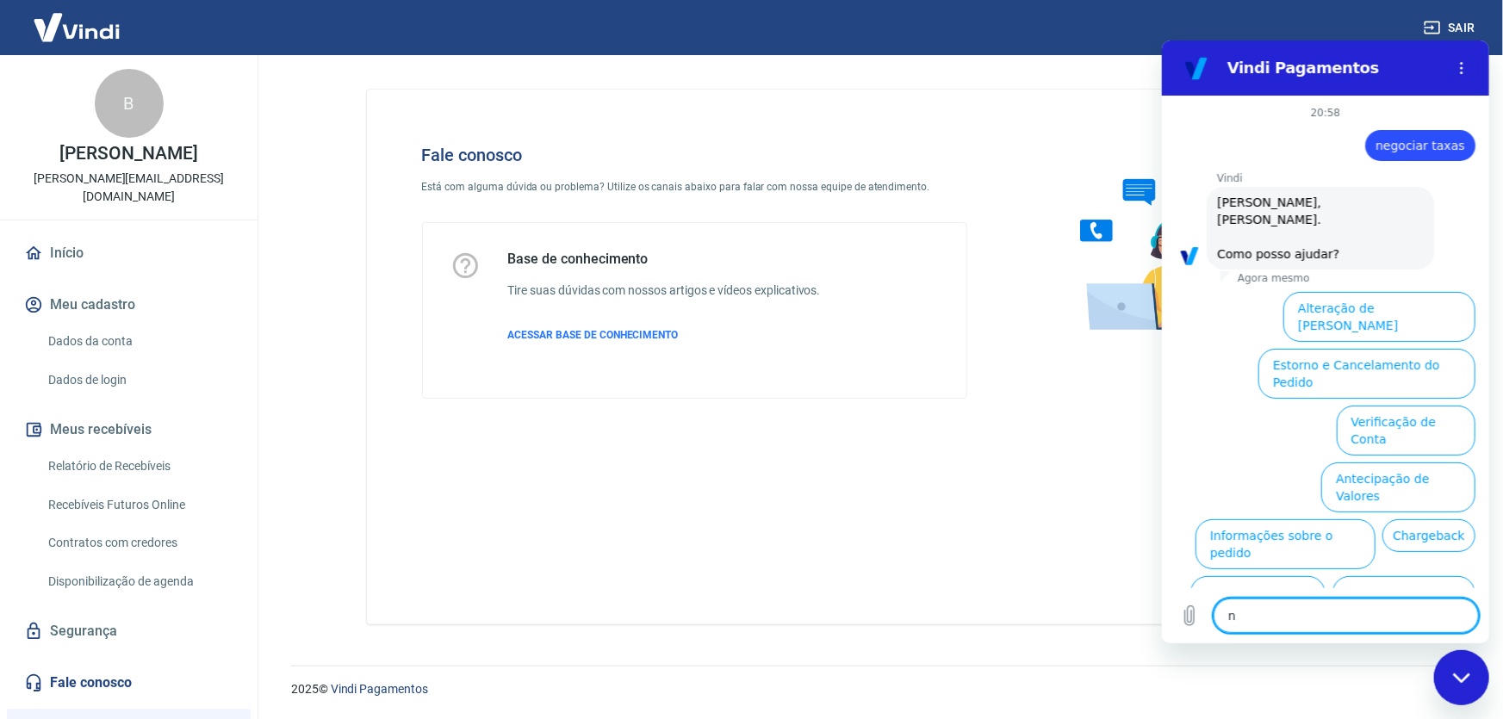
type textarea "ne"
type textarea "x"
type textarea "neg"
type textarea "x"
type textarea "nego"
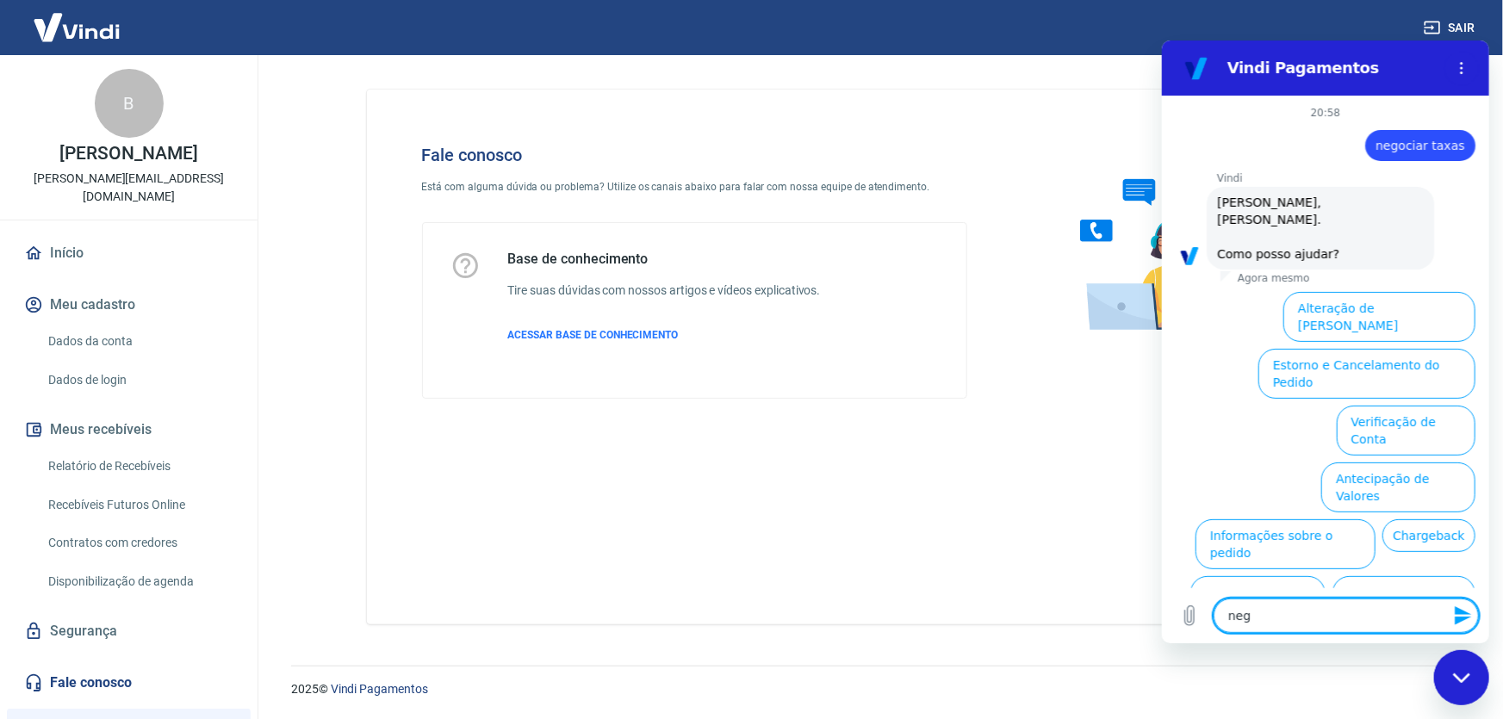
type textarea "x"
type textarea "negoc"
type textarea "x"
type textarea "negoci"
type textarea "x"
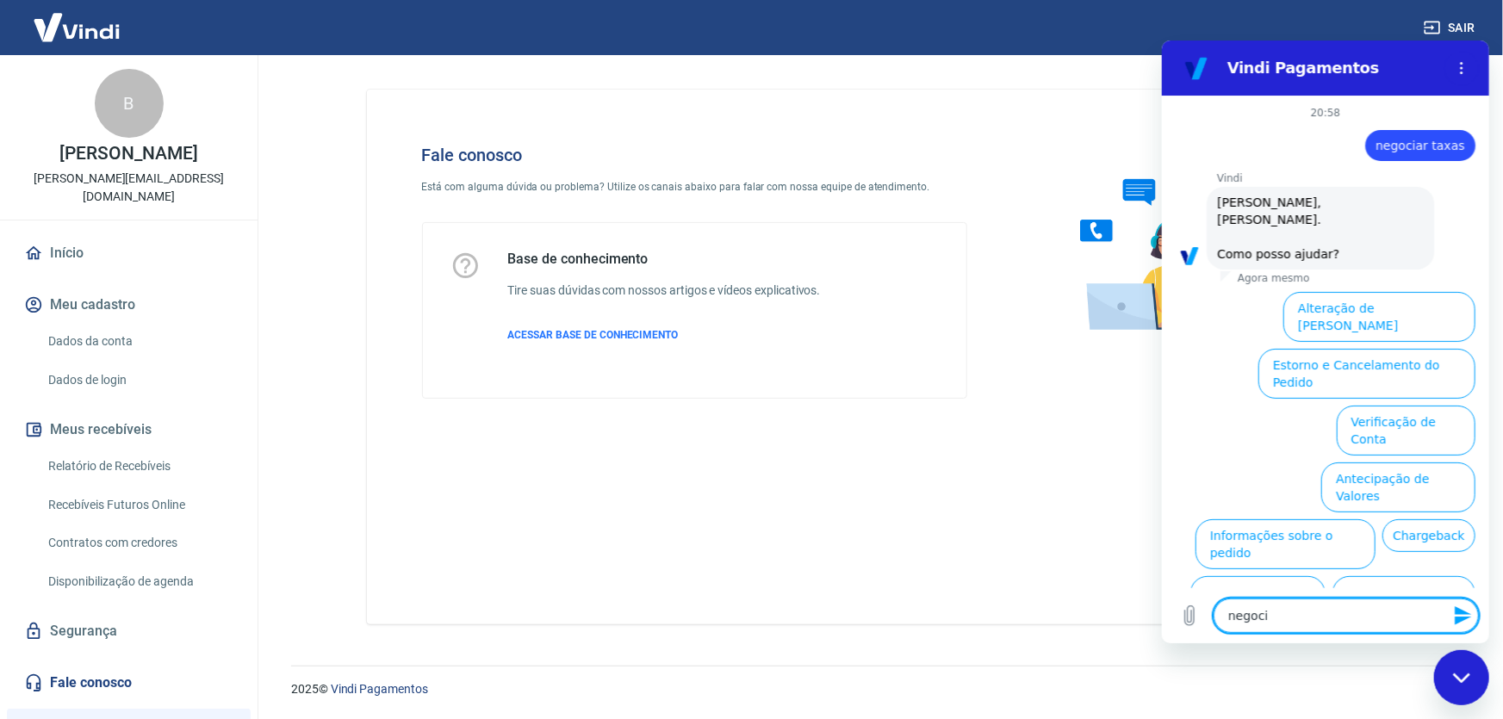
type textarea "negocia"
type textarea "x"
type textarea "negociar"
type textarea "x"
type textarea "negociar"
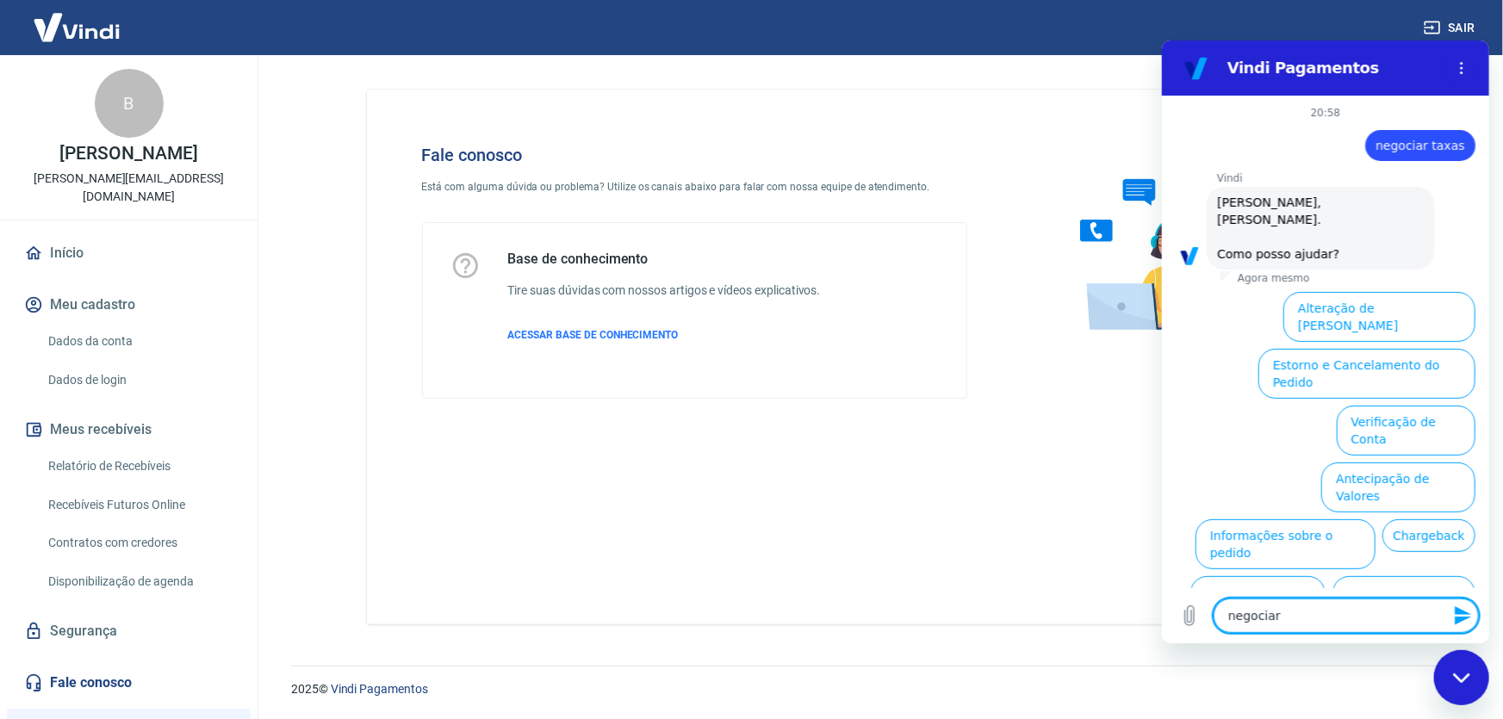
type textarea "x"
type textarea "negociar t"
type textarea "x"
type textarea "negociar ta"
type textarea "x"
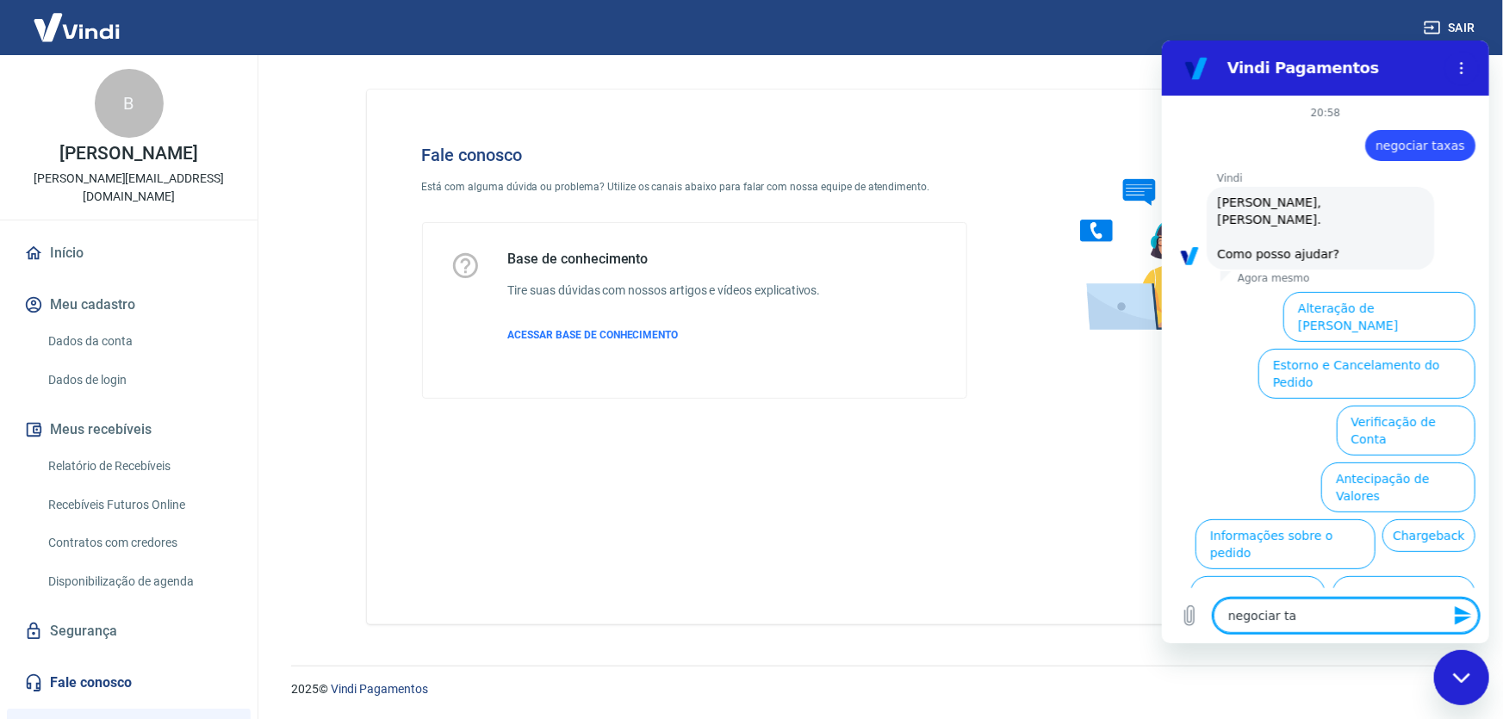
type textarea "negociar tax"
type textarea "x"
type textarea "negociar taxa"
type textarea "x"
type textarea "negociar taxas"
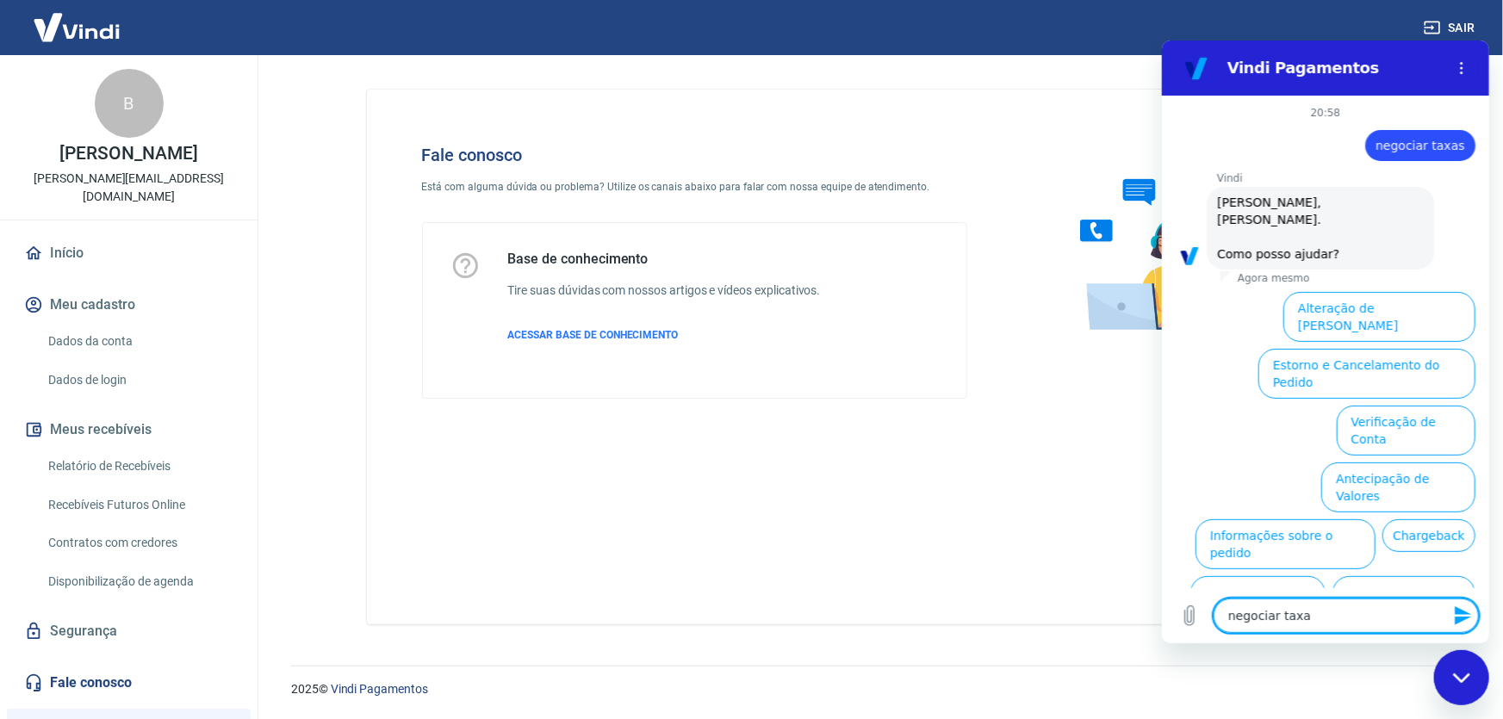
type textarea "x"
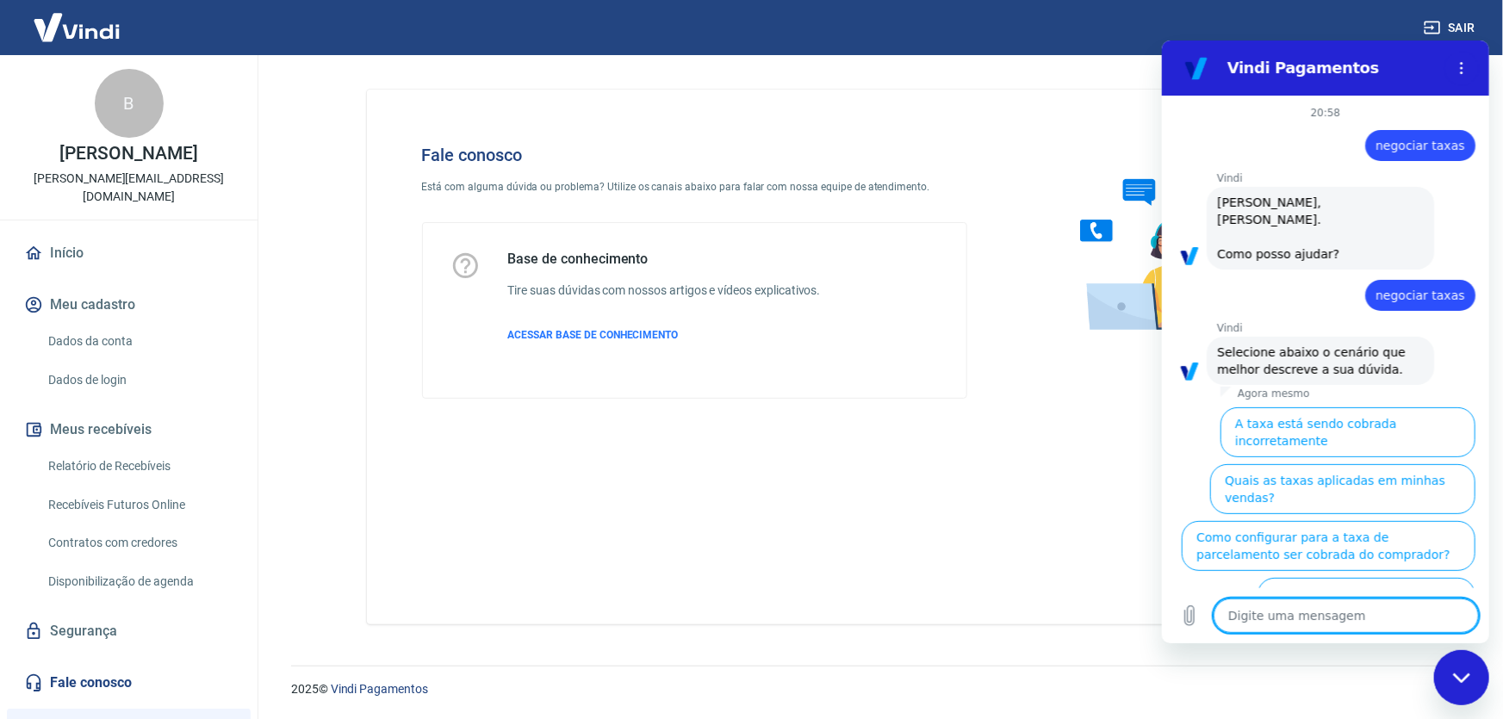
scroll to position [30, 0]
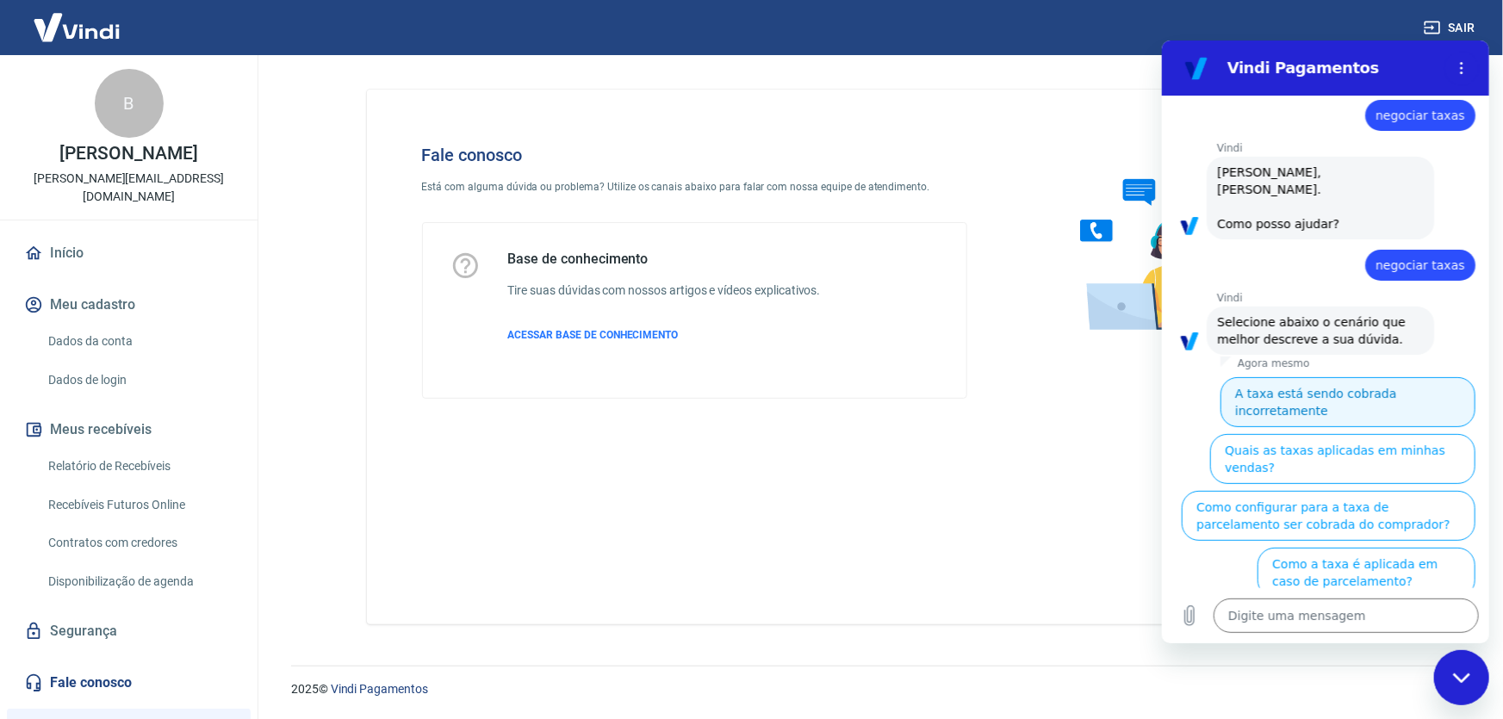
click at [1403, 376] on button "A taxa está sendo cobrada incorretamente" at bounding box center [1347, 401] width 255 height 50
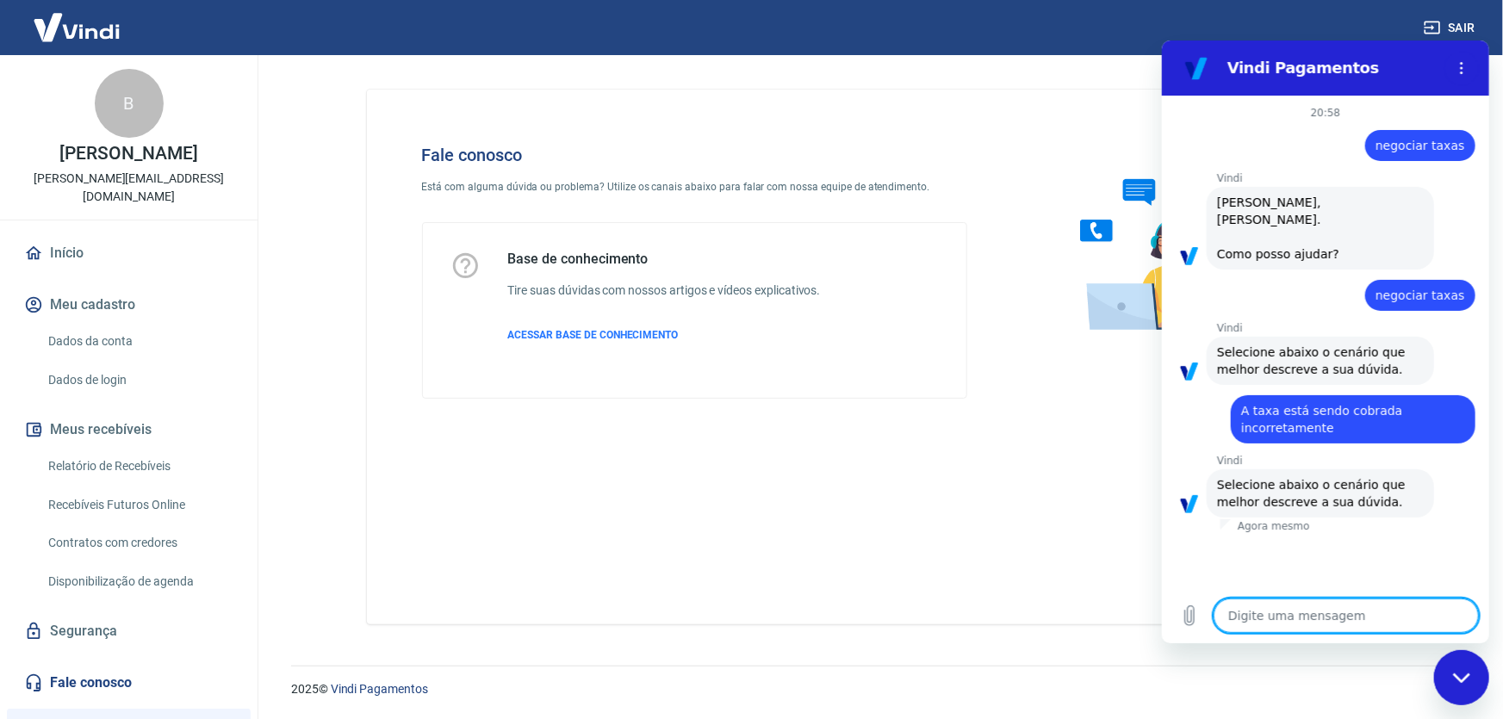
scroll to position [9, 0]
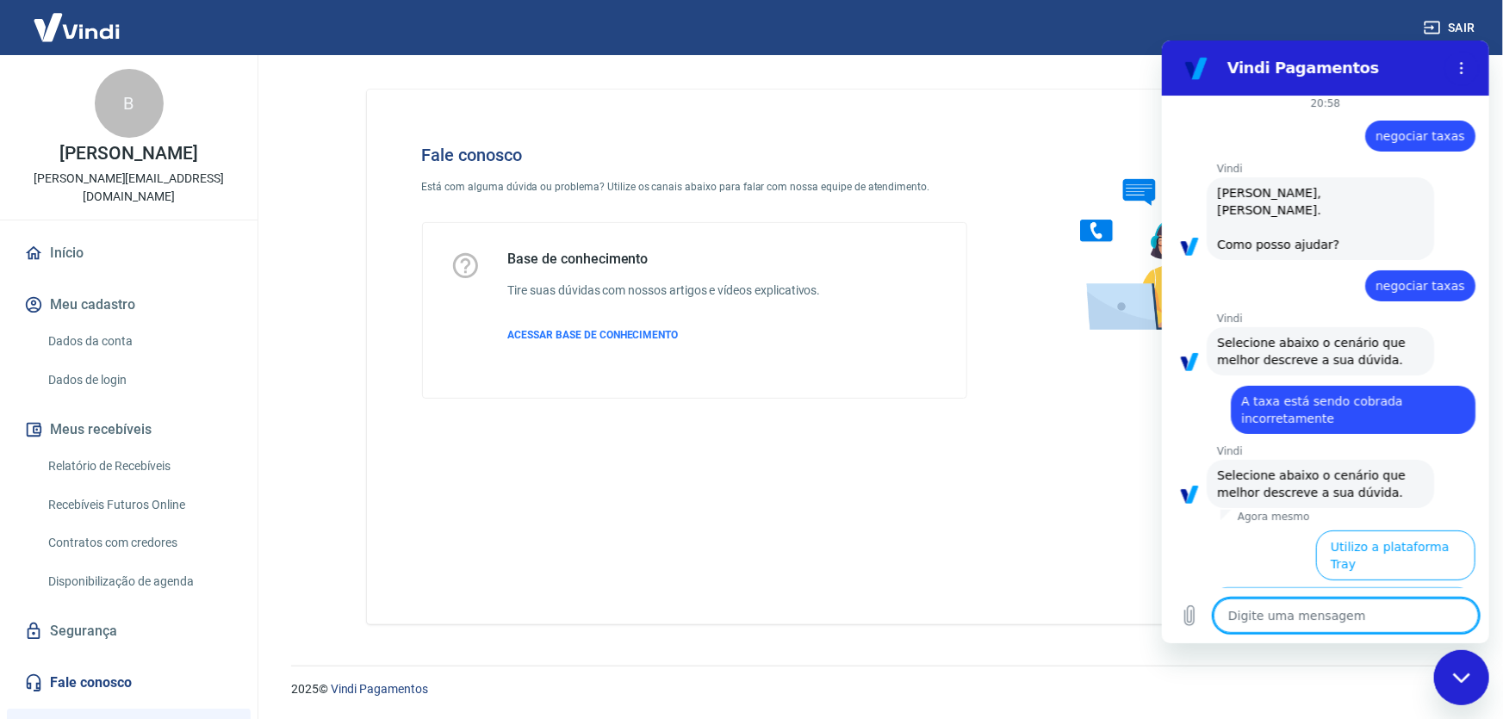
click at [1372, 587] on button "Utilizo apenas a Vindi ou outras plataformas" at bounding box center [1341, 612] width 265 height 50
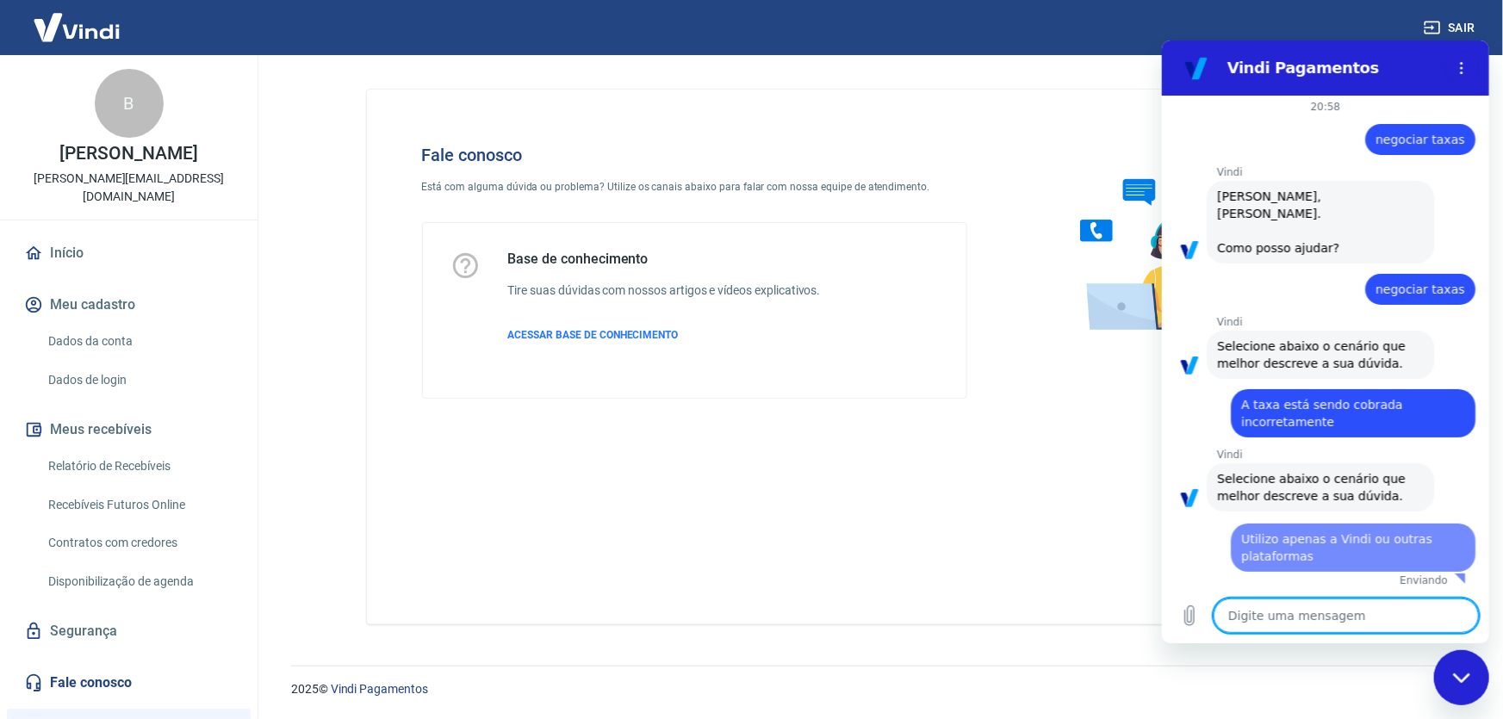
scroll to position [0, 0]
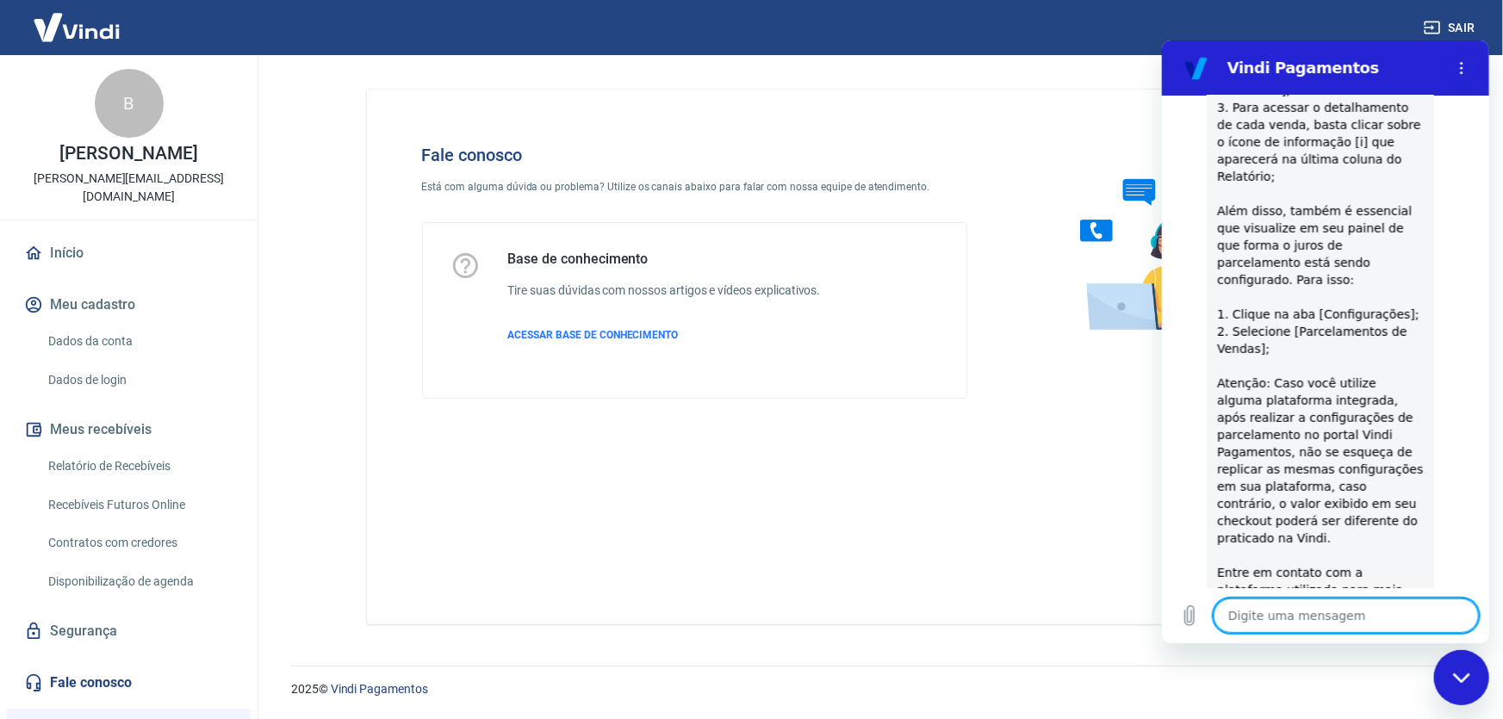
type textarea "x"
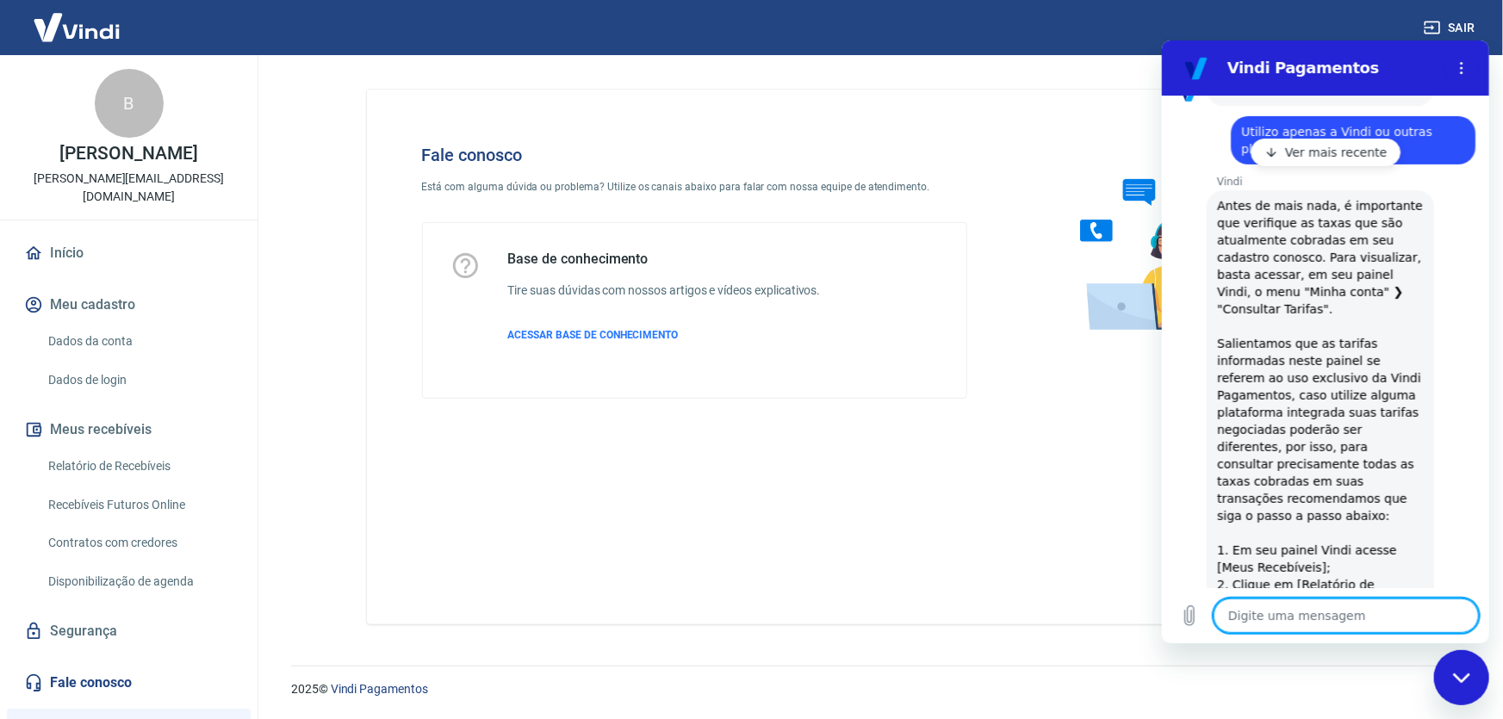
scroll to position [376, 0]
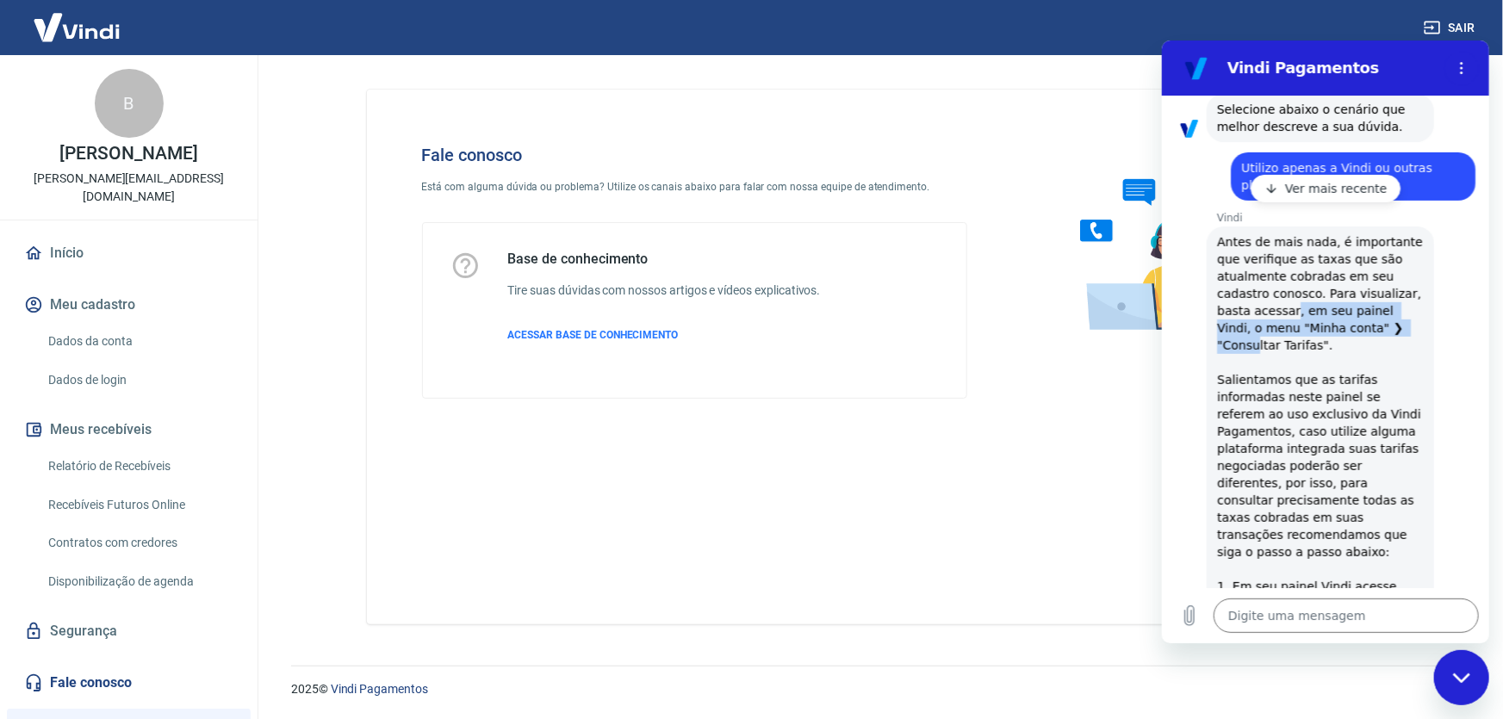
drag, startPoint x: 1285, startPoint y: 292, endPoint x: 1377, endPoint y: 317, distance: 95.5
click at [1377, 317] on span "Antes de mais nada, é importante que verifique as taxas que são atualmente cobr…" at bounding box center [1319, 707] width 207 height 948
click at [1341, 343] on span "Antes de mais nada, é importante que verifique as taxas que são atualmente cobr…" at bounding box center [1319, 707] width 207 height 948
drag, startPoint x: 1272, startPoint y: 305, endPoint x: 1357, endPoint y: 343, distance: 92.5
click at [1357, 342] on span "Antes de mais nada, é importante que verifique as taxas que são atualmente cobr…" at bounding box center [1319, 707] width 207 height 948
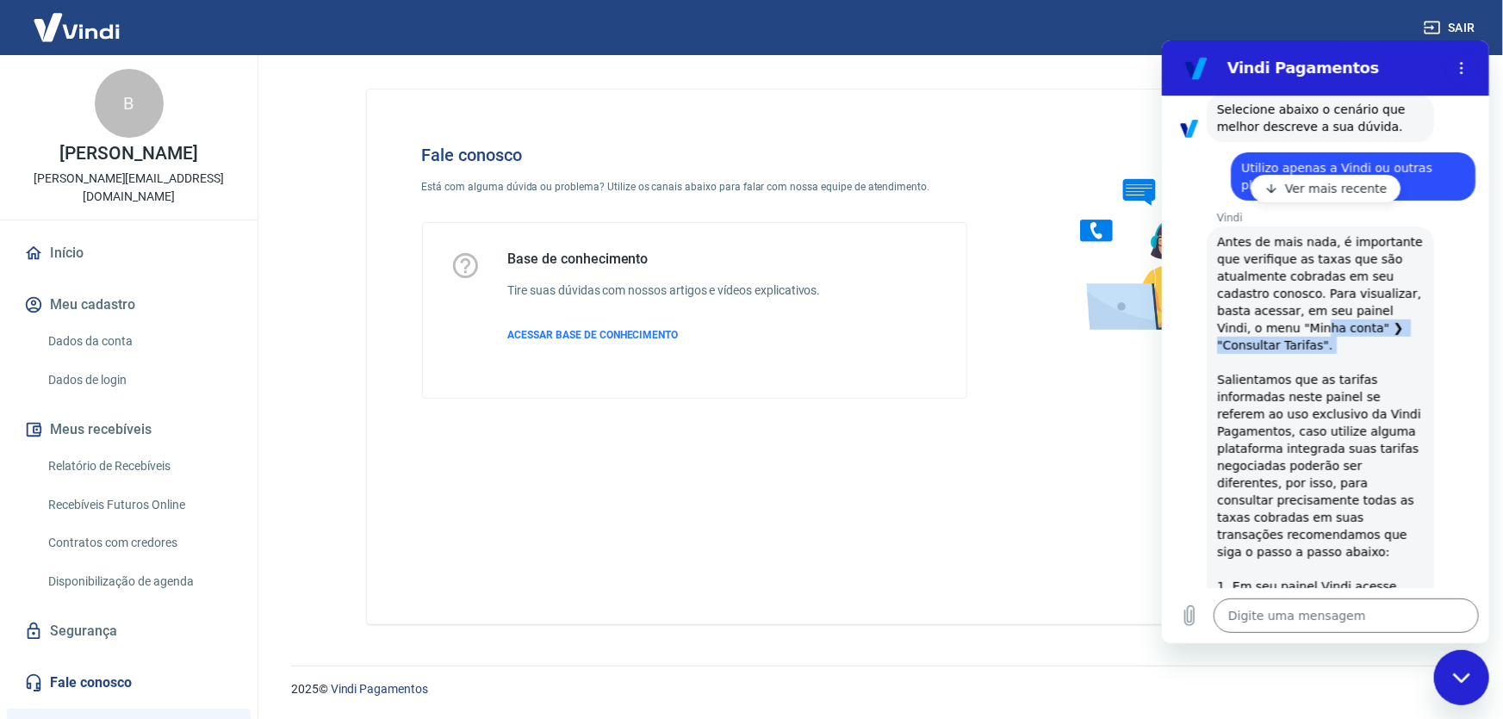
drag, startPoint x: 1354, startPoint y: 343, endPoint x: 1320, endPoint y: 345, distance: 34.6
click at [1353, 342] on span "Antes de mais nada, é importante que verifique as taxas que são atualmente cobr…" at bounding box center [1319, 707] width 207 height 948
click at [1290, 316] on span "Antes de mais nada, é importante que verifique as taxas que são atualmente cobr…" at bounding box center [1319, 707] width 207 height 948
click at [1266, 305] on span "Antes de mais nada, é importante que verifique as taxas que são atualmente cobr…" at bounding box center [1319, 707] width 207 height 948
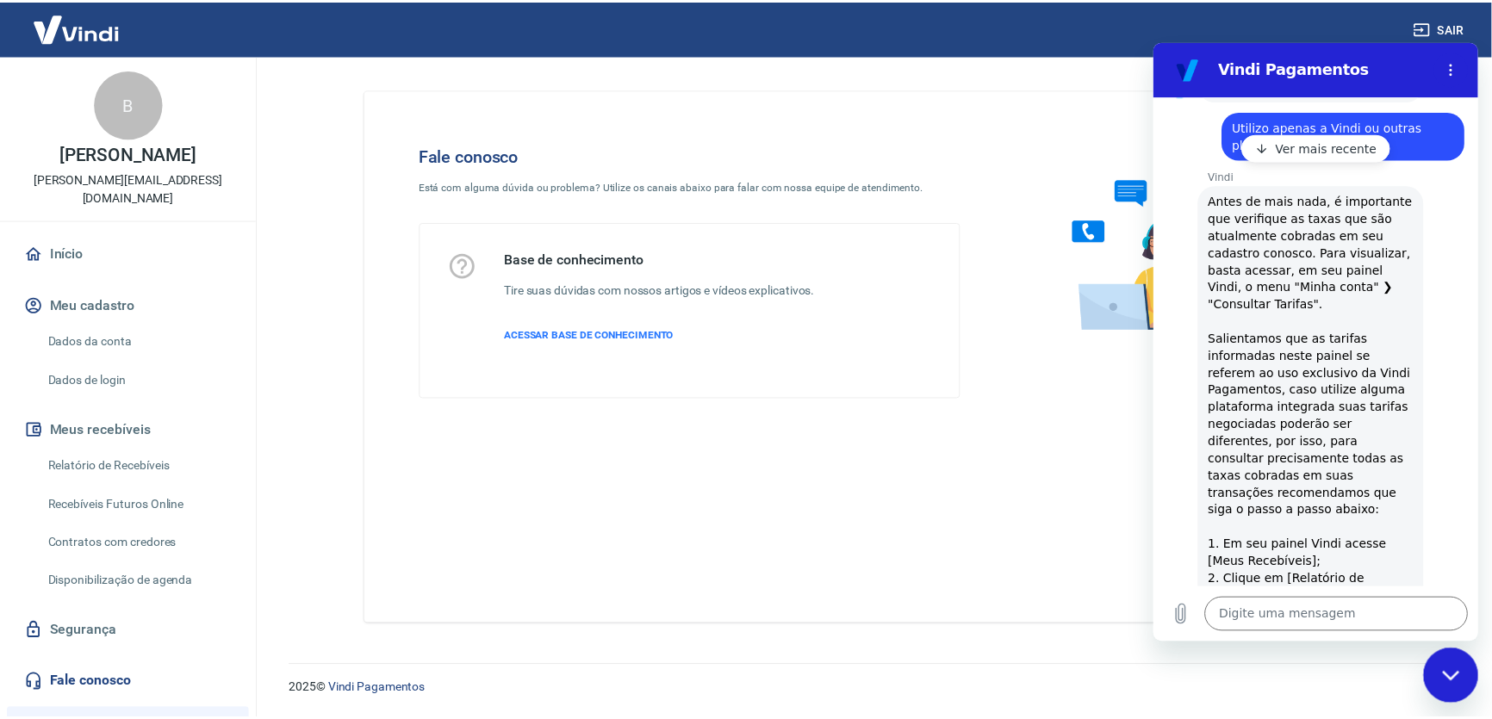
scroll to position [454, 0]
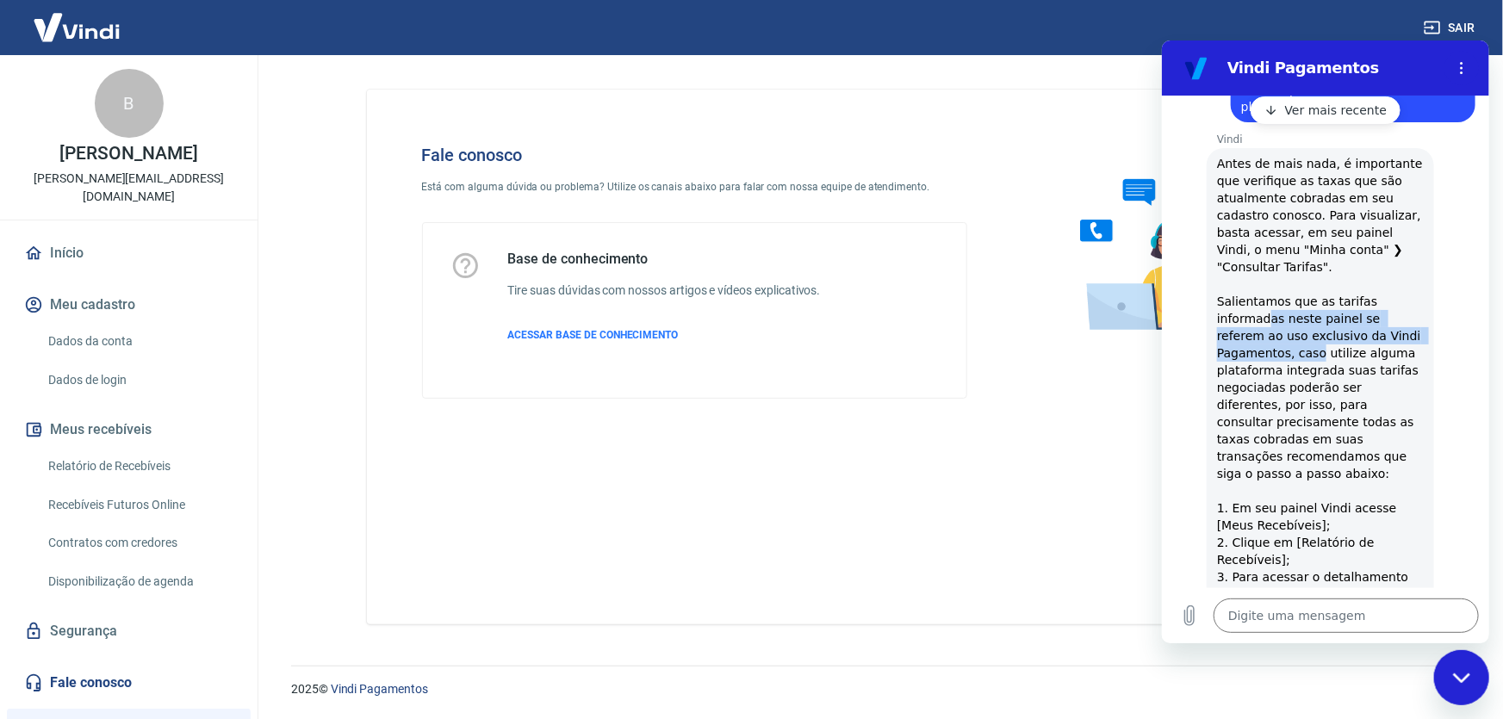
drag, startPoint x: 1265, startPoint y: 300, endPoint x: 1312, endPoint y: 327, distance: 54.1
click at [1312, 327] on span "Antes de mais nada, é importante que verifique as taxas que são atualmente cobr…" at bounding box center [1319, 628] width 207 height 948
click at [1327, 350] on span "Antes de mais nada, é importante que verifique as taxas que são atualmente cobr…" at bounding box center [1319, 628] width 207 height 948
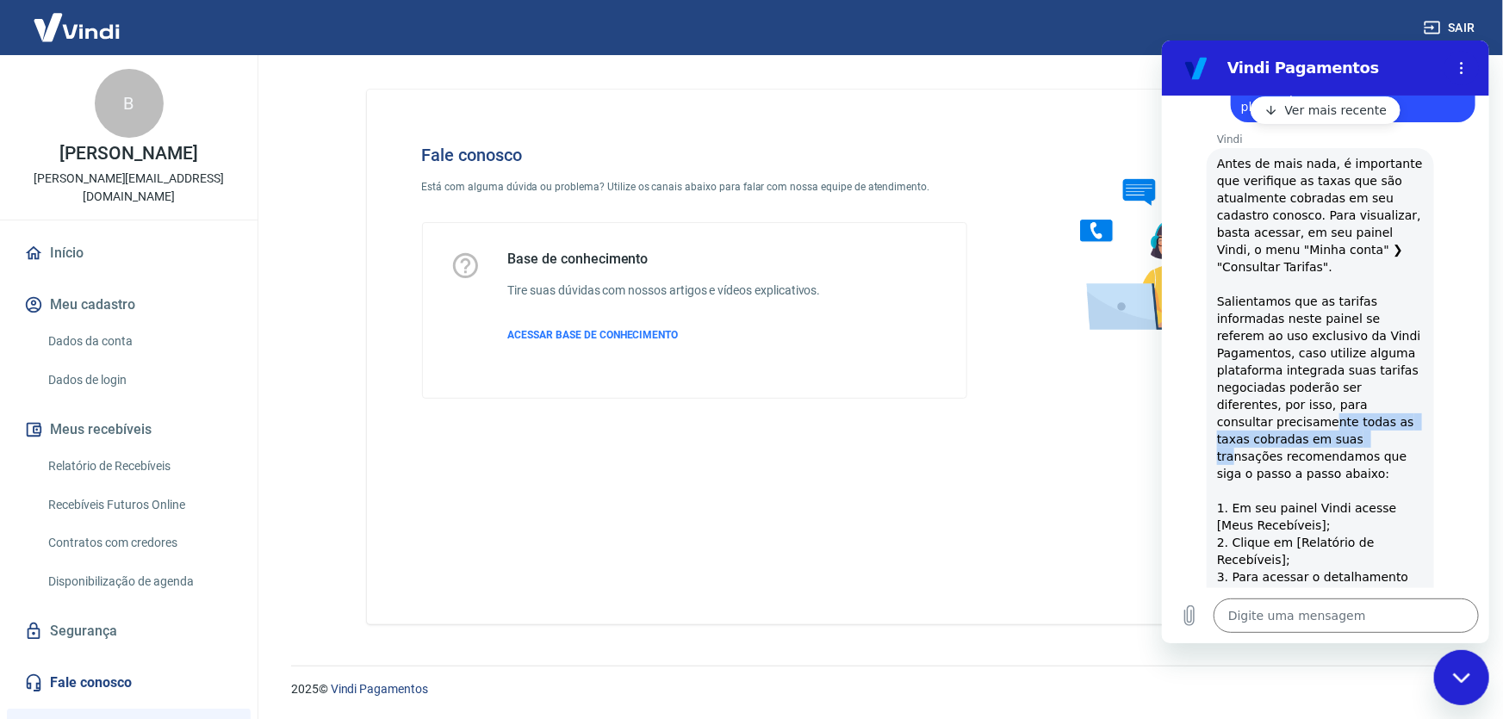
drag, startPoint x: 1268, startPoint y: 408, endPoint x: 1329, endPoint y: 426, distance: 63.8
click at [1329, 426] on span "Antes de mais nada, é importante que verifique as taxas que são atualmente cobr…" at bounding box center [1319, 628] width 207 height 948
click at [1320, 430] on span "Antes de mais nada, é importante que verifique as taxas que são atualmente cobr…" at bounding box center [1319, 628] width 207 height 948
drag, startPoint x: 1290, startPoint y: 395, endPoint x: 1345, endPoint y: 428, distance: 63.8
click at [1346, 427] on span "Antes de mais nada, é importante que verifique as taxas que são atualmente cobr…" at bounding box center [1319, 628] width 207 height 948
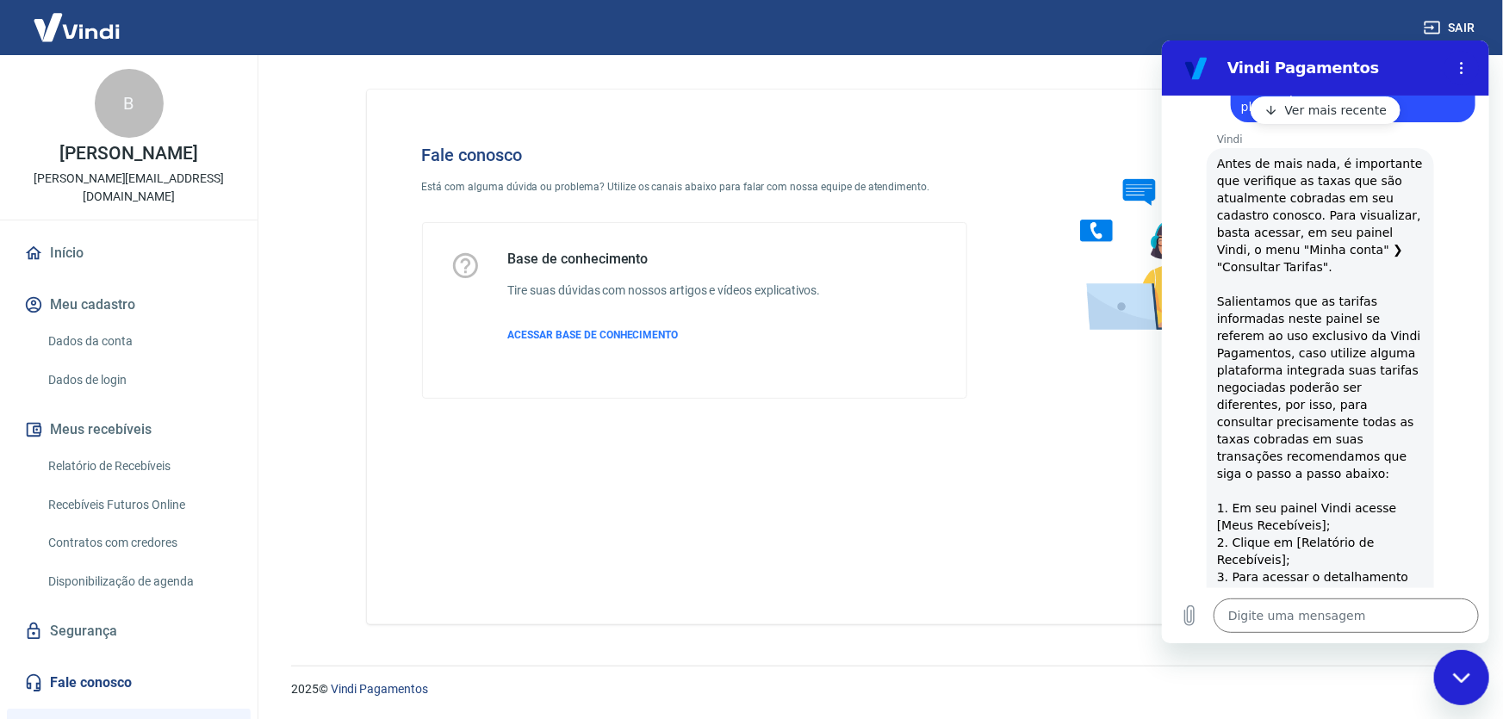
click at [1343, 432] on span "Antes de mais nada, é importante que verifique as taxas que são atualmente cobr…" at bounding box center [1319, 628] width 207 height 948
click at [1329, 464] on span "Antes de mais nada, é importante que verifique as taxas que são atualmente cobr…" at bounding box center [1319, 628] width 207 height 948
drag, startPoint x: 1297, startPoint y: 436, endPoint x: 1366, endPoint y: 460, distance: 73.0
click at [1369, 459] on span "Antes de mais nada, é importante que verifique as taxas que são atualmente cobr…" at bounding box center [1319, 628] width 207 height 948
click at [1363, 462] on span "Antes de mais nada, é importante que verifique as taxas que são atualmente cobr…" at bounding box center [1319, 628] width 207 height 948
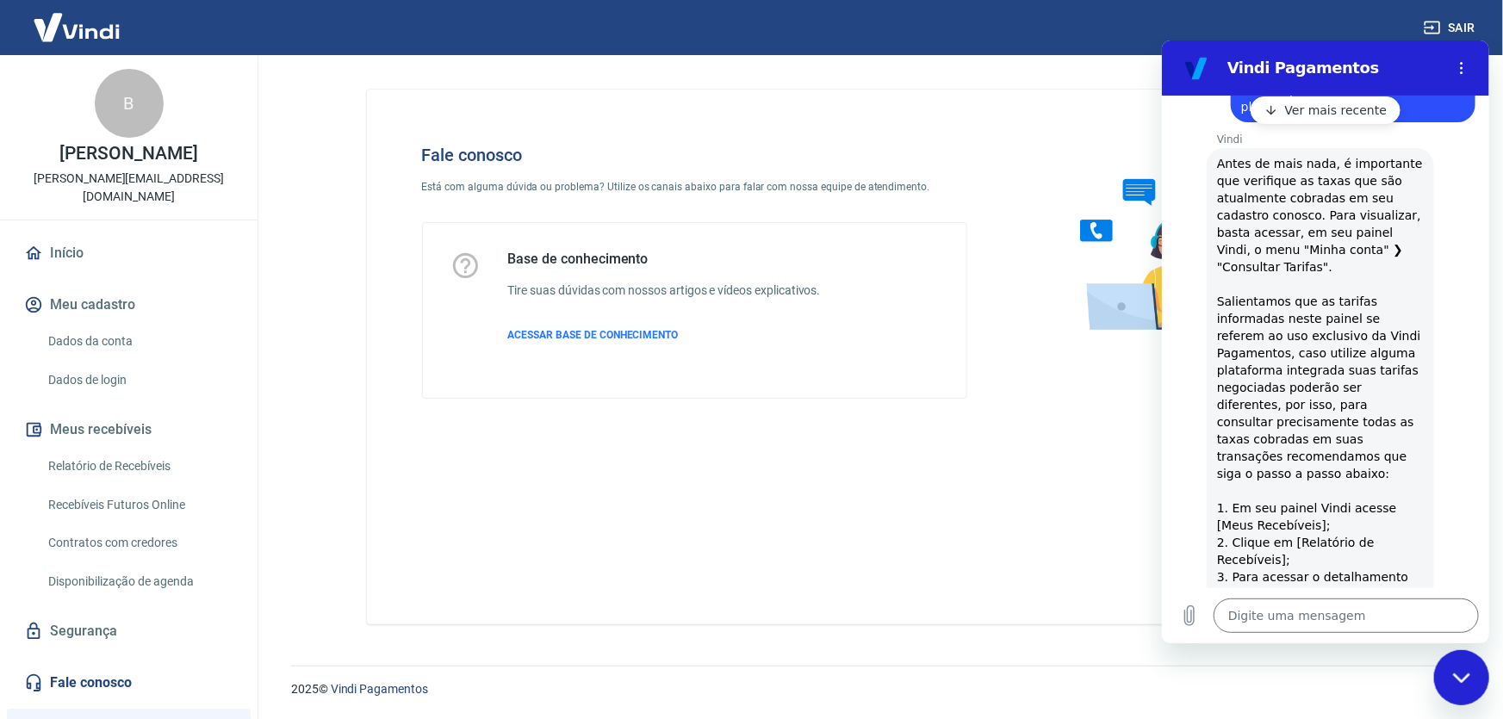
click at [1335, 489] on span "Antes de mais nada, é importante que verifique as taxas que são atualmente cobr…" at bounding box center [1319, 628] width 207 height 948
click at [139, 449] on link "Relatório de Recebíveis" at bounding box center [139, 466] width 196 height 35
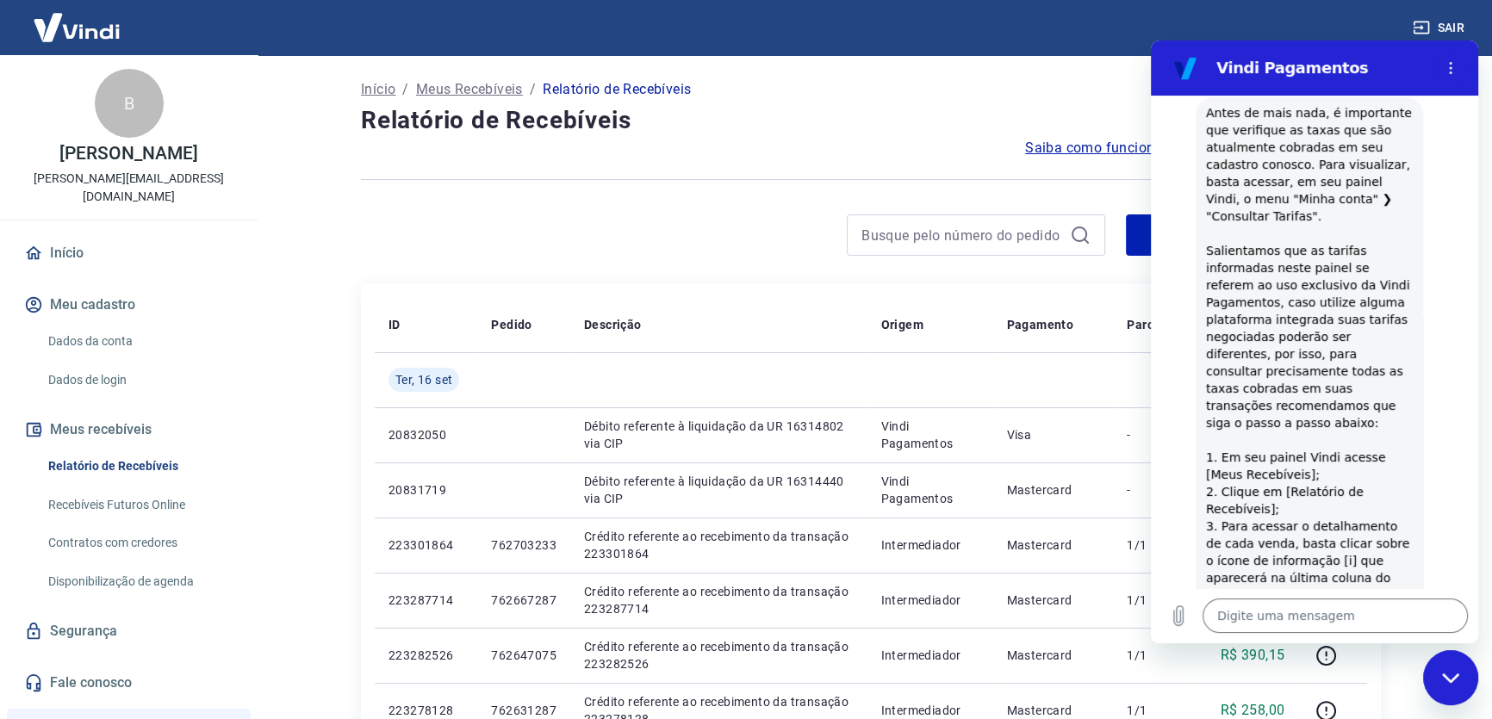
scroll to position [532, 0]
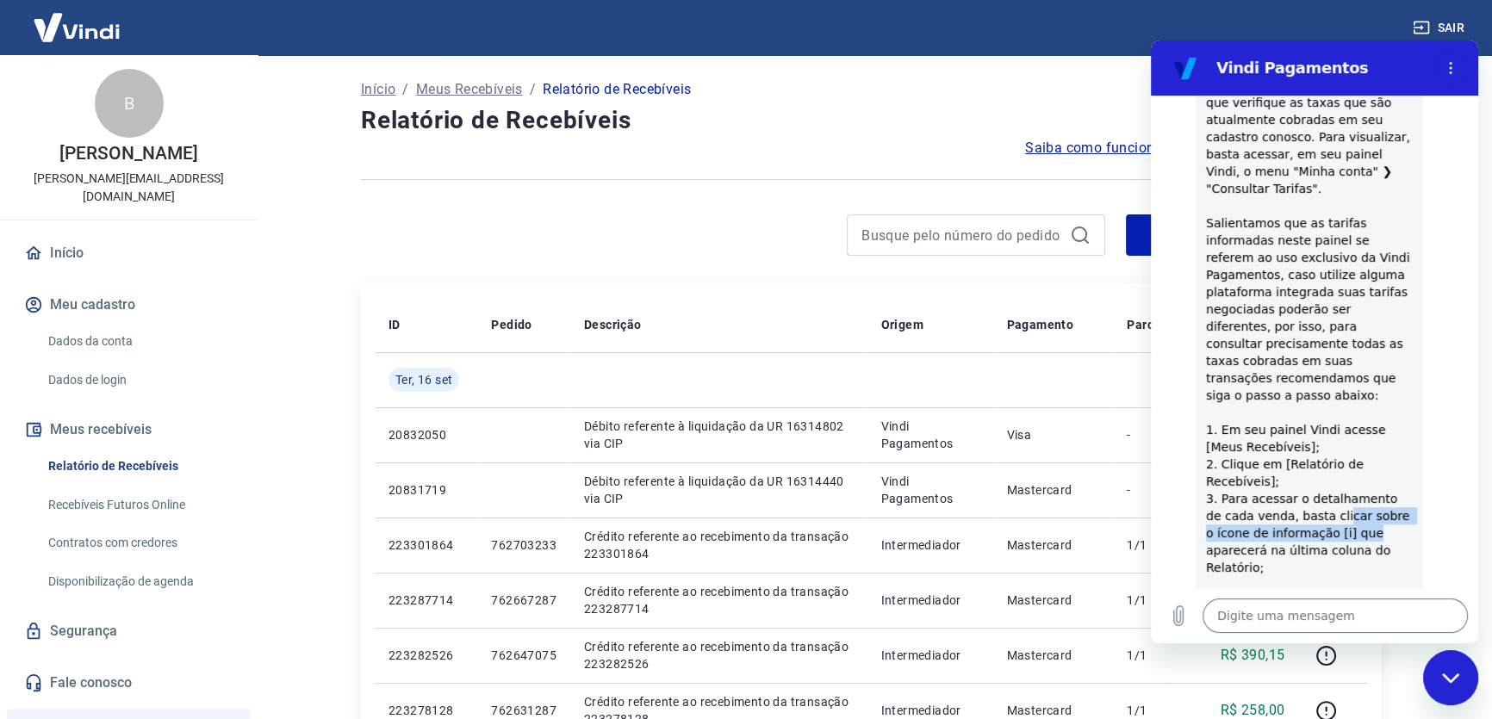
drag, startPoint x: 1316, startPoint y: 492, endPoint x: 1349, endPoint y: 519, distance: 42.2
click at [1349, 519] on span "Antes de mais nada, é importante que verifique as taxas que são atualmente cobr…" at bounding box center [1309, 551] width 207 height 948
drag, startPoint x: 1258, startPoint y: 529, endPoint x: 1303, endPoint y: 531, distance: 44.8
click at [1302, 532] on span "Antes de mais nada, é importante que verifique as taxas que são atualmente cobr…" at bounding box center [1309, 551] width 207 height 948
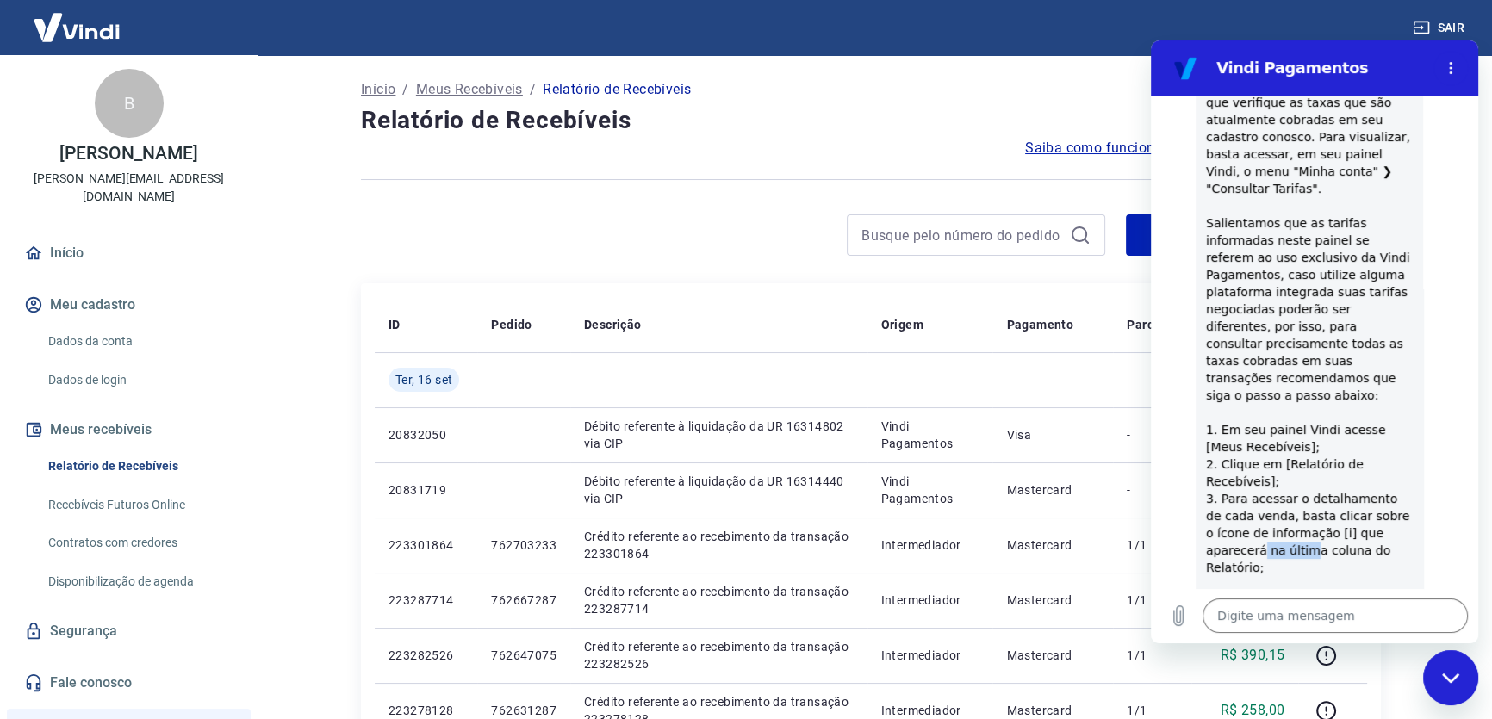
click at [1304, 530] on span "Antes de mais nada, é importante que verifique as taxas que são atualmente cobr…" at bounding box center [1309, 551] width 207 height 948
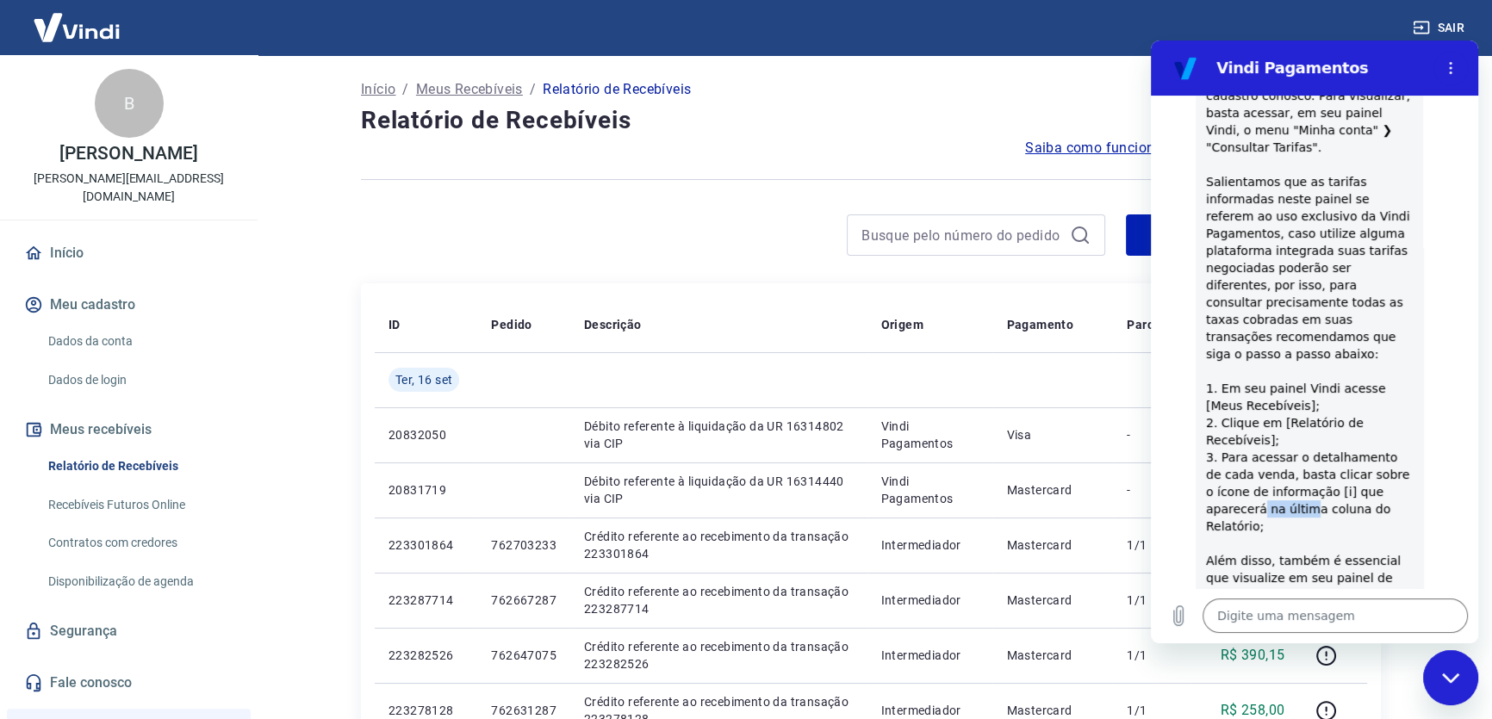
scroll to position [611, 0]
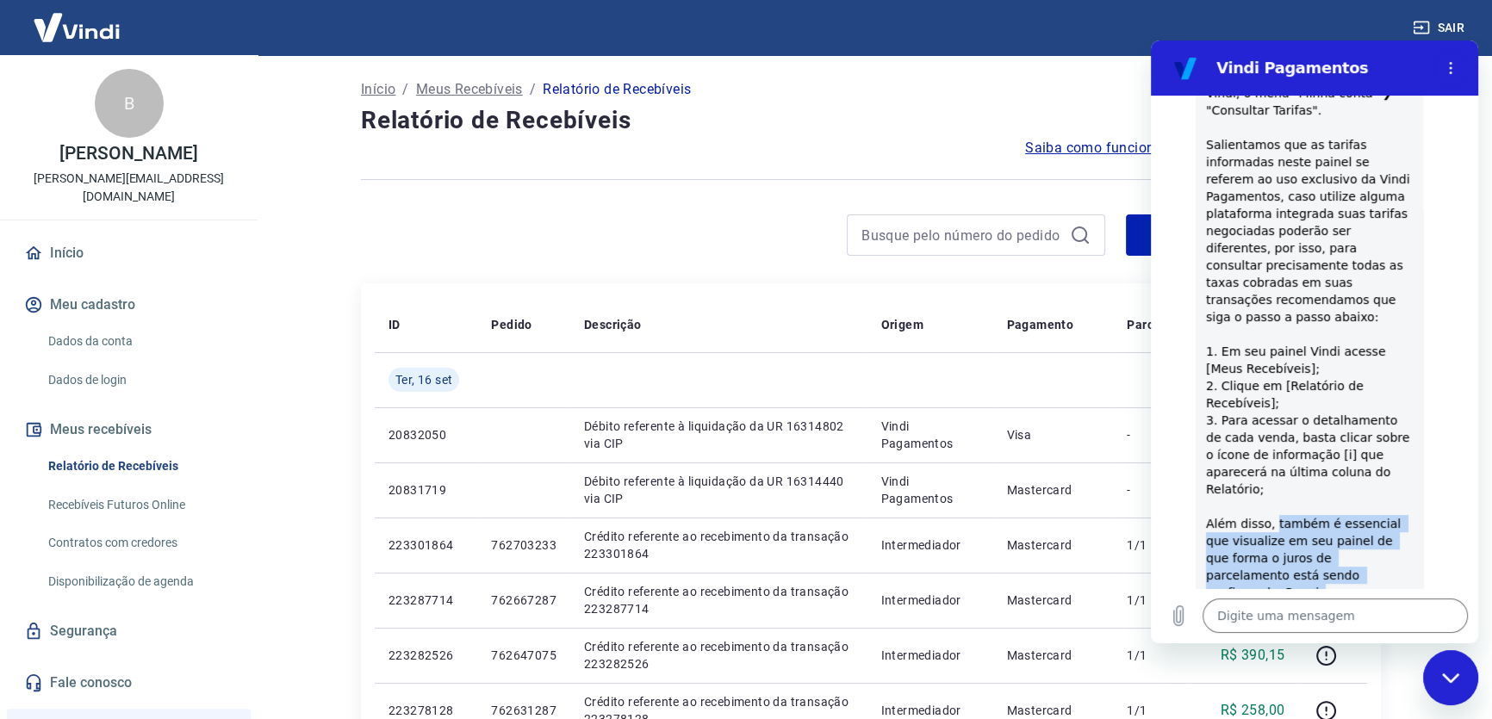
drag, startPoint x: 1304, startPoint y: 501, endPoint x: 1346, endPoint y: 563, distance: 75.7
click at [1346, 563] on span "Antes de mais nada, é importante que verifique as taxas que são atualmente cobr…" at bounding box center [1309, 472] width 207 height 948
click at [1331, 541] on span "Antes de mais nada, é importante que verifique as taxas que são atualmente cobr…" at bounding box center [1309, 472] width 207 height 948
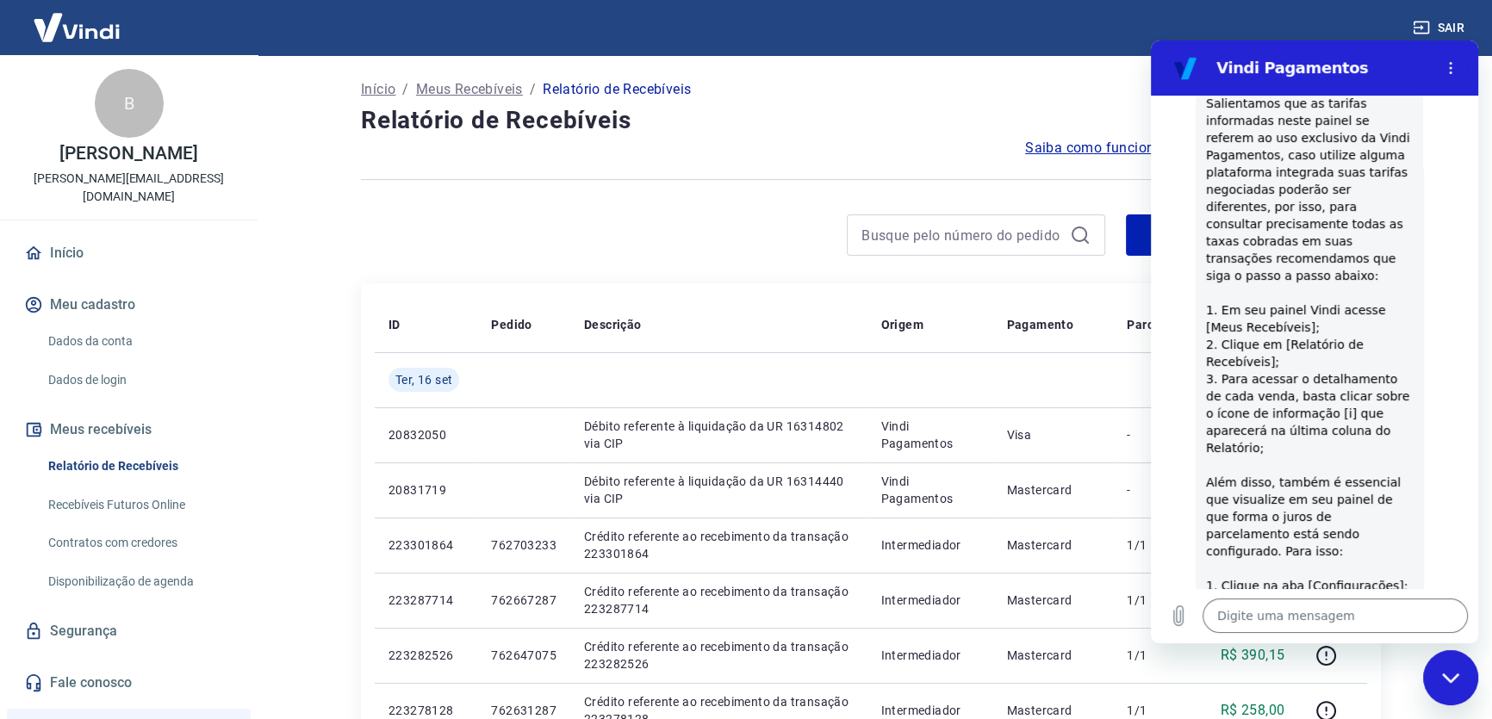
scroll to position [689, 0]
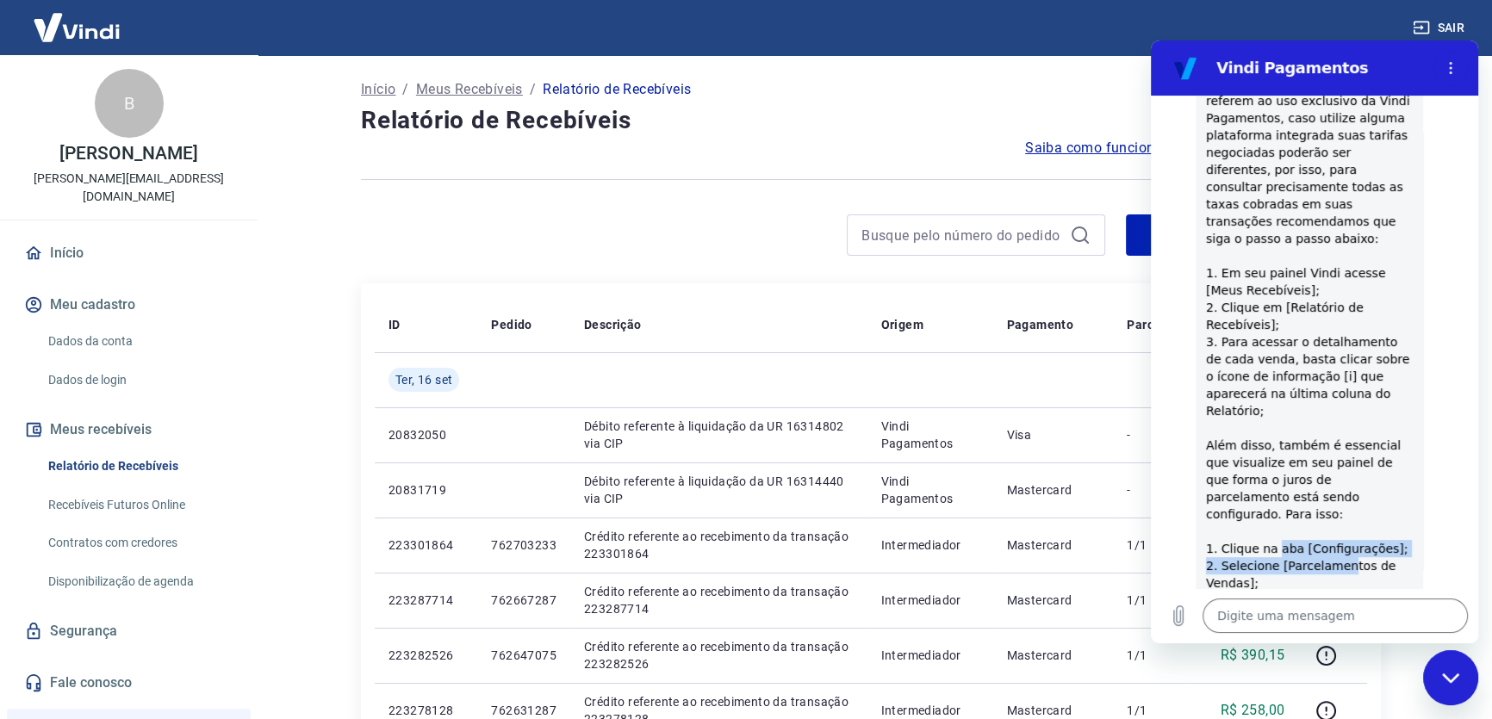
drag, startPoint x: 1284, startPoint y: 512, endPoint x: 1337, endPoint y: 534, distance: 57.9
click at [1337, 534] on span "Antes de mais nada, é importante que verifique as taxas que são atualmente cobr…" at bounding box center [1309, 394] width 207 height 948
drag, startPoint x: 1337, startPoint y: 534, endPoint x: 1349, endPoint y: 535, distance: 12.1
click at [1338, 534] on span "Antes de mais nada, é importante que verifique as taxas que são atualmente cobr…" at bounding box center [1309, 394] width 207 height 948
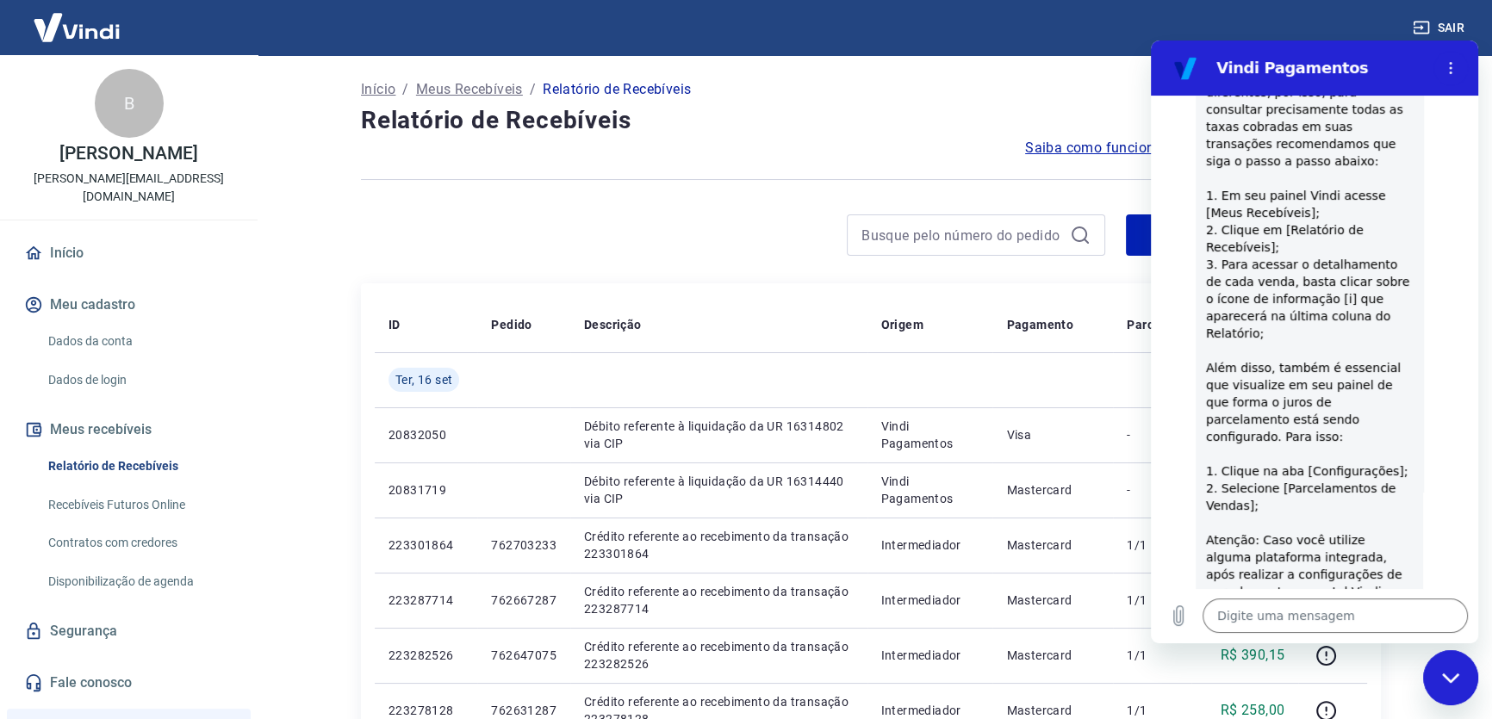
click at [1276, 518] on span "Antes de mais nada, é importante que verifique as taxas que são atualmente cobr…" at bounding box center [1309, 316] width 207 height 948
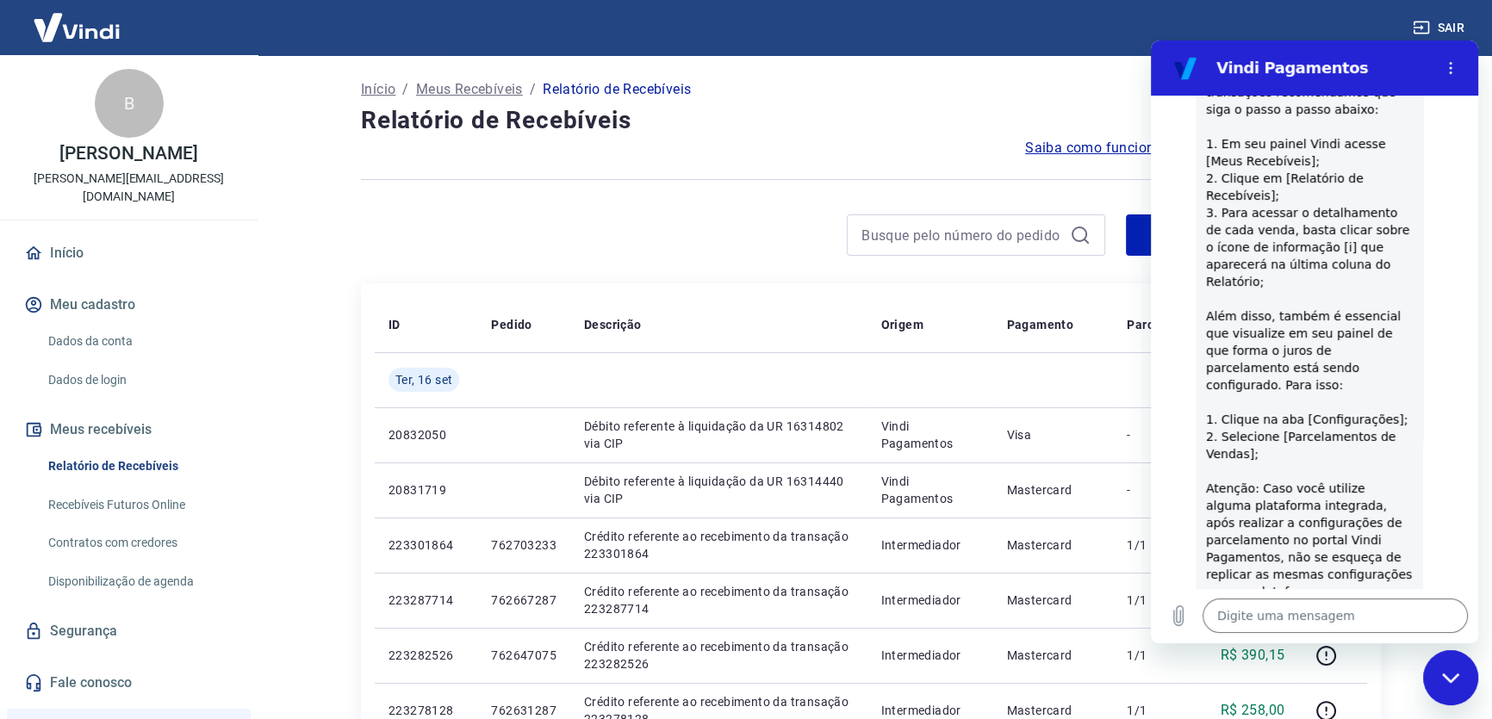
scroll to position [845, 0]
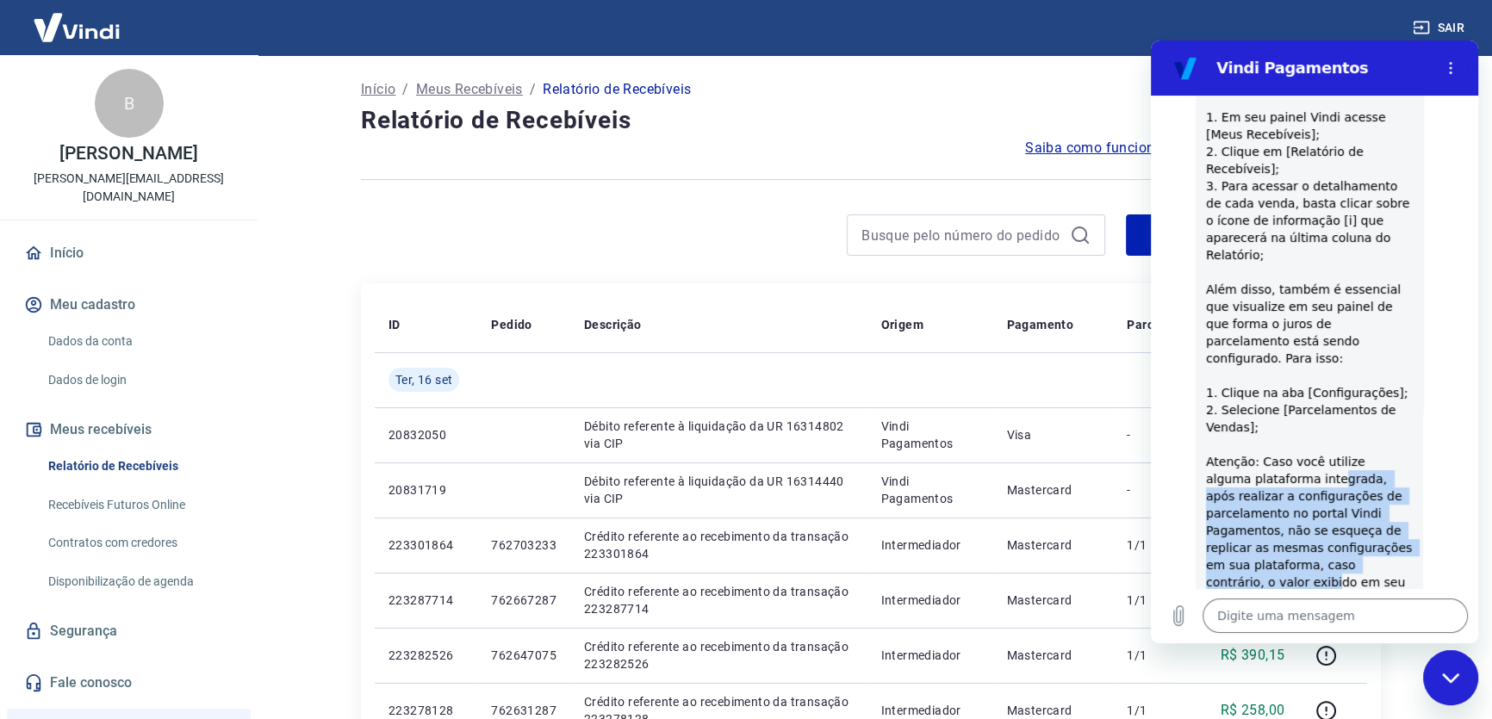
drag, startPoint x: 1290, startPoint y: 443, endPoint x: 1350, endPoint y: 529, distance: 104.7
click at [1350, 529] on span "Antes de mais nada, é importante que verifique as taxas que são atualmente cobr…" at bounding box center [1309, 238] width 207 height 948
drag, startPoint x: 1347, startPoint y: 528, endPoint x: 1336, endPoint y: 519, distance: 14.7
click at [1346, 527] on span "Antes de mais nada, é importante que verifique as taxas que são atualmente cobr…" at bounding box center [1309, 238] width 207 height 948
click at [1298, 493] on span "Antes de mais nada, é importante que verifique as taxas que são atualmente cobr…" at bounding box center [1309, 238] width 207 height 948
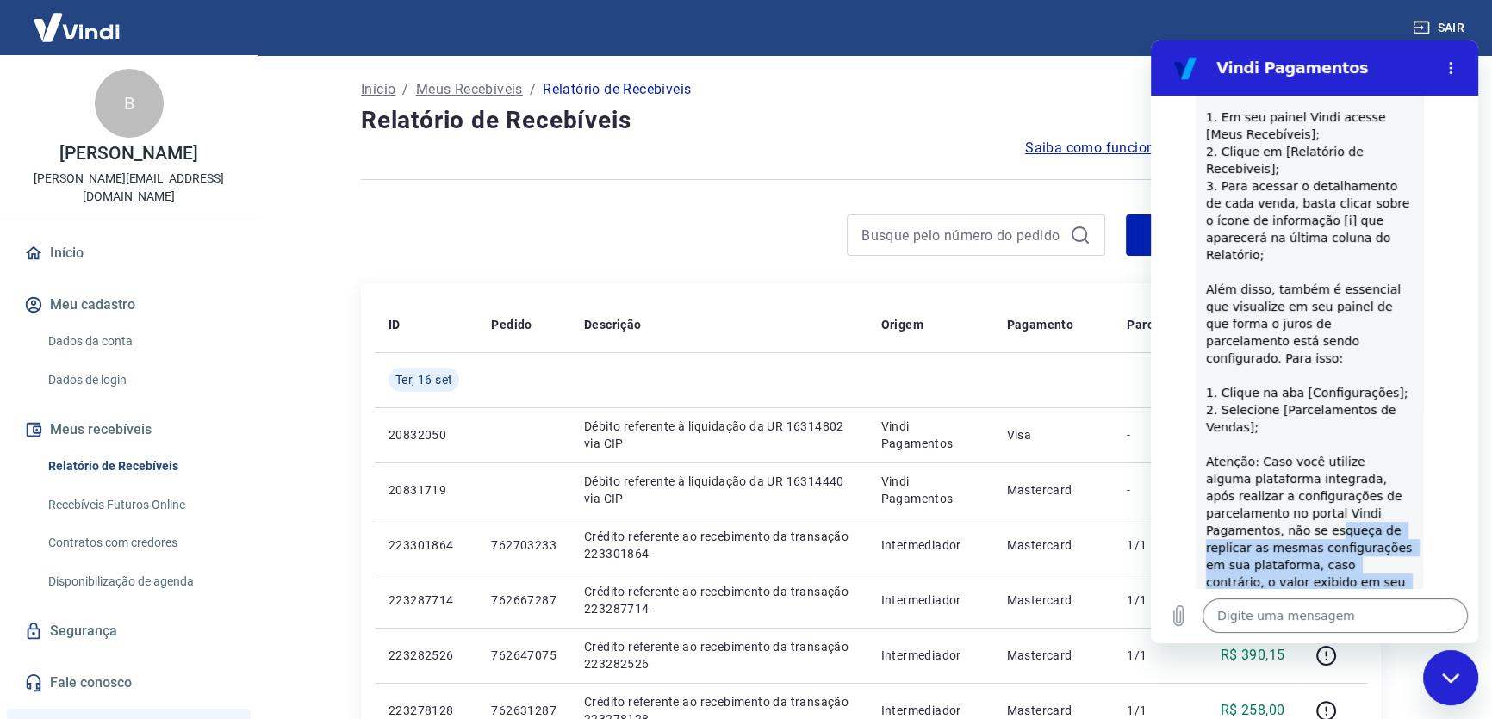
drag, startPoint x: 1217, startPoint y: 488, endPoint x: 1328, endPoint y: 538, distance: 121.8
click at [1328, 538] on span "Antes de mais nada, é importante que verifique as taxas que são atualmente cobr…" at bounding box center [1309, 238] width 207 height 948
drag, startPoint x: 1225, startPoint y: 532, endPoint x: 1376, endPoint y: 561, distance: 153.6
click at [1376, 561] on span "Antes de mais nada, é importante que verifique as taxas que são atualmente cobr…" at bounding box center [1309, 238] width 207 height 948
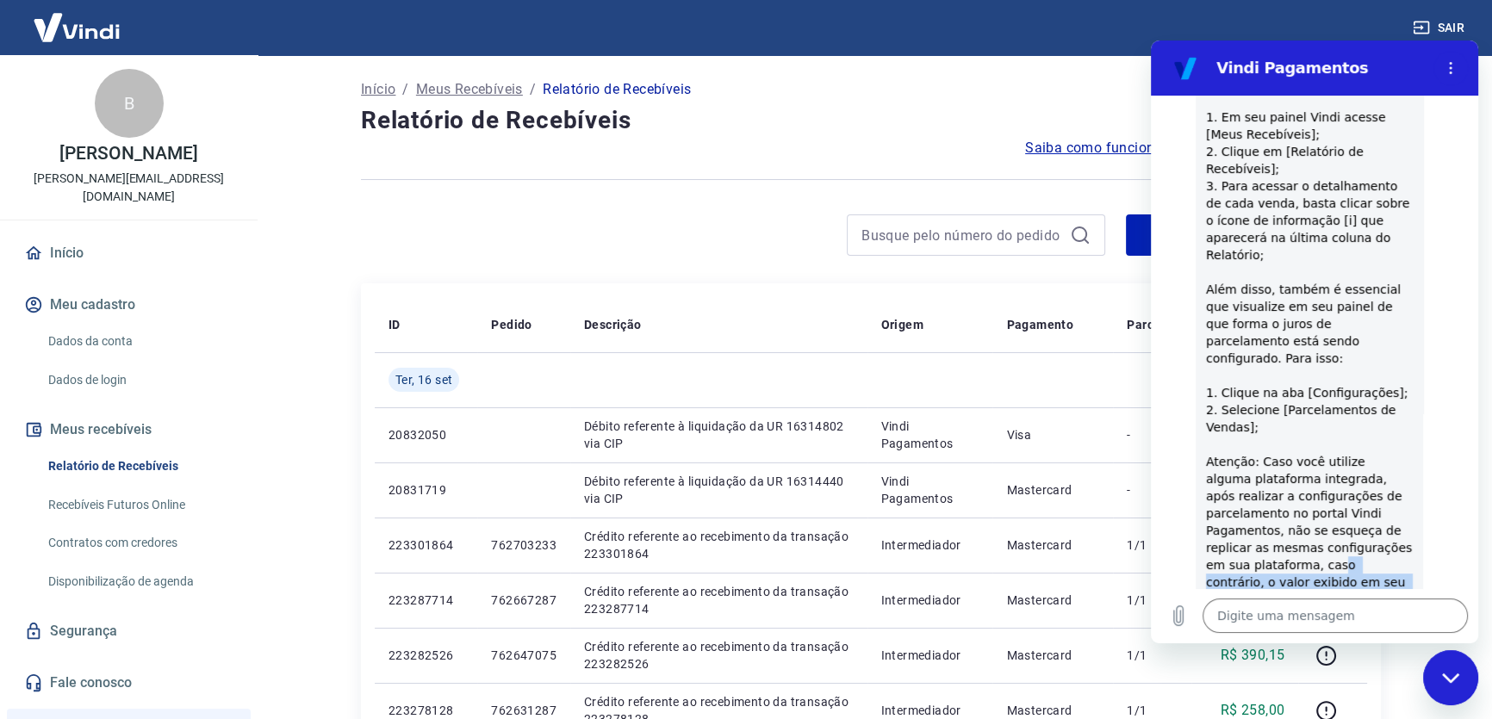
drag, startPoint x: 1376, startPoint y: 561, endPoint x: 1352, endPoint y: 549, distance: 27.0
click at [1375, 561] on span "Antes de mais nada, é importante que verifique as taxas que são atualmente cobr…" at bounding box center [1309, 238] width 207 height 948
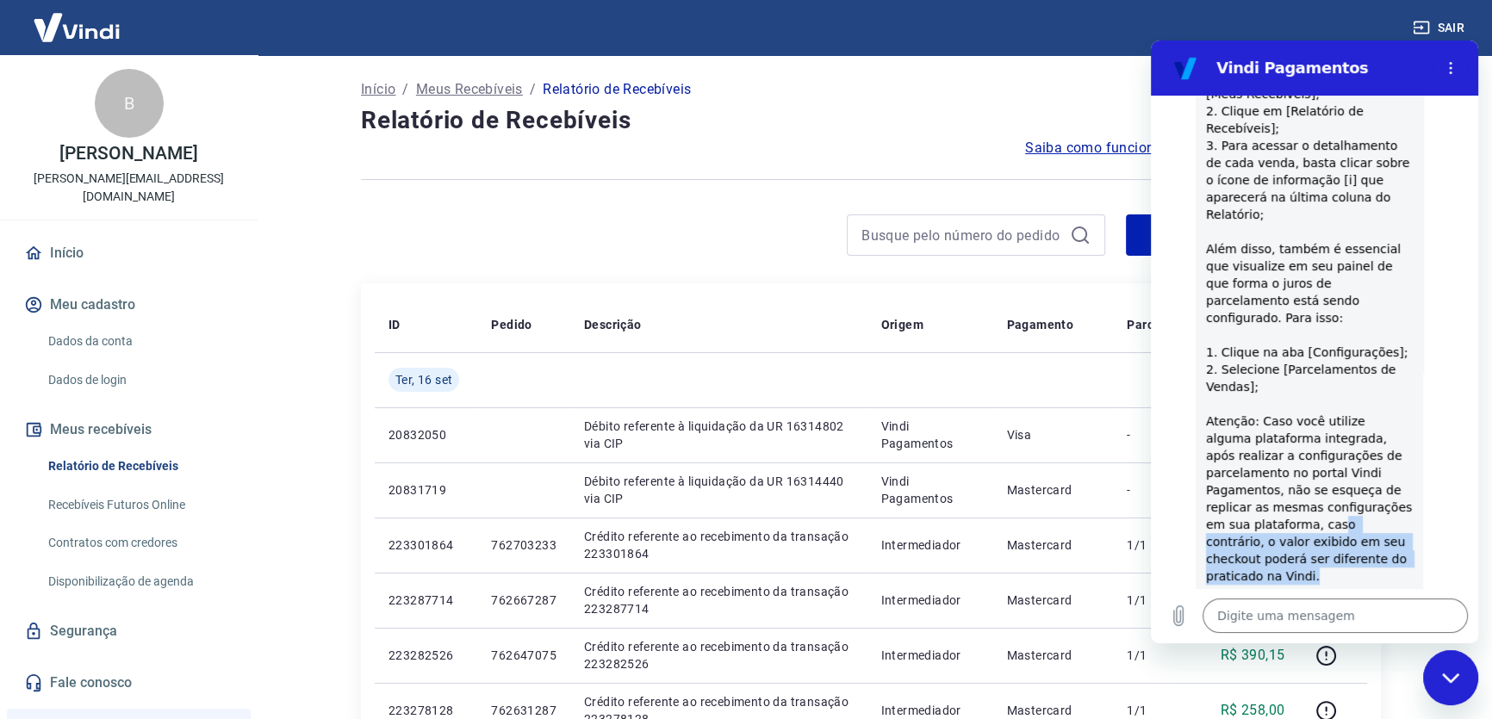
scroll to position [923, 0]
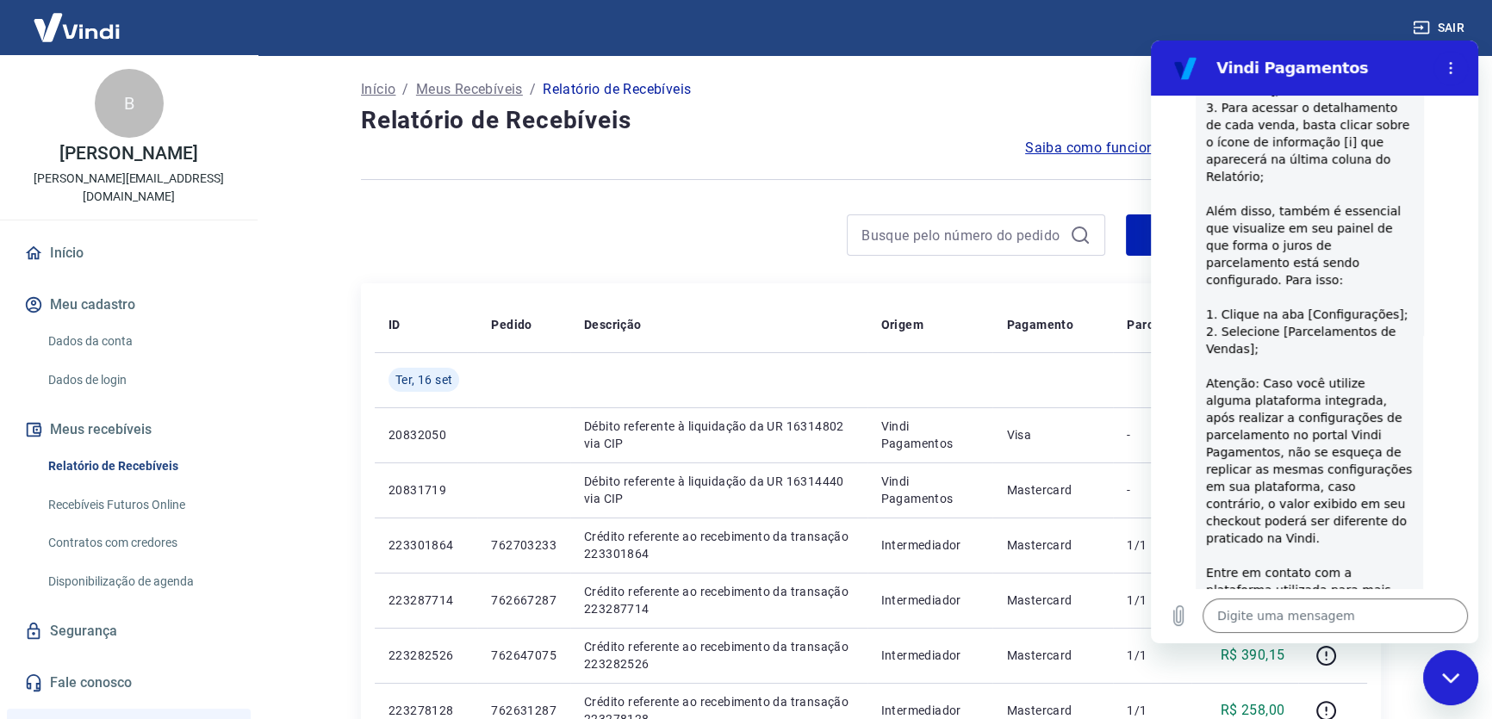
click at [1325, 519] on span "Antes de mais nada, é importante que verifique as taxas que são atualmente cobr…" at bounding box center [1309, 160] width 207 height 948
drag, startPoint x: 1240, startPoint y: 515, endPoint x: 1352, endPoint y: 536, distance: 114.7
click at [1352, 536] on span "Antes de mais nada, é importante que verifique as taxas que são atualmente cobr…" at bounding box center [1309, 160] width 207 height 948
click at [1352, 537] on span "Antes de mais nada, é importante que verifique as taxas que são atualmente cobr…" at bounding box center [1309, 160] width 207 height 948
drag, startPoint x: 1258, startPoint y: 517, endPoint x: 1368, endPoint y: 552, distance: 115.8
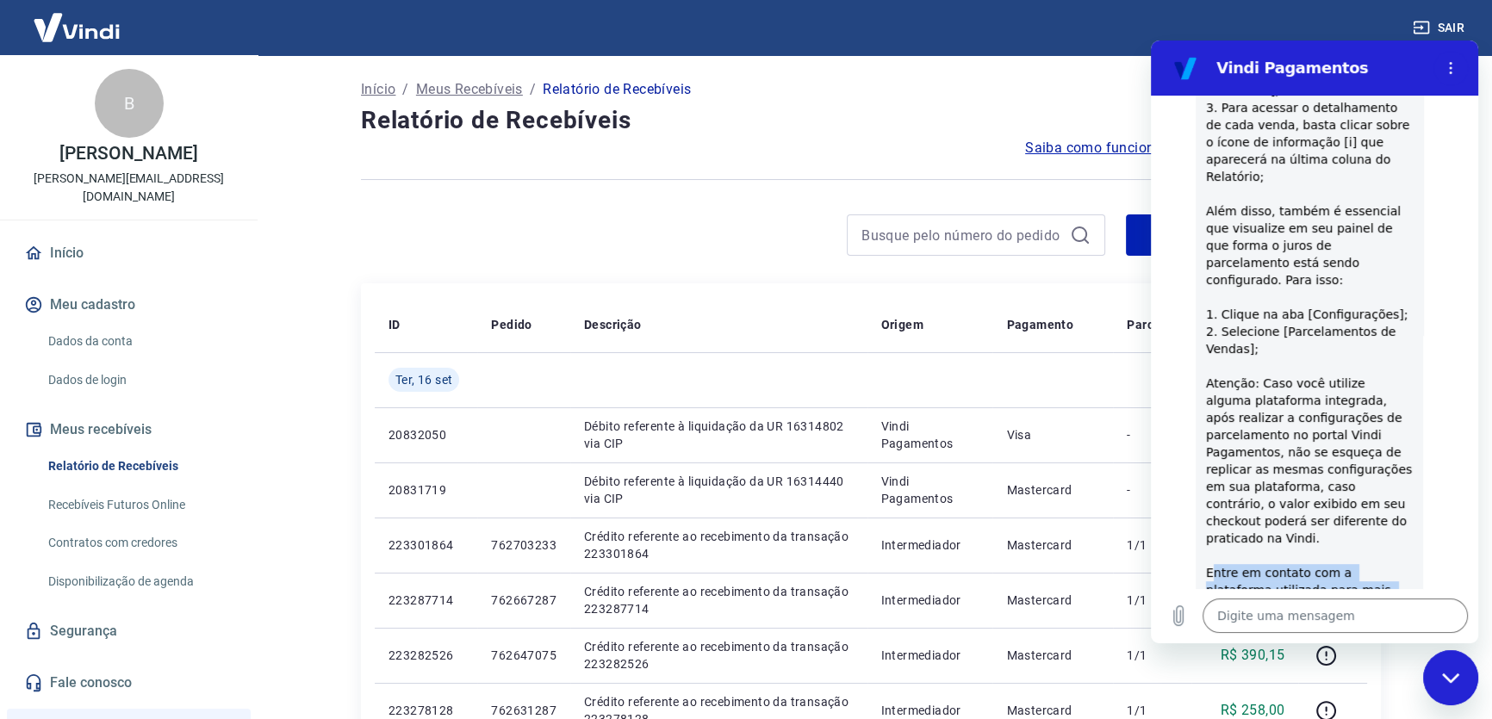
click at [1371, 550] on span "Antes de mais nada, é importante que verifique as taxas que são atualmente cobr…" at bounding box center [1309, 160] width 207 height 948
drag, startPoint x: 1366, startPoint y: 554, endPoint x: 1359, endPoint y: 542, distance: 14.3
click at [1365, 554] on span "Antes de mais nada, é importante que verifique as taxas que são atualmente cobr…" at bounding box center [1309, 160] width 207 height 948
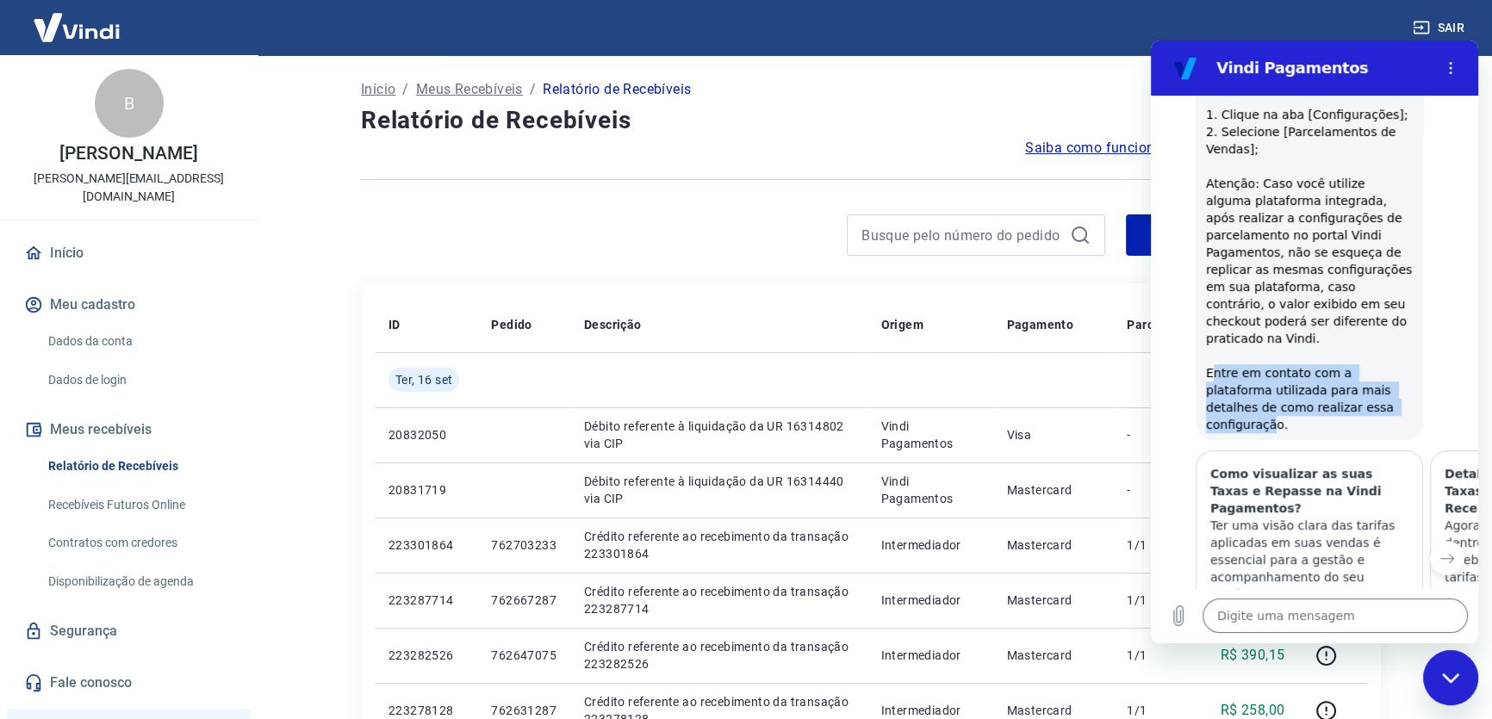
scroll to position [1159, 0]
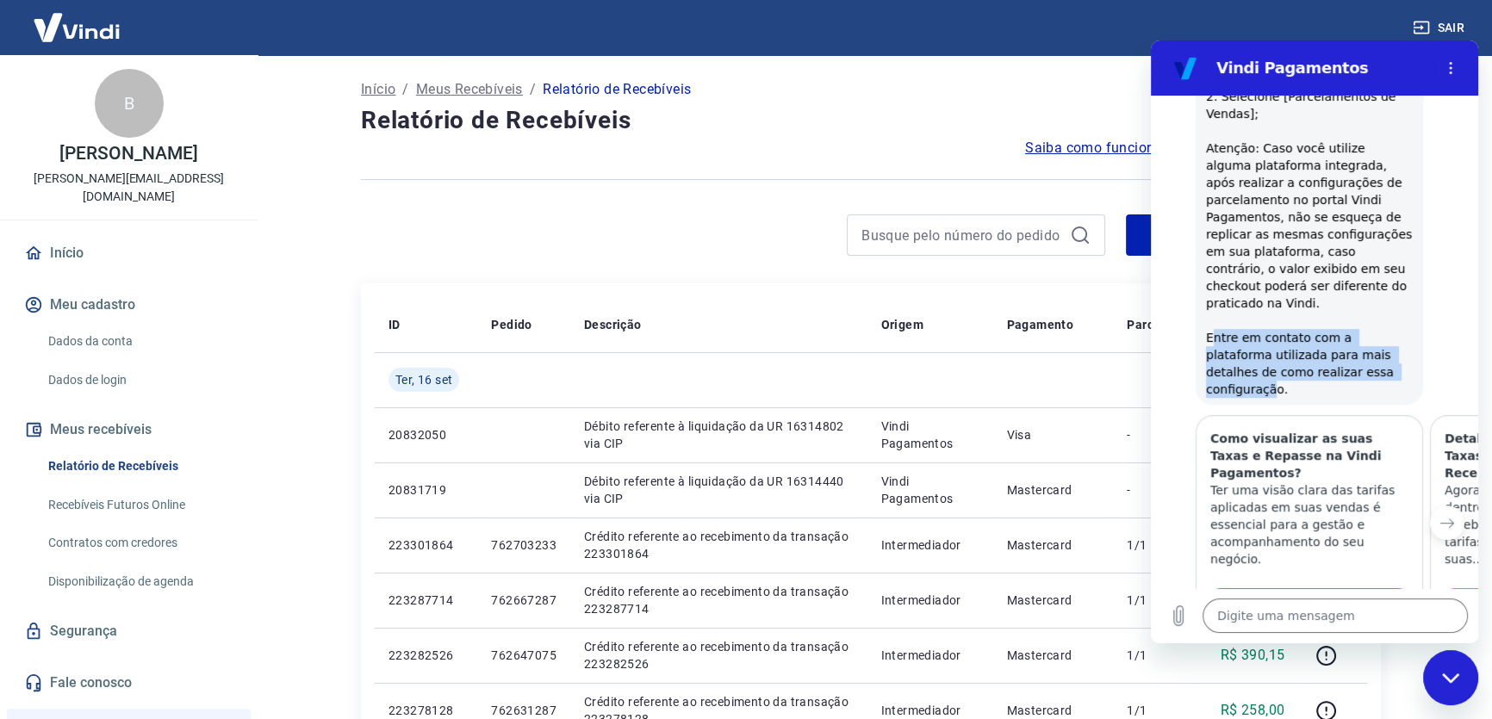
click at [1342, 588] on link "Exibir artigo" at bounding box center [1309, 605] width 212 height 34
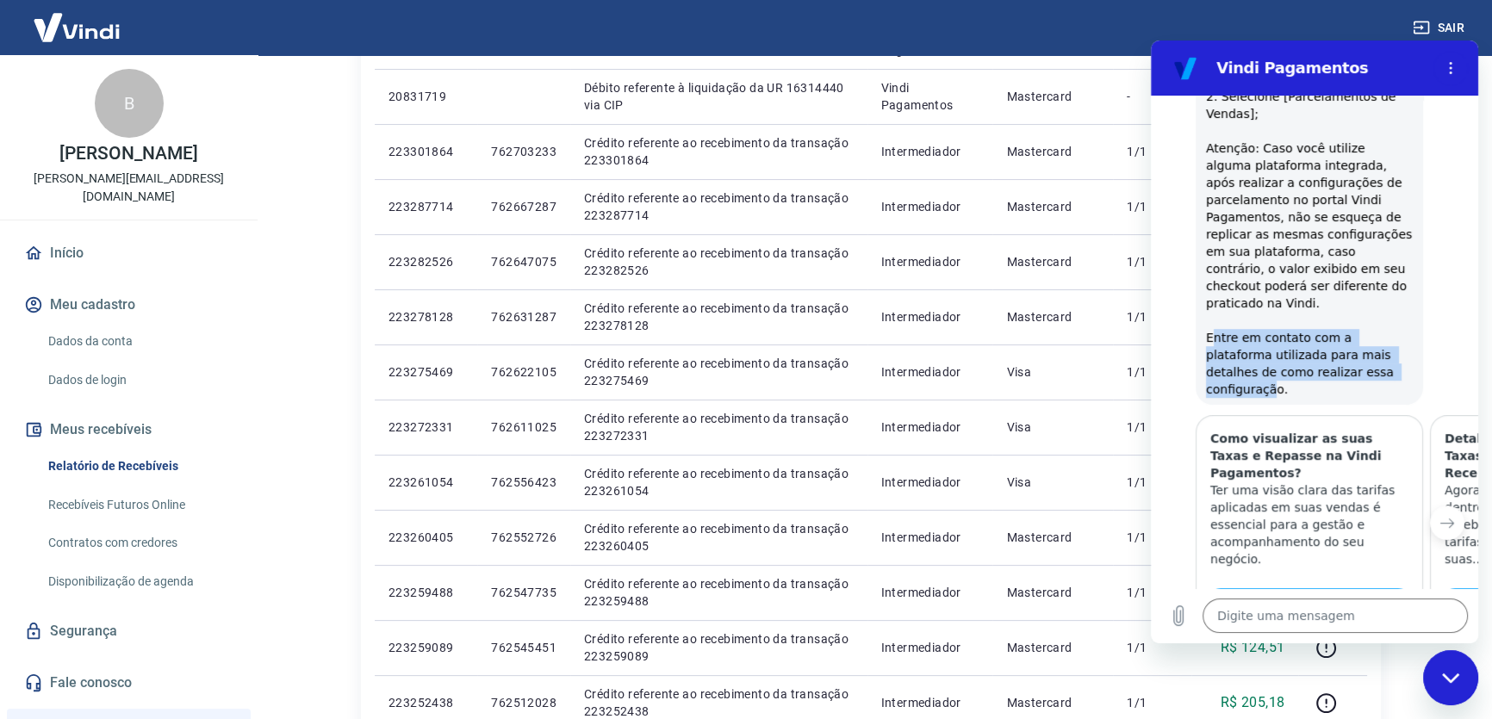
scroll to position [391, 0]
